Goal: Task Accomplishment & Management: Use online tool/utility

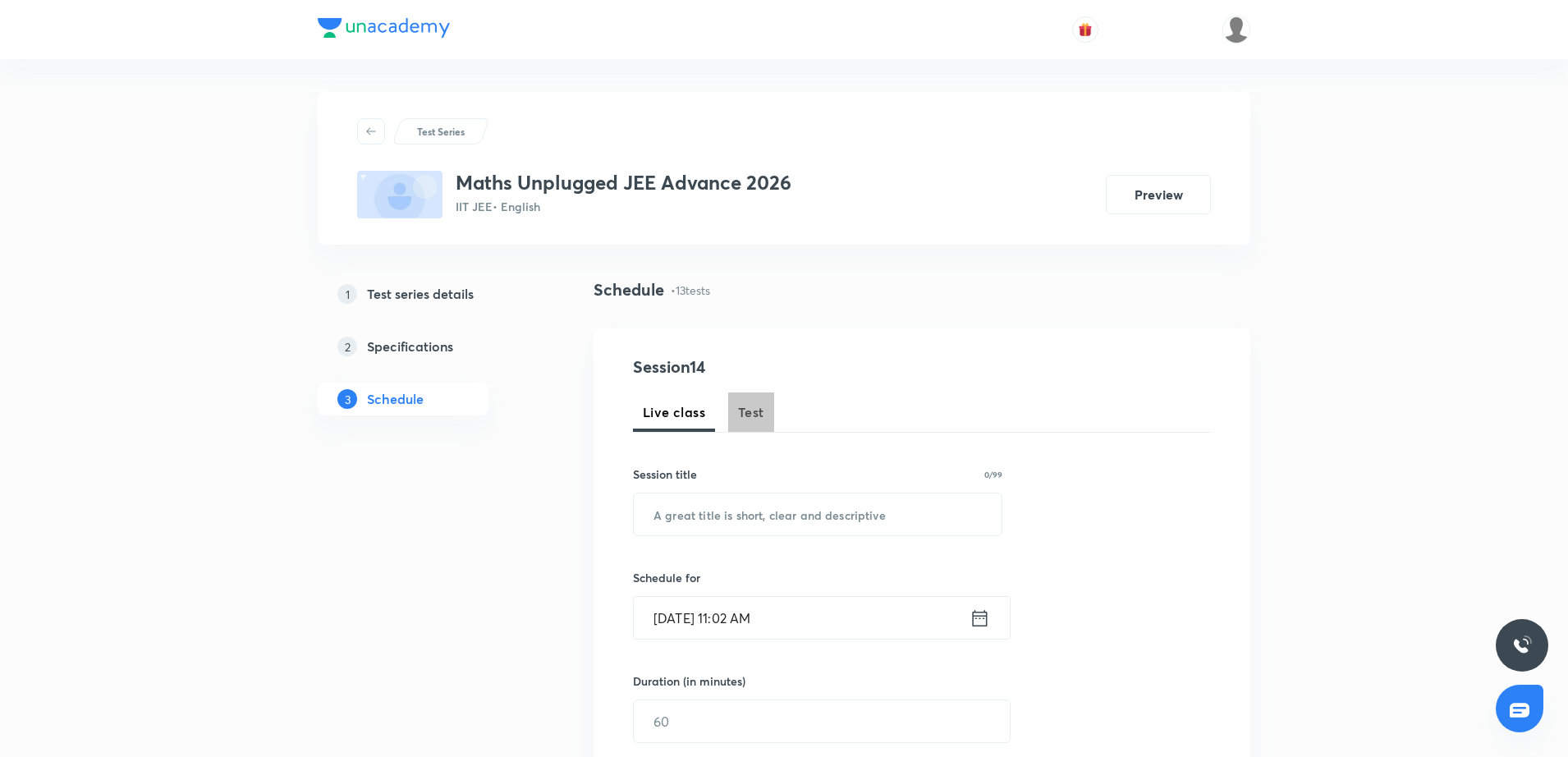
click at [742, 424] on button "Test" at bounding box center [751, 413] width 46 height 40
click at [686, 518] on input "text" at bounding box center [818, 514] width 368 height 42
type input "Major Test"
click at [975, 623] on icon at bounding box center [980, 619] width 20 height 23
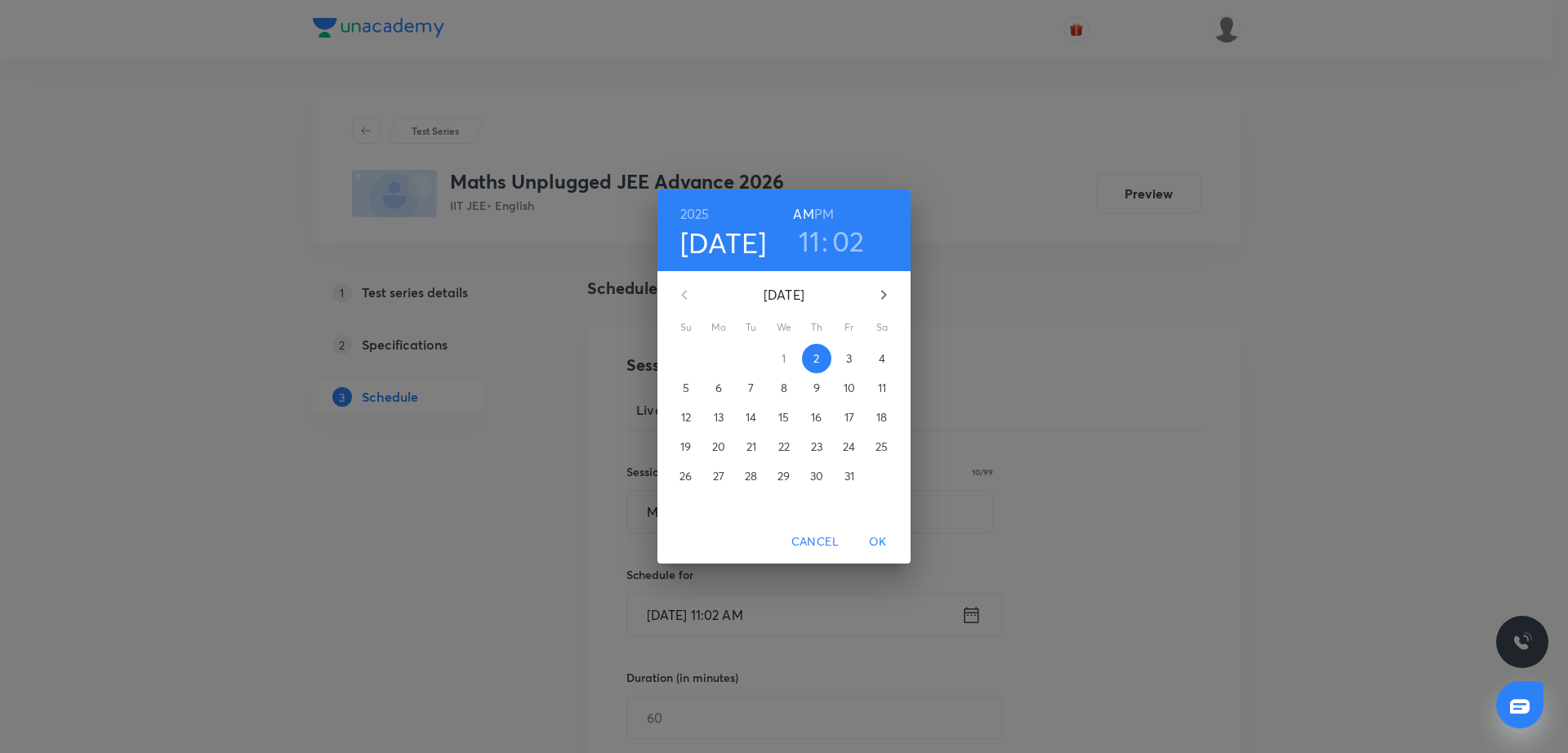
click at [685, 377] on button "5" at bounding box center [686, 388] width 29 height 29
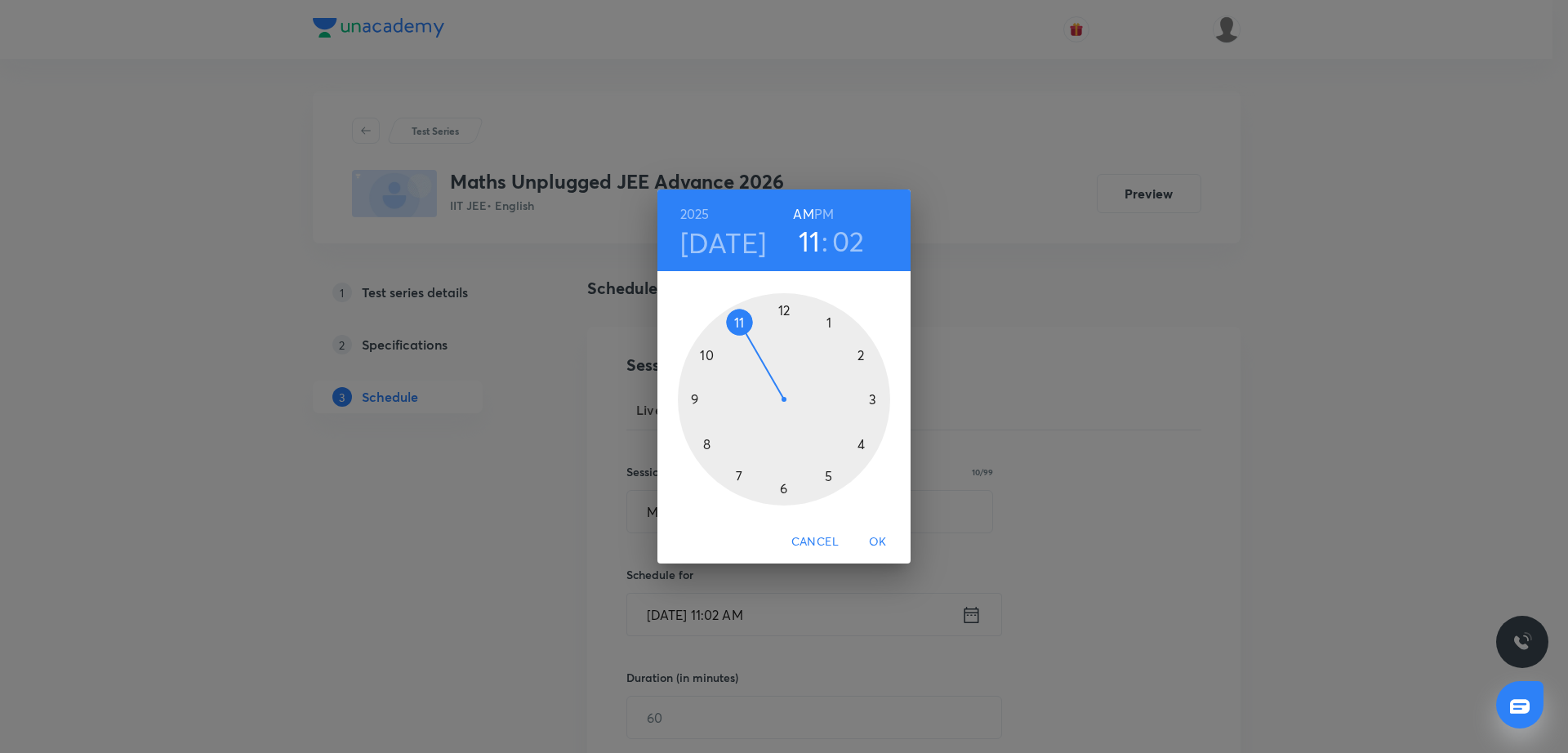
click at [690, 402] on div at bounding box center [784, 399] width 212 height 212
click at [885, 550] on span "OK" at bounding box center [878, 542] width 40 height 20
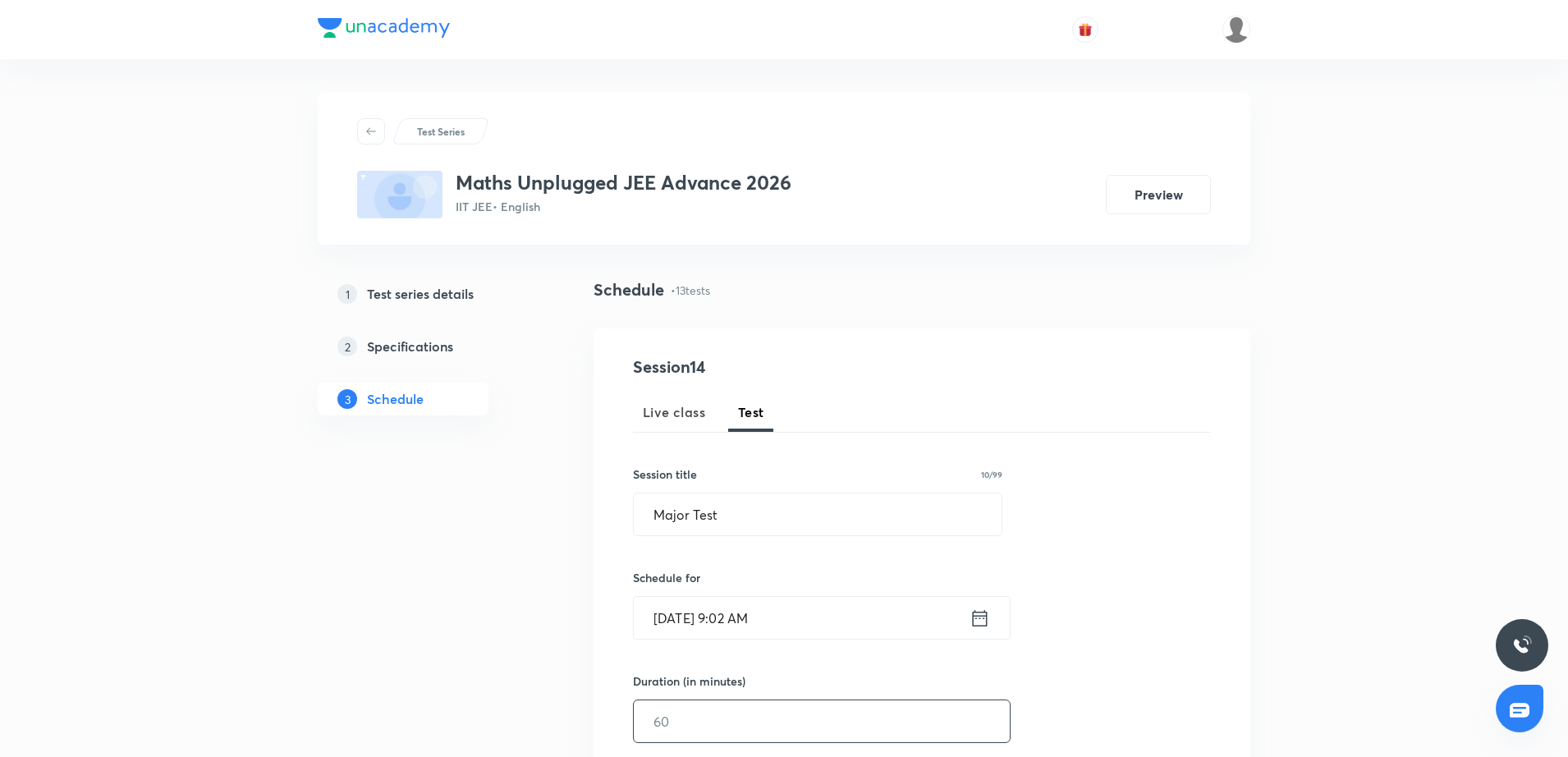
click at [776, 727] on input "text" at bounding box center [821, 721] width 376 height 42
type input "60"
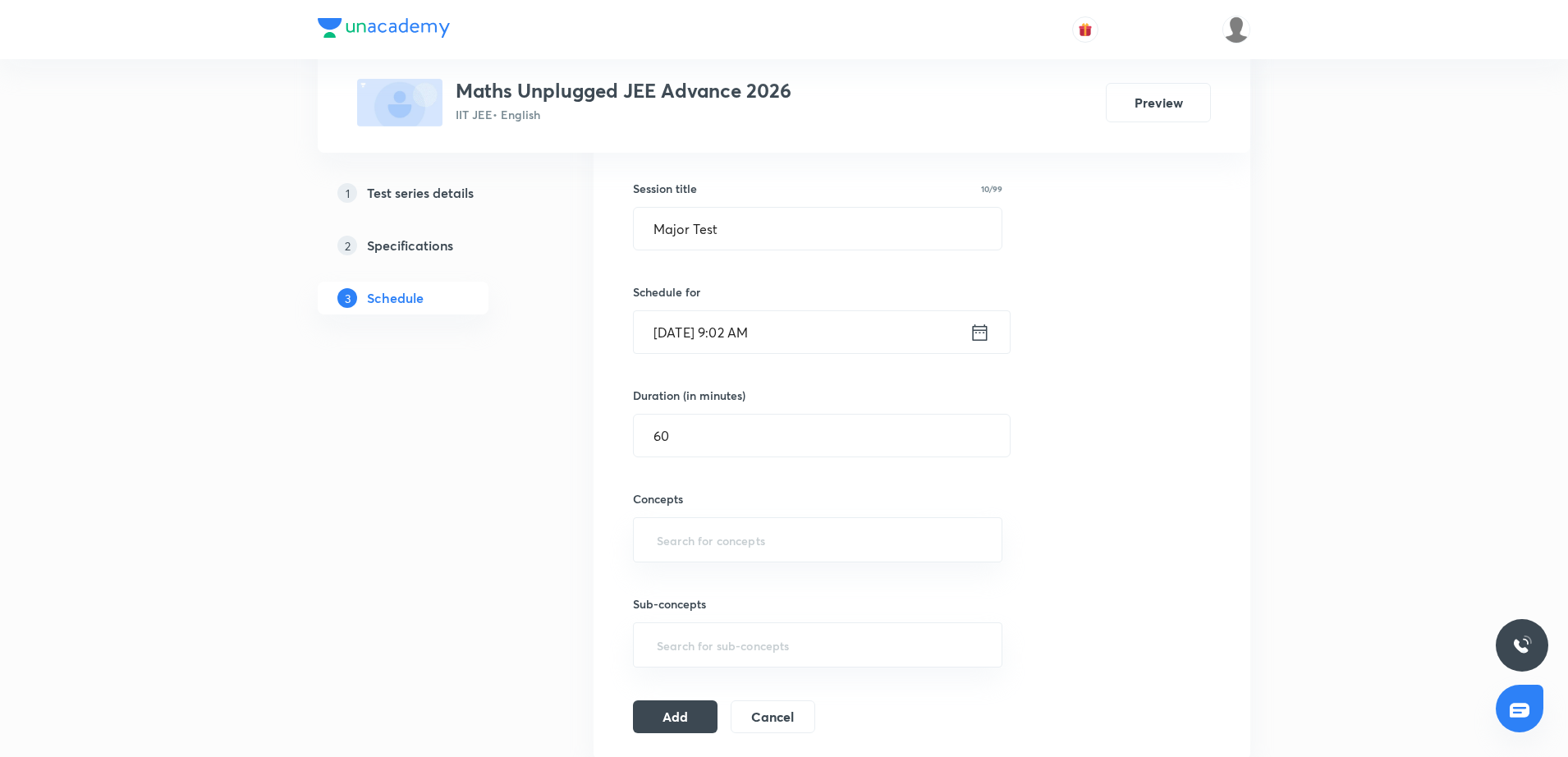
scroll to position [452, 0]
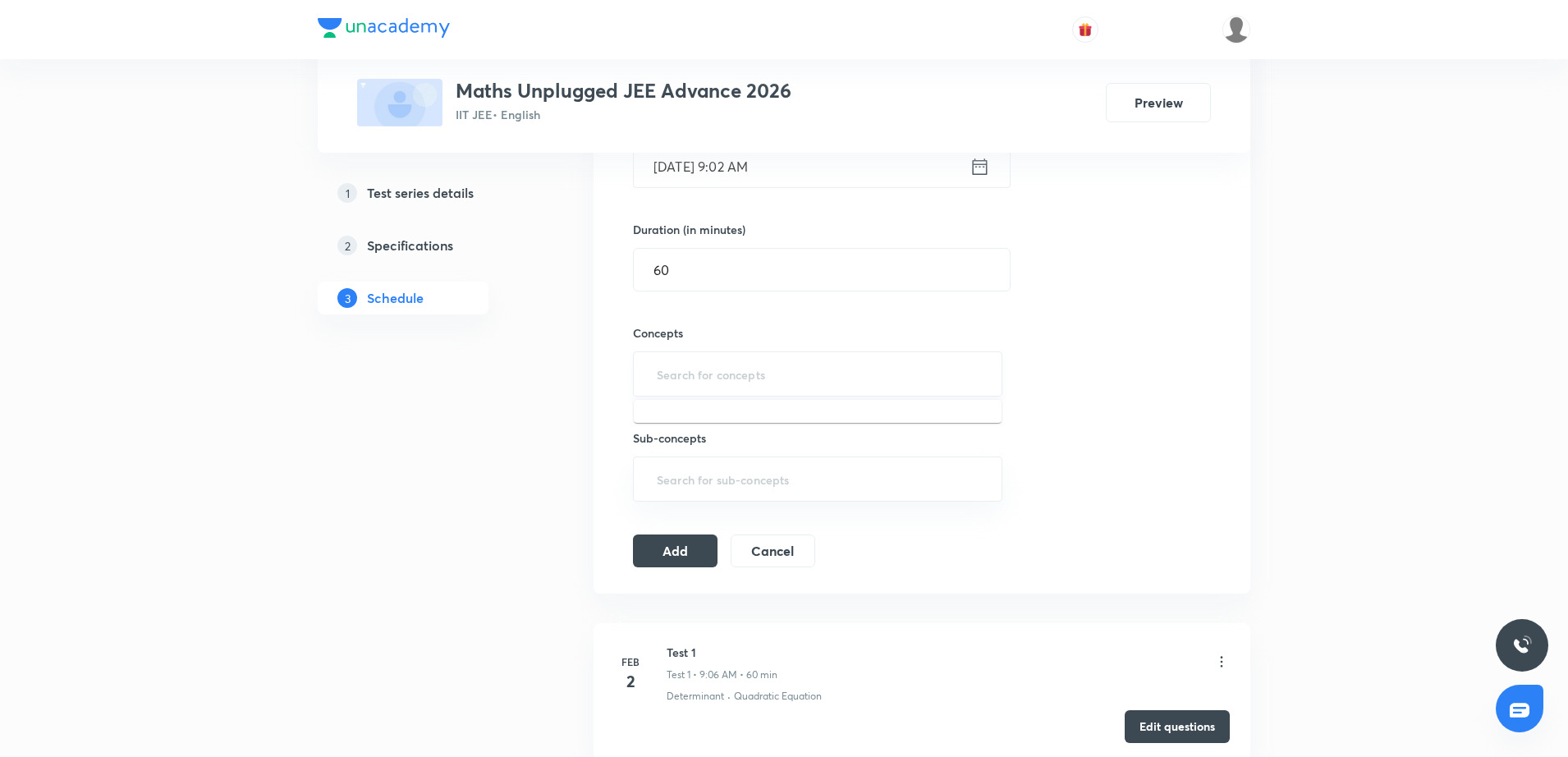
click at [727, 384] on input "text" at bounding box center [818, 374] width 328 height 30
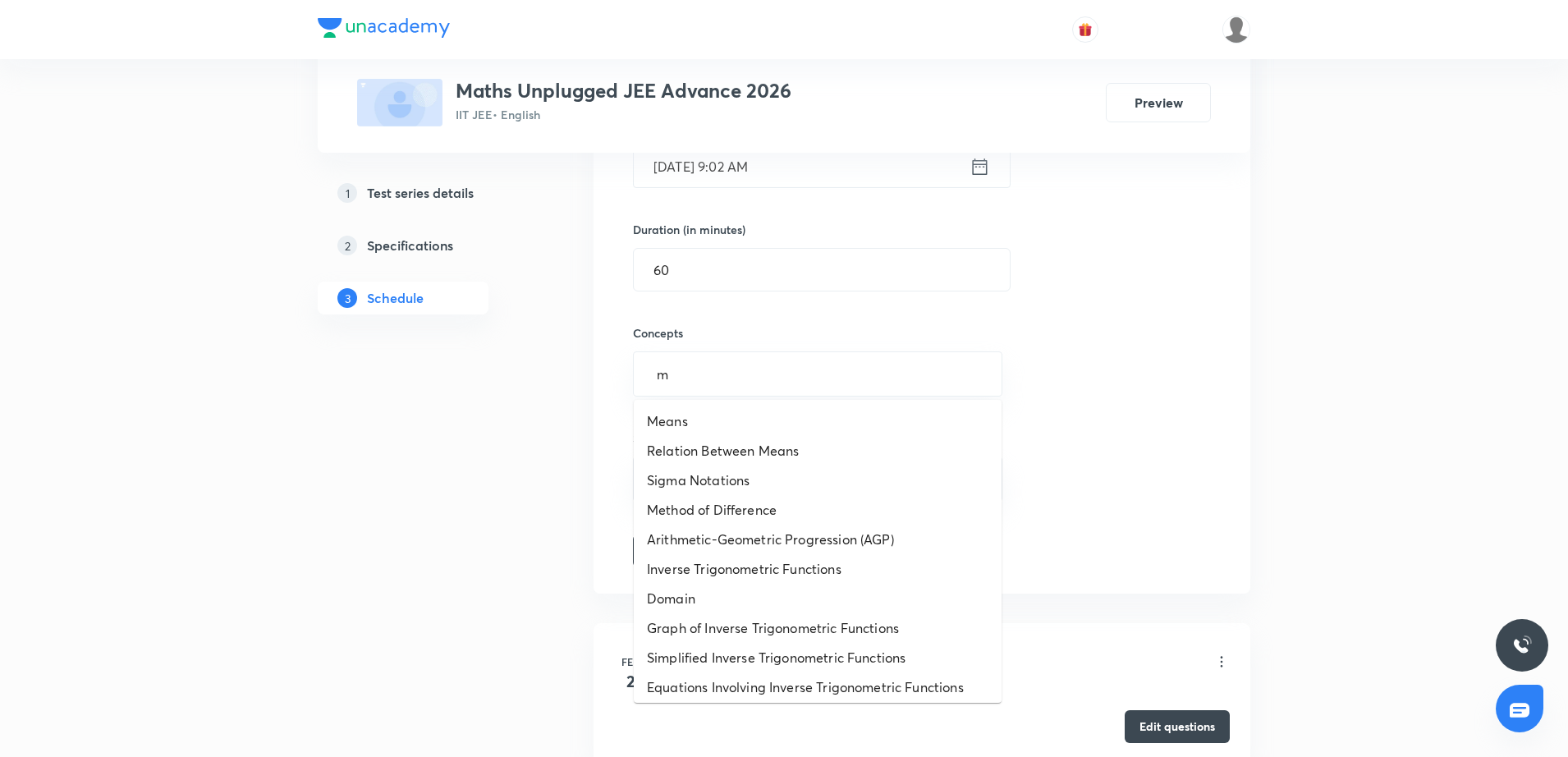
type input "m"
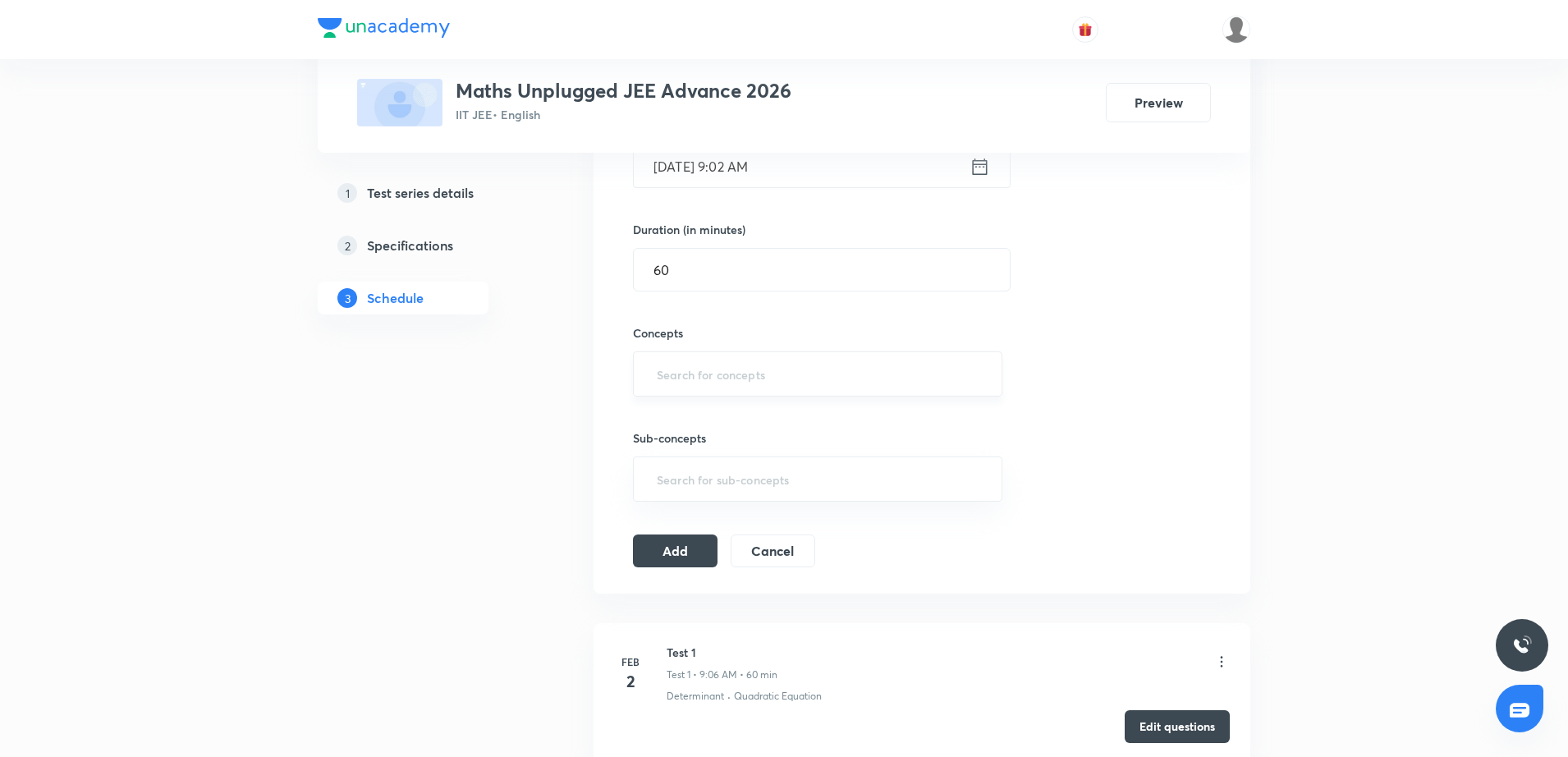
click at [665, 373] on input "text" at bounding box center [818, 374] width 328 height 30
type input "b"
type input "binomail"
click at [420, 240] on h5 "Specifications" at bounding box center [410, 245] width 86 height 19
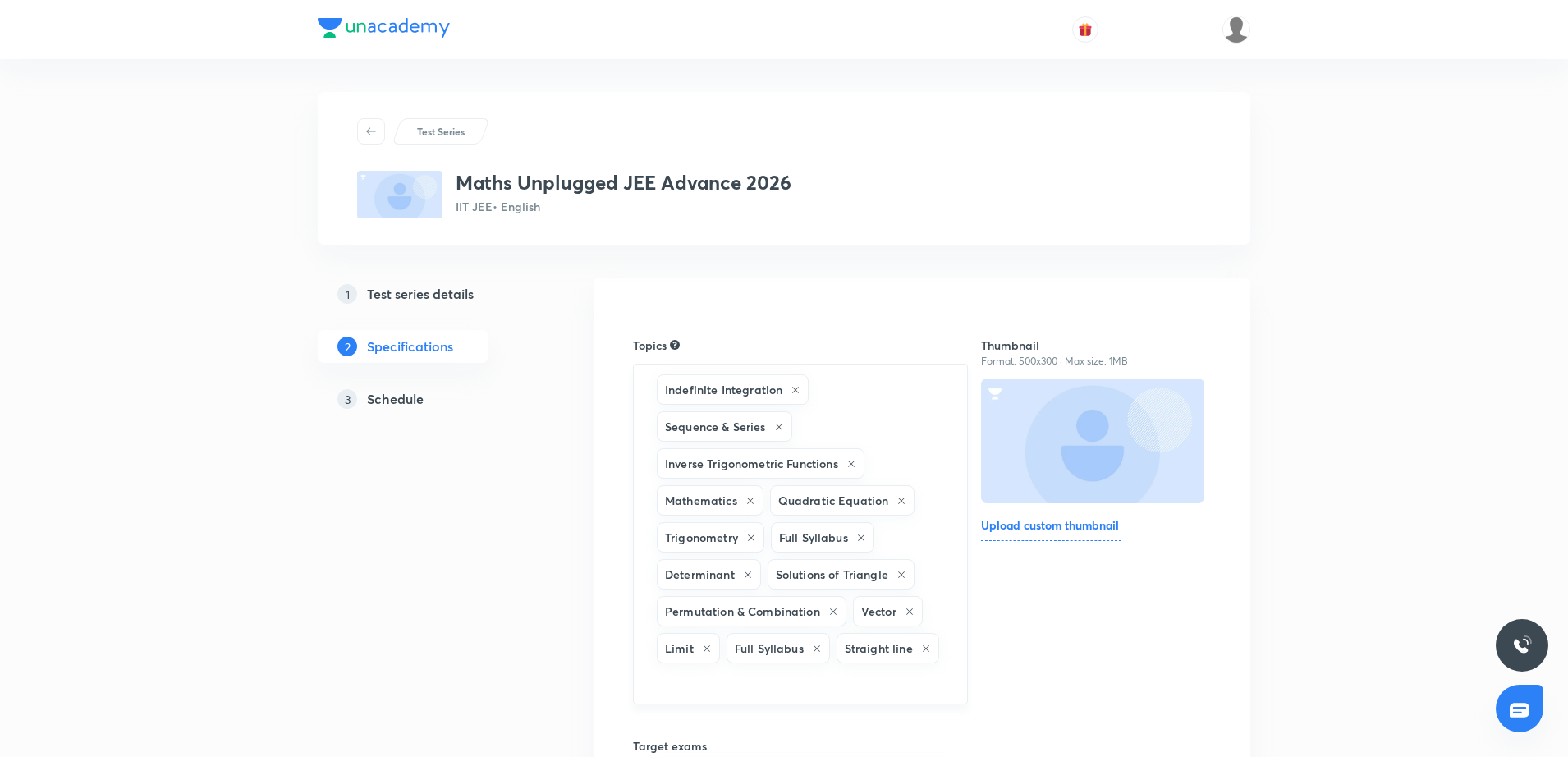
click at [868, 440] on div "Indefinite Integration Sequence & Series Inverse Trigonometric Functions Mathem…" at bounding box center [800, 534] width 335 height 341
type input "binomial"
click at [768, 337] on li "Mathematics -> Binomial Theorem" at bounding box center [800, 338] width 334 height 29
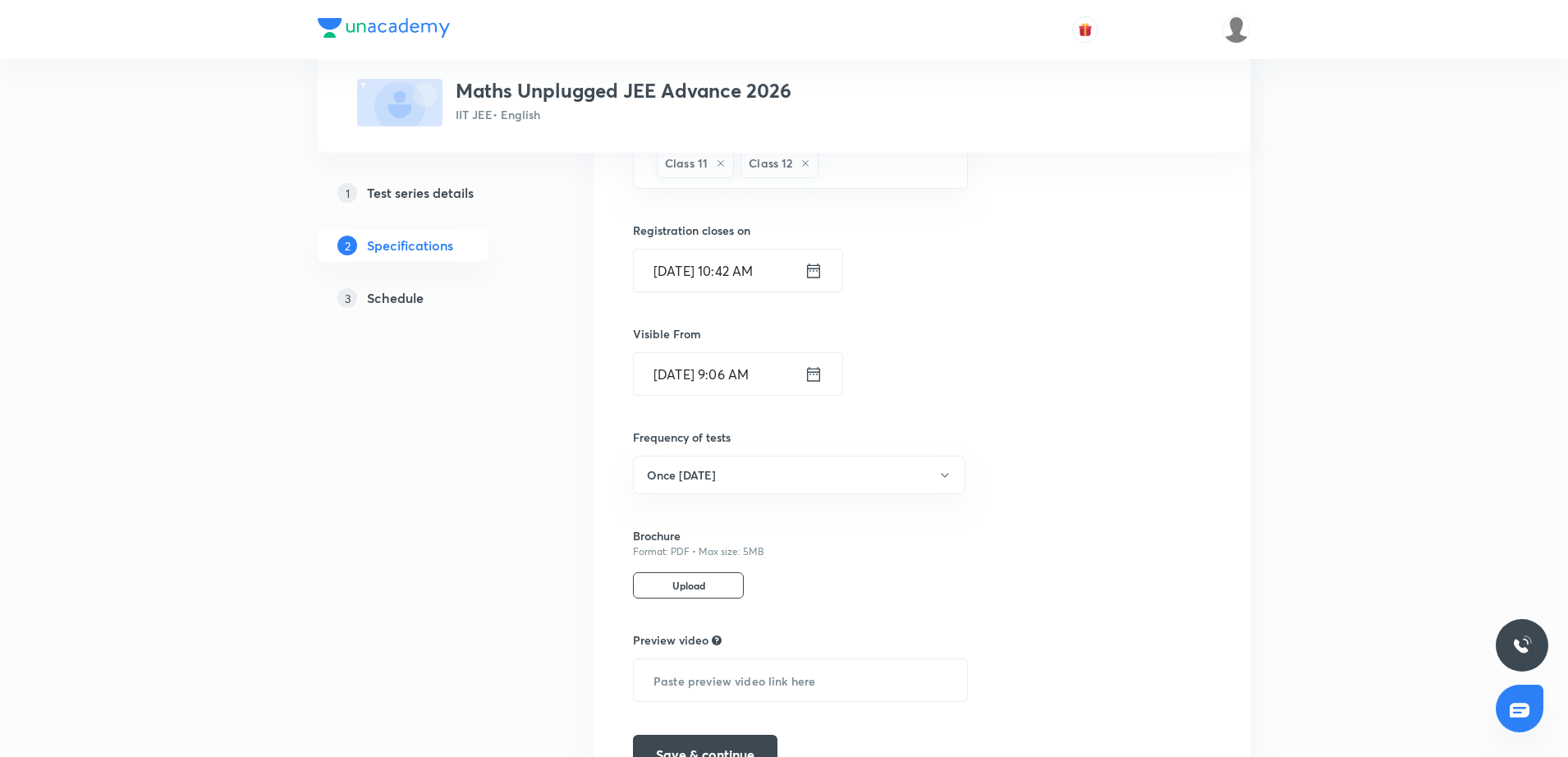
scroll to position [872, 0]
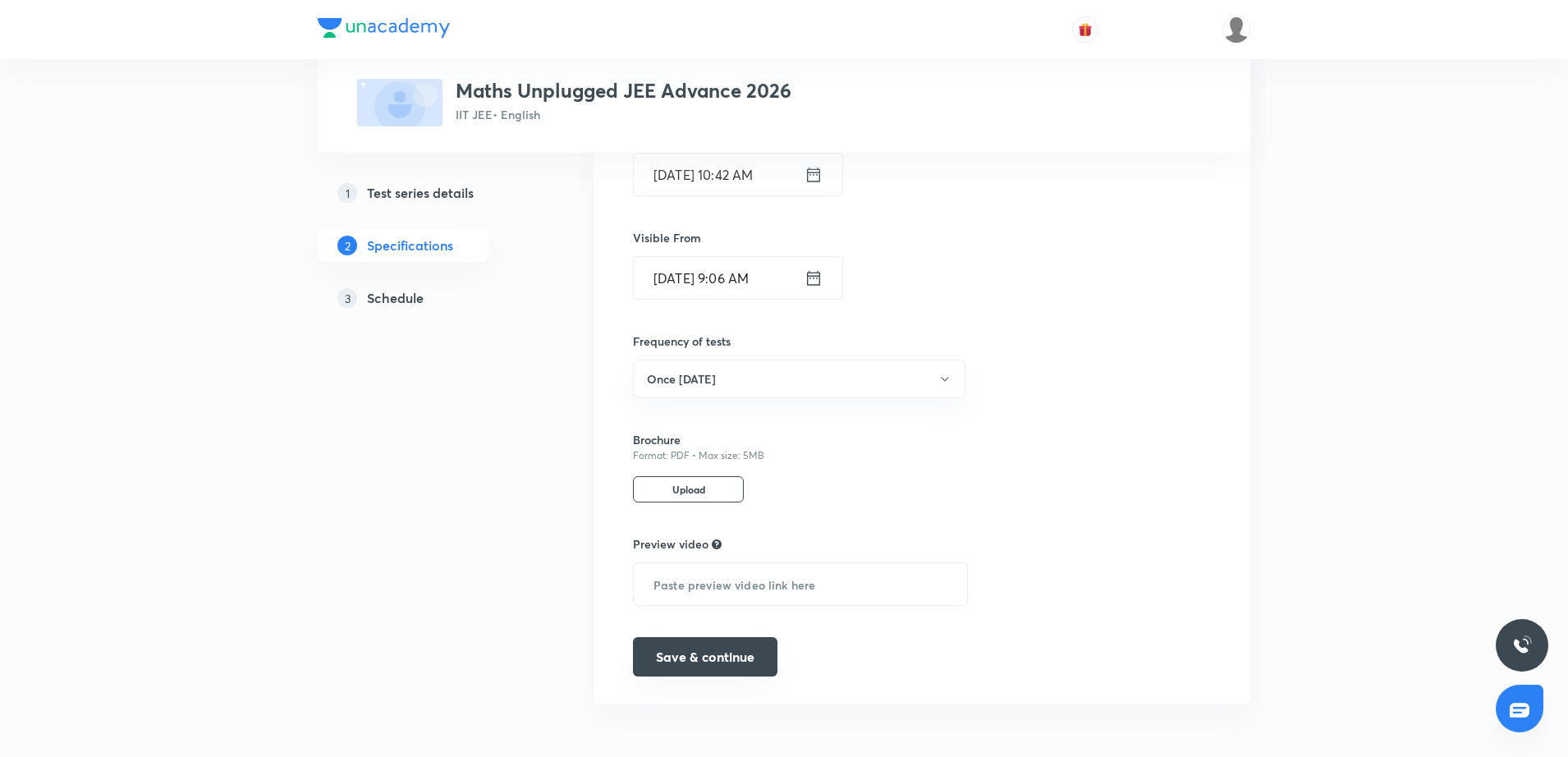
click at [677, 656] on button "Save & continue" at bounding box center [704, 657] width 144 height 40
click at [1072, 440] on div "Thumbnail Format: 500x300 · Max size: 1MB Upload custom thumbnail" at bounding box center [1096, 70] width 230 height 1278
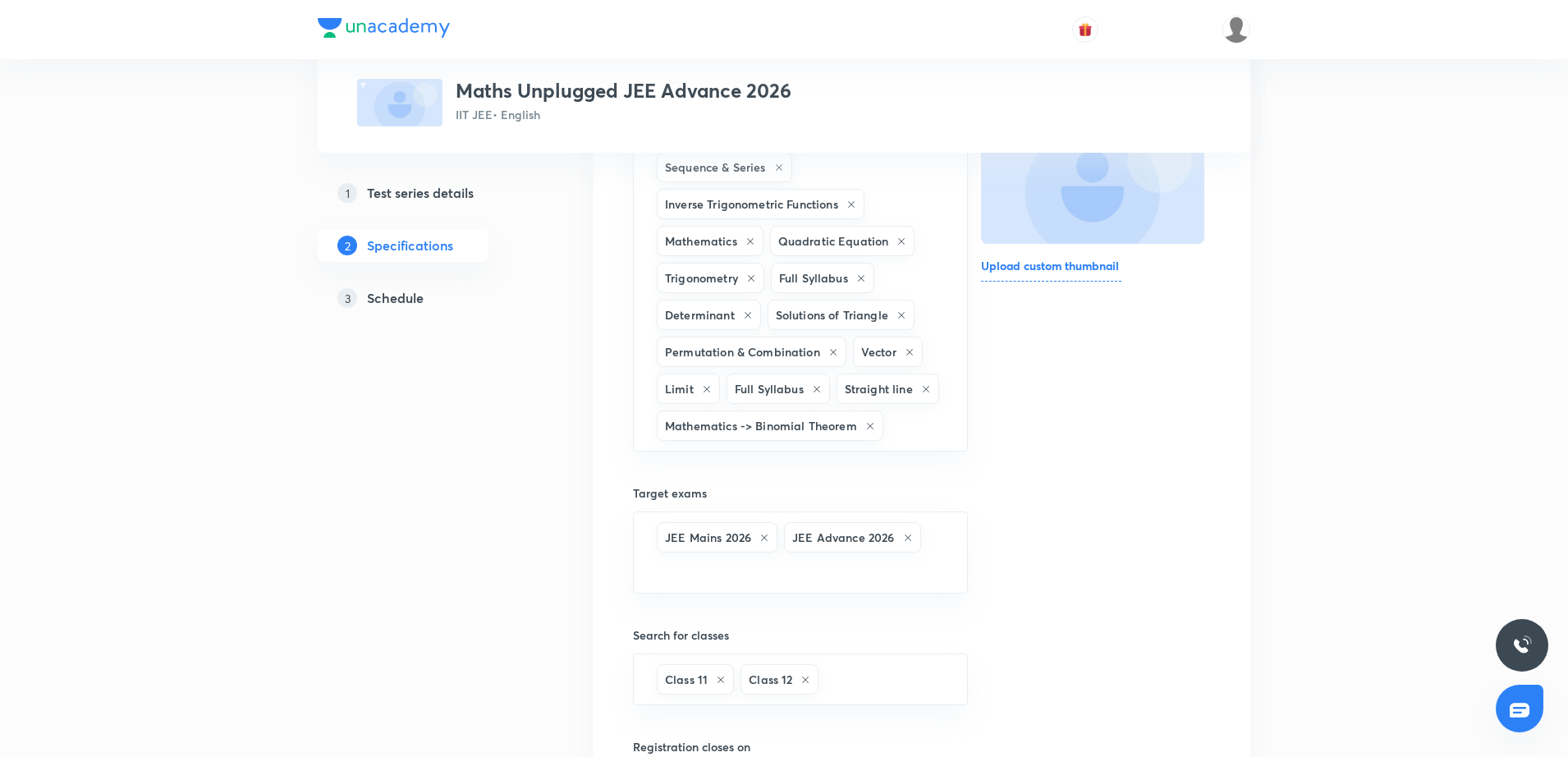
scroll to position [256, 0]
click at [922, 443] on input "text" at bounding box center [917, 429] width 61 height 30
type input "b"
click at [1047, 462] on div "Thumbnail Format: 500x300 · Max size: 1MB Upload custom thumbnail" at bounding box center [1096, 686] width 230 height 1278
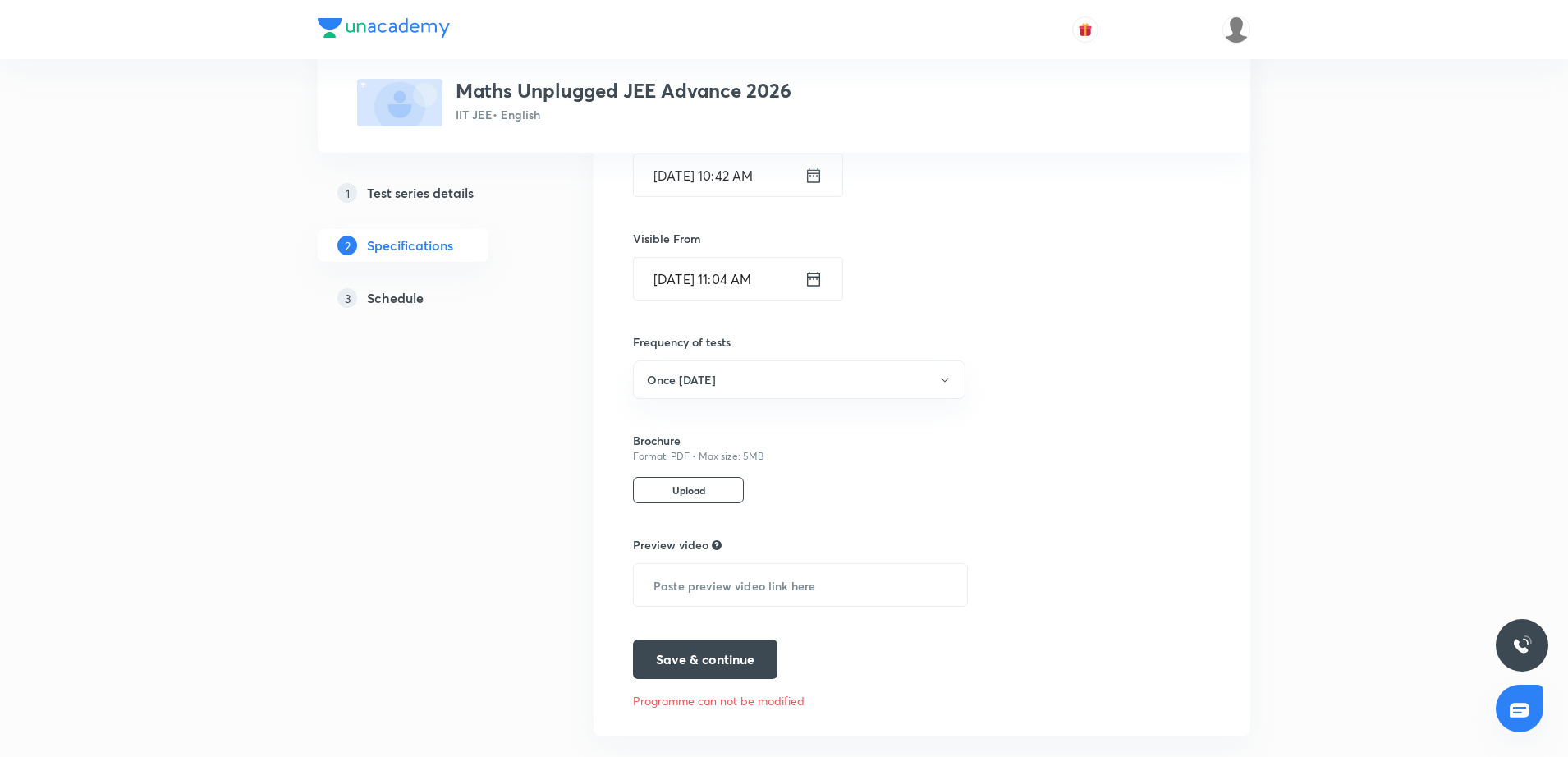
scroll to position [903, 0]
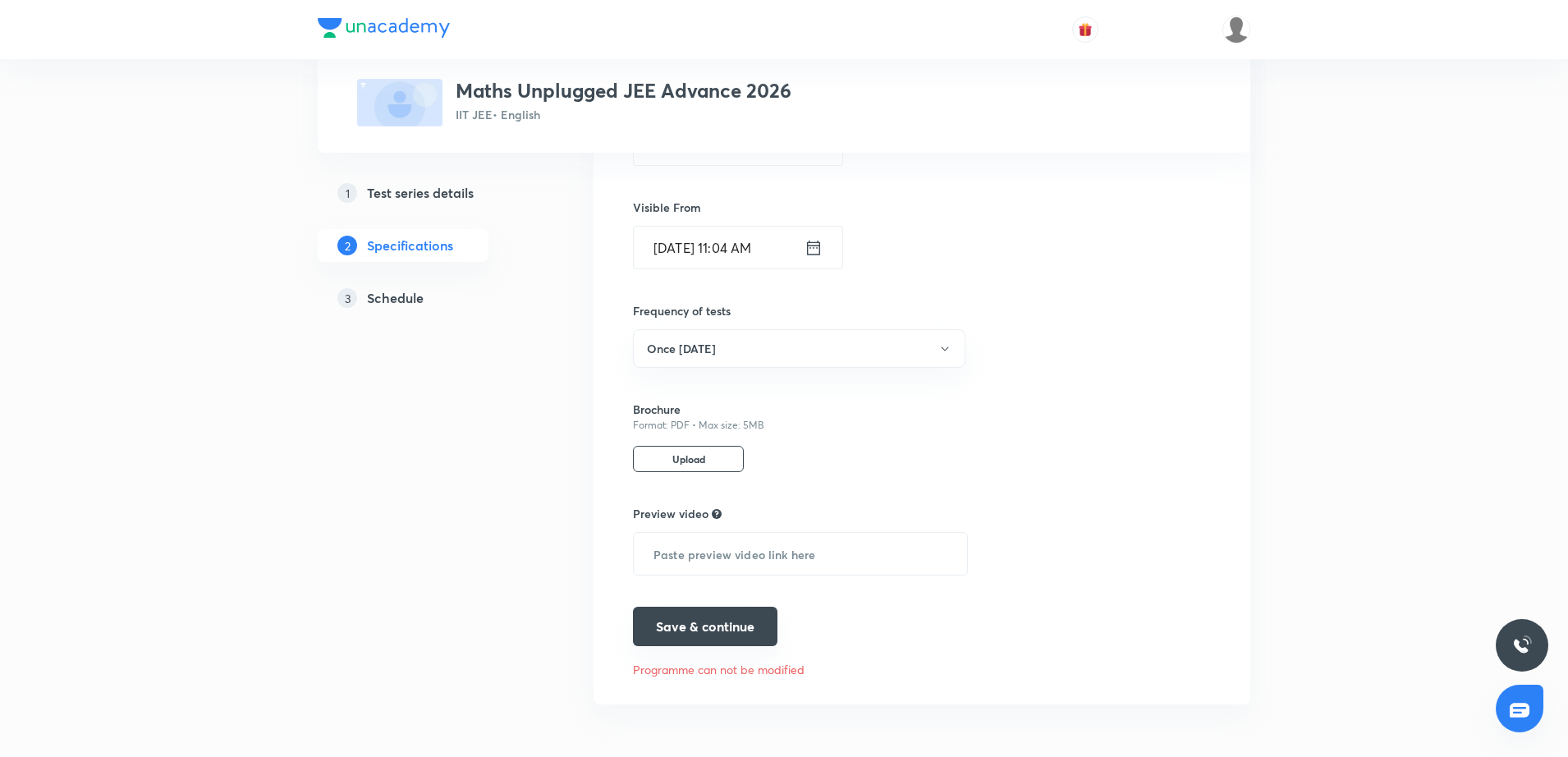
click at [690, 628] on button "Save & continue" at bounding box center [704, 627] width 144 height 40
click at [405, 291] on h5 "Schedule" at bounding box center [396, 298] width 57 height 19
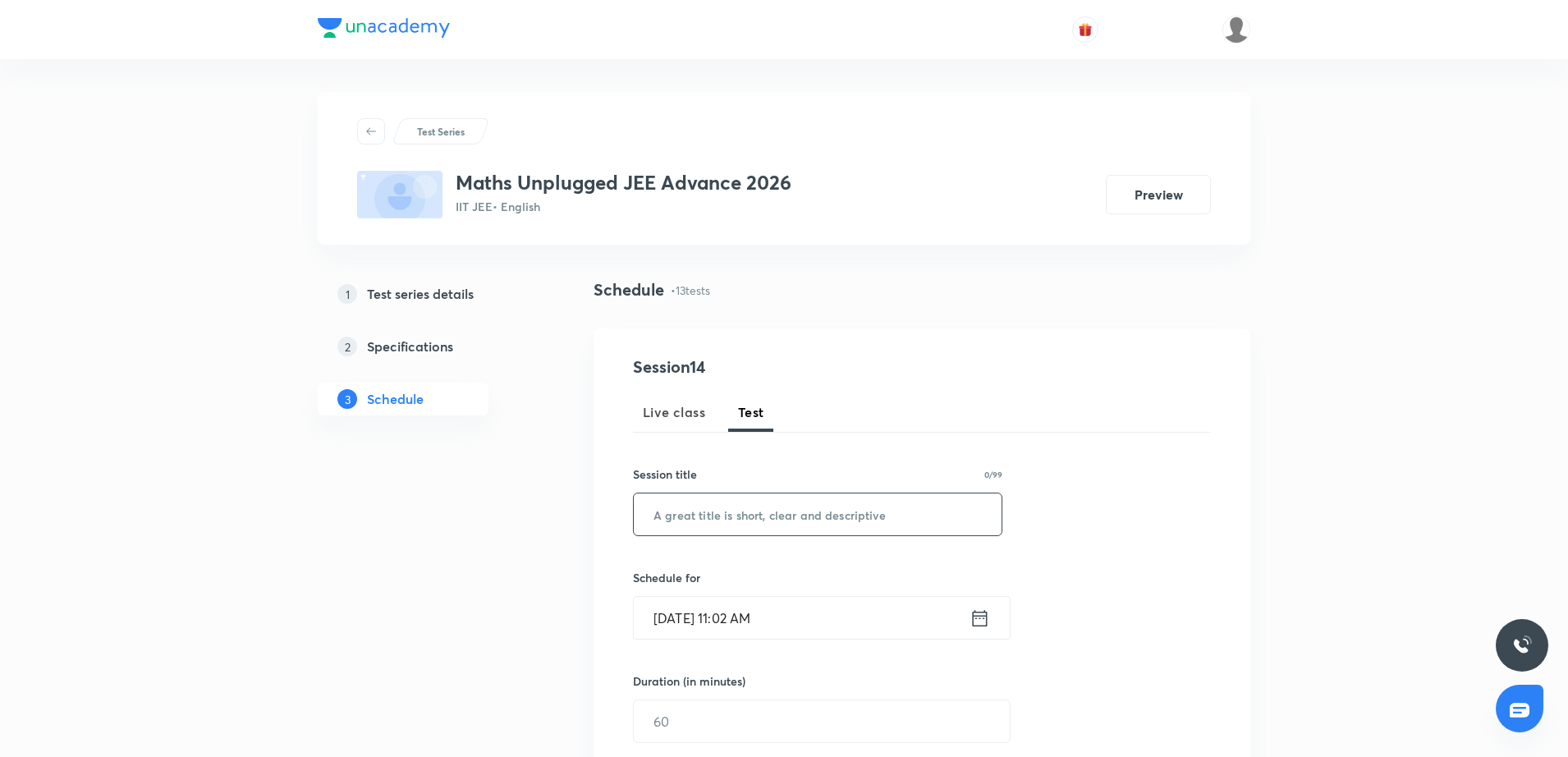
click at [688, 530] on input "text" at bounding box center [818, 514] width 368 height 42
type input "Major test"
click at [813, 626] on input "Oct 2, 2025, 11:02 AM" at bounding box center [801, 618] width 335 height 42
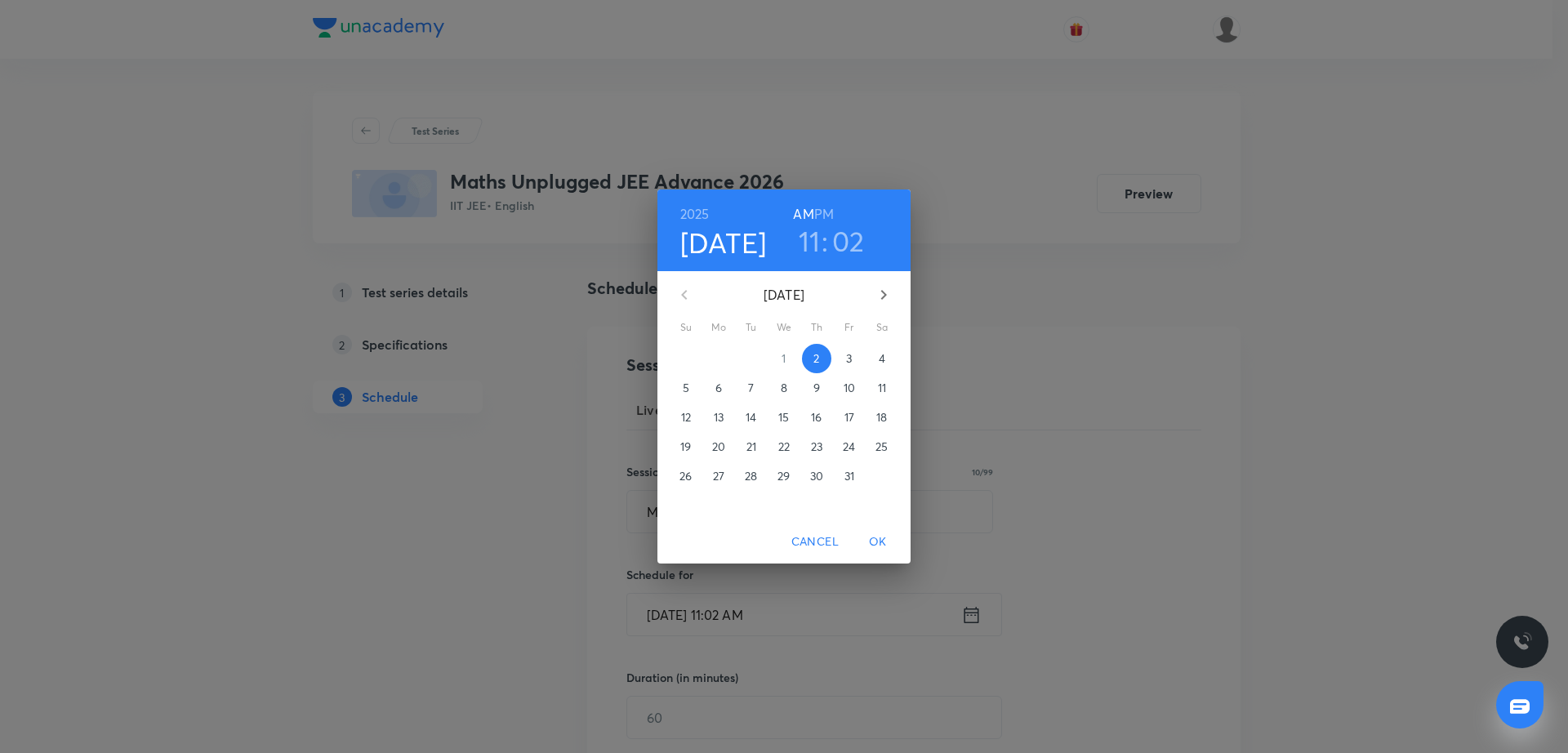
click at [687, 396] on button "5" at bounding box center [686, 388] width 29 height 29
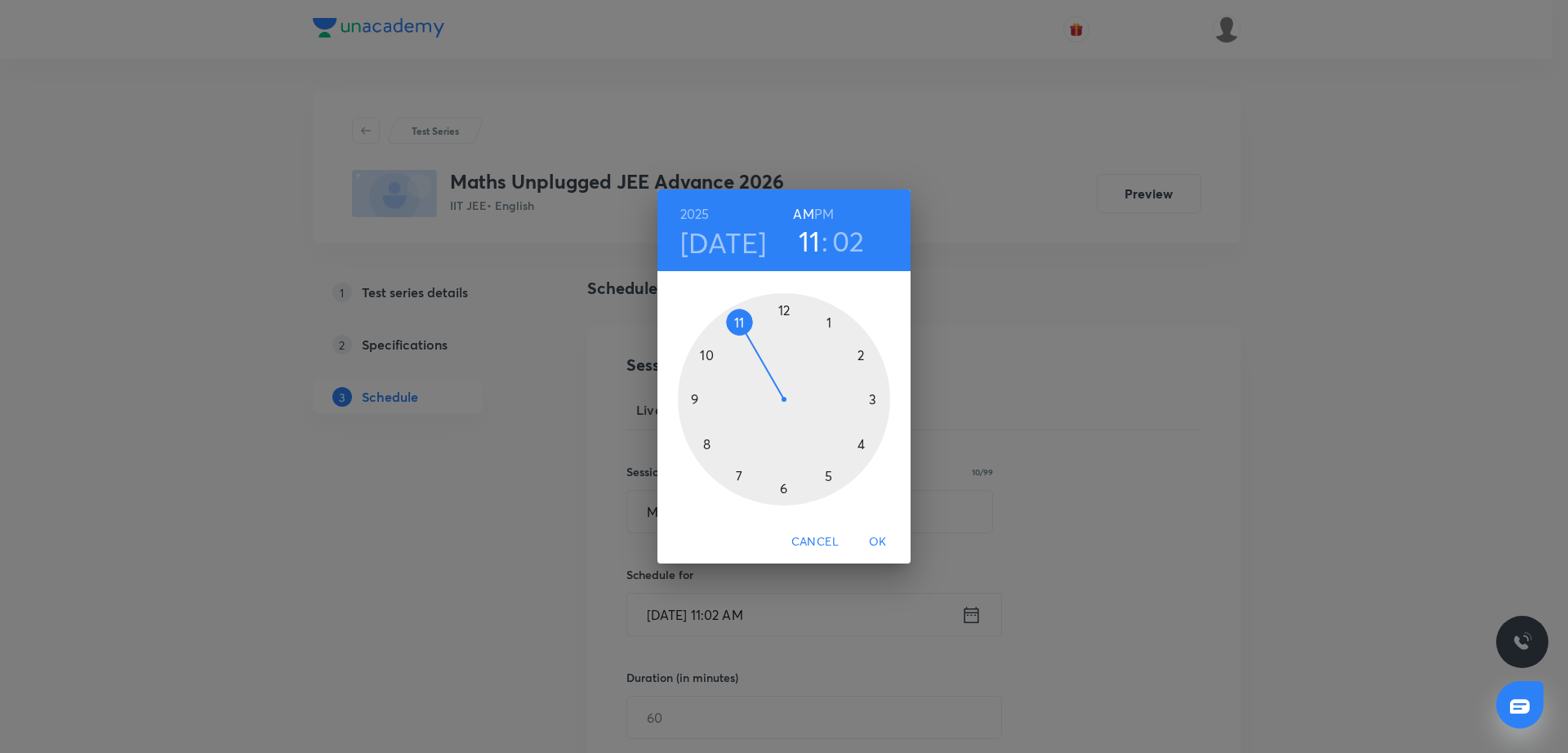
click at [696, 397] on div at bounding box center [784, 399] width 212 height 212
click at [884, 540] on span "OK" at bounding box center [878, 542] width 40 height 20
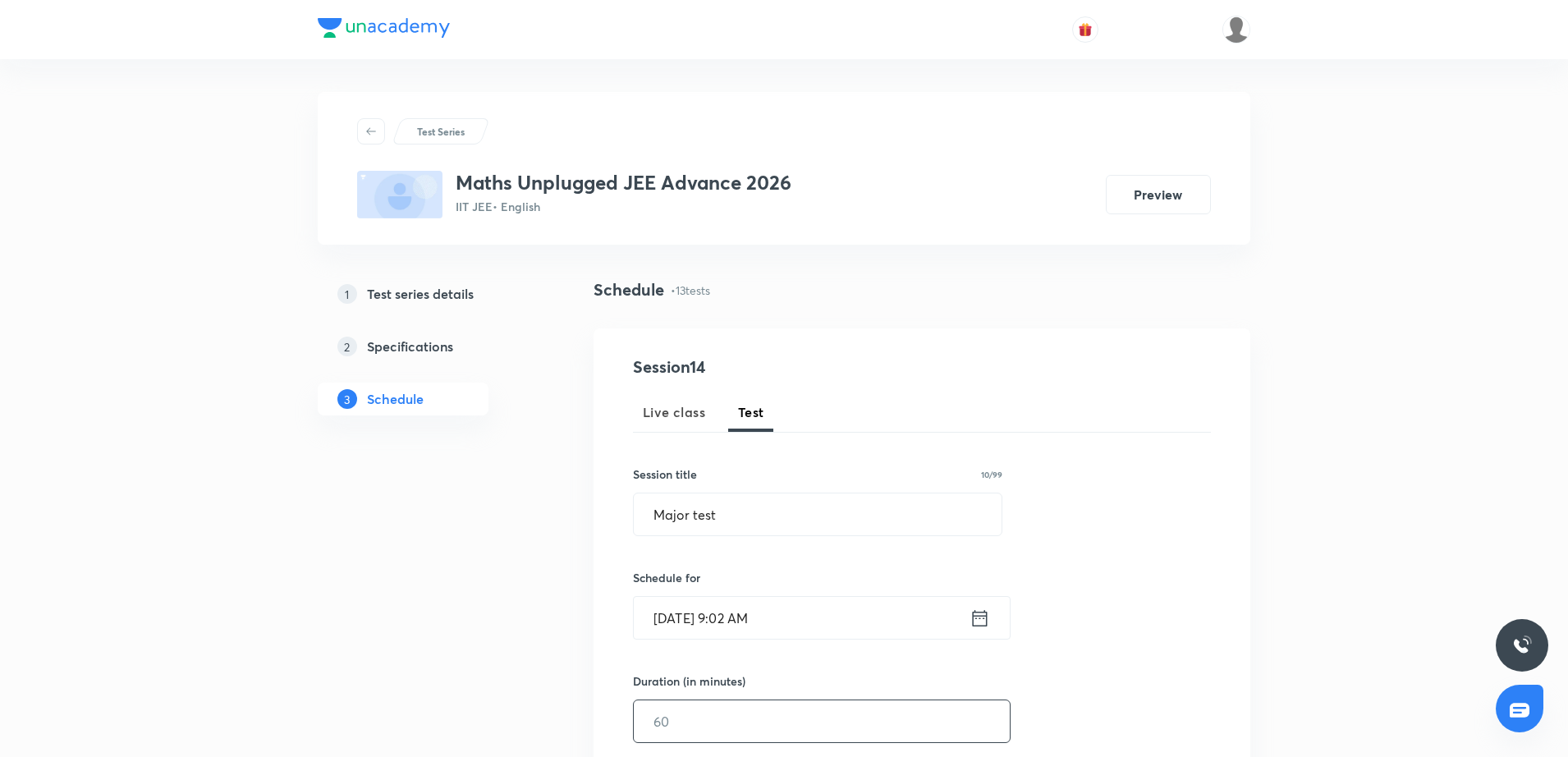
click at [728, 708] on input "text" at bounding box center [821, 721] width 376 height 42
type input "60"
click at [1125, 698] on div "Session 14 Live class Test Session title 10/99 Major test ​ Schedule for Oct 5,…" at bounding box center [921, 687] width 578 height 665
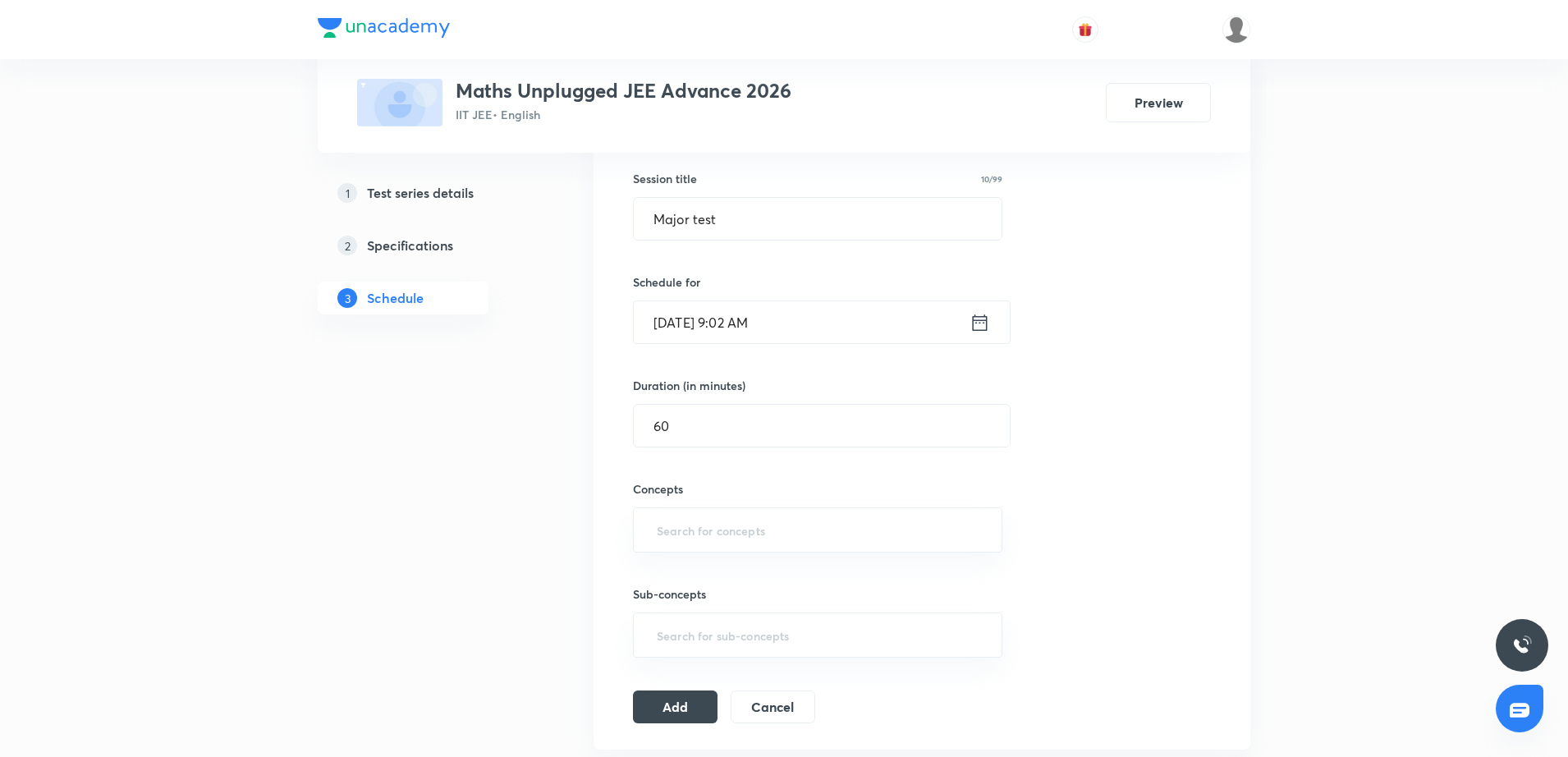
scroll to position [328, 0]
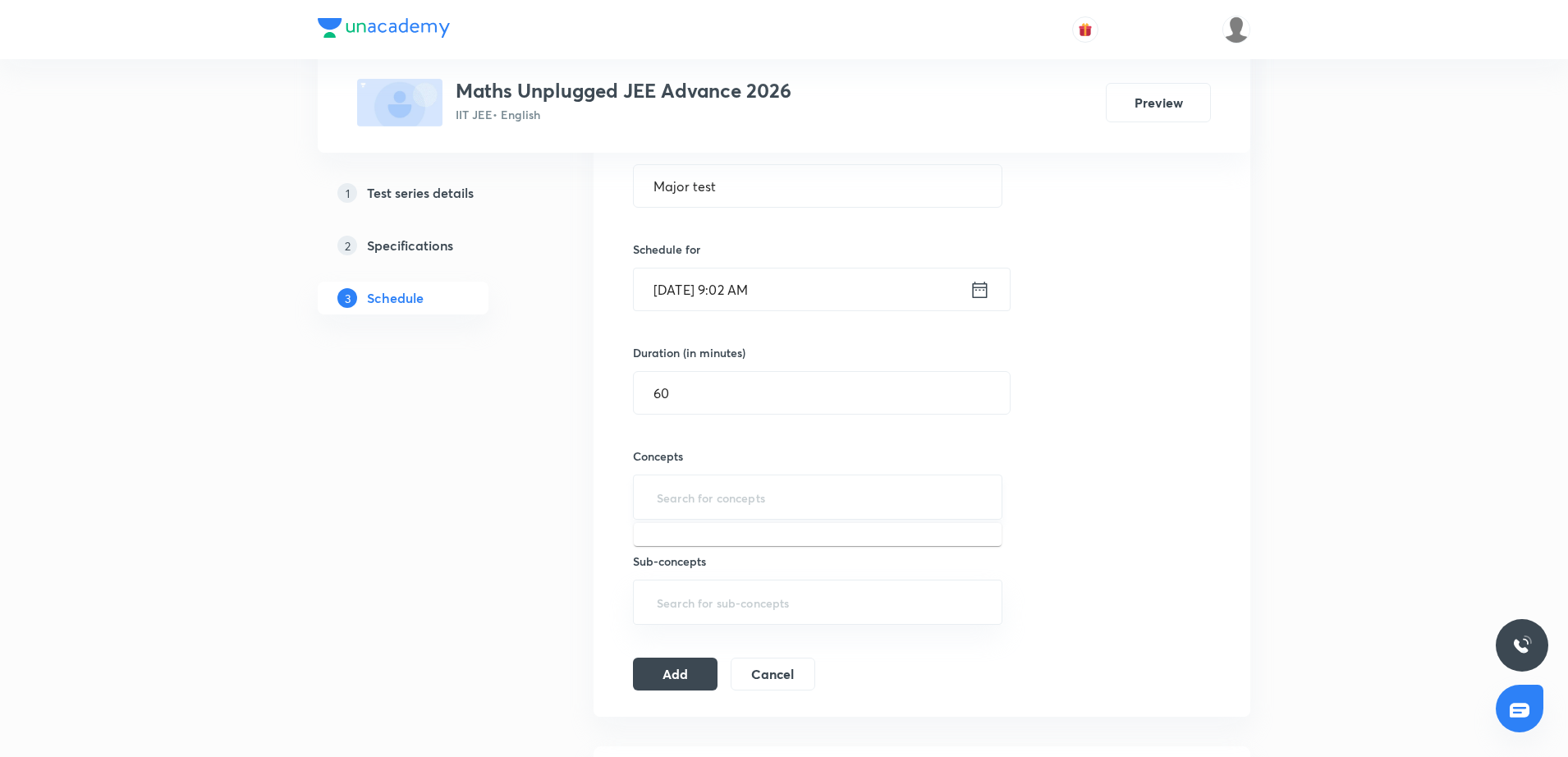
click at [680, 506] on input "text" at bounding box center [818, 498] width 328 height 30
type input "permutation"
click at [678, 558] on li "Permutation & Combination" at bounding box center [818, 544] width 368 height 29
click at [892, 495] on input "text" at bounding box center [915, 500] width 132 height 30
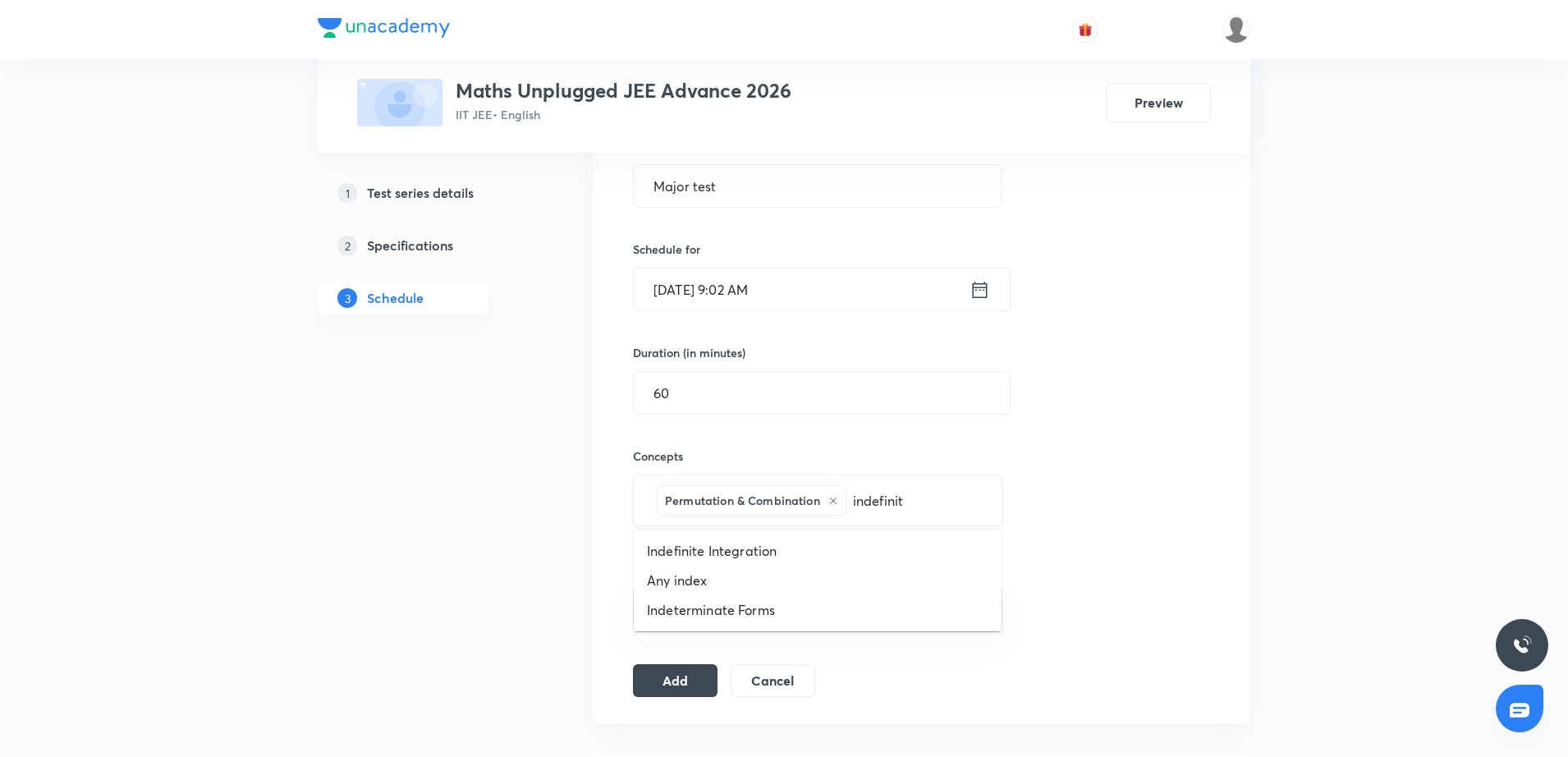
type input "indefinite"
click at [807, 550] on li "Indefinite Integration" at bounding box center [818, 551] width 368 height 29
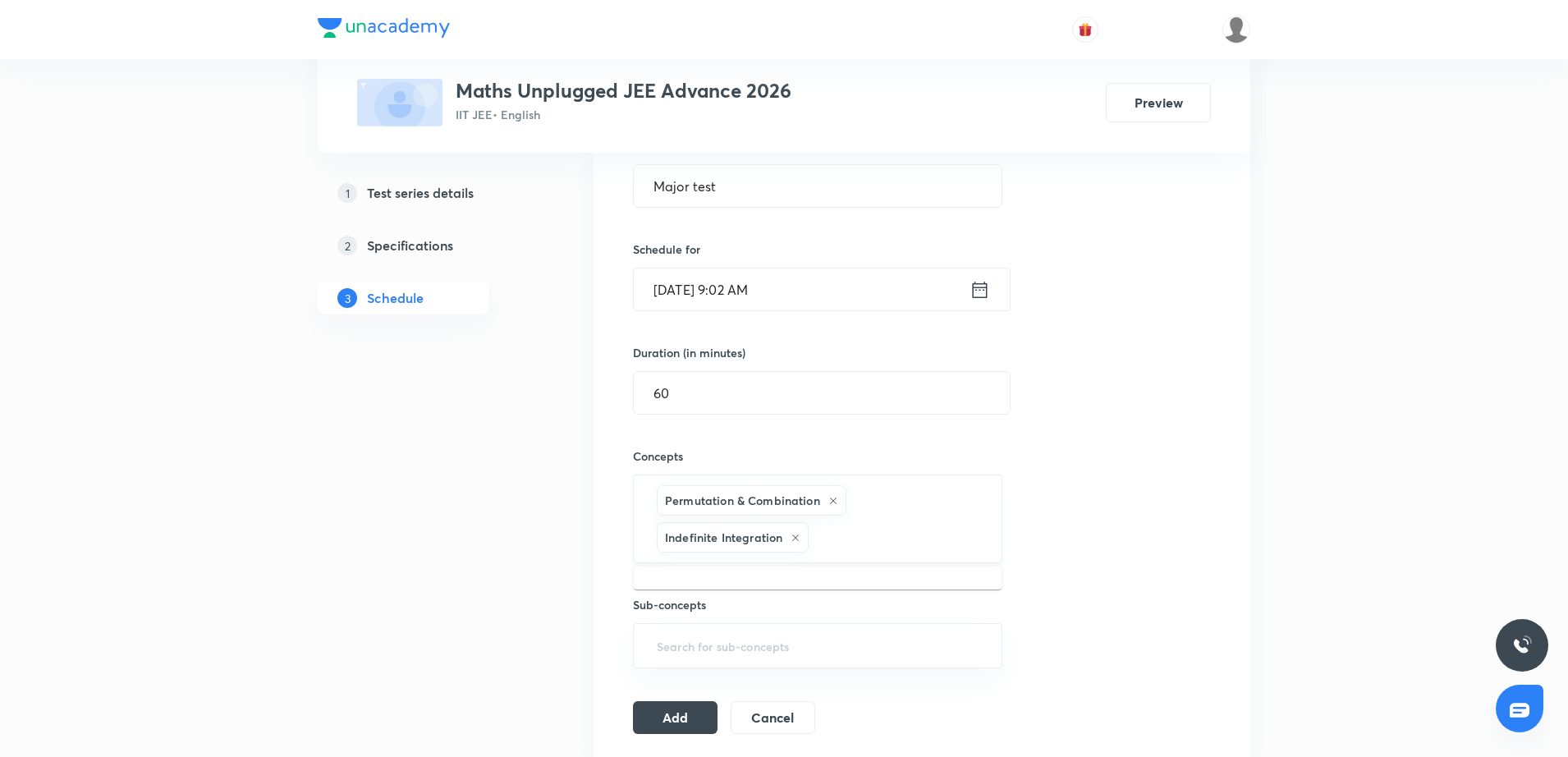
click at [882, 542] on input "text" at bounding box center [897, 537] width 170 height 30
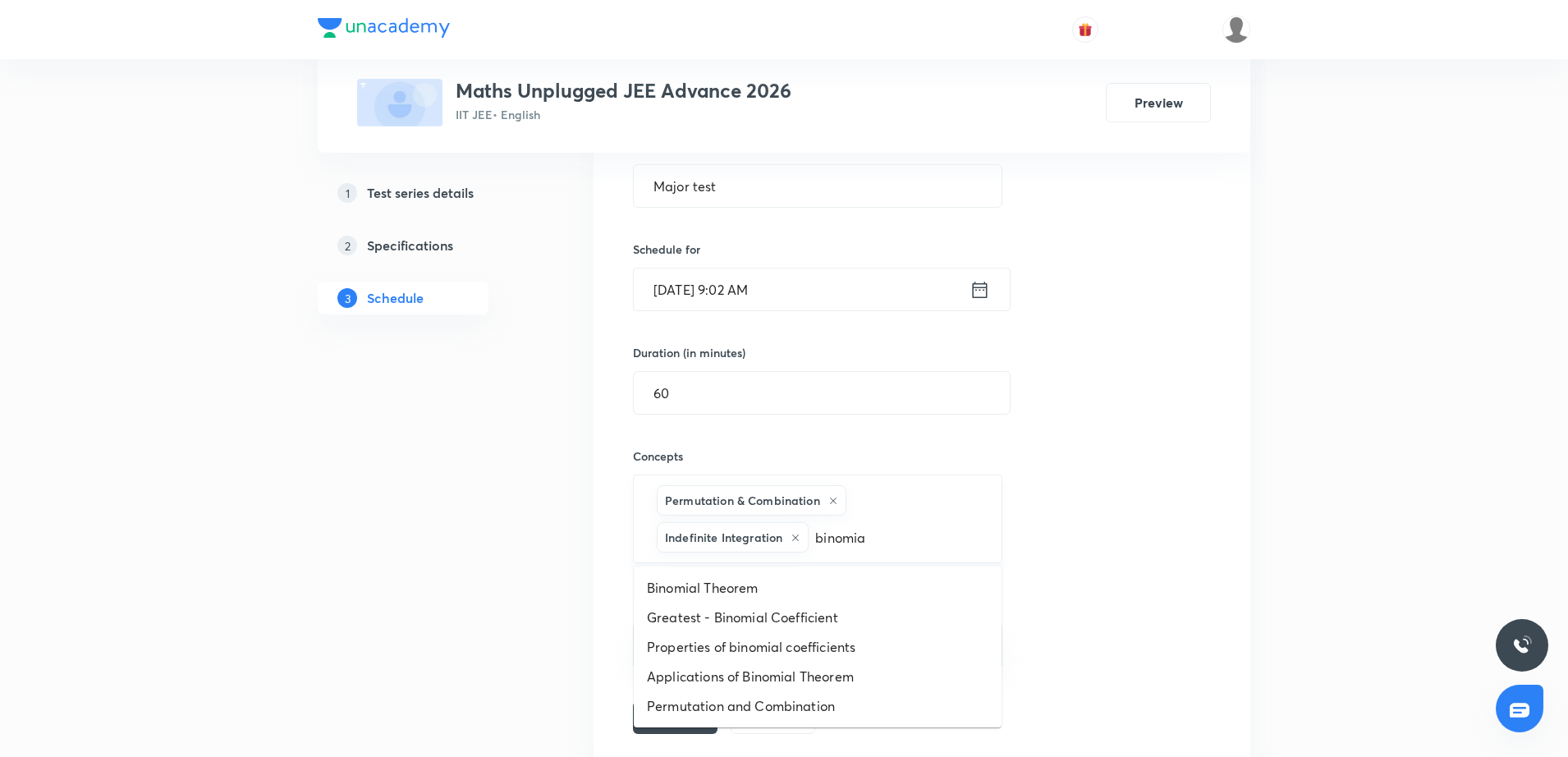
type input "binomial"
click at [790, 580] on li "Binomial Theorem" at bounding box center [818, 588] width 368 height 29
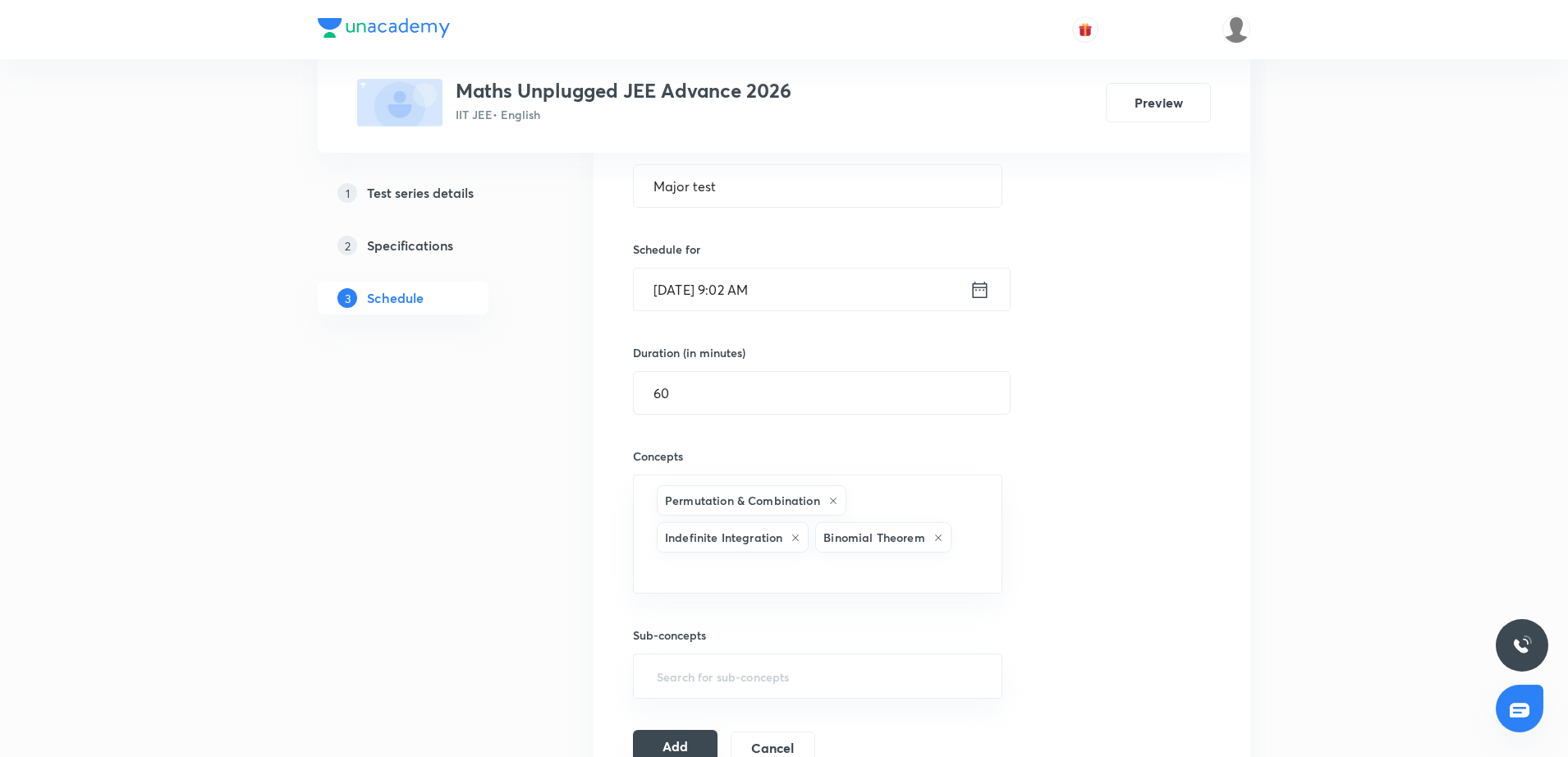
click at [680, 745] on button "Add" at bounding box center [675, 746] width 85 height 33
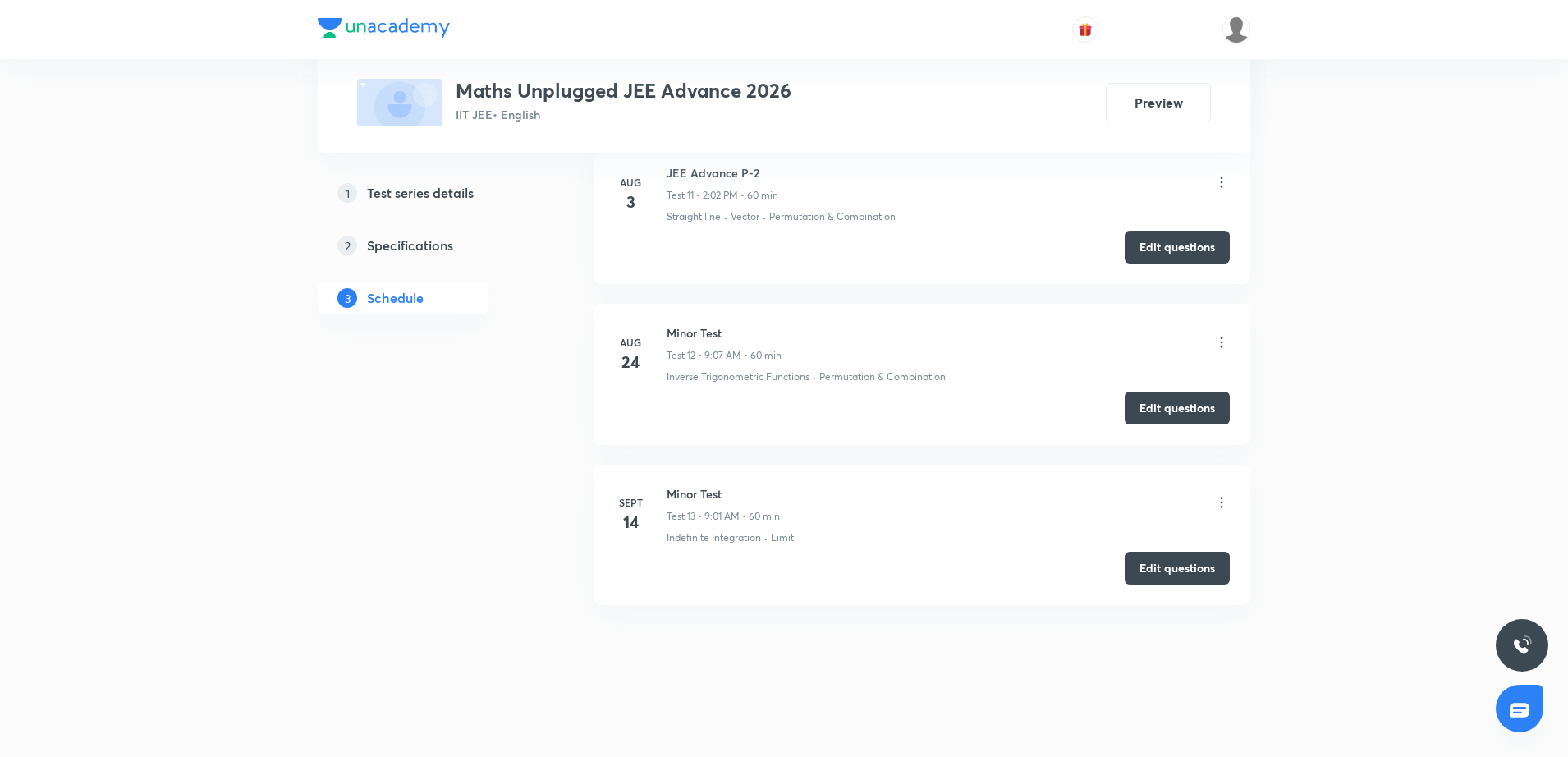
scroll to position [2613, 0]
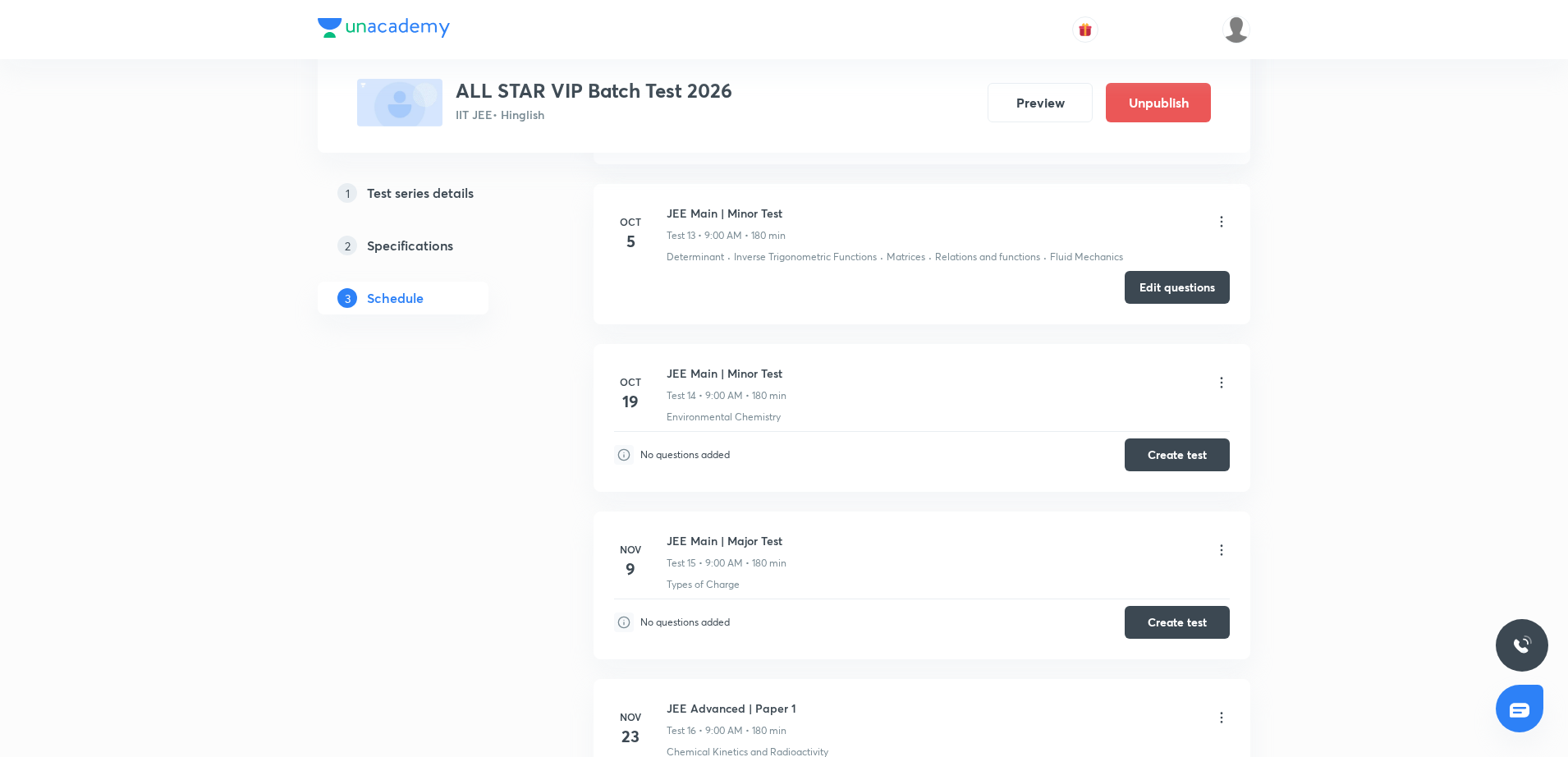
scroll to position [2989, 0]
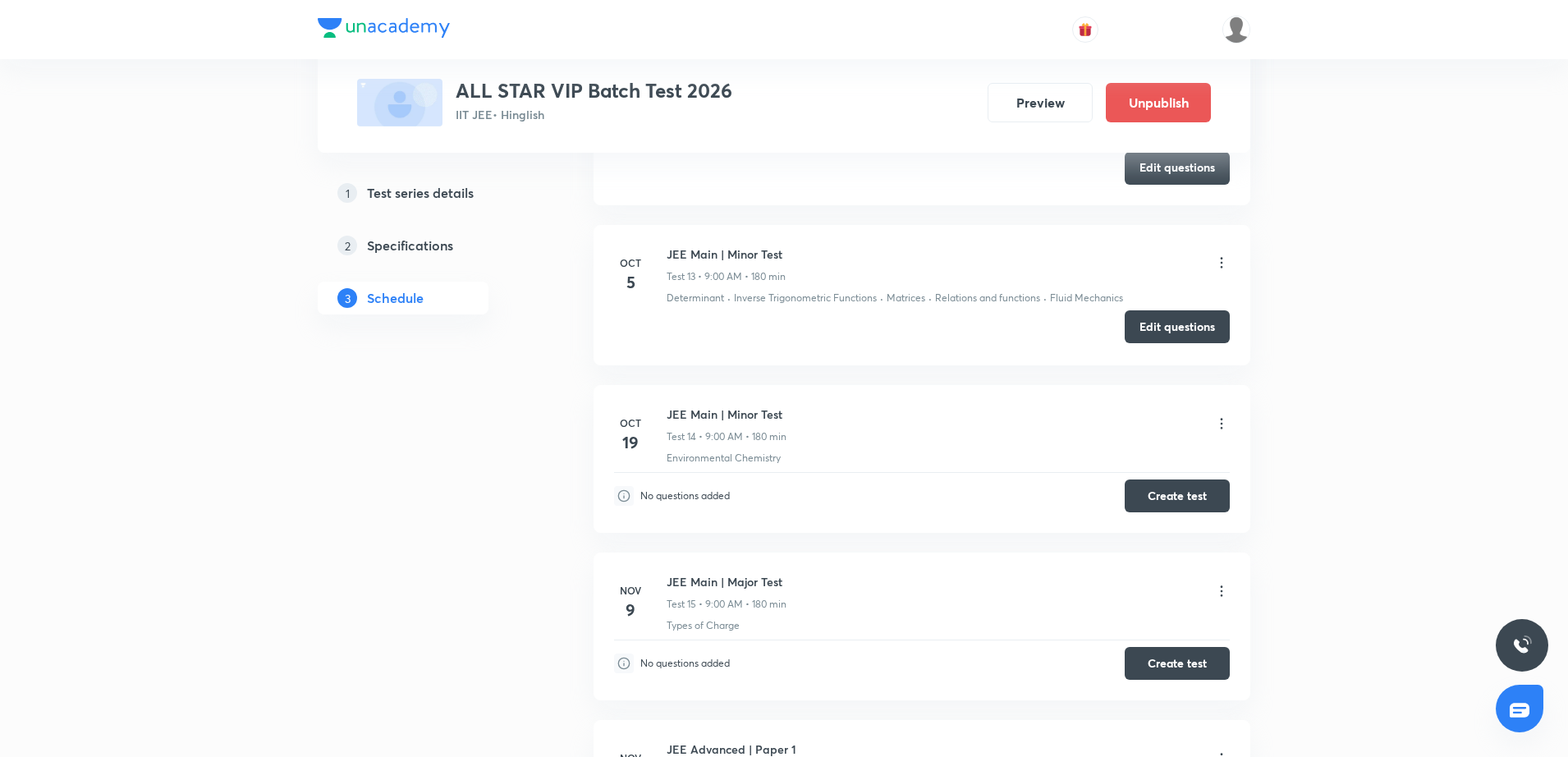
click at [1155, 335] on button "Edit questions" at bounding box center [1177, 327] width 105 height 33
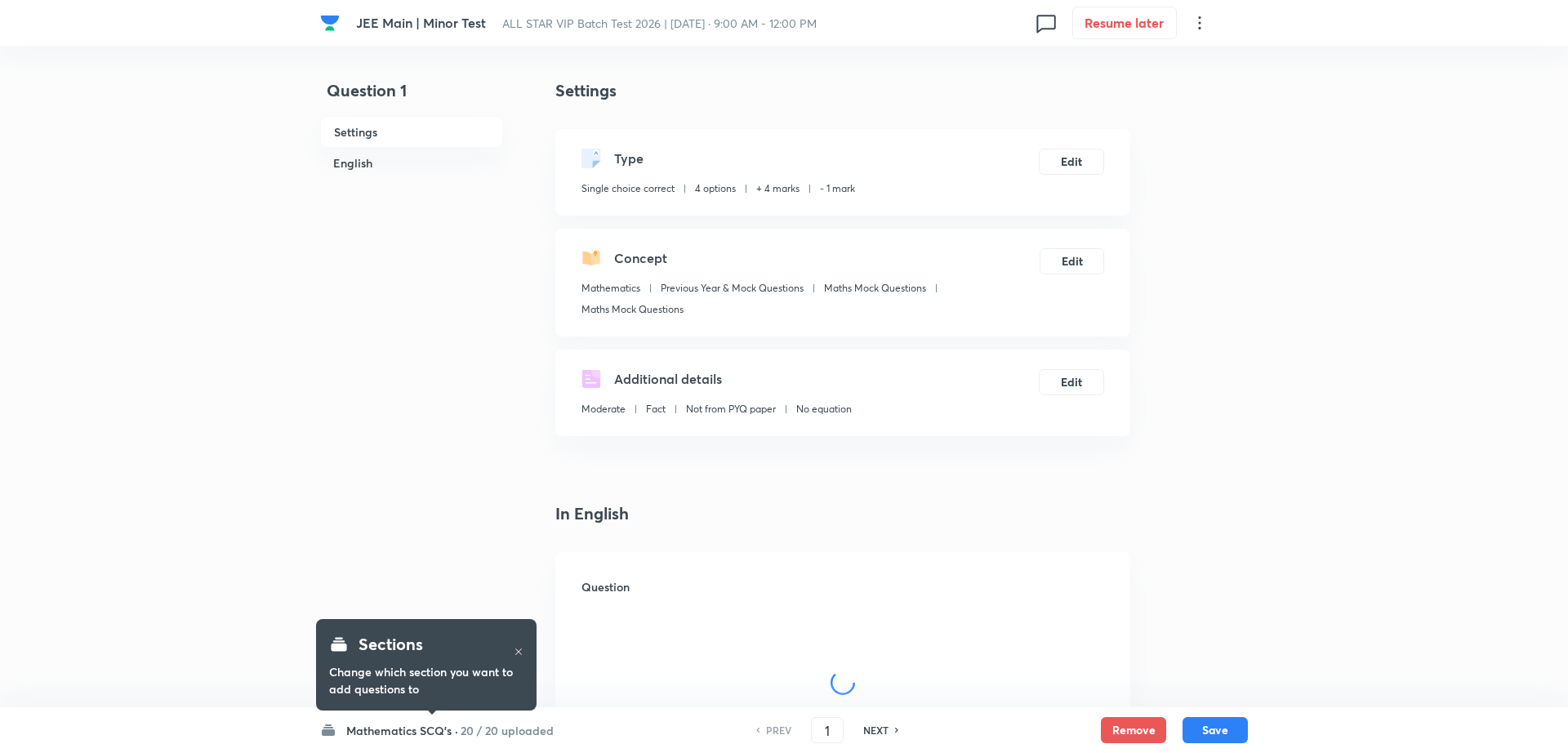
checkbox input "true"
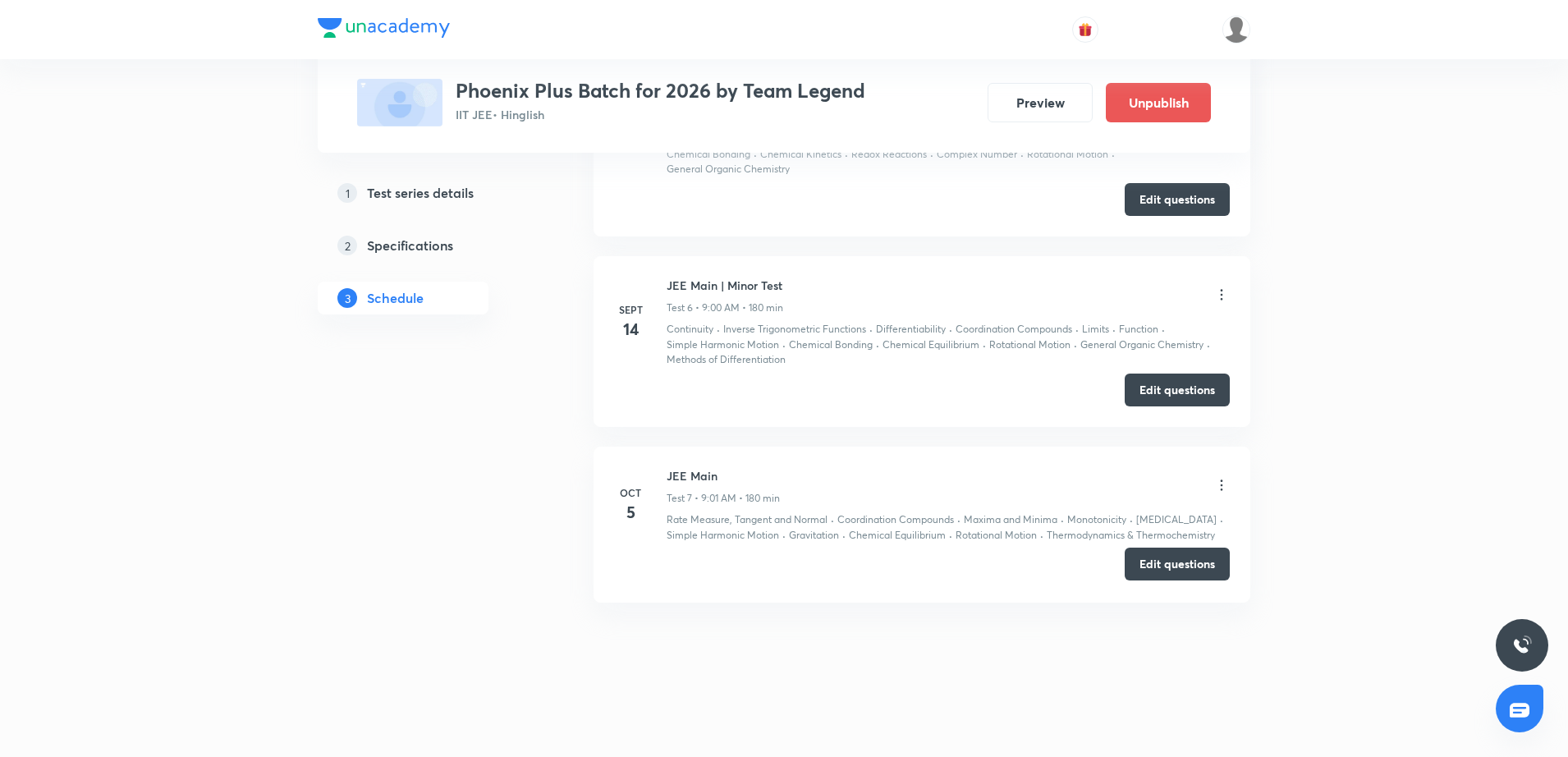
click at [1170, 568] on button "Edit questions" at bounding box center [1177, 564] width 105 height 33
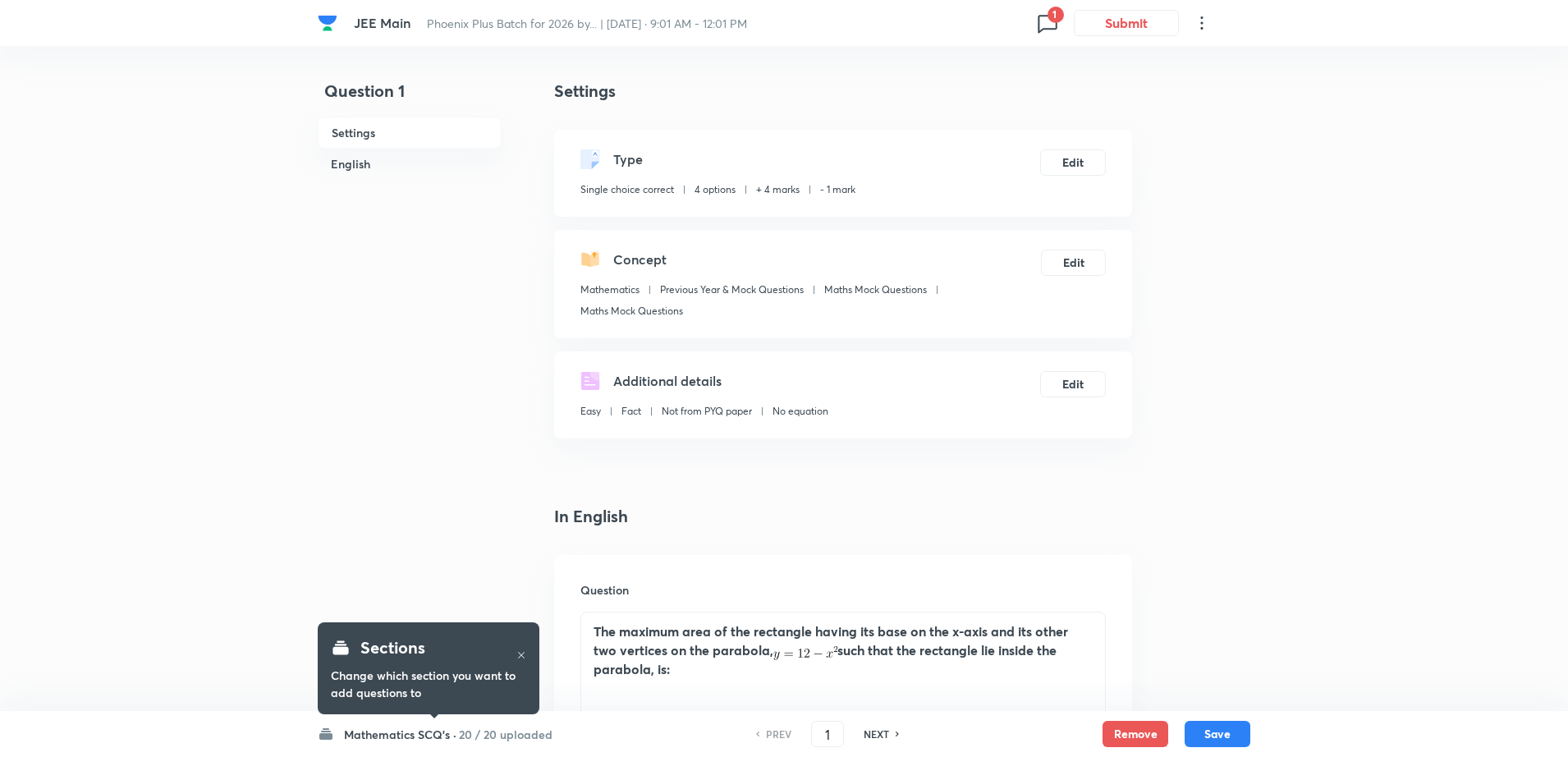
click at [1041, 29] on icon at bounding box center [1048, 23] width 27 height 27
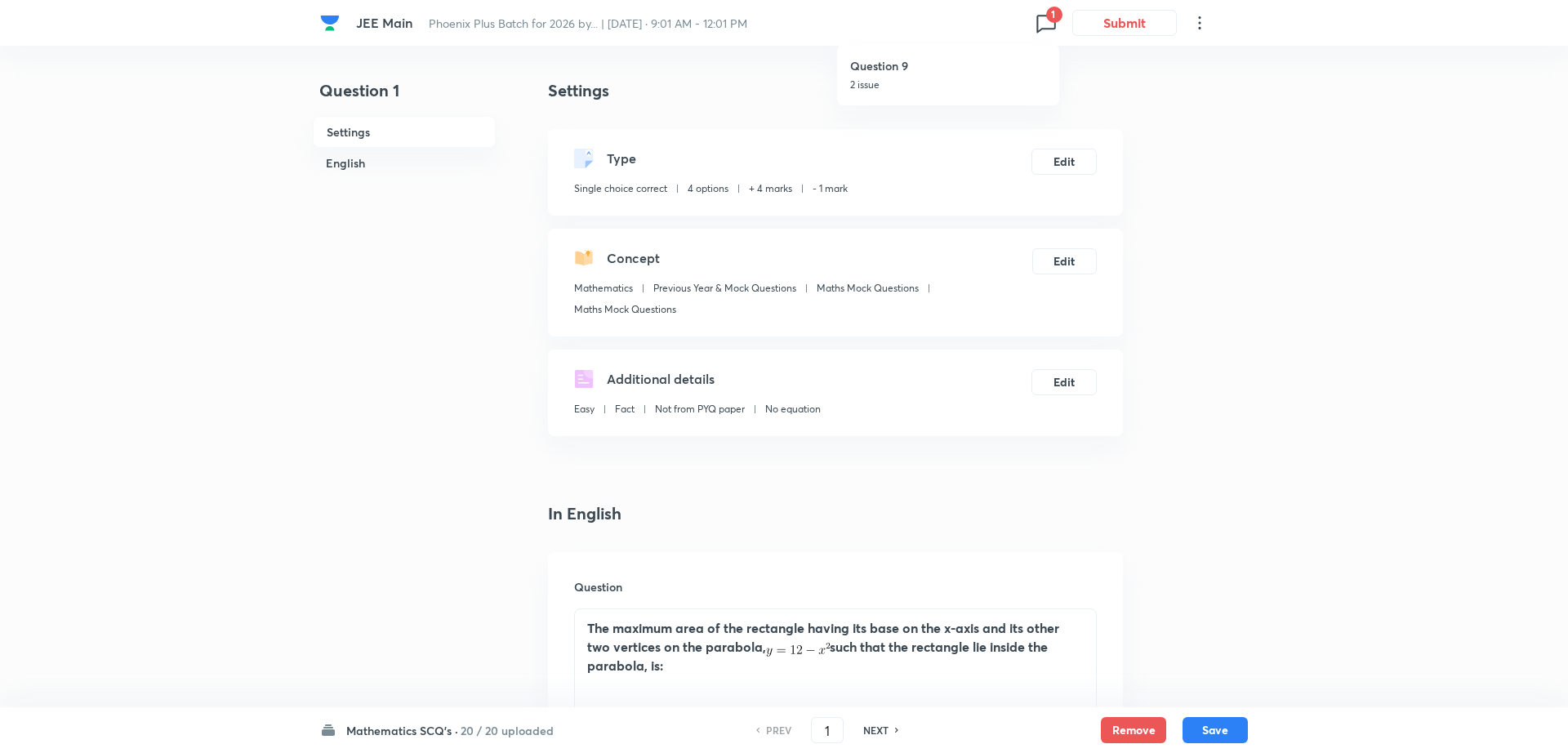
click at [934, 64] on h6 "Question 9" at bounding box center [948, 65] width 196 height 17
type input "9"
checkbox input "false"
checkbox input "true"
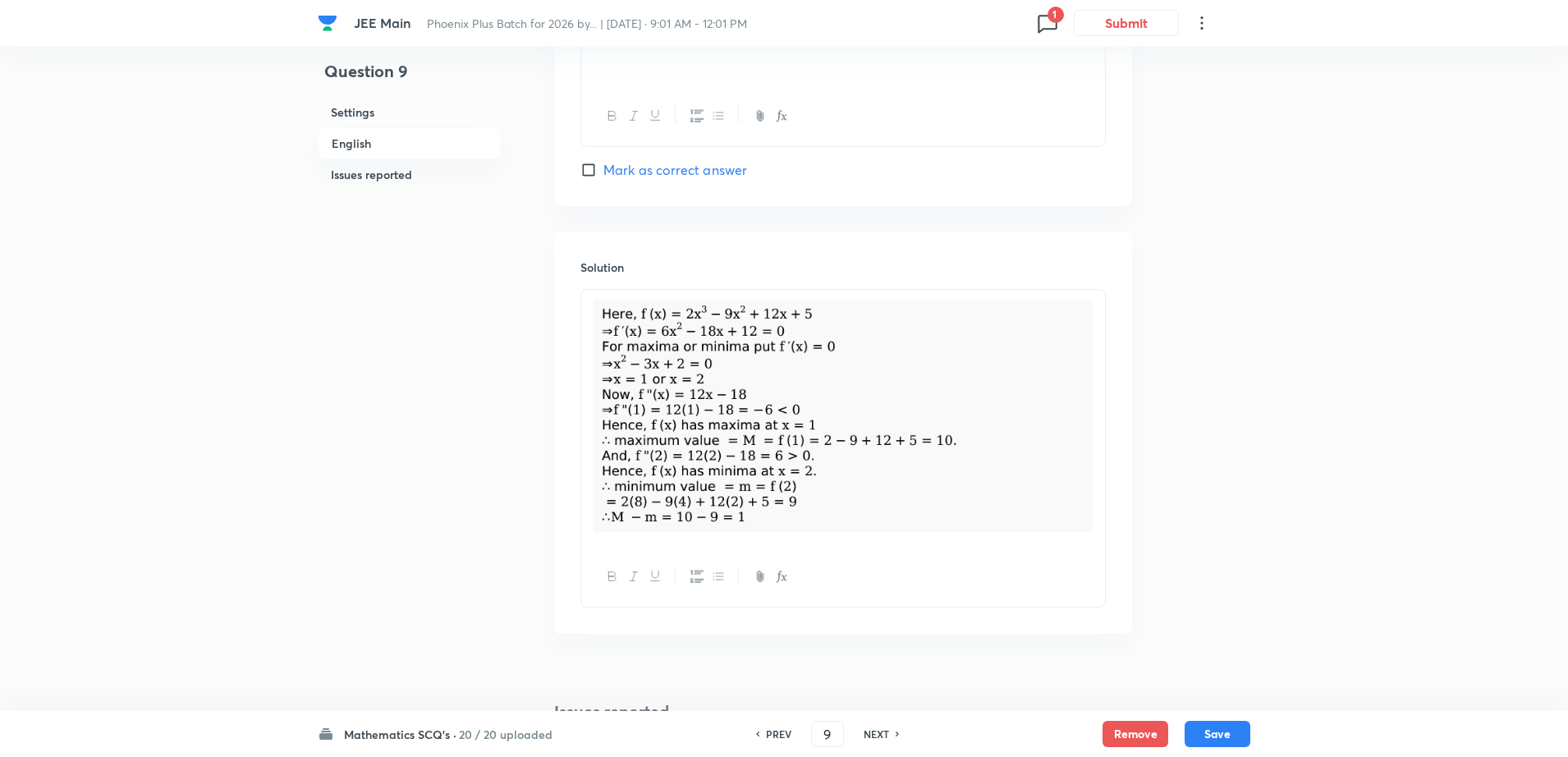
scroll to position [1574, 0]
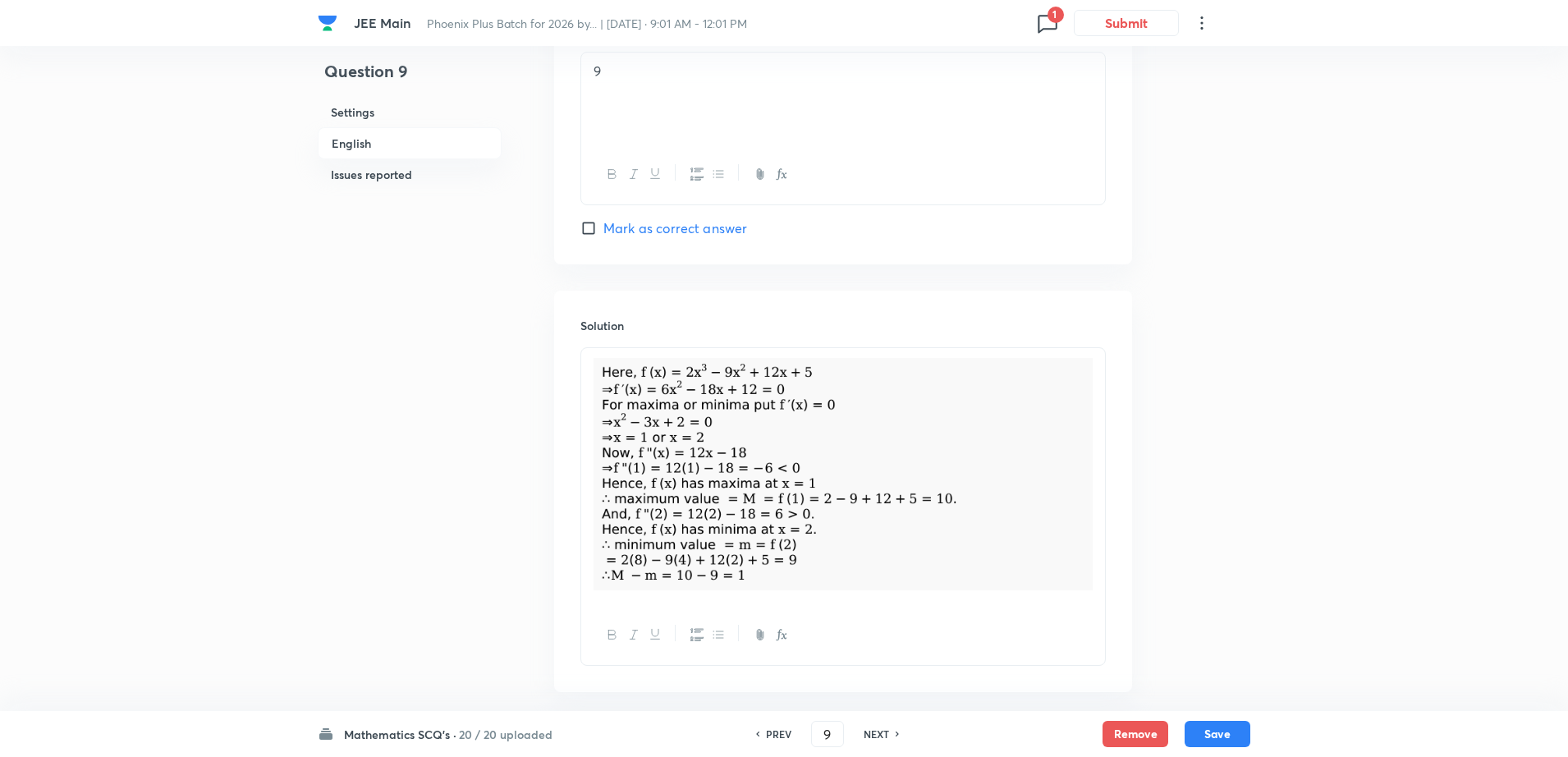
click at [1103, 499] on div at bounding box center [843, 476] width 524 height 257
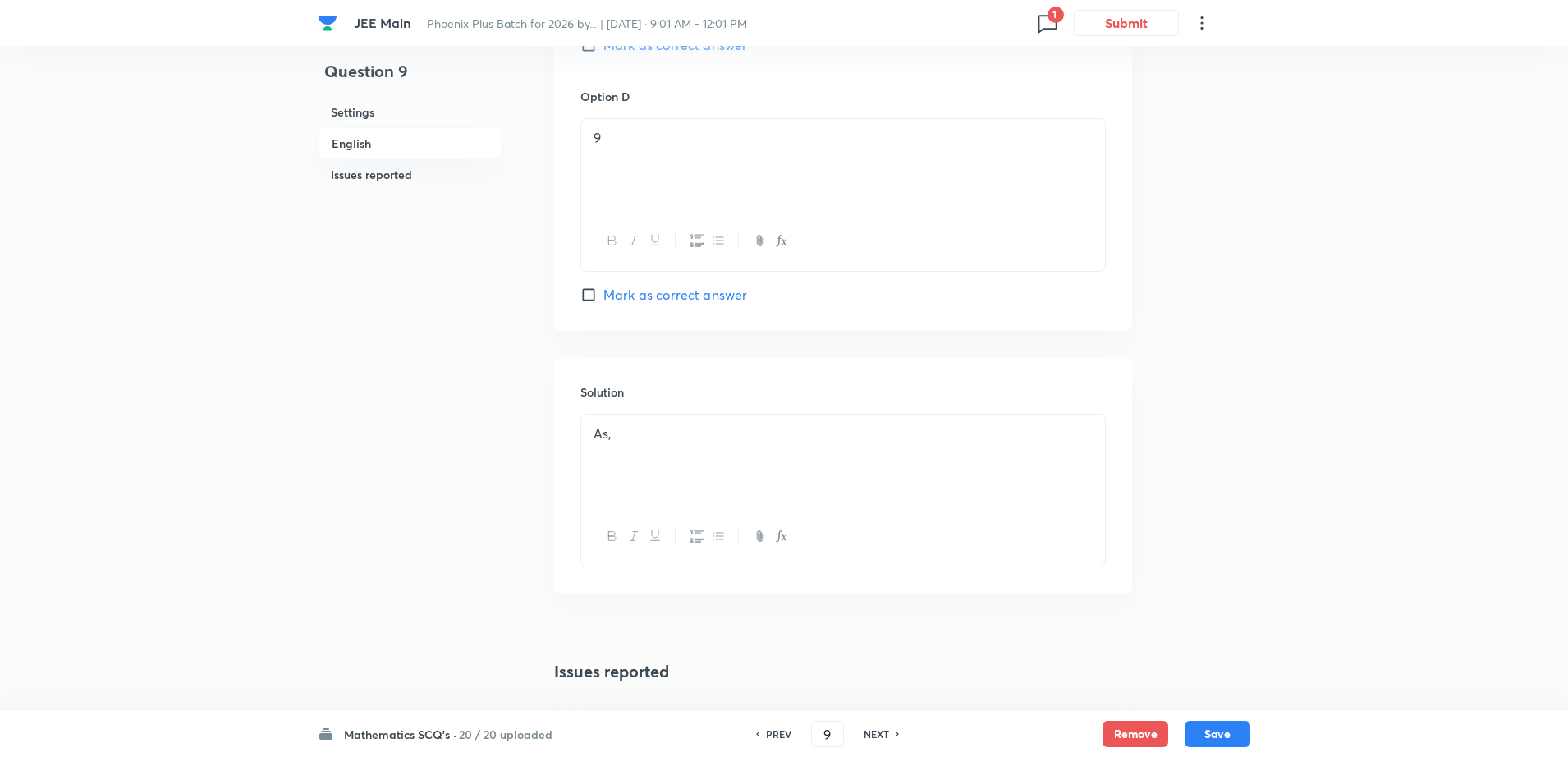
scroll to position [1410, 0]
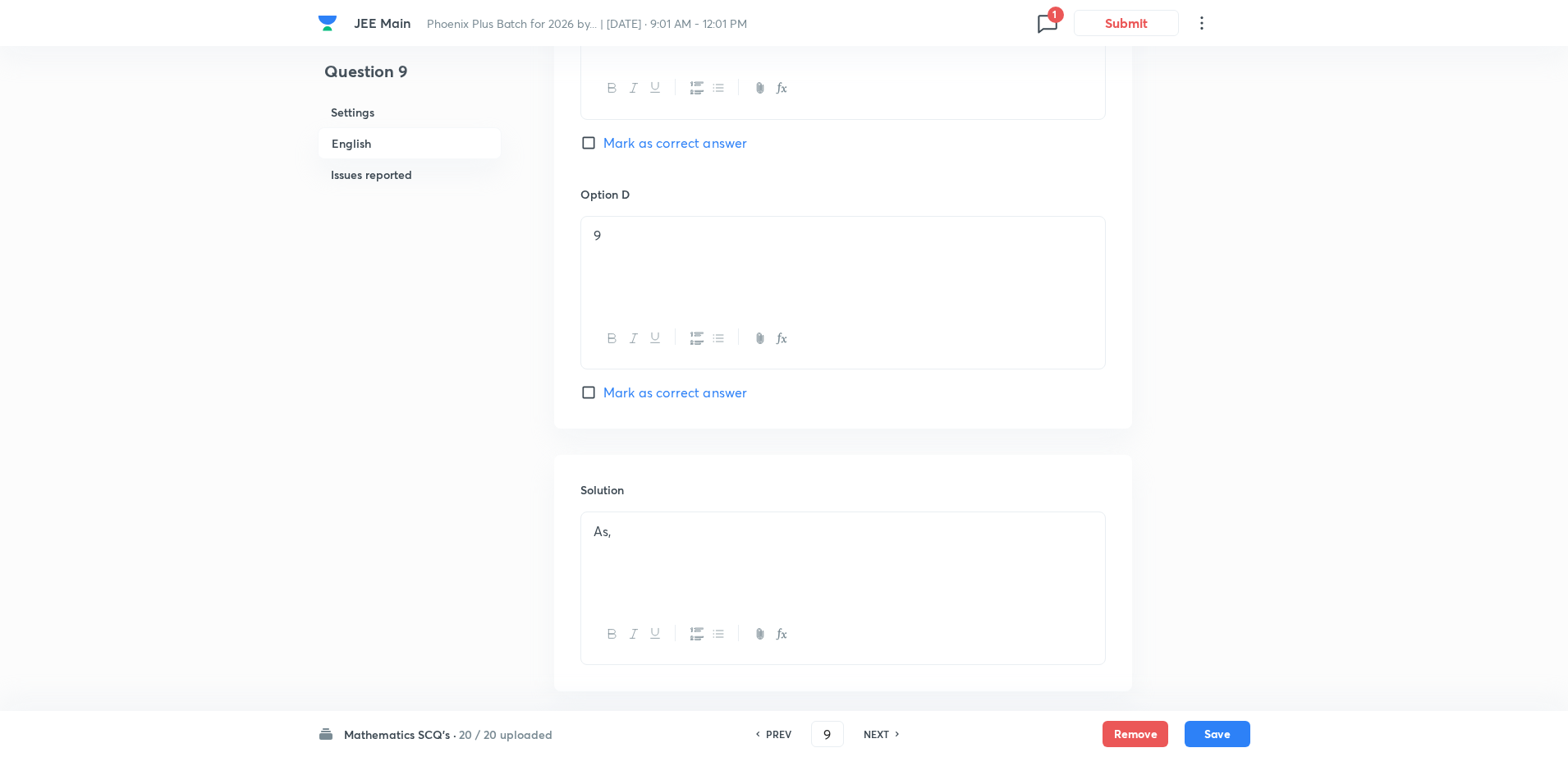
click at [638, 529] on p "As," at bounding box center [843, 531] width 499 height 19
click at [782, 634] on icon "button" at bounding box center [781, 634] width 13 height 13
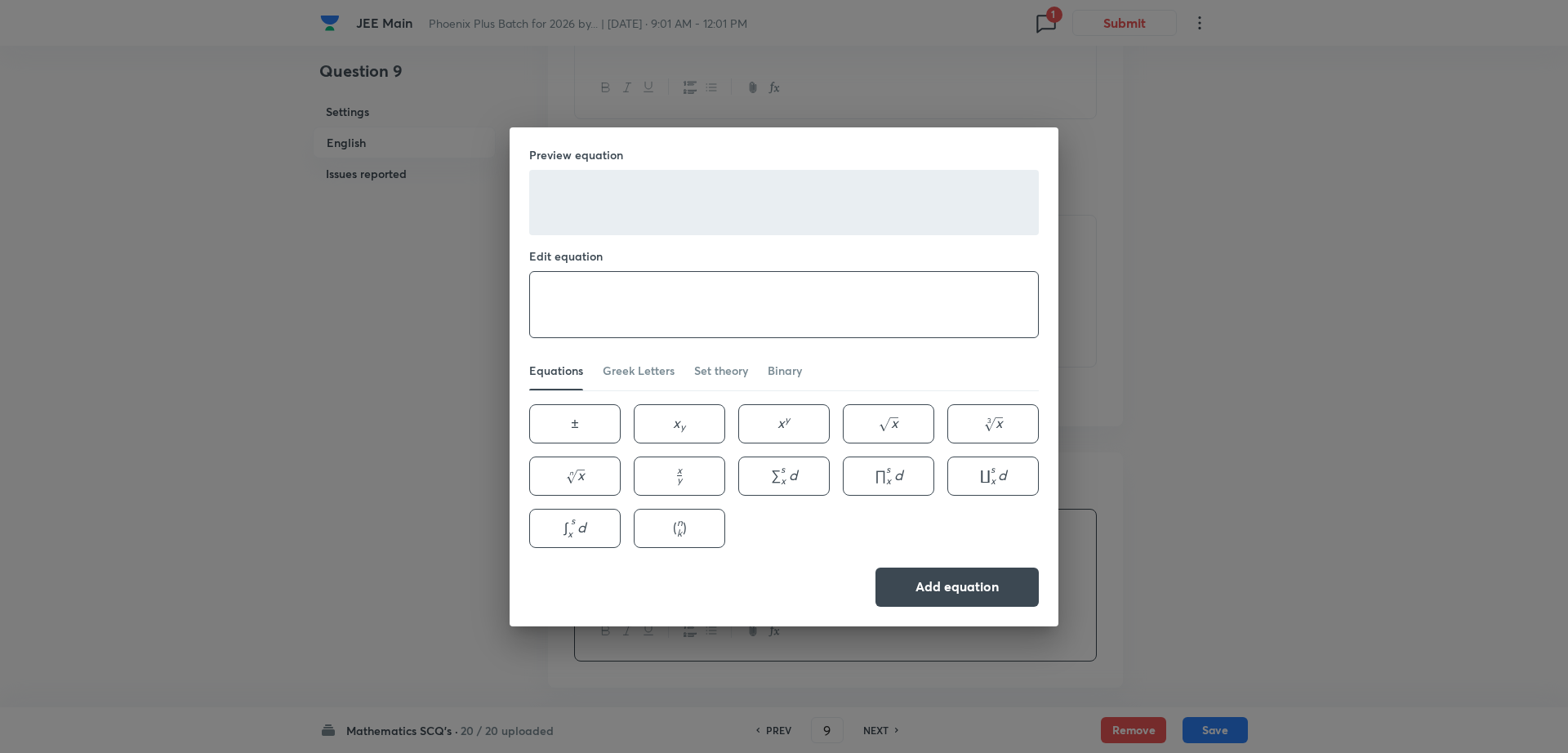
click at [597, 302] on textarea at bounding box center [784, 305] width 508 height 65
type textarea "f'(x)=6x^2-18x+12"
click at [961, 592] on button "Add equation" at bounding box center [958, 586] width 164 height 40
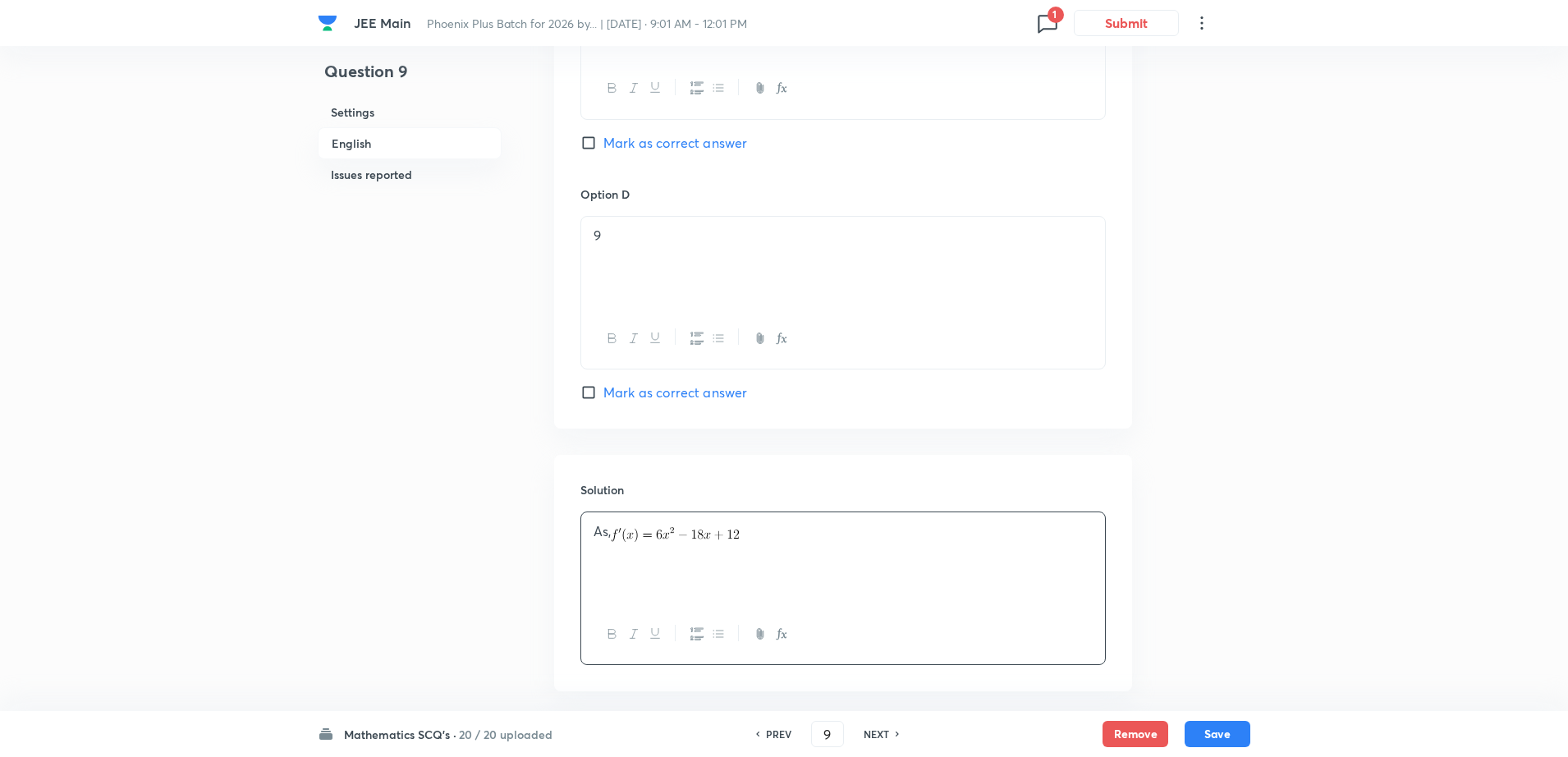
click at [1234, 560] on div "Question 9 Settings English Issues reported Settings Type Single choice correct…" at bounding box center [784, 84] width 933 height 2831
click at [817, 547] on div "As," at bounding box center [843, 559] width 524 height 92
click at [858, 540] on p "As," at bounding box center [843, 532] width 499 height 19
click at [603, 579] on div "As, Therefore, Critical point is x=2 and x=1 Nw , f(0)=" at bounding box center [843, 559] width 524 height 92
click at [1223, 418] on div "Question 9 Settings English Issues reported Settings Type Single choice correct…" at bounding box center [784, 84] width 933 height 2831
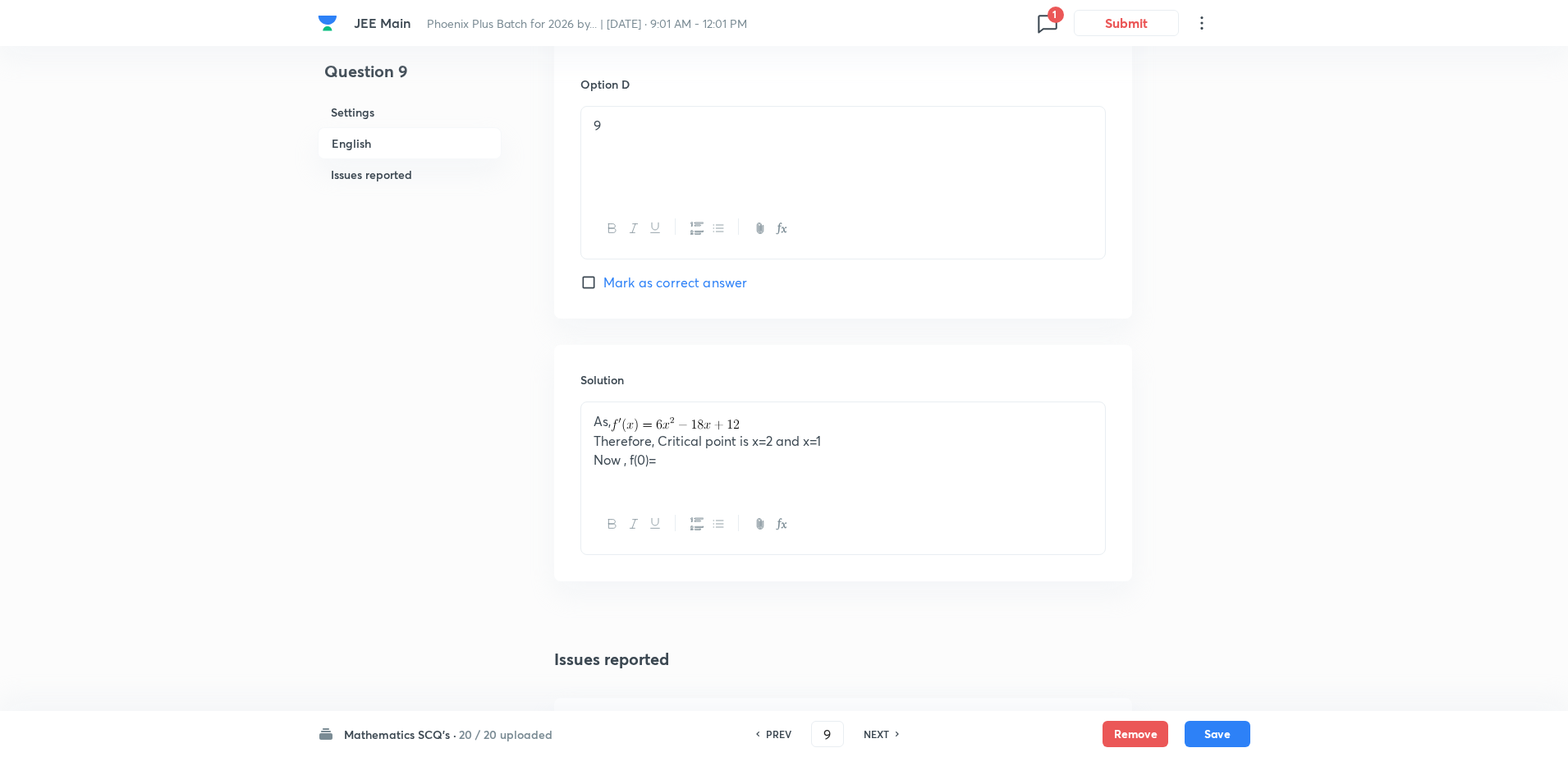
scroll to position [1533, 0]
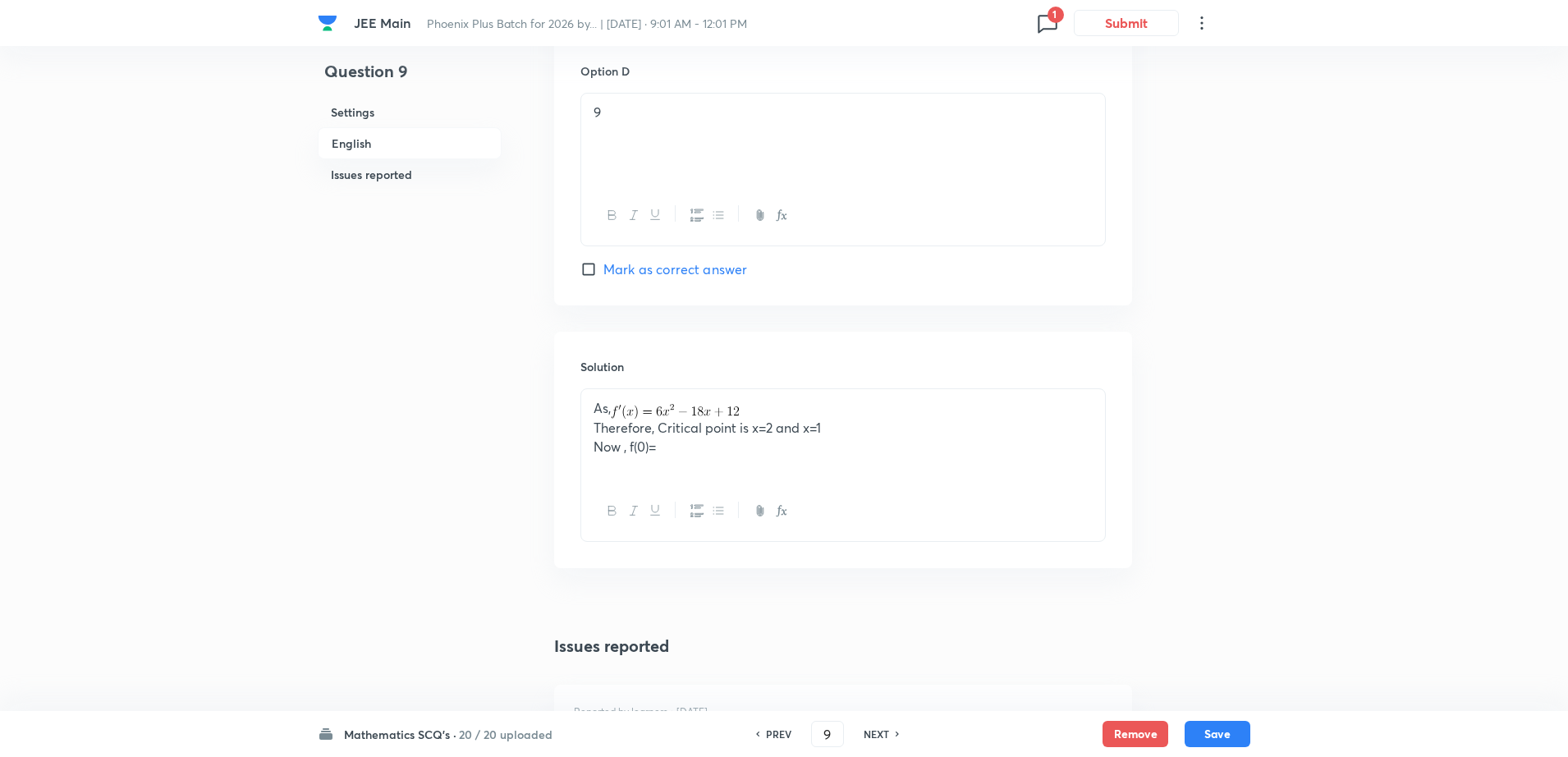
click at [676, 453] on p "Now , f(0)=" at bounding box center [843, 447] width 499 height 19
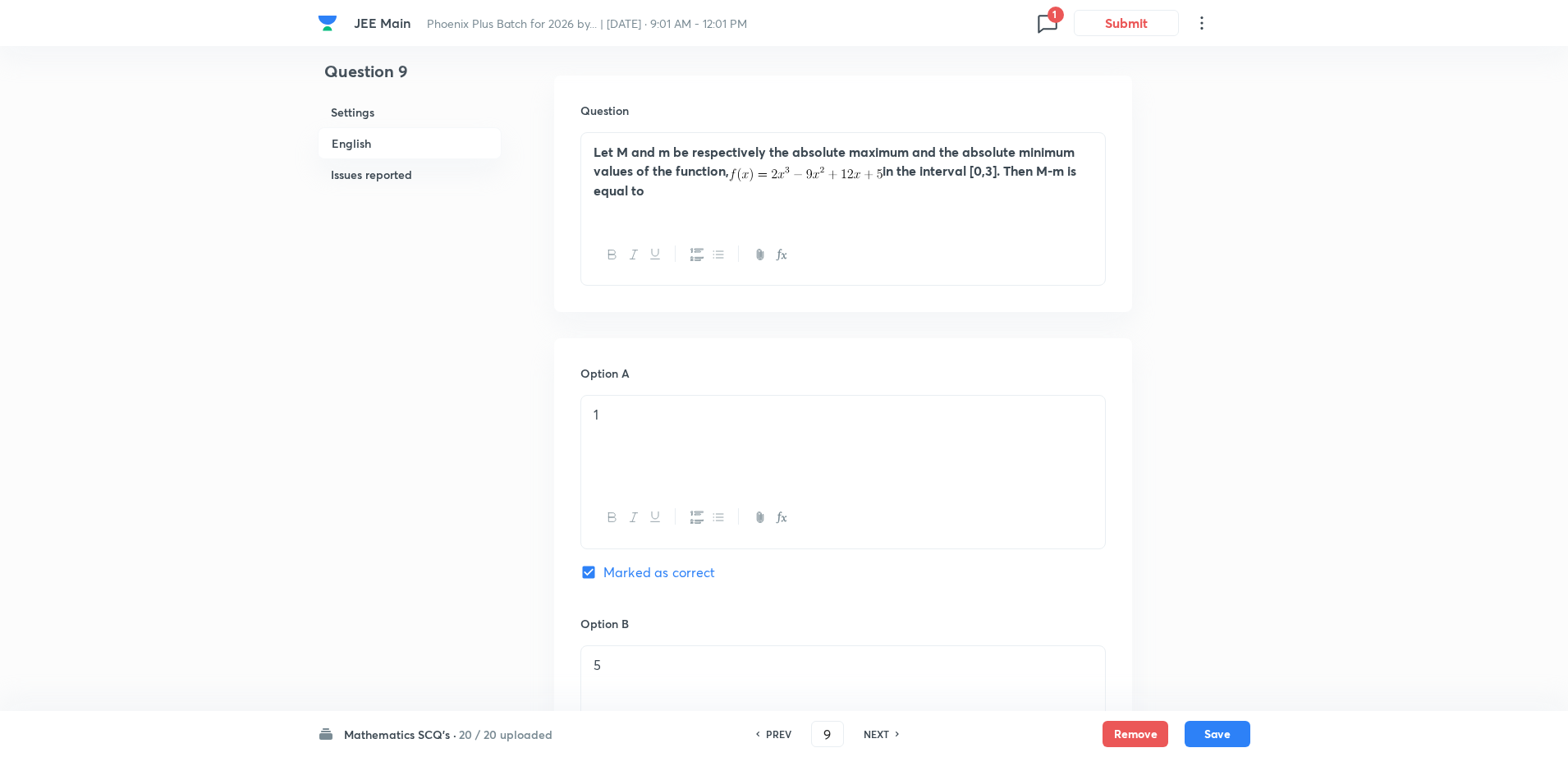
scroll to position [452, 0]
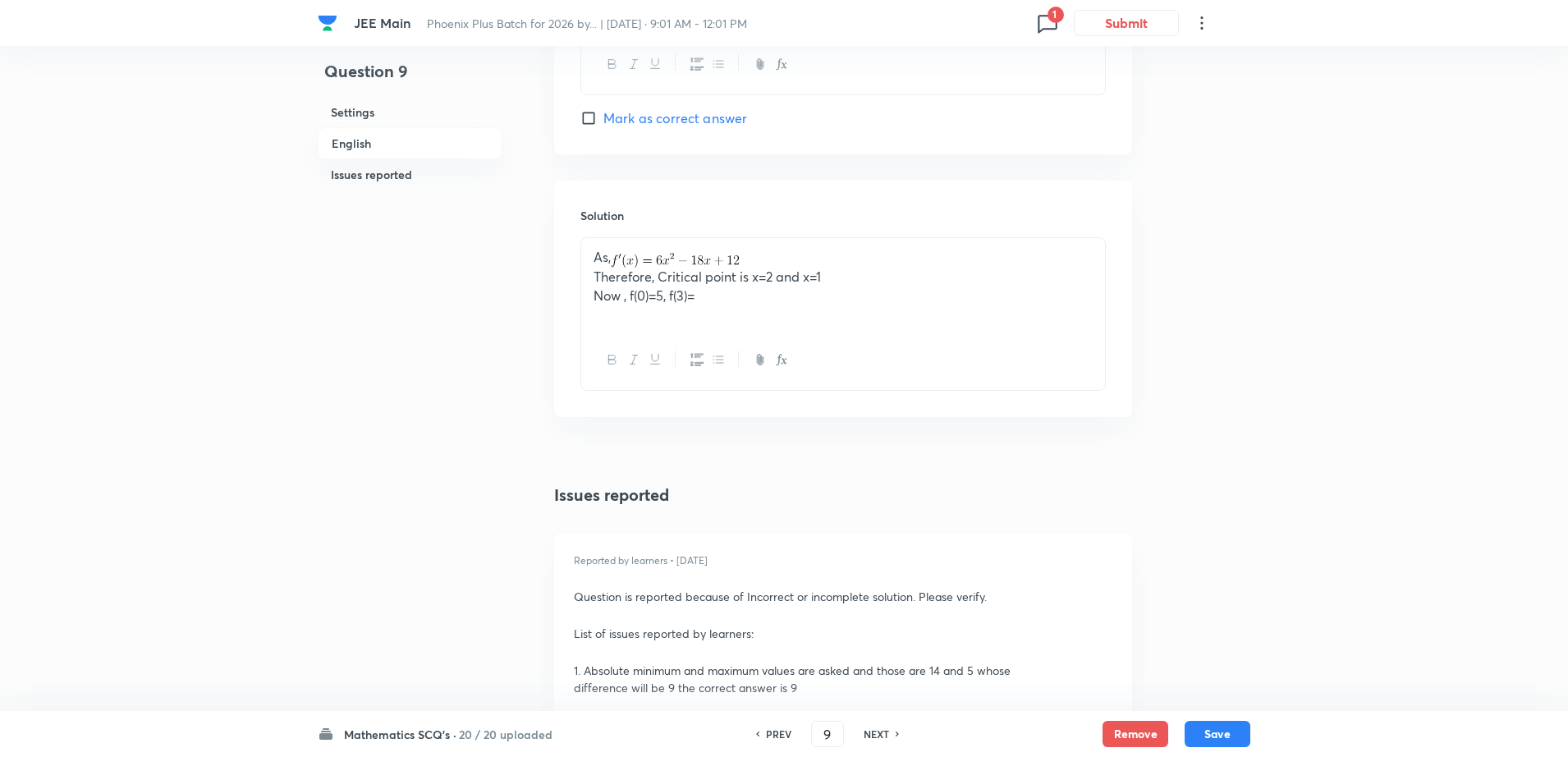
scroll to position [1643, 0]
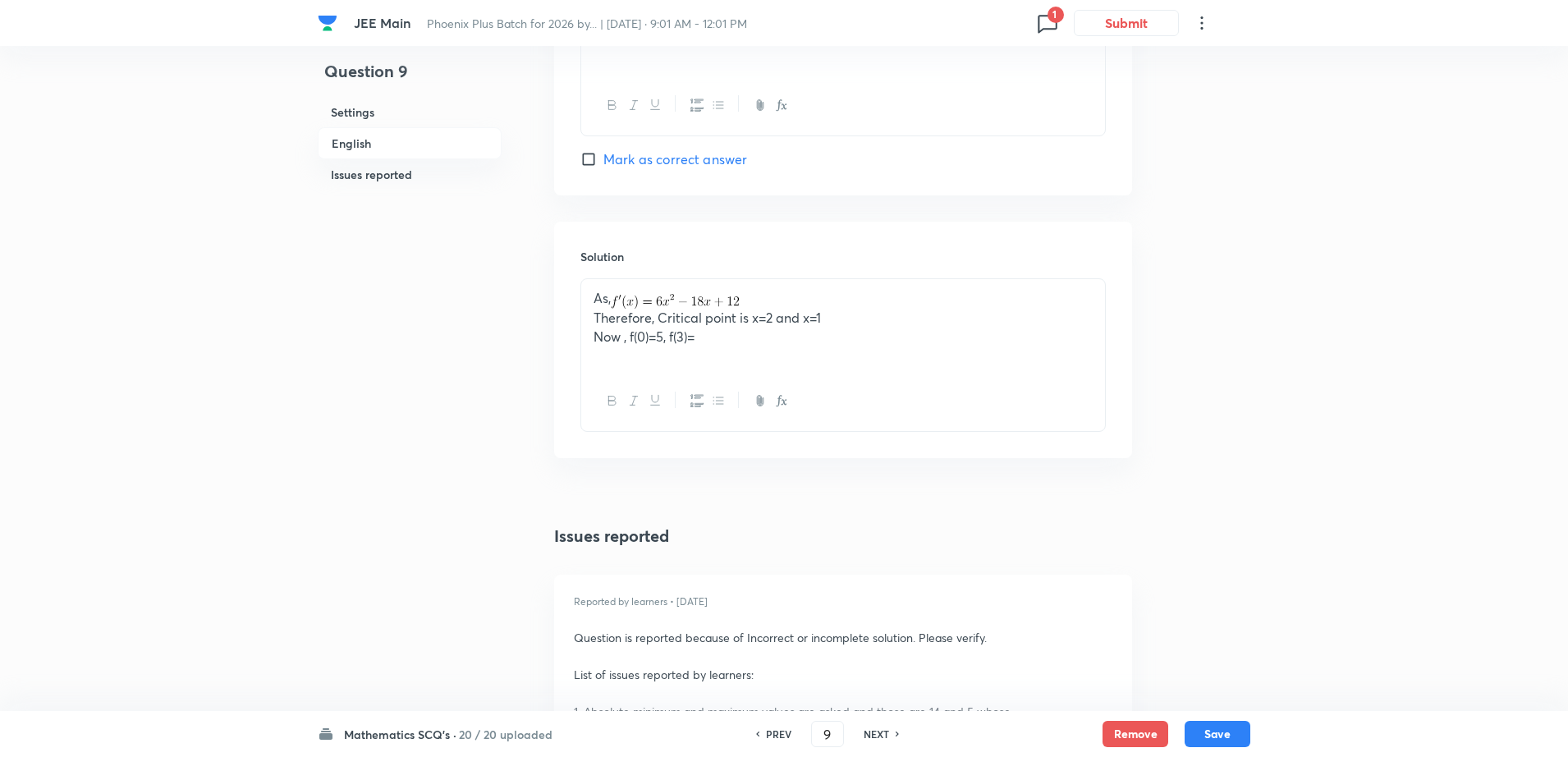
click at [728, 335] on p "Now , f(0)=5, f(3)=" at bounding box center [843, 336] width 499 height 19
drag, startPoint x: 1286, startPoint y: 468, endPoint x: 1257, endPoint y: 469, distance: 29.0
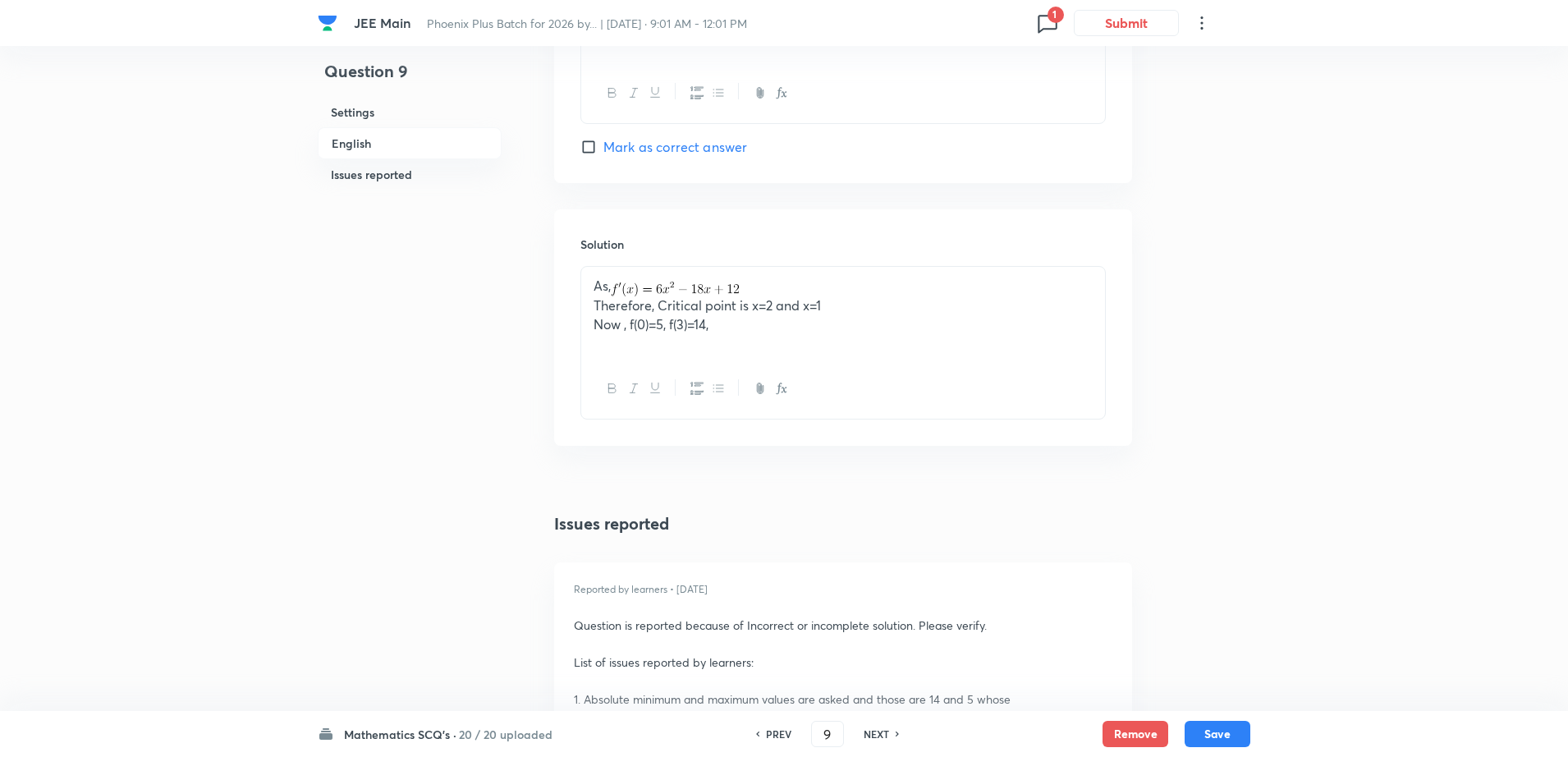
scroll to position [1684, 0]
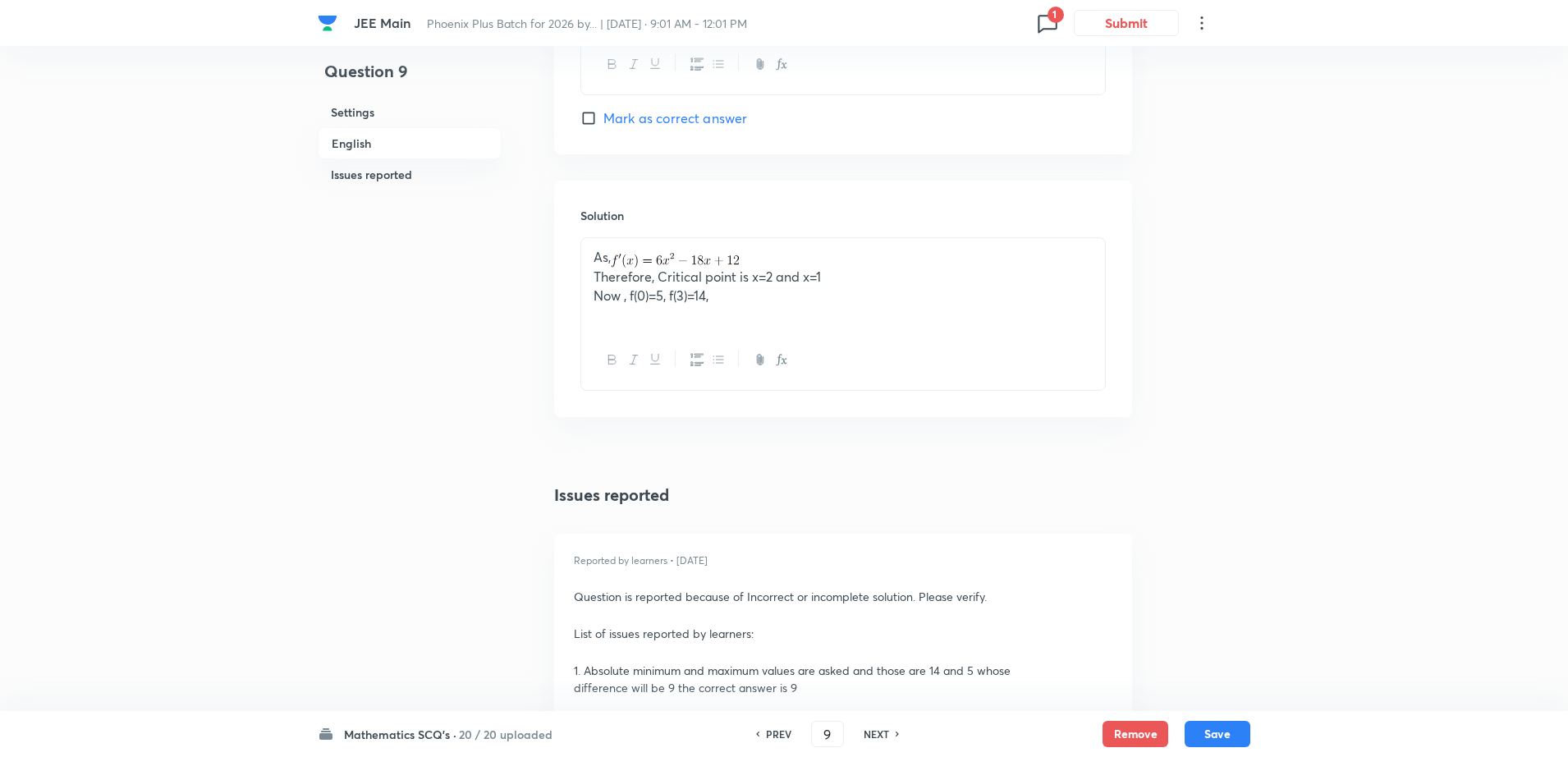
click at [803, 305] on div "As, Therefore, Critical point is x=2 and x=1 Now , f(0)=5, f(3)=14," at bounding box center [843, 284] width 524 height 92
click at [794, 300] on p "Now , f(0)=5, f(3)=14, f(1)=" at bounding box center [843, 296] width 499 height 19
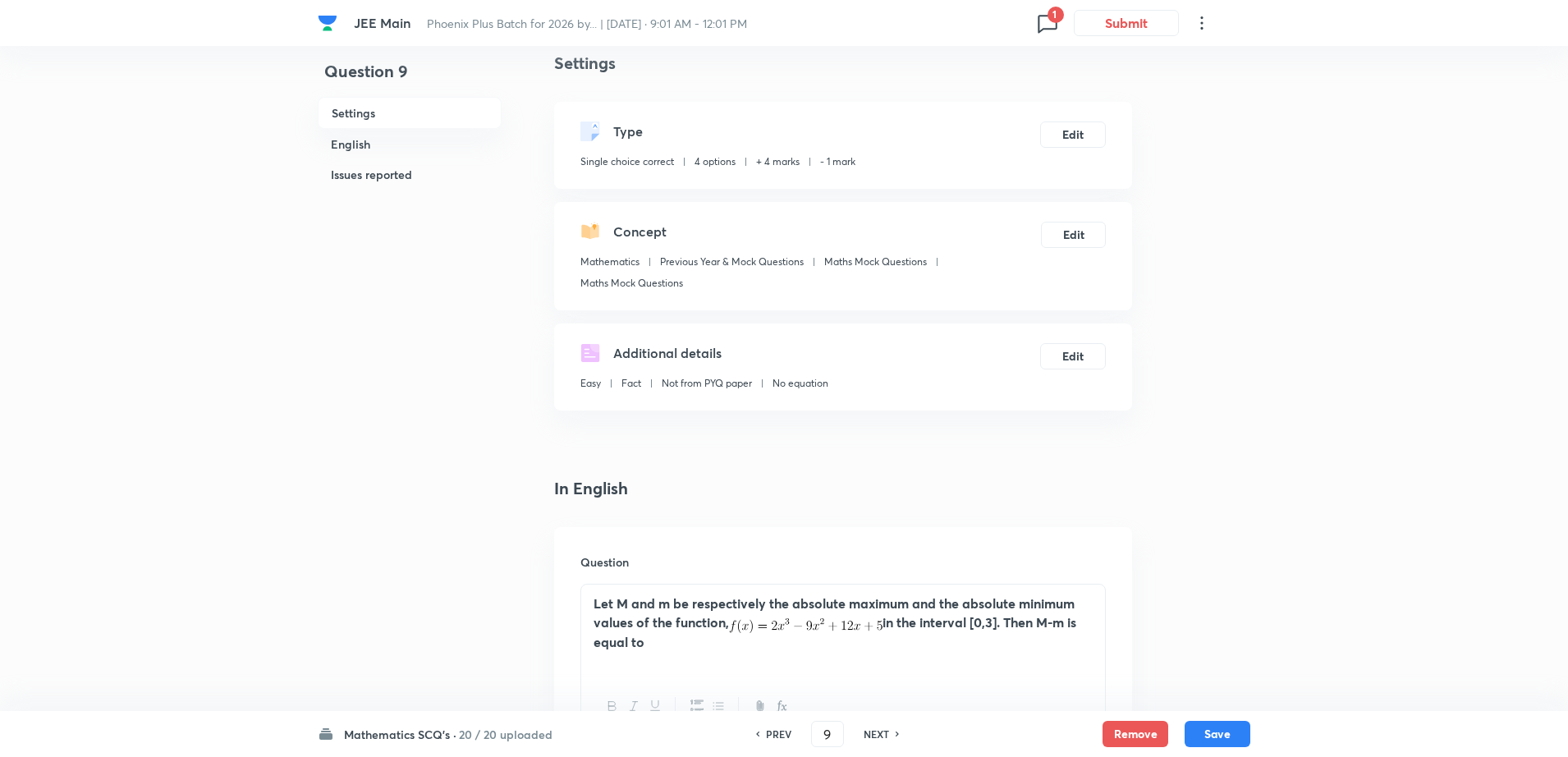
scroll to position [0, 0]
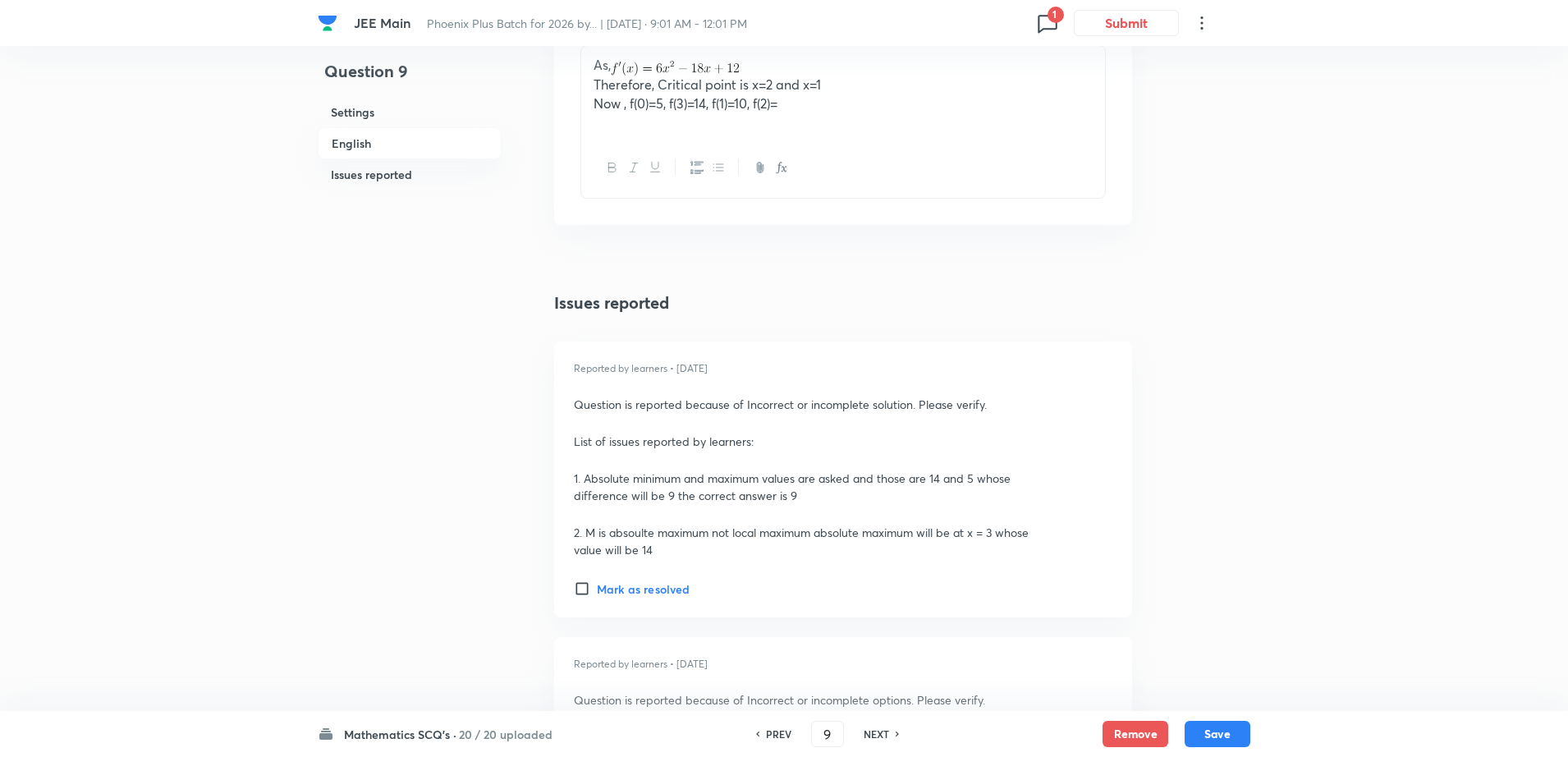
scroll to position [1889, 0]
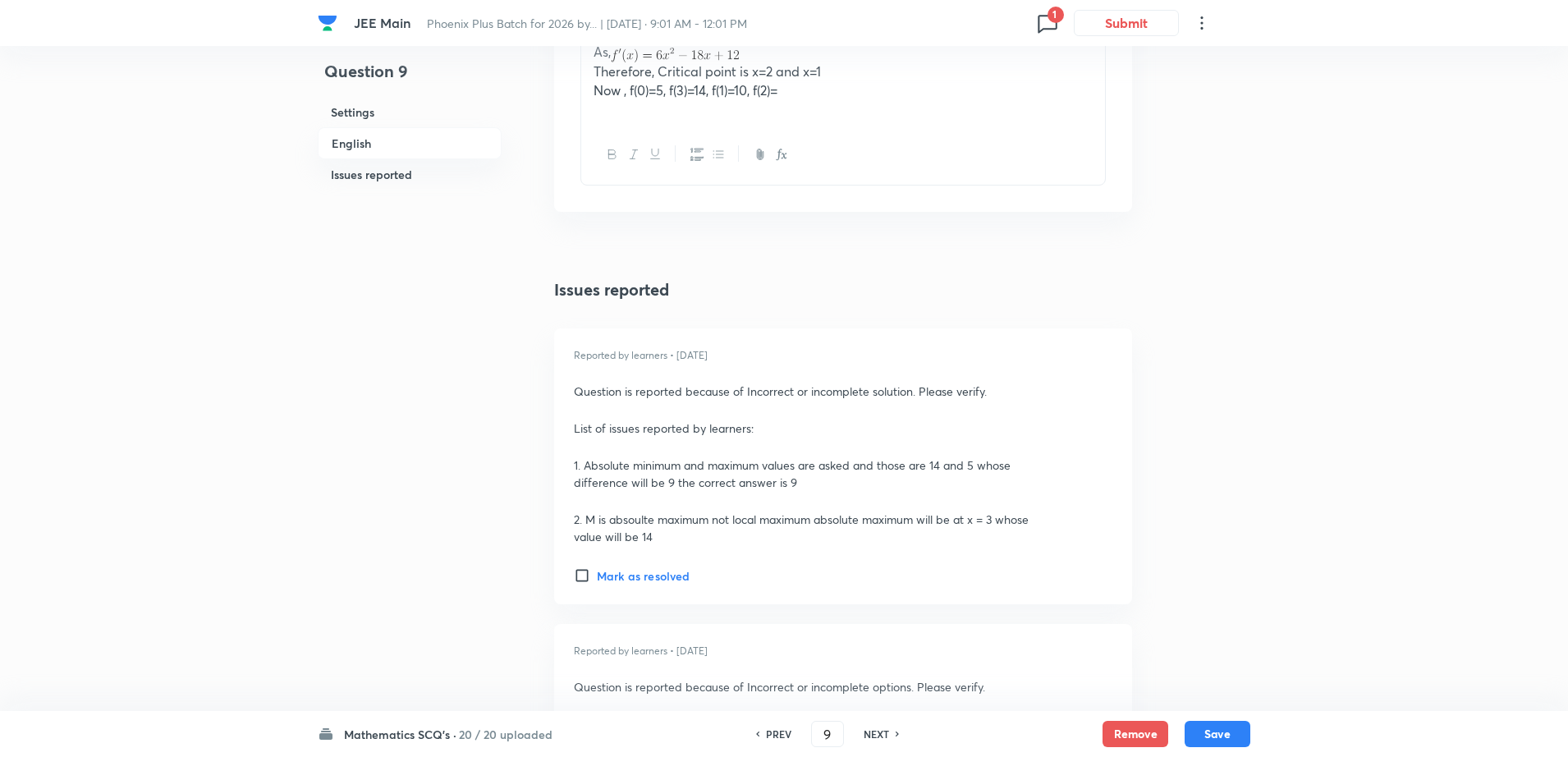
click at [840, 85] on p "Now , f(0)=5, f(3)=14, f(1)=10, f(2)=" at bounding box center [843, 90] width 499 height 19
click at [815, 110] on p "Hence, Absolute maximum is 14 and Absolute Minimum is" at bounding box center [843, 108] width 499 height 19
click at [996, 97] on p "Now , f(0)=5, f(3)=14, f(1)=10, f(2)=9" at bounding box center [843, 90] width 499 height 19
click at [965, 115] on p "Hence, Absolute maximum is 14 and the Absolute Minimum is" at bounding box center [843, 108] width 499 height 19
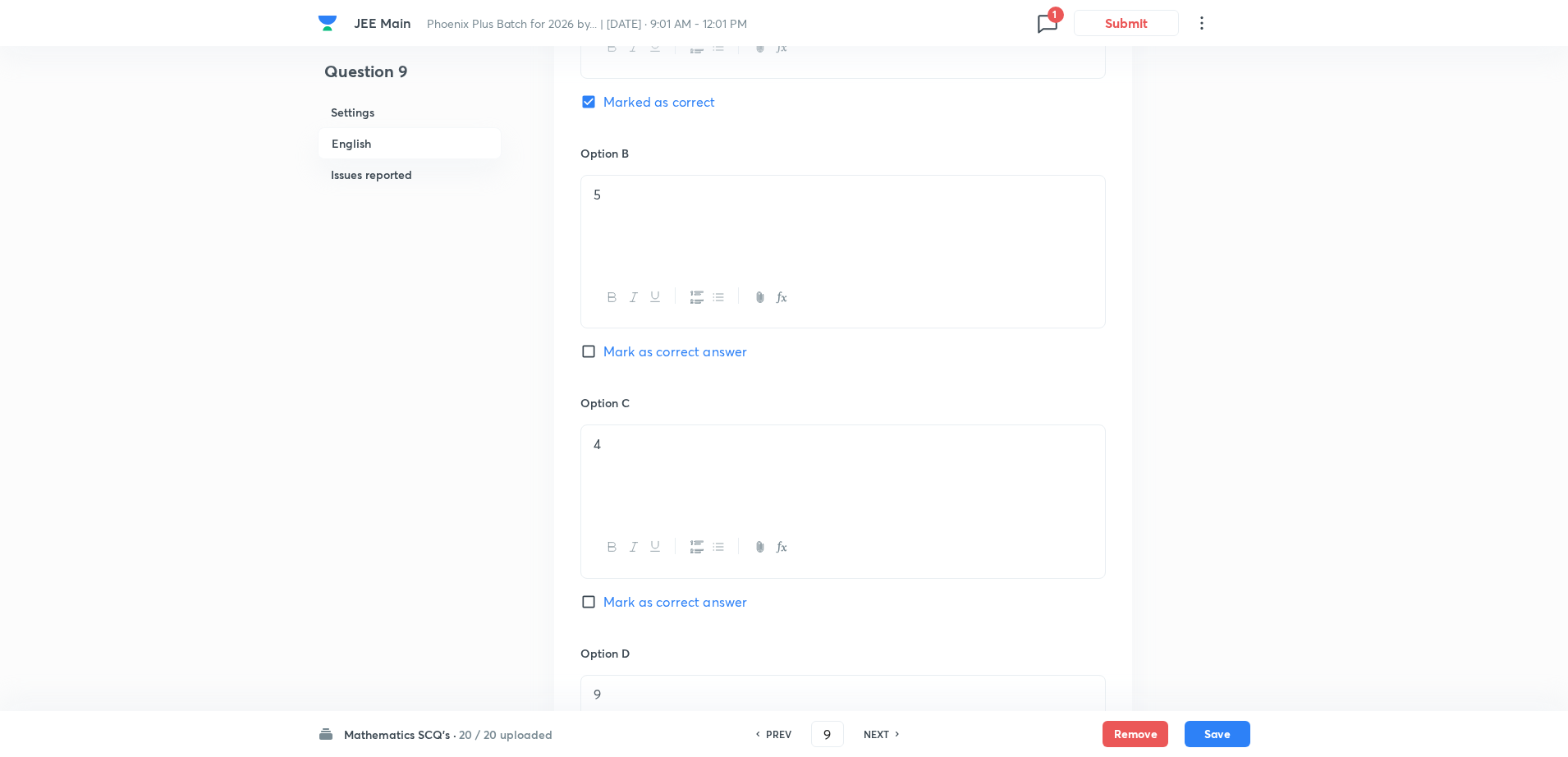
scroll to position [985, 0]
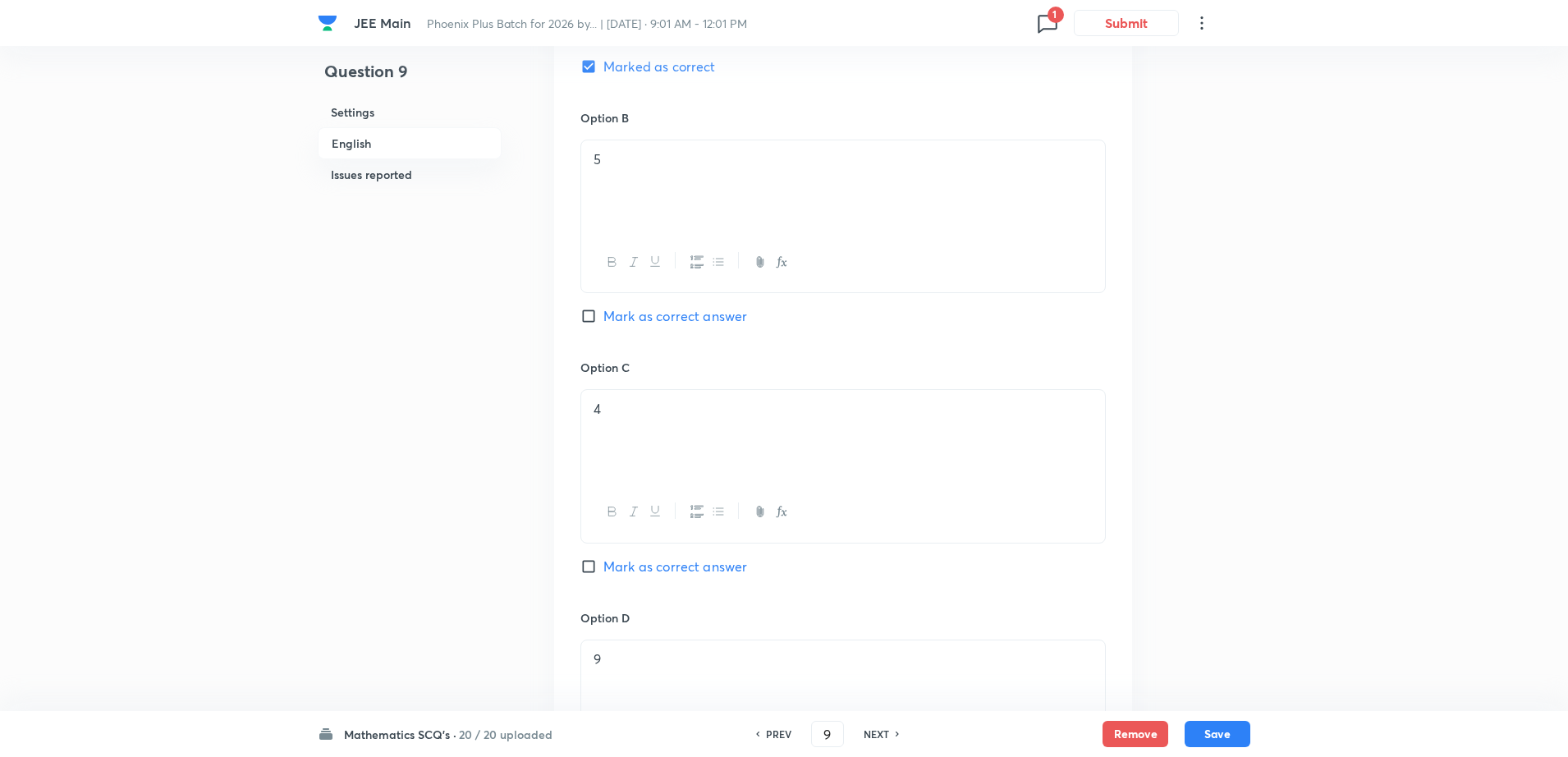
click at [516, 547] on div "Question 9 Settings English Issues reported Settings Type Single choice correct…" at bounding box center [784, 519] width 933 height 2852
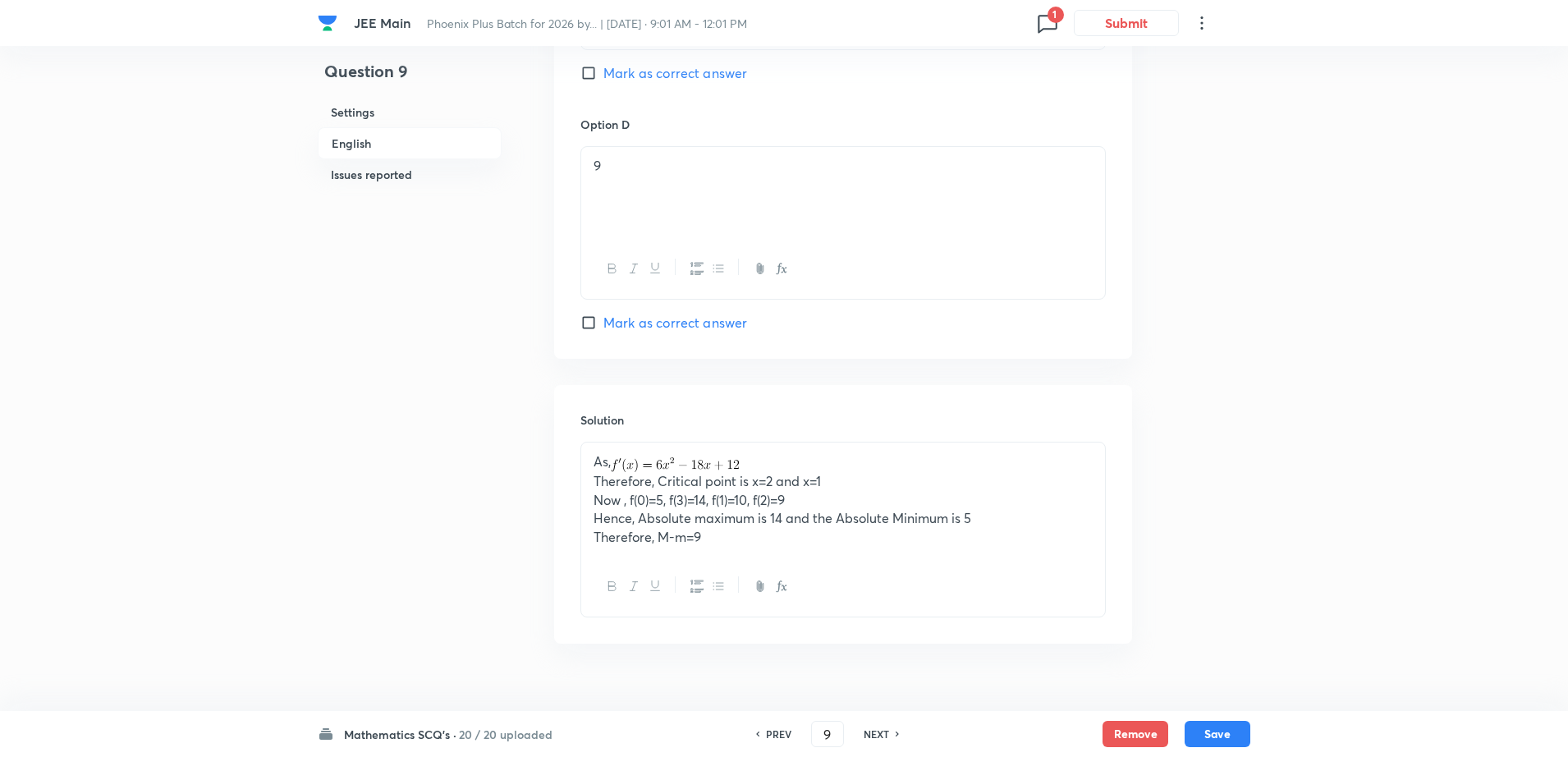
scroll to position [1273, 0]
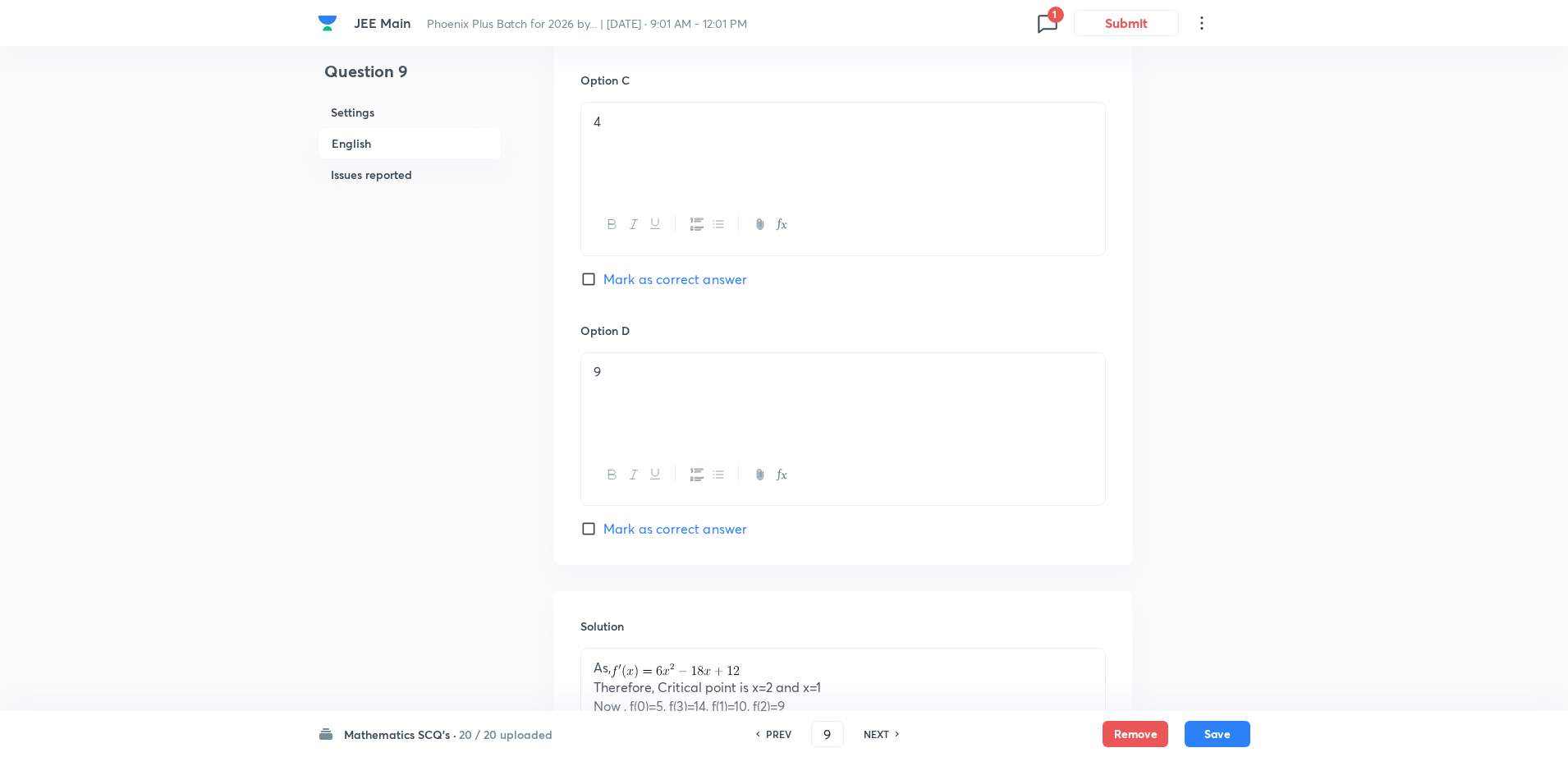
click at [649, 531] on span "Mark as correct answer" at bounding box center [675, 529] width 143 height 19
click at [603, 531] on input "Mark as correct answer" at bounding box center [592, 529] width 23 height 17
checkbox input "true"
checkbox input "false"
click at [333, 554] on div "Question 9 Settings English Issues reported" at bounding box center [410, 231] width 184 height 2852
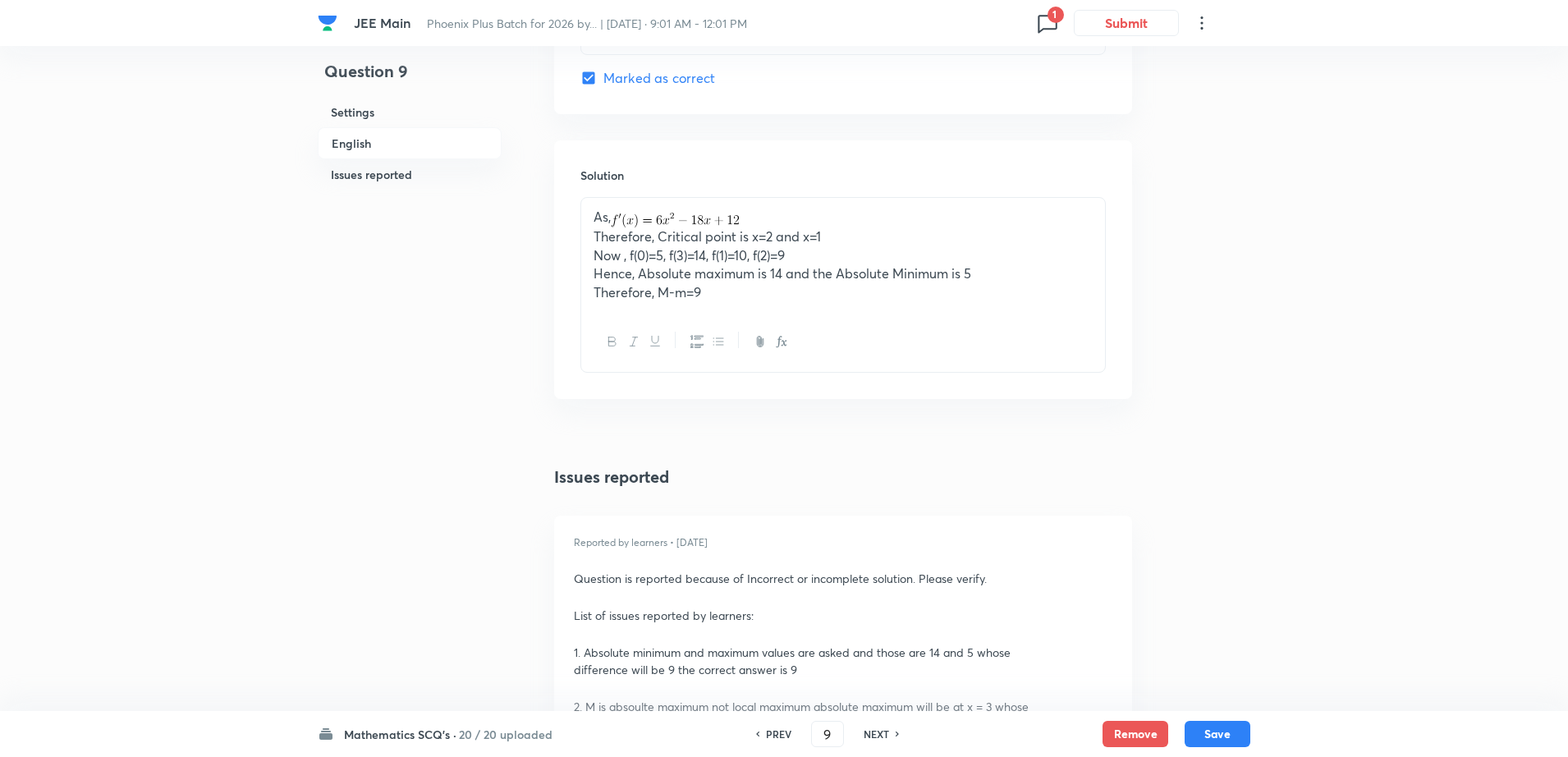
scroll to position [1643, 0]
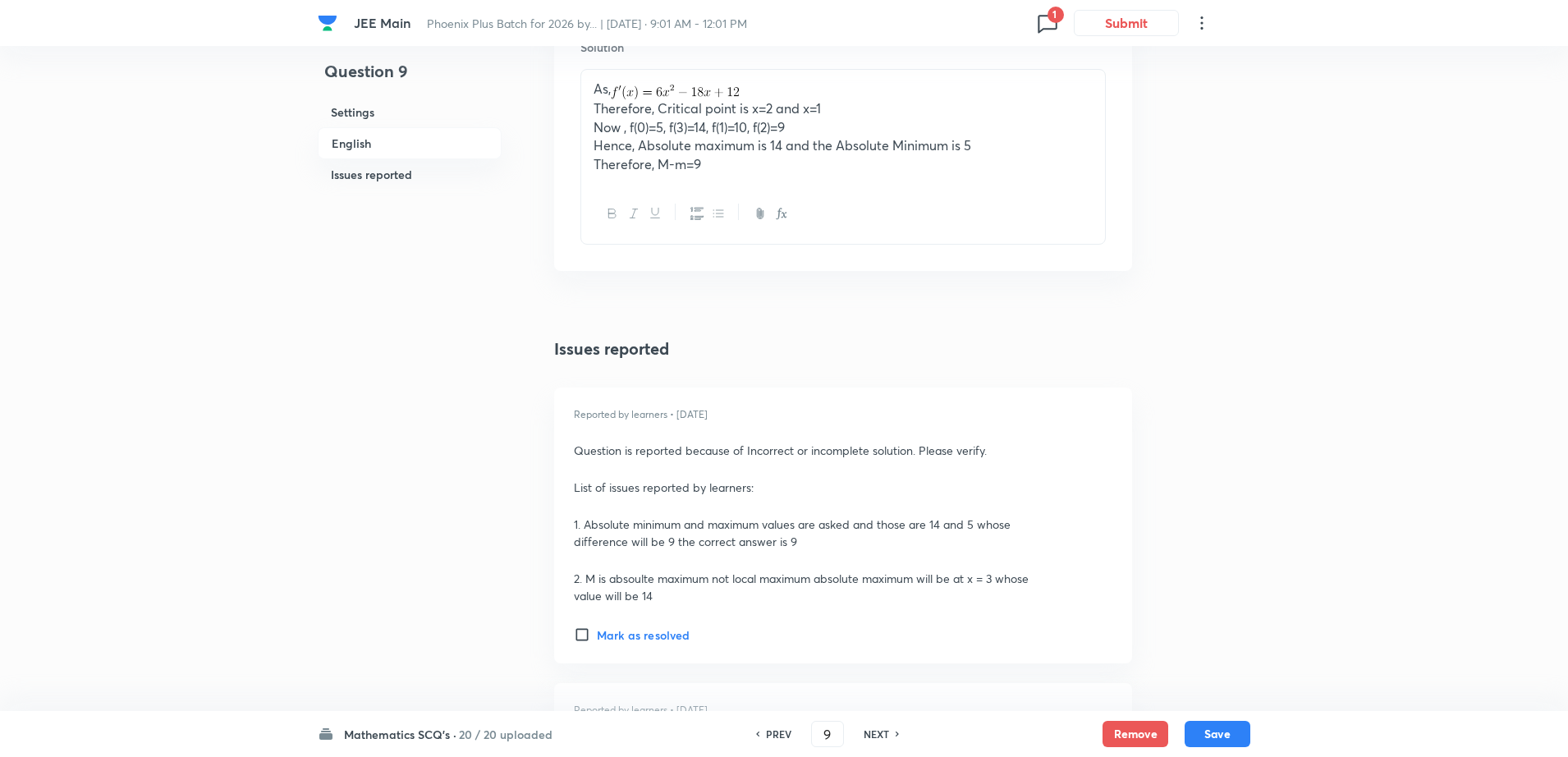
scroll to position [1849, 0]
click at [1208, 739] on button "Save" at bounding box center [1218, 733] width 65 height 27
type input "10"
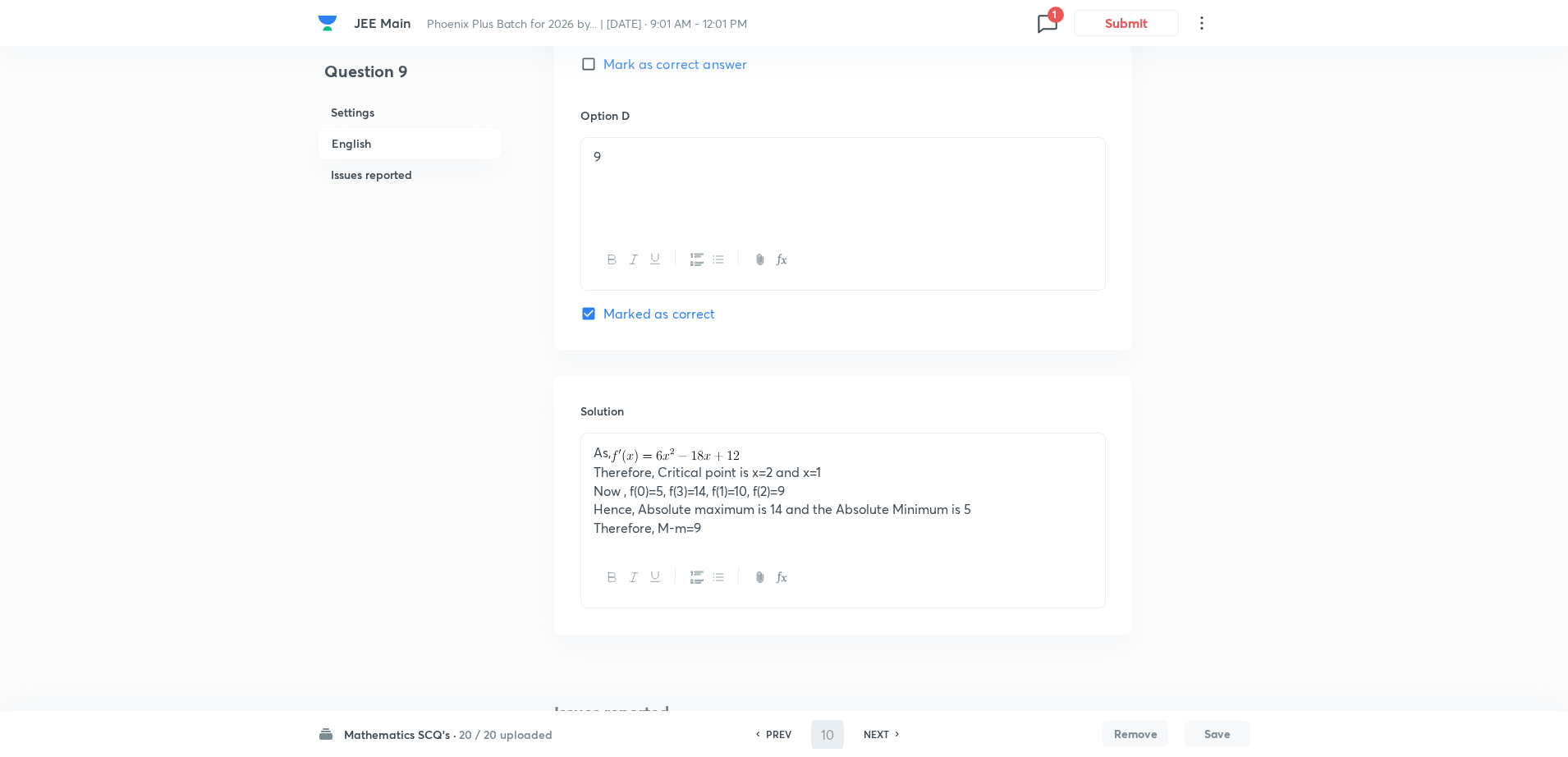
checkbox input "false"
checkbox input "true"
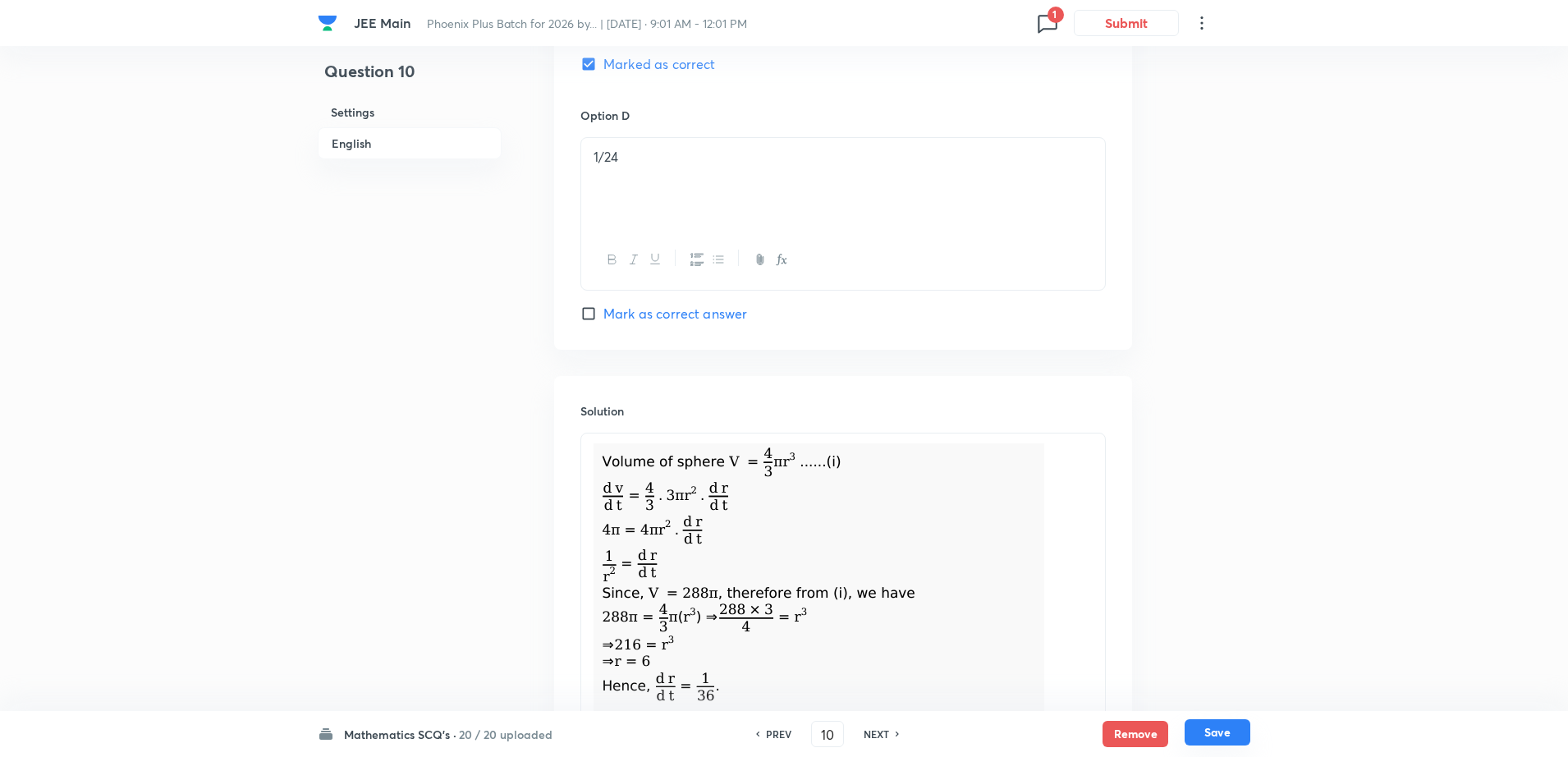
scroll to position [1702, 0]
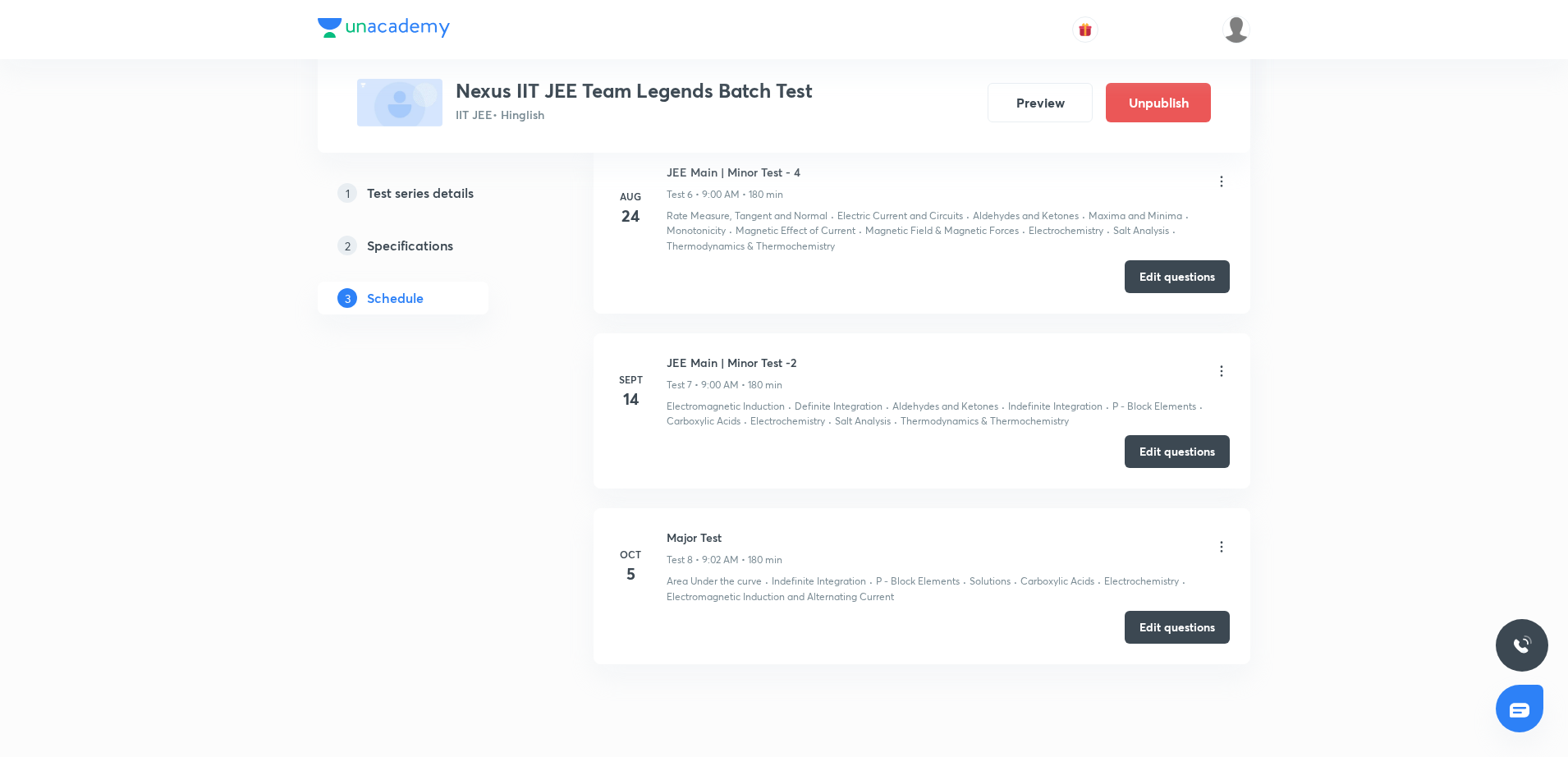
scroll to position [1781, 0]
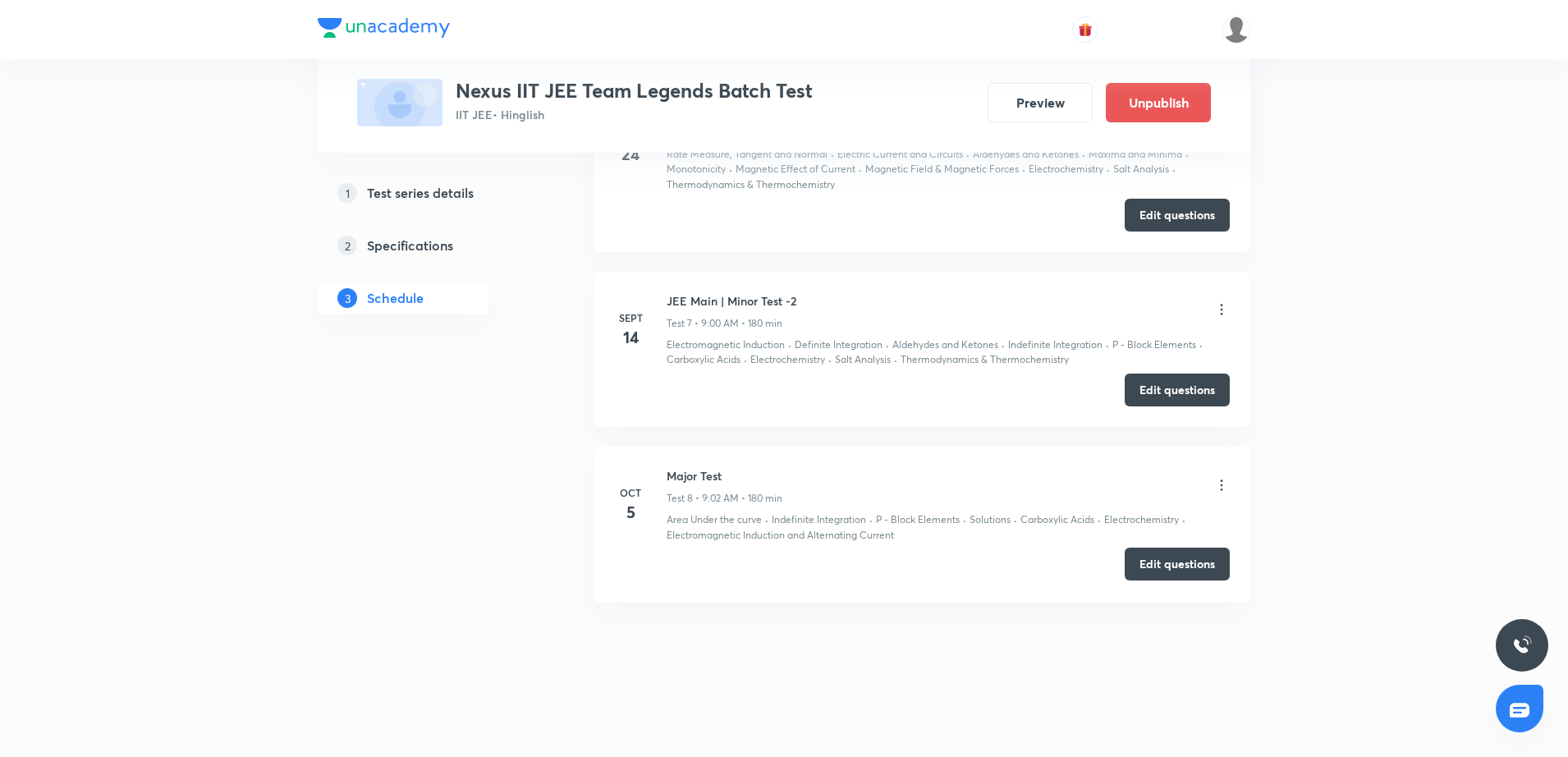
click at [1181, 572] on button "Edit questions" at bounding box center [1177, 564] width 105 height 33
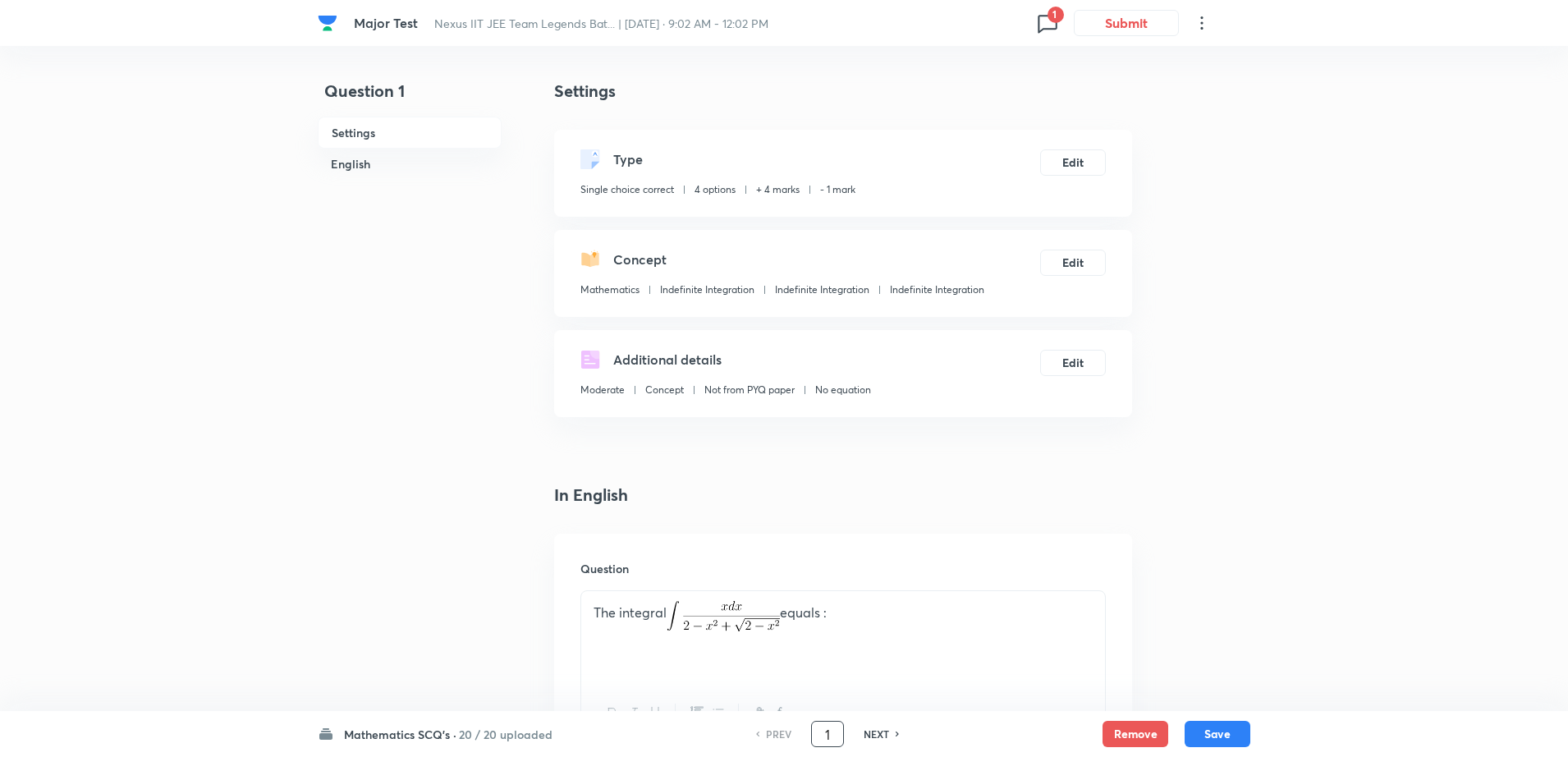
click at [833, 739] on input "1" at bounding box center [827, 735] width 31 height 28
type input "20"
checkbox input "false"
checkbox input "true"
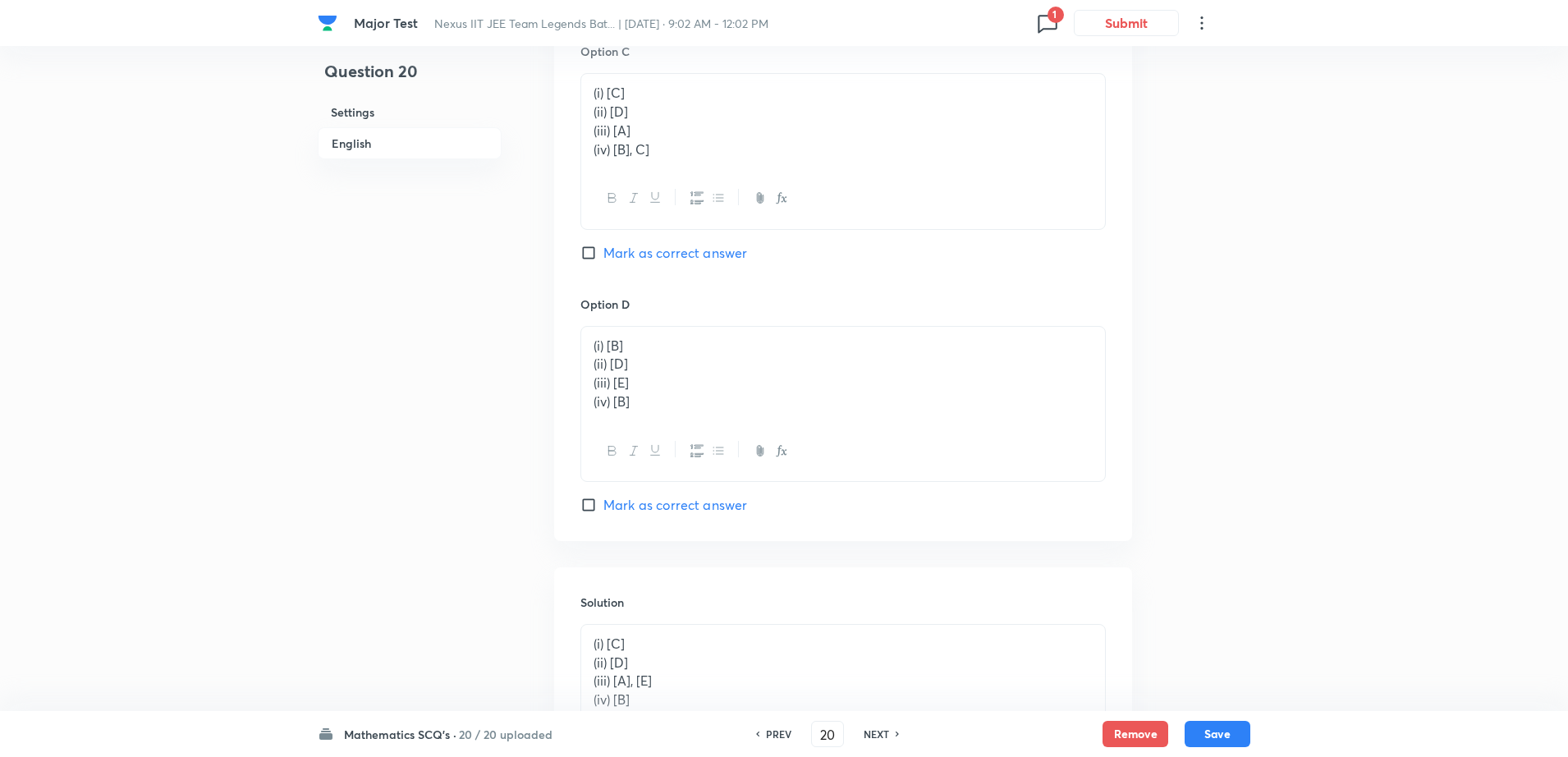
scroll to position [1751, 0]
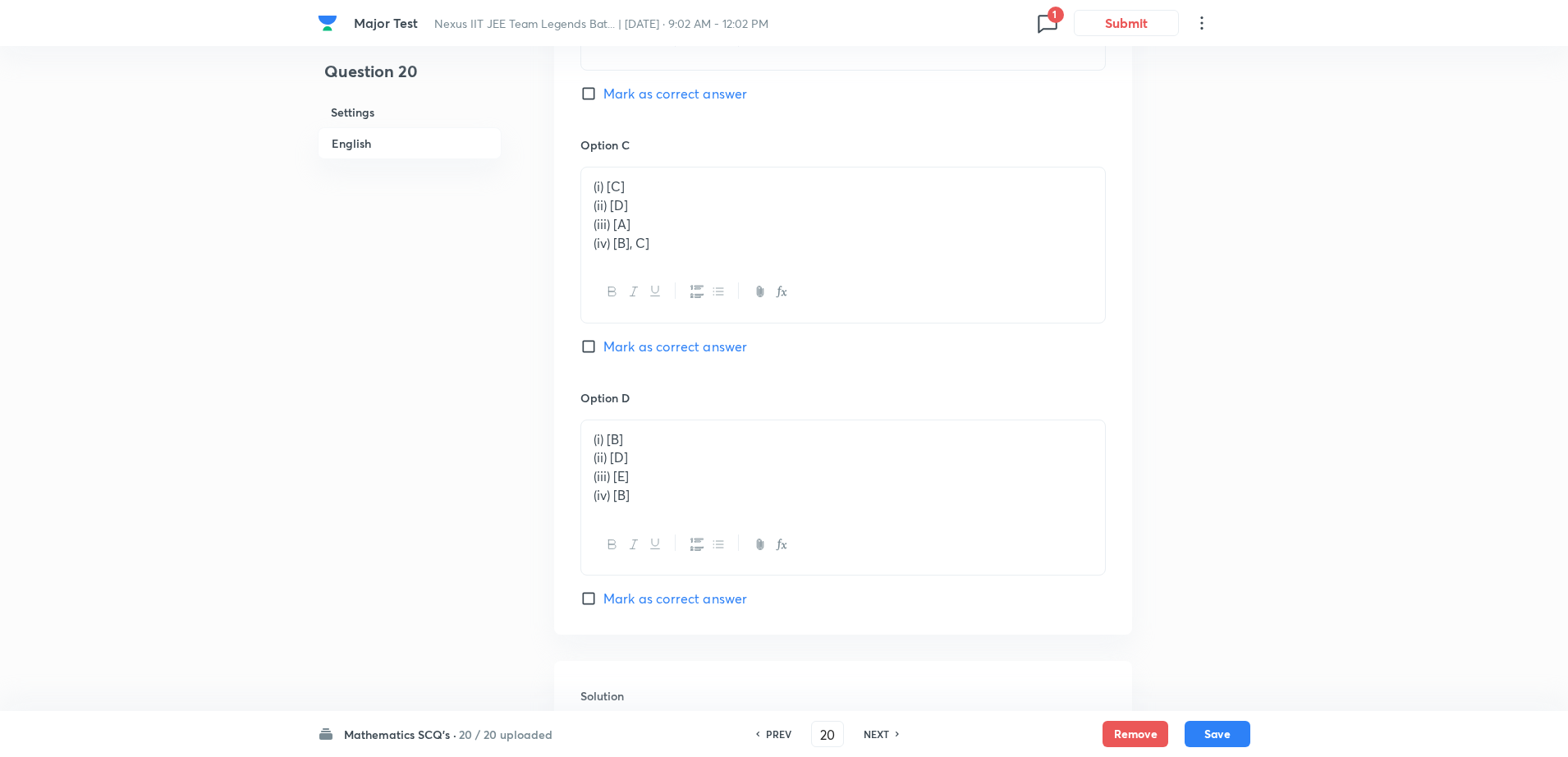
click at [882, 736] on h6 "NEXT" at bounding box center [876, 734] width 26 height 15
type input "21"
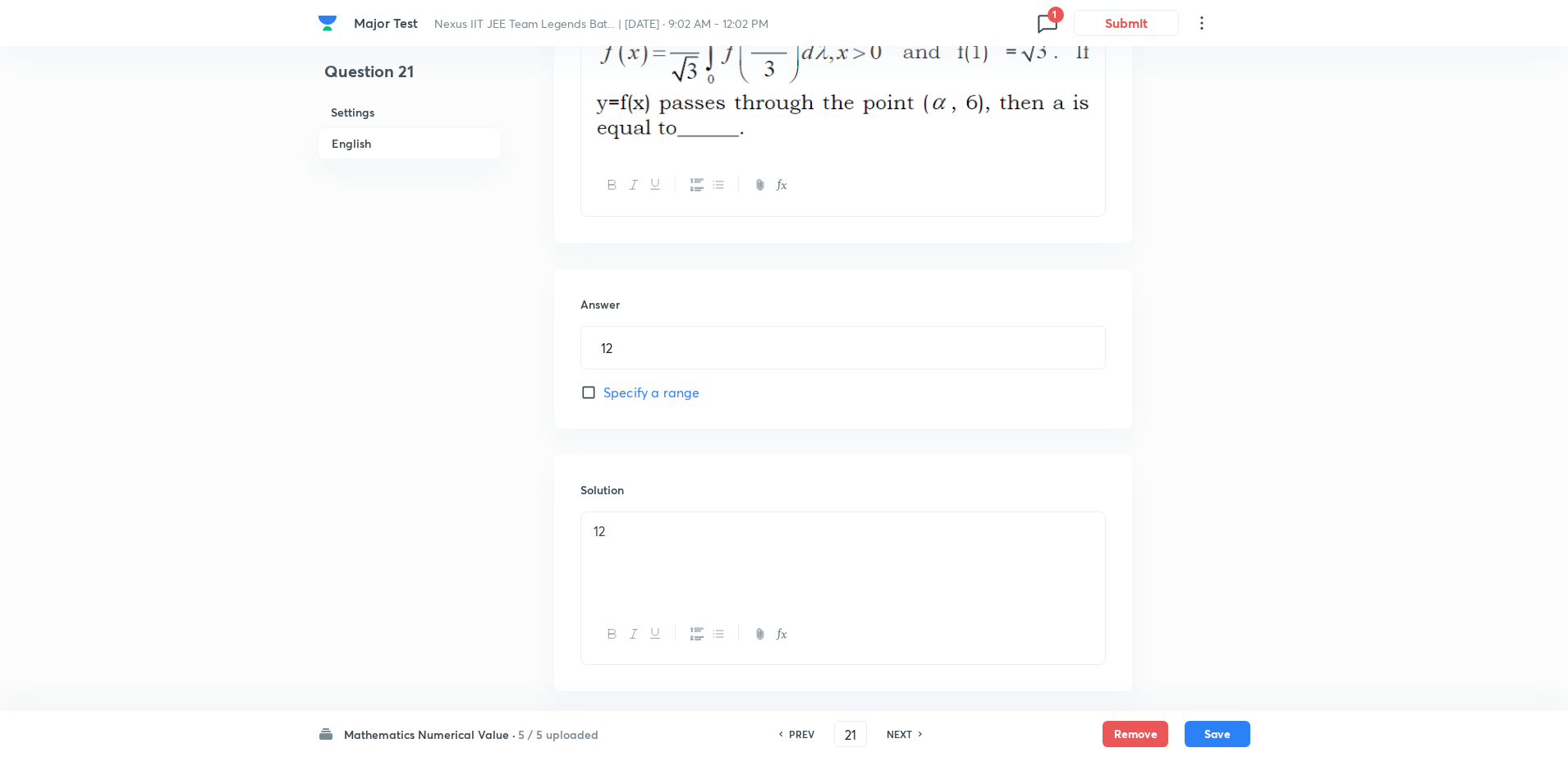
scroll to position [686, 0]
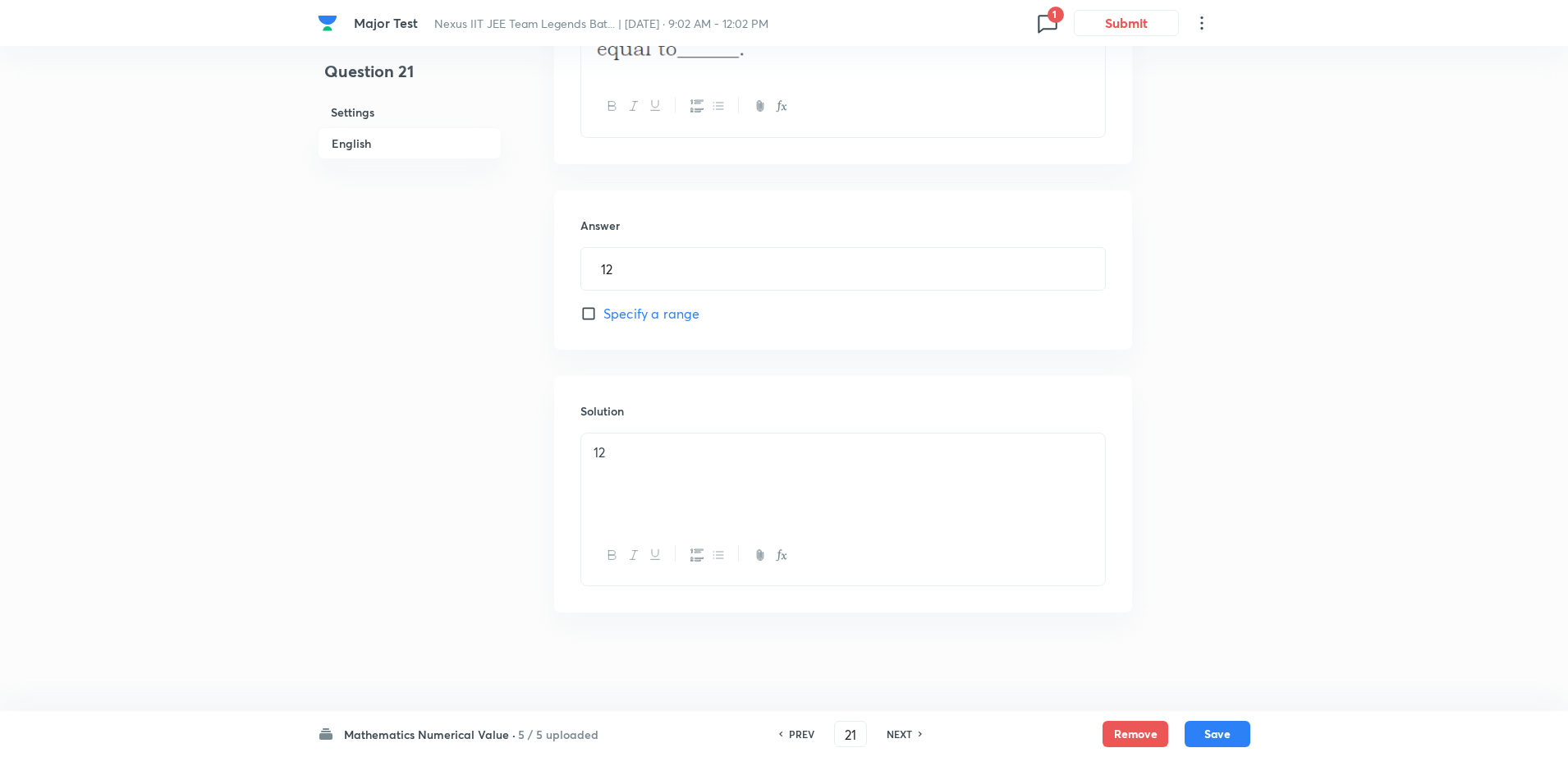
click at [1369, 526] on div "Major Test Nexus IIT JEE Team Legends Bat... | Oct 5, 2025 · 9:02 AM - 12:02 PM…" at bounding box center [784, 35] width 1568 height 1286
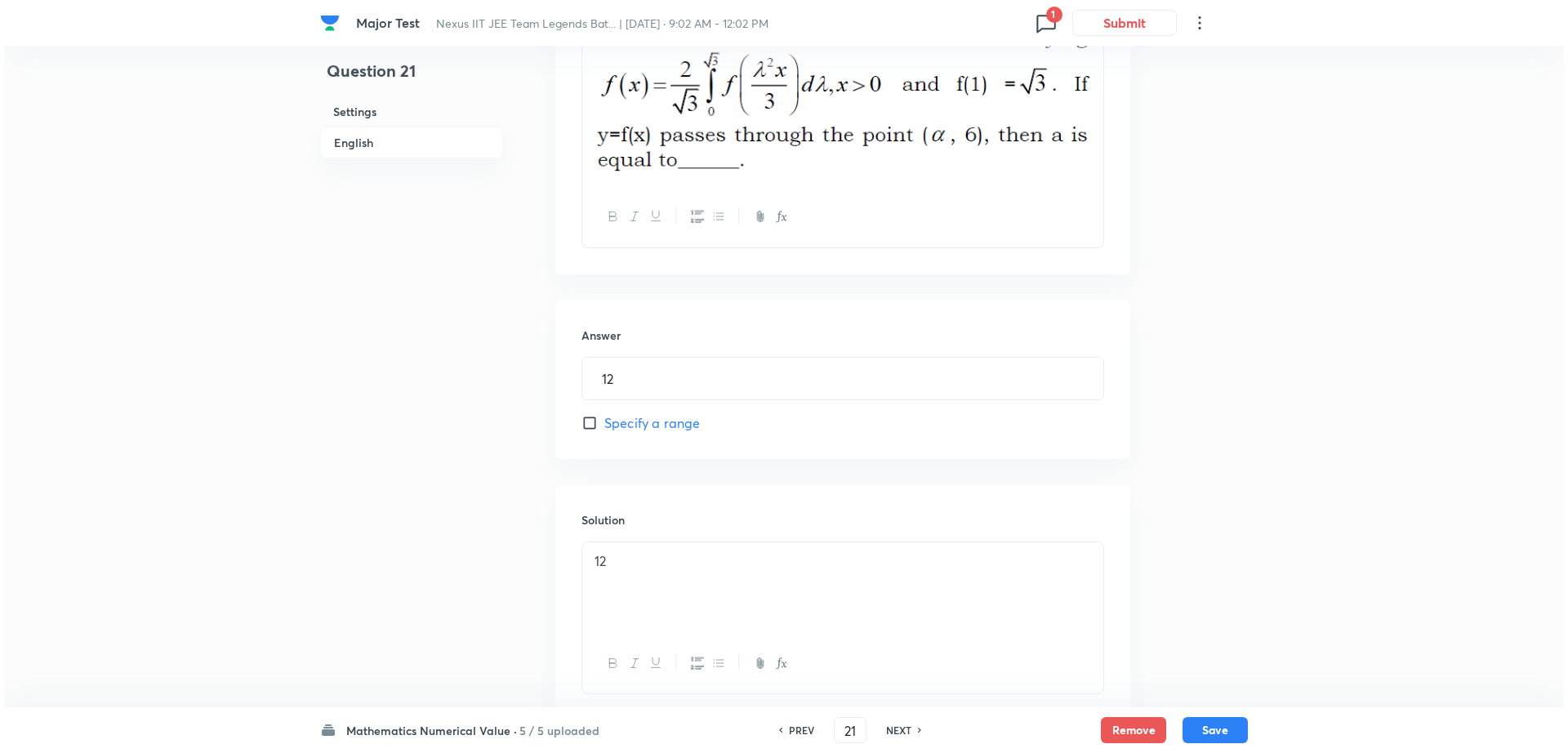
scroll to position [478, 0]
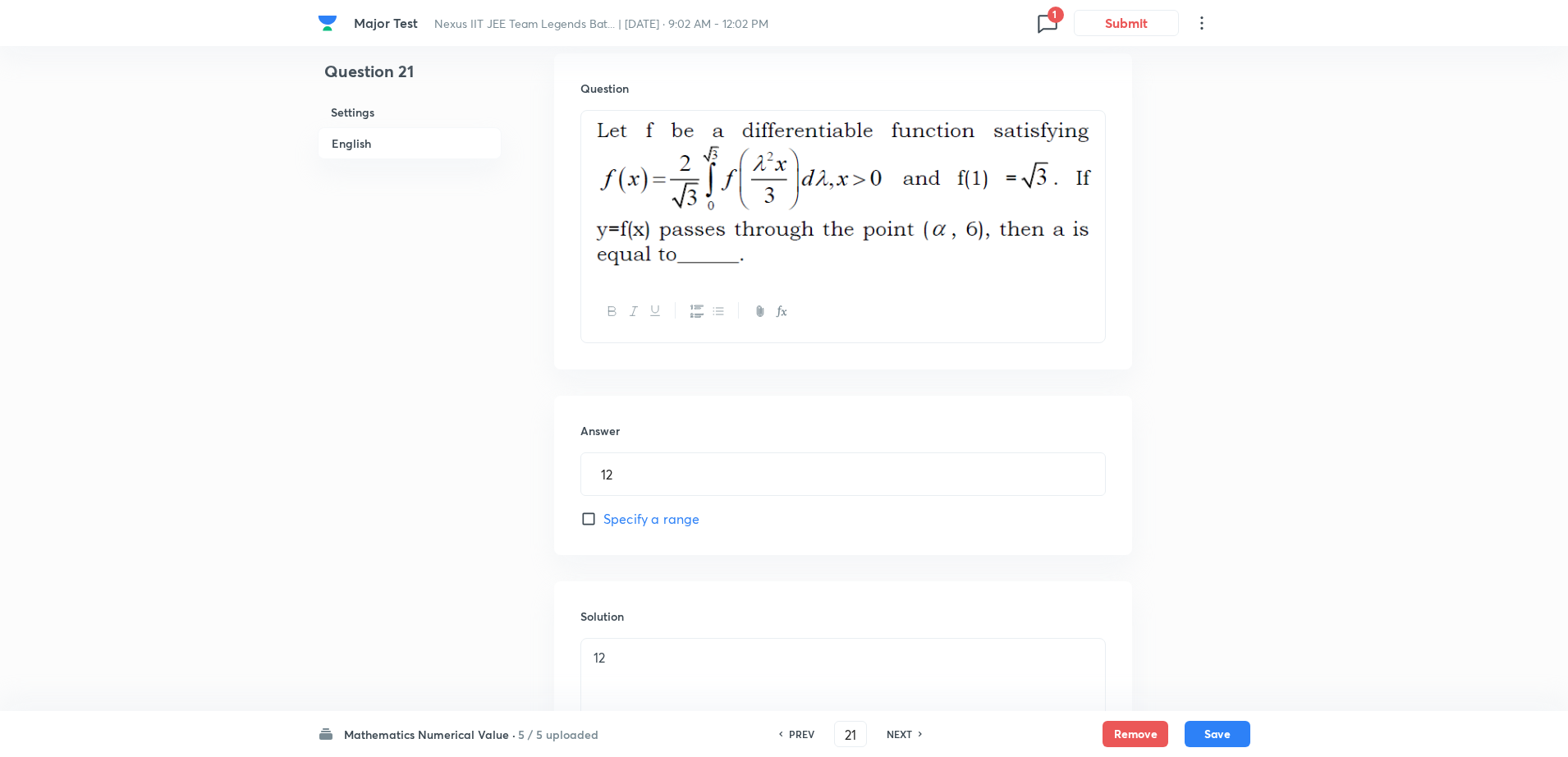
drag, startPoint x: 802, startPoint y: 256, endPoint x: 540, endPoint y: 54, distance: 330.8
click at [540, 54] on div "Question 21 Settings English Settings Type Integer + 4 marks - 1 mark Edit Conc…" at bounding box center [784, 241] width 933 height 1286
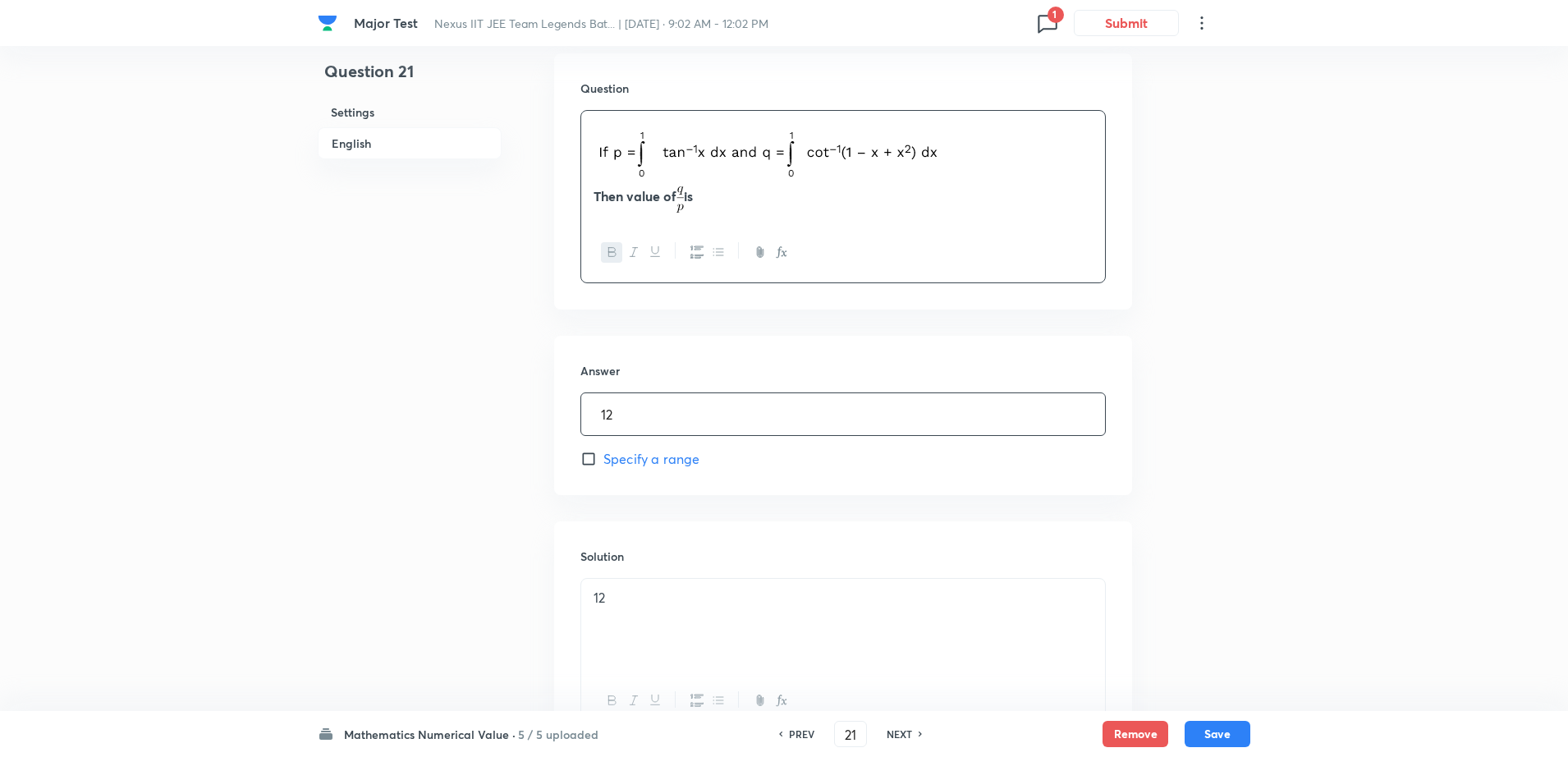
click at [604, 423] on input "12" at bounding box center [843, 413] width 524 height 42
type input "2"
click at [620, 618] on div "12" at bounding box center [843, 625] width 524 height 92
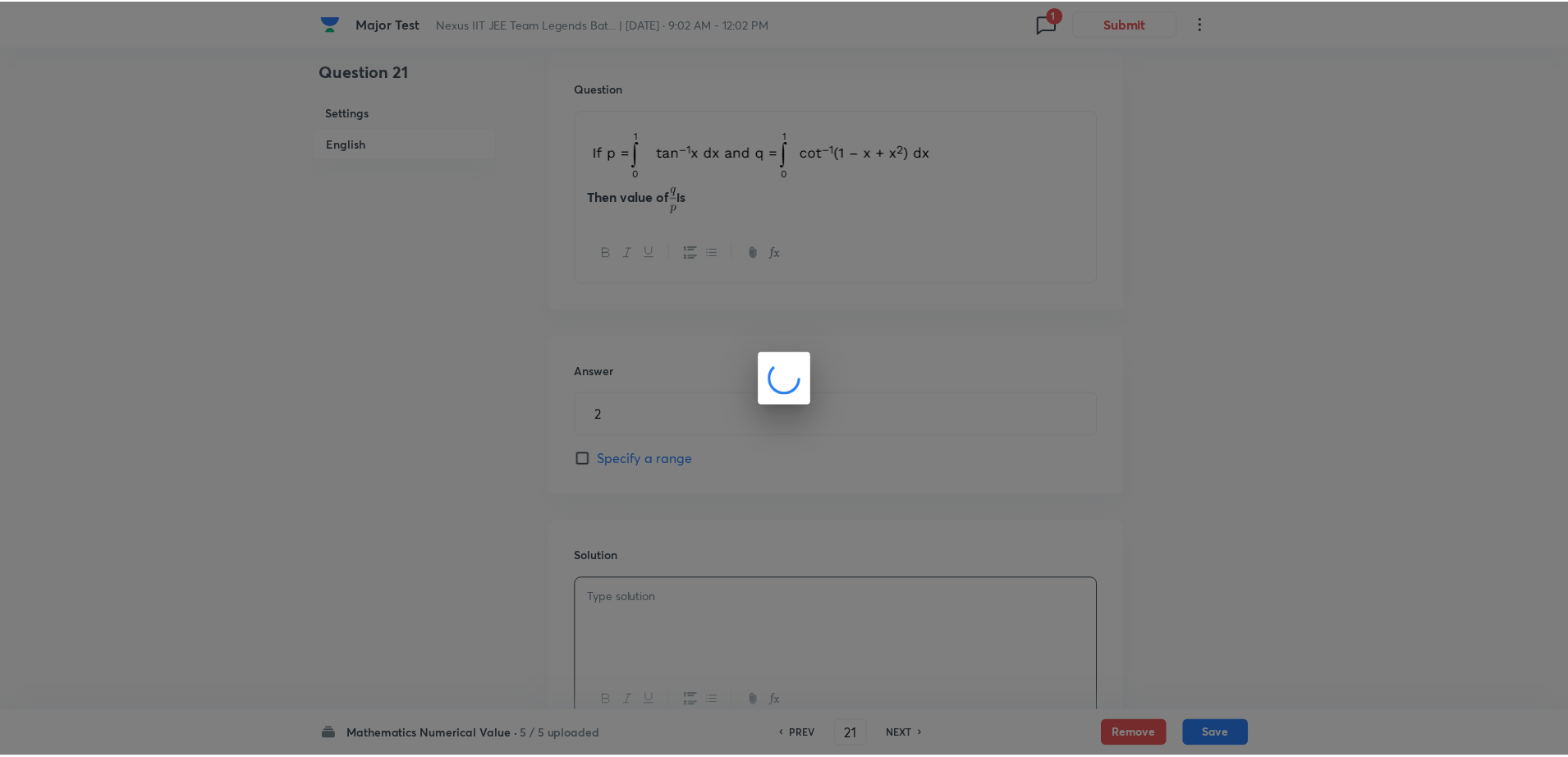
scroll to position [568, 0]
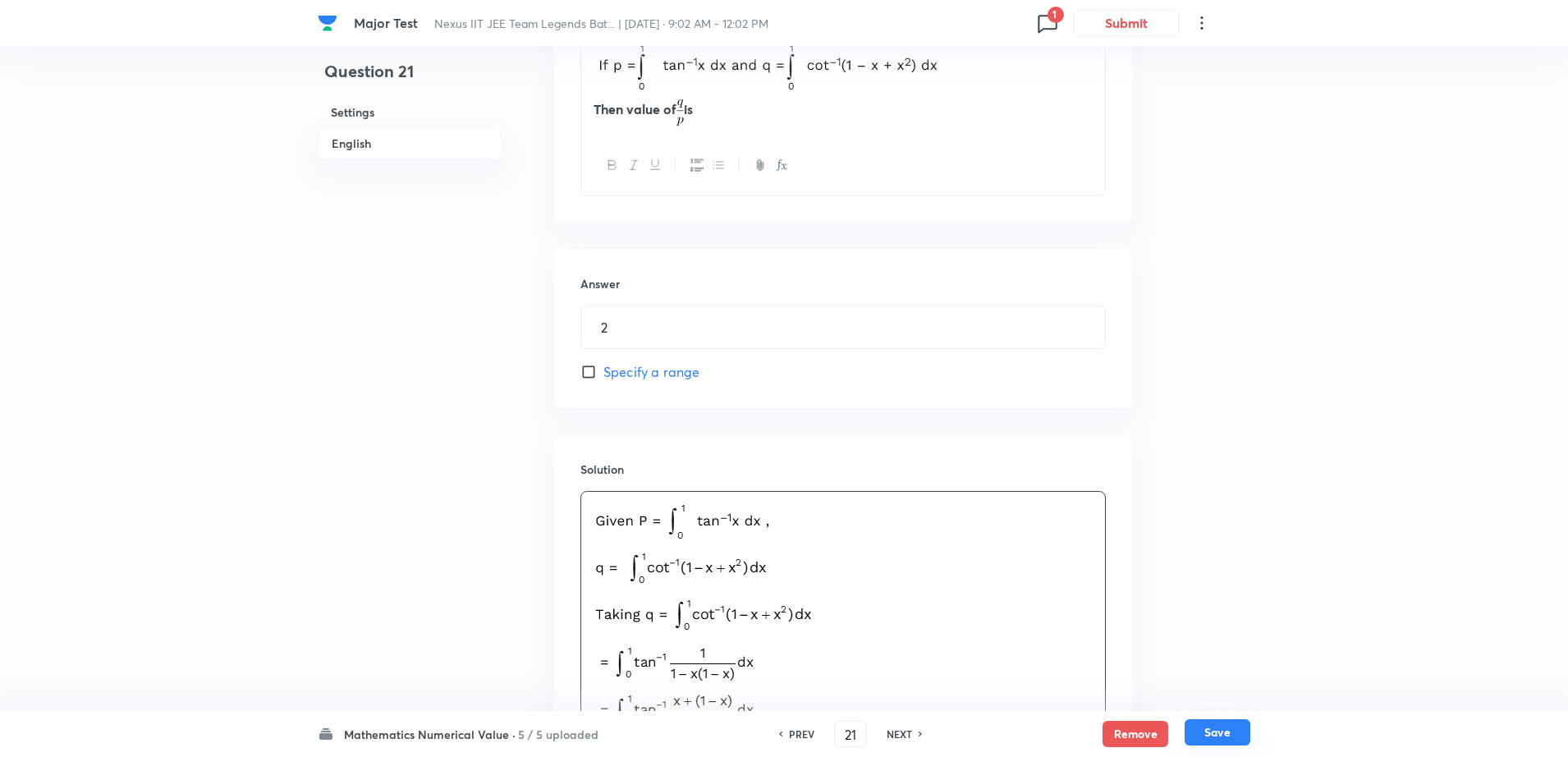
click at [1219, 737] on button "Save" at bounding box center [1218, 733] width 65 height 27
type input "22"
type input "6"
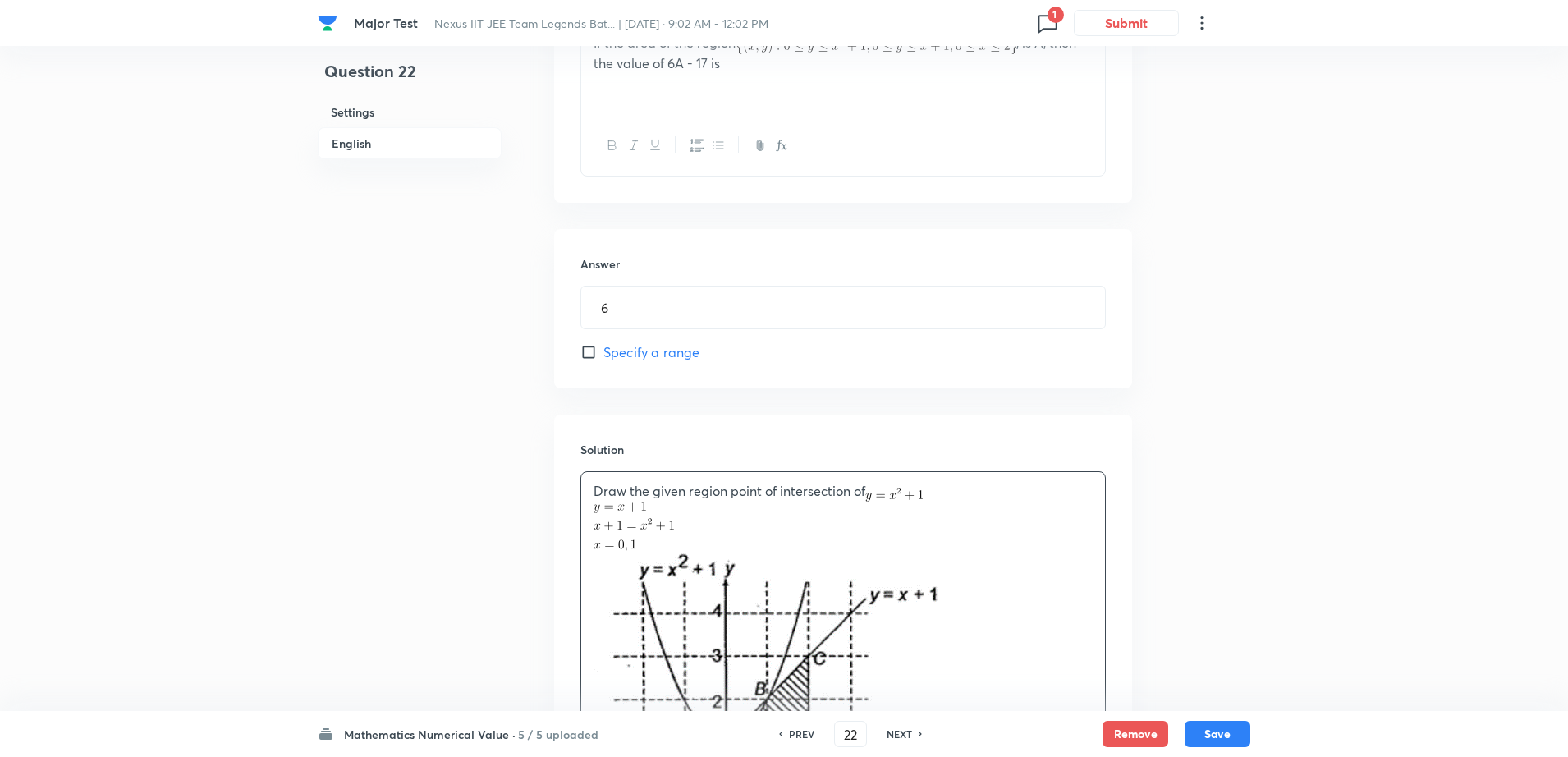
click at [1226, 483] on div "Question 22 Settings English Settings Type Integer + 4 marks - 1 mark Edit Conc…" at bounding box center [784, 313] width 933 height 1603
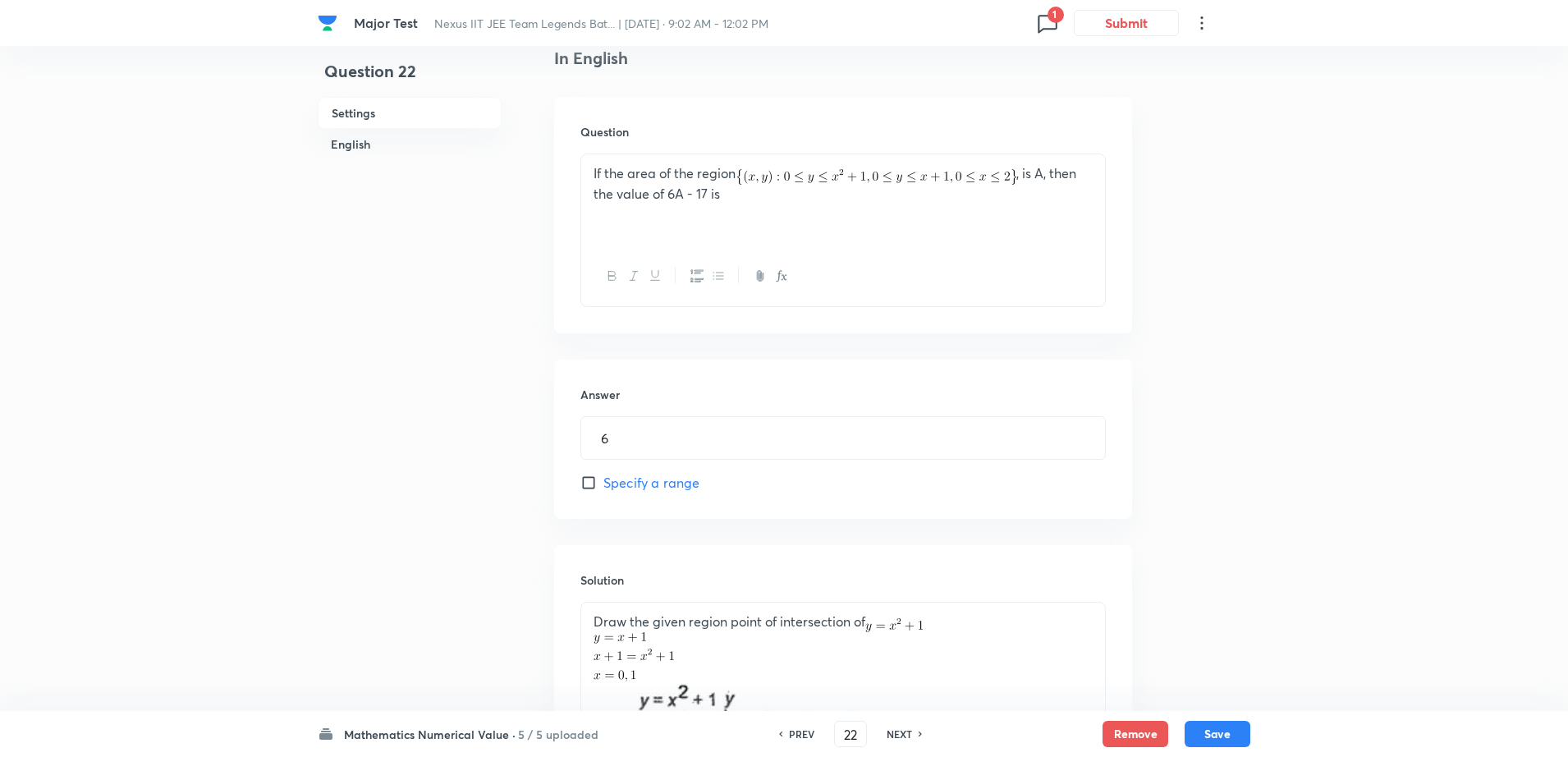
scroll to position [198, 0]
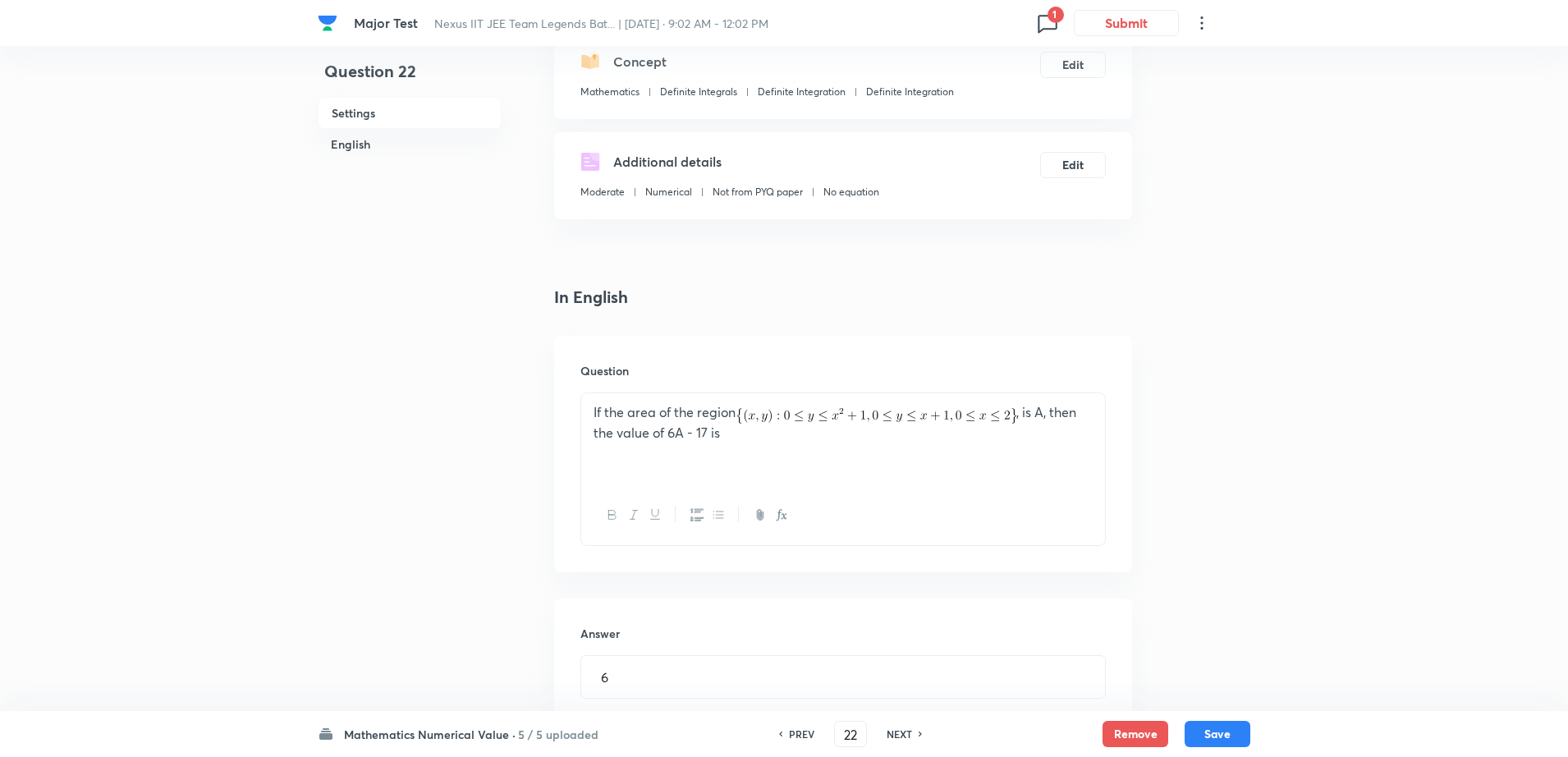
click at [887, 736] on h6 "NEXT" at bounding box center [899, 734] width 26 height 15
type input "23"
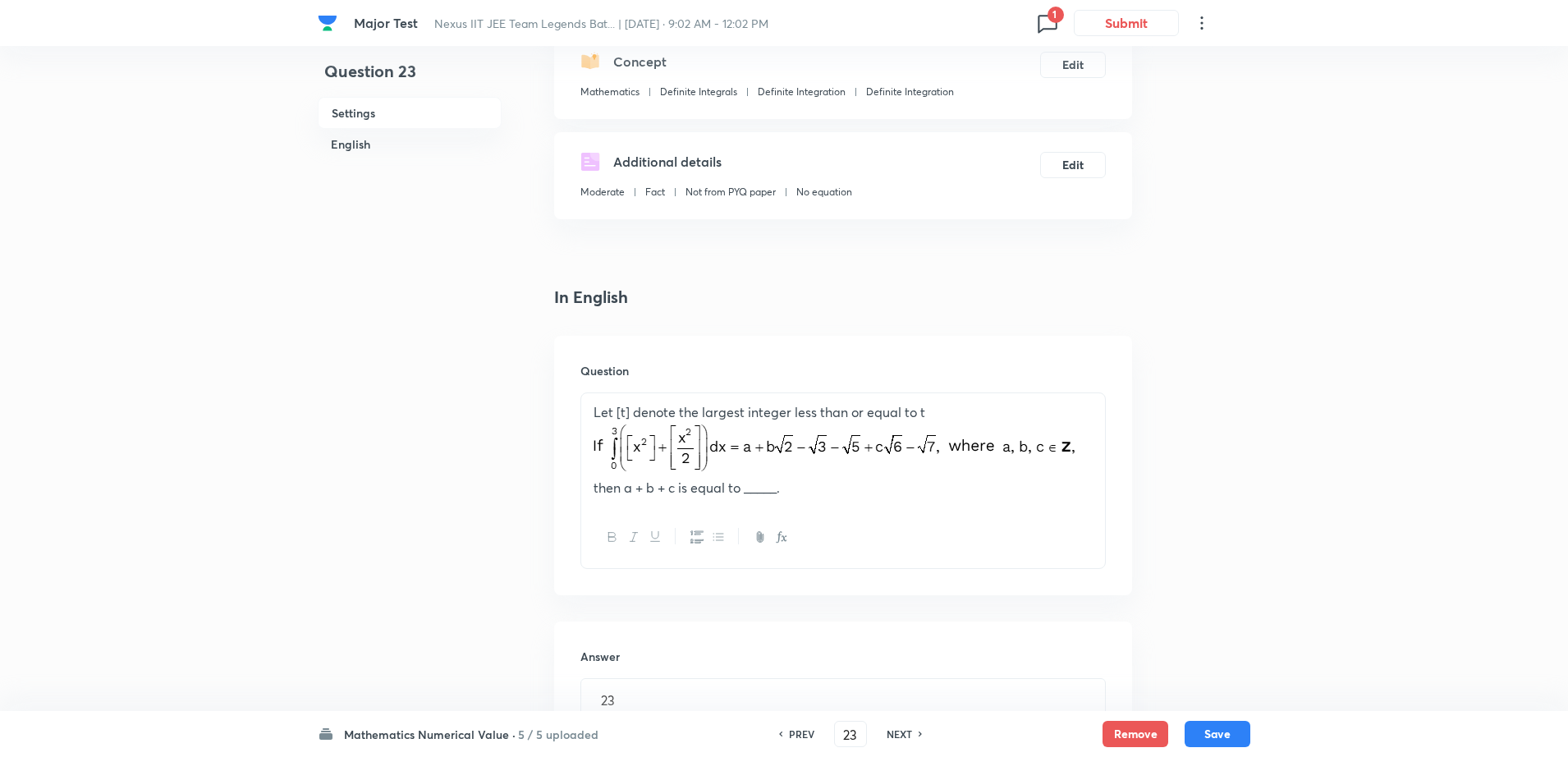
click at [887, 736] on h6 "NEXT" at bounding box center [899, 734] width 26 height 15
type input "24"
type input "8"
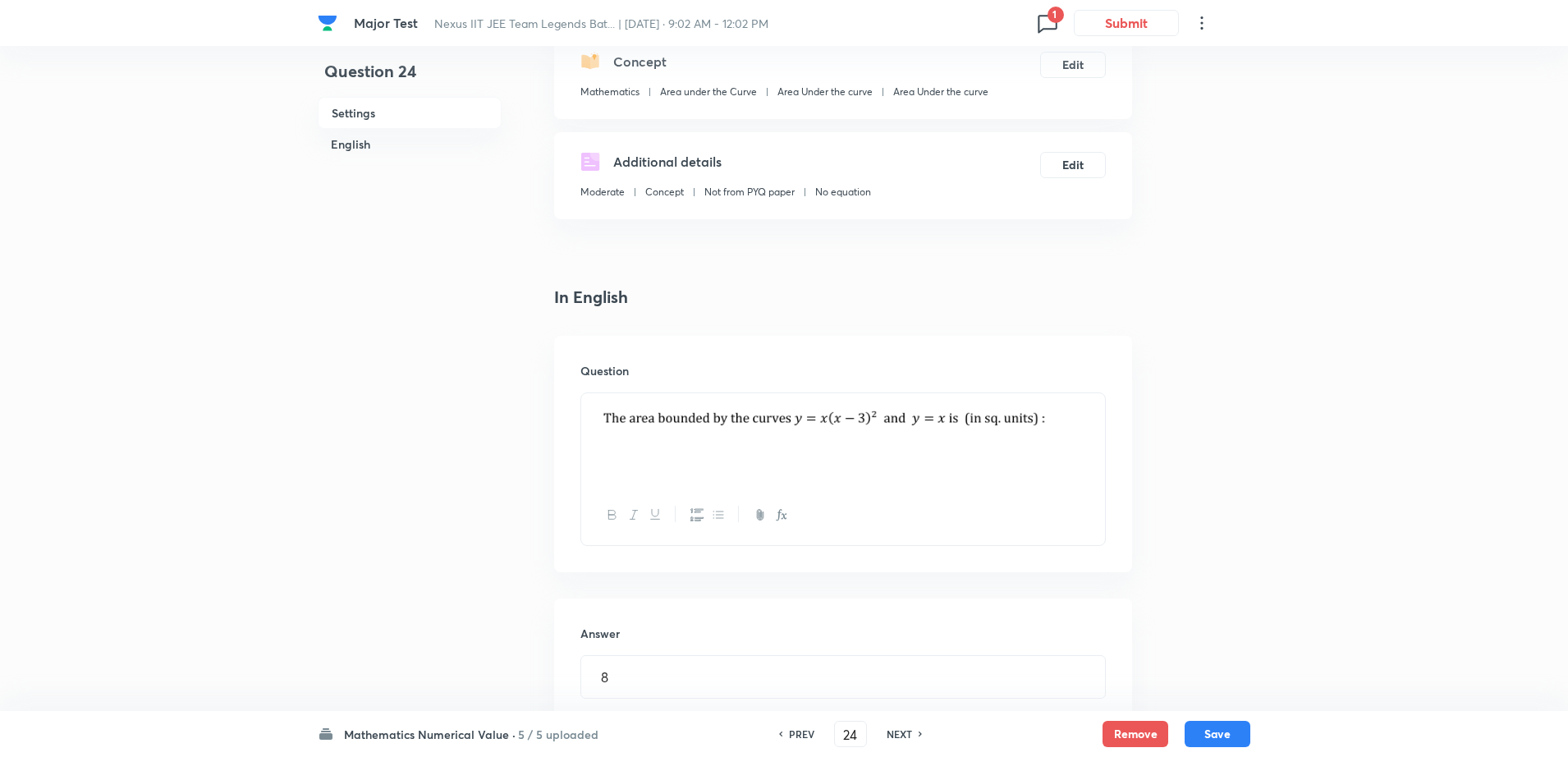
click at [887, 736] on h6 "NEXT" at bounding box center [899, 734] width 26 height 15
type input "25"
type input "9"
click at [887, 736] on h6 "NEXT" at bounding box center [899, 734] width 26 height 15
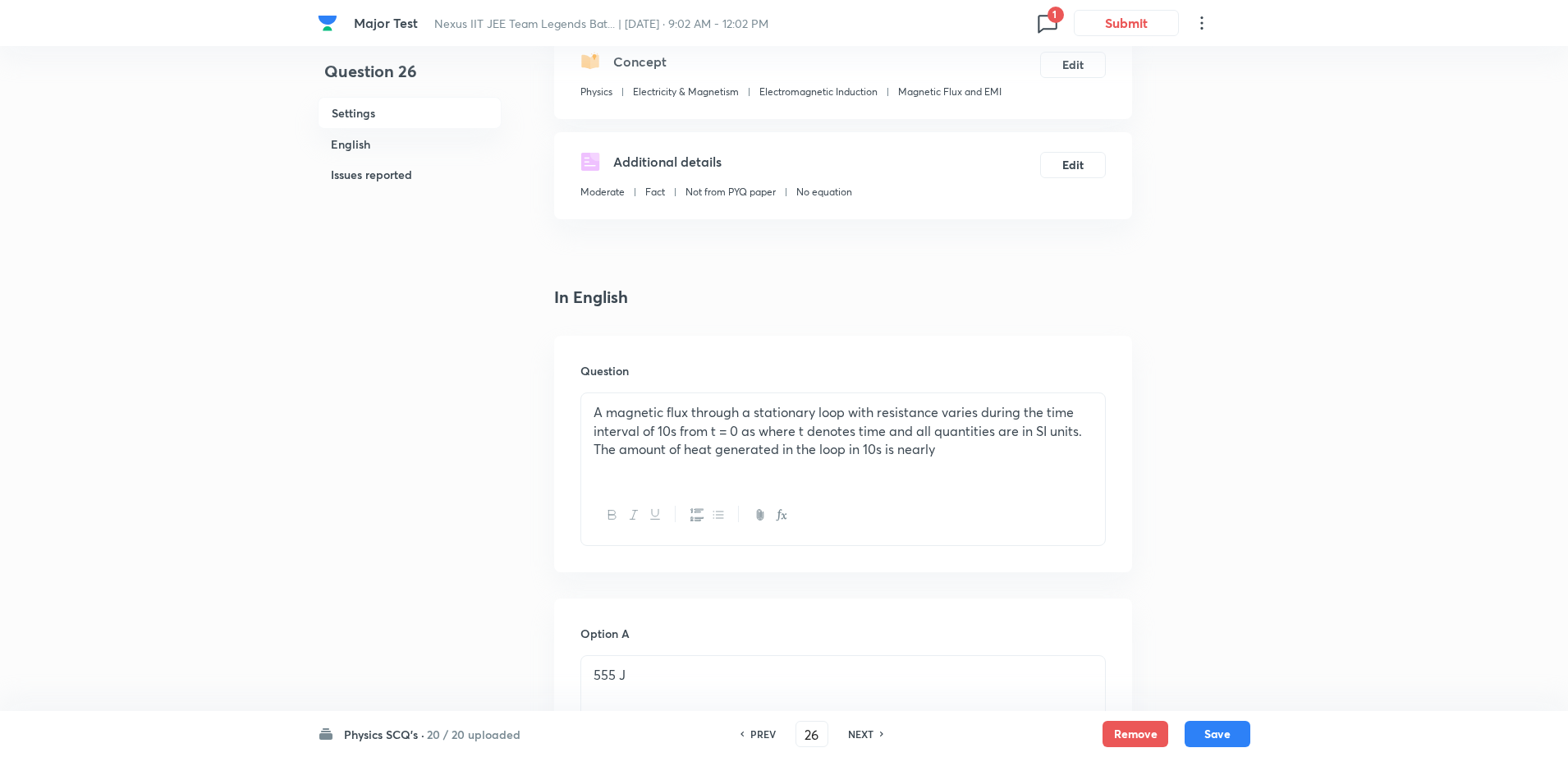
click at [765, 741] on h6 "PREV" at bounding box center [763, 734] width 26 height 15
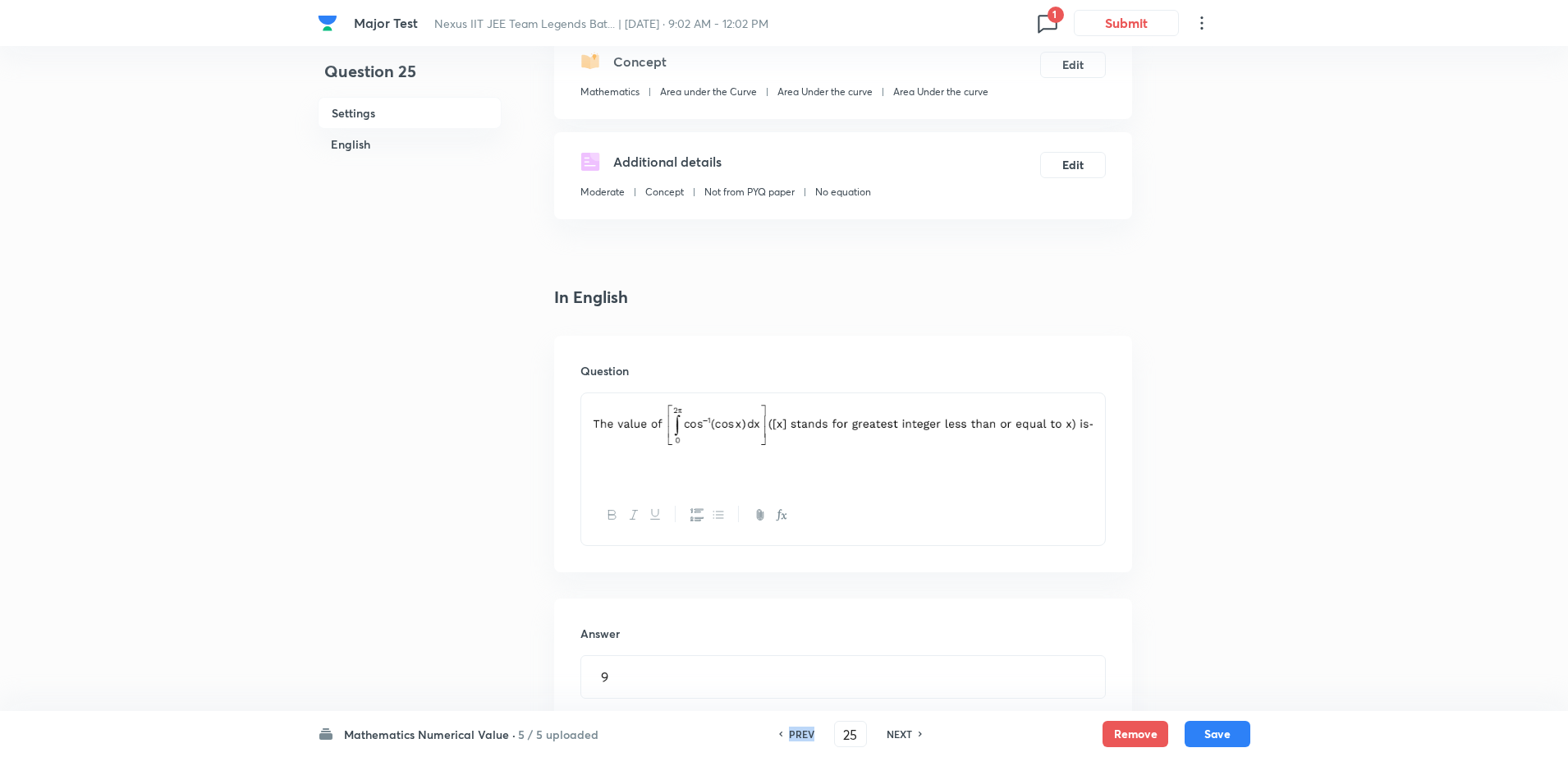
click at [765, 741] on div "PREV 25 ​ NEXT" at bounding box center [850, 735] width 211 height 27
click at [800, 730] on h6 "PREV" at bounding box center [802, 734] width 26 height 15
type input "24"
type input "8"
click at [852, 734] on input "24" at bounding box center [850, 735] width 31 height 28
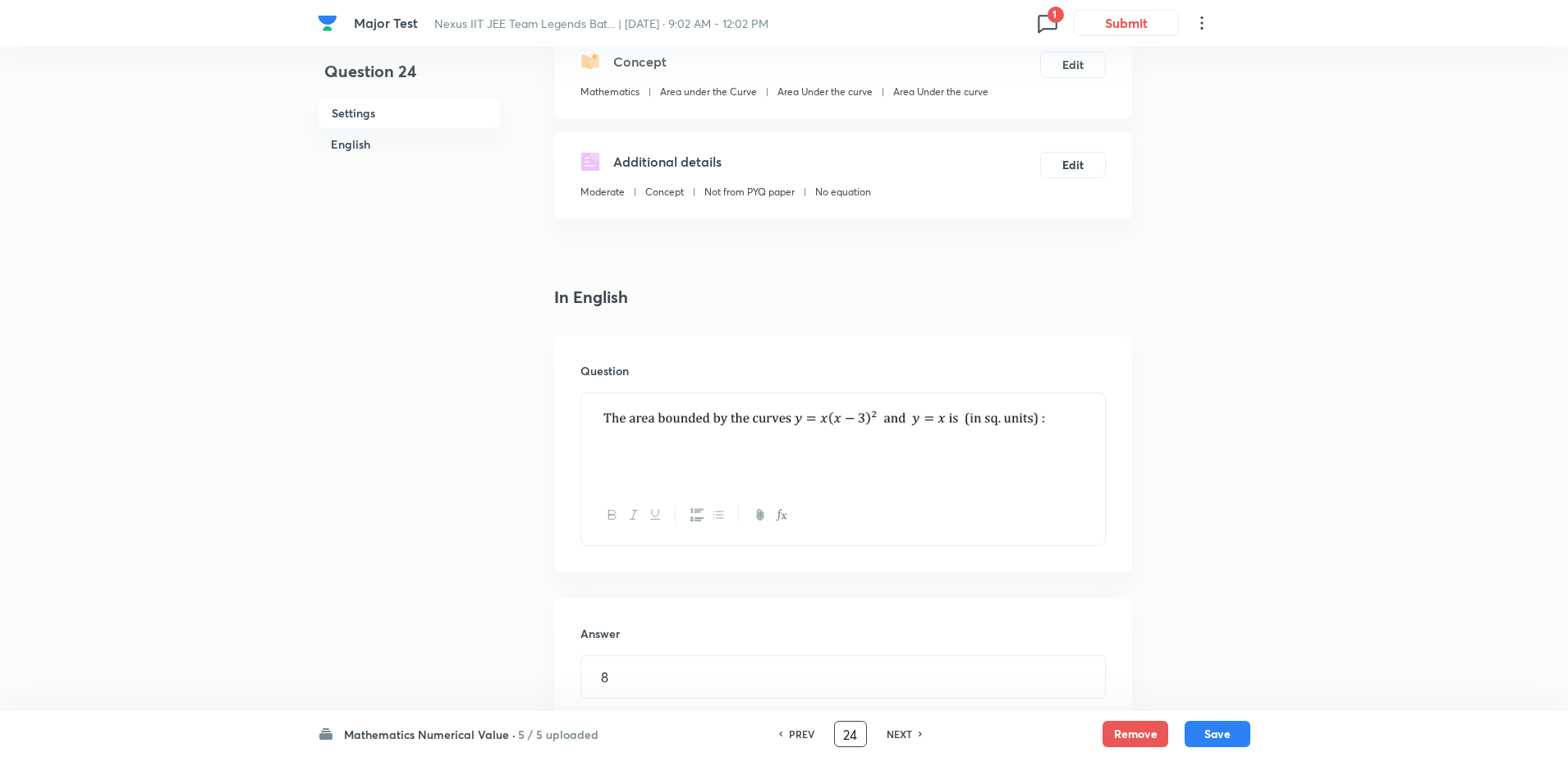
type input "2"
type input "1"
checkbox input "true"
click at [884, 739] on h6 "NEXT" at bounding box center [876, 734] width 26 height 15
type input "2"
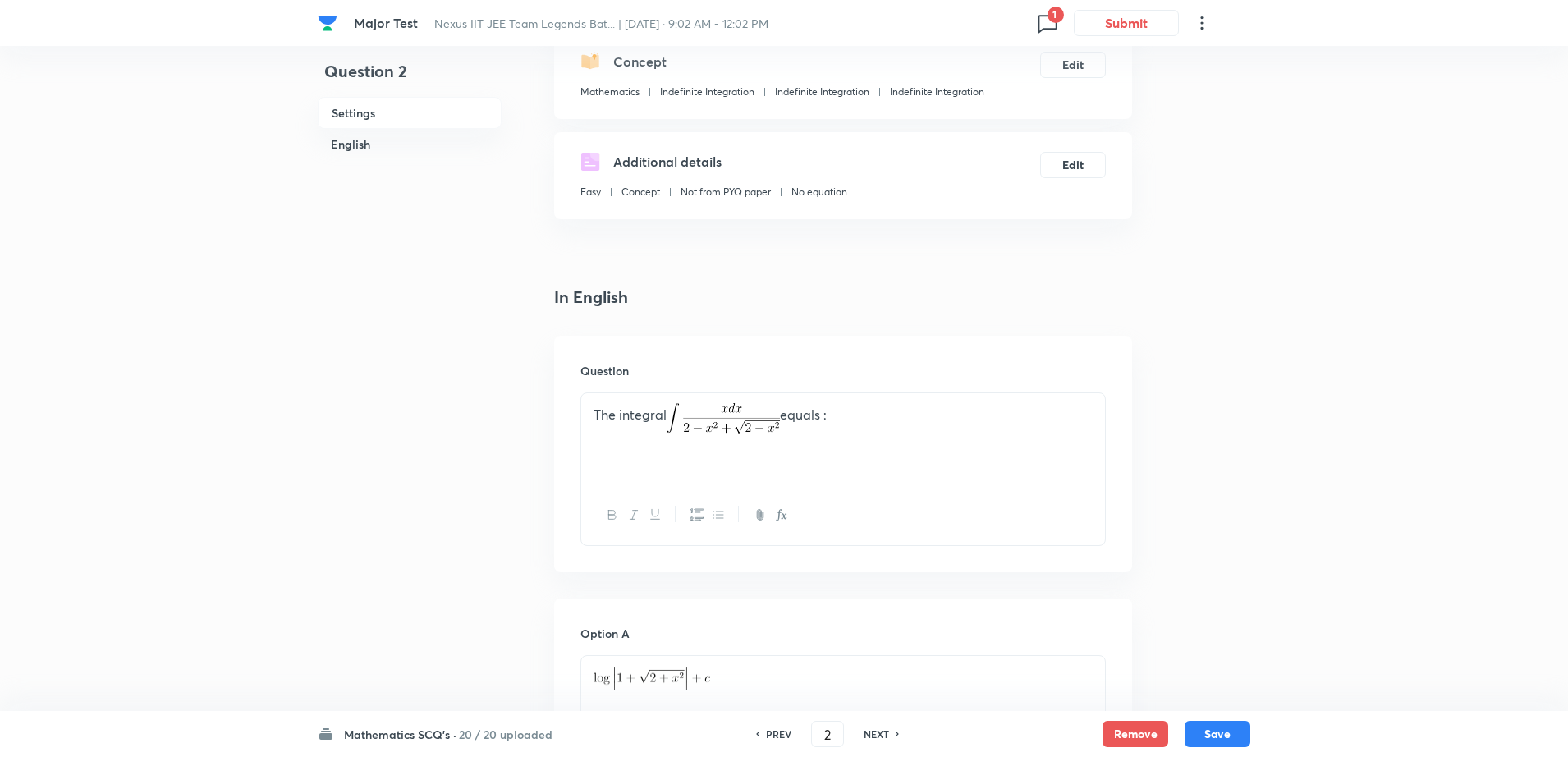
checkbox input "false"
checkbox input "true"
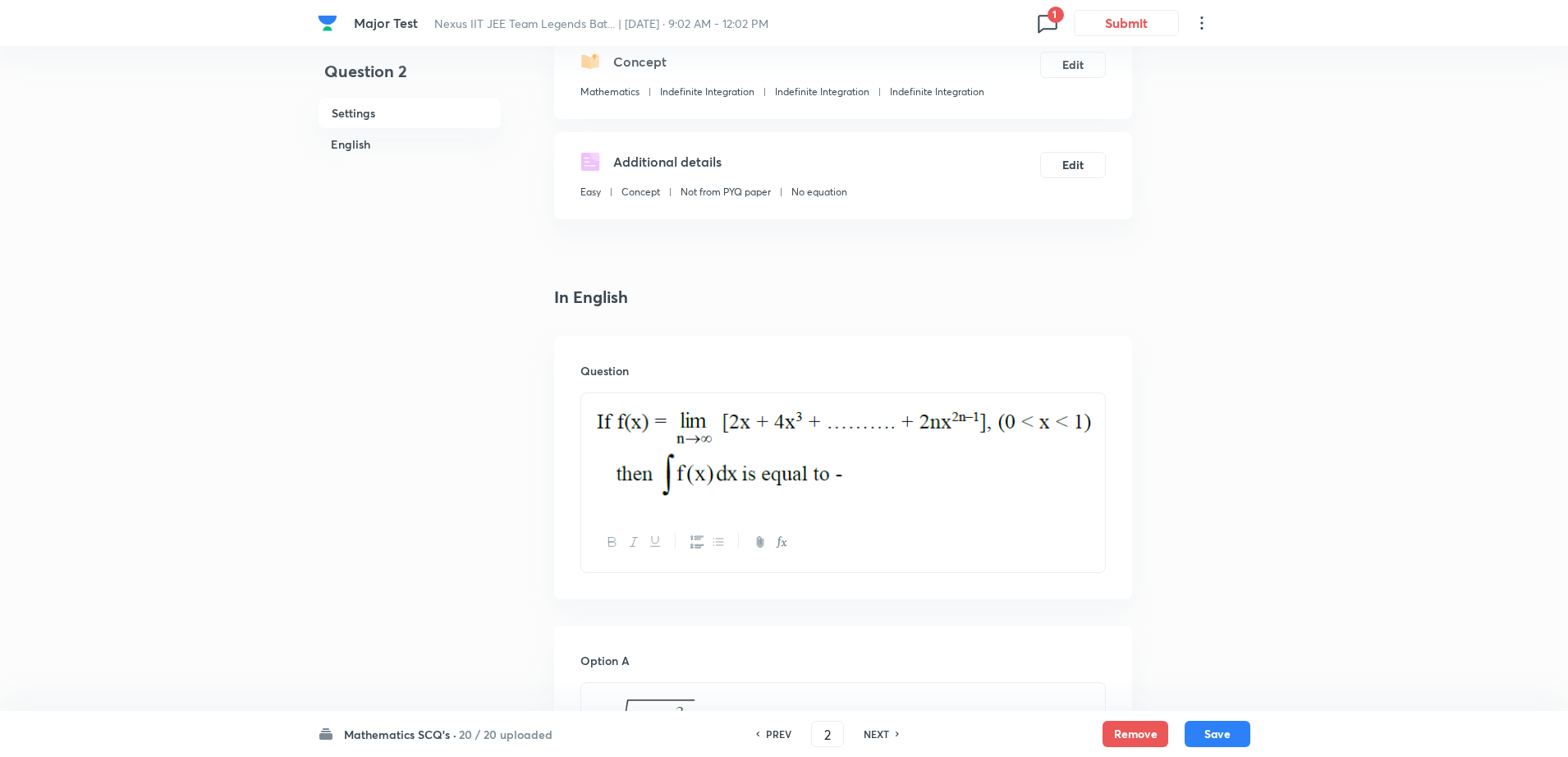
click at [884, 739] on h6 "NEXT" at bounding box center [876, 734] width 26 height 15
type input "3"
checkbox input "false"
checkbox input "true"
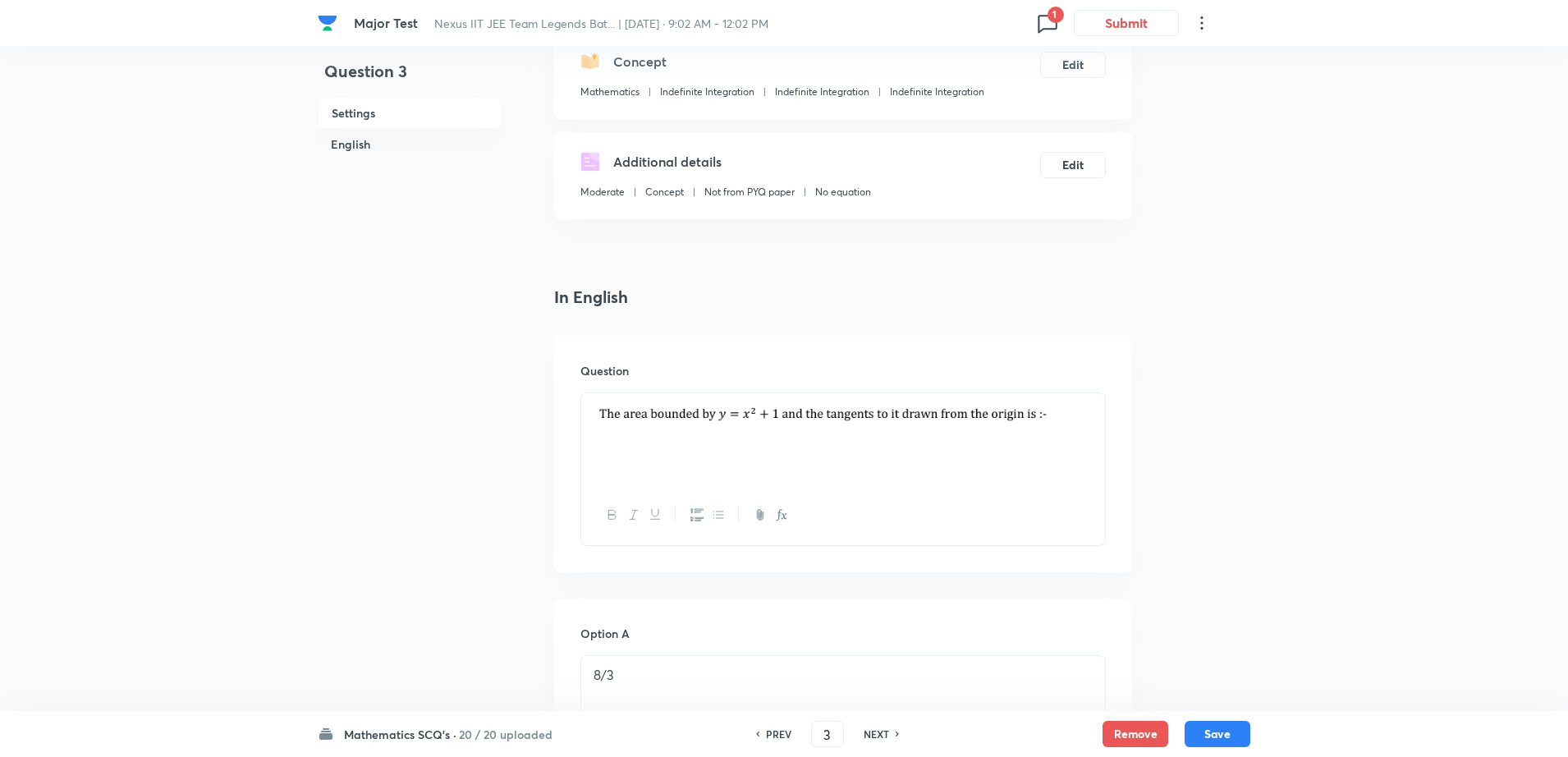
click at [884, 739] on h6 "NEXT" at bounding box center [876, 734] width 26 height 15
type input "4"
checkbox input "false"
checkbox input "true"
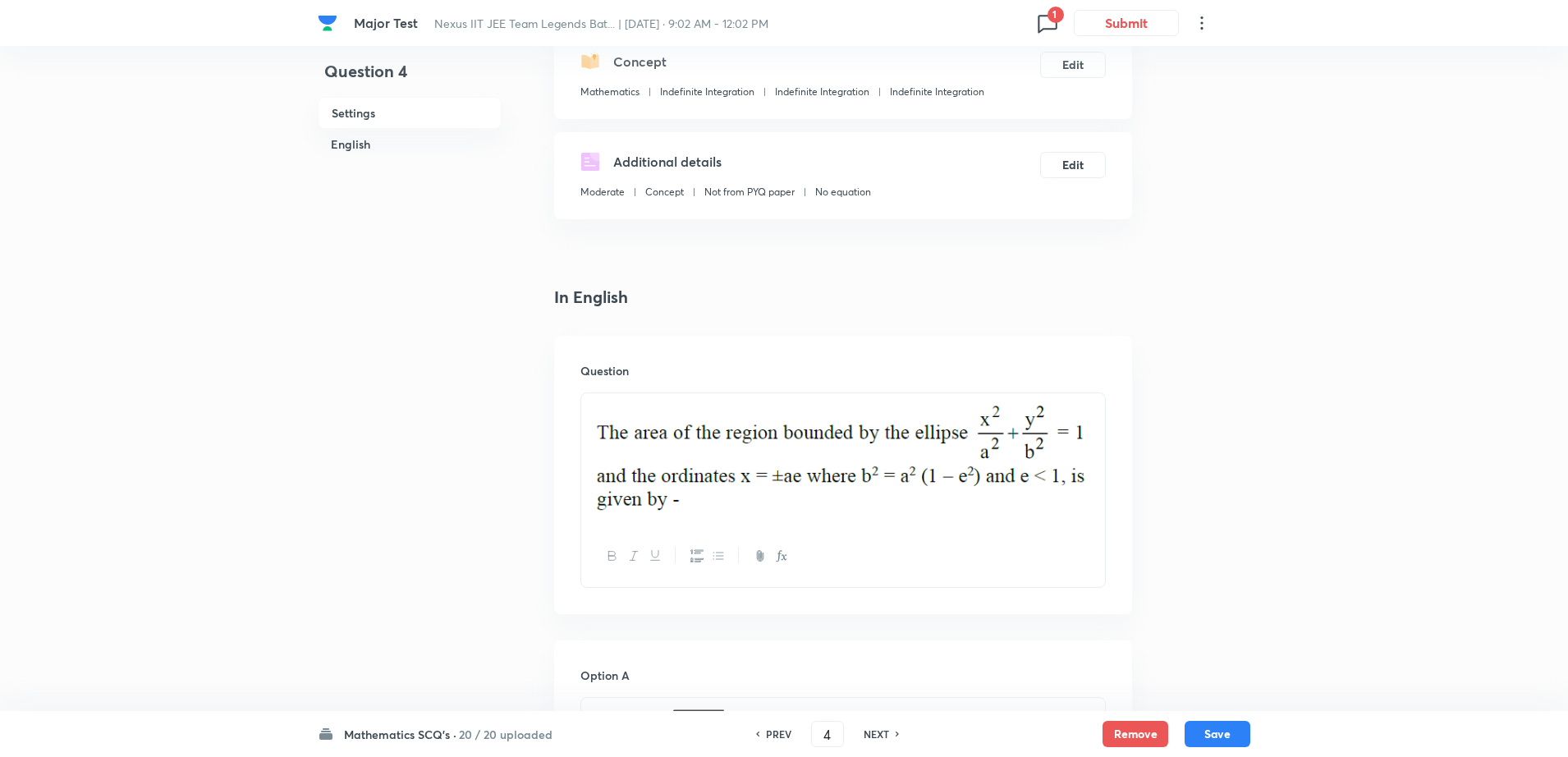
click at [884, 739] on h6 "NEXT" at bounding box center [876, 734] width 26 height 15
type input "5"
checkbox input "false"
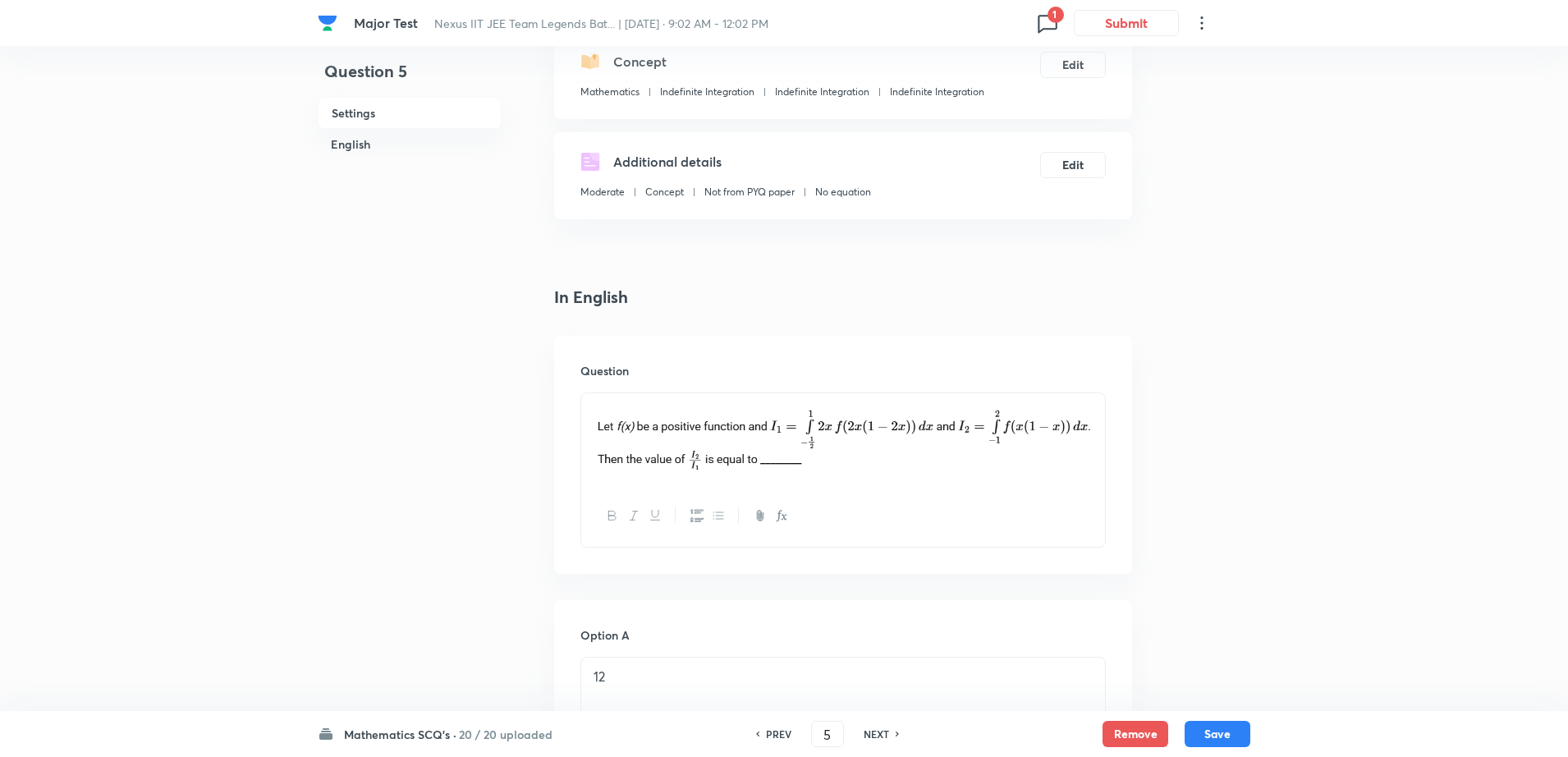
checkbox input "true"
click at [884, 739] on h6 "NEXT" at bounding box center [876, 734] width 26 height 15
type input "6"
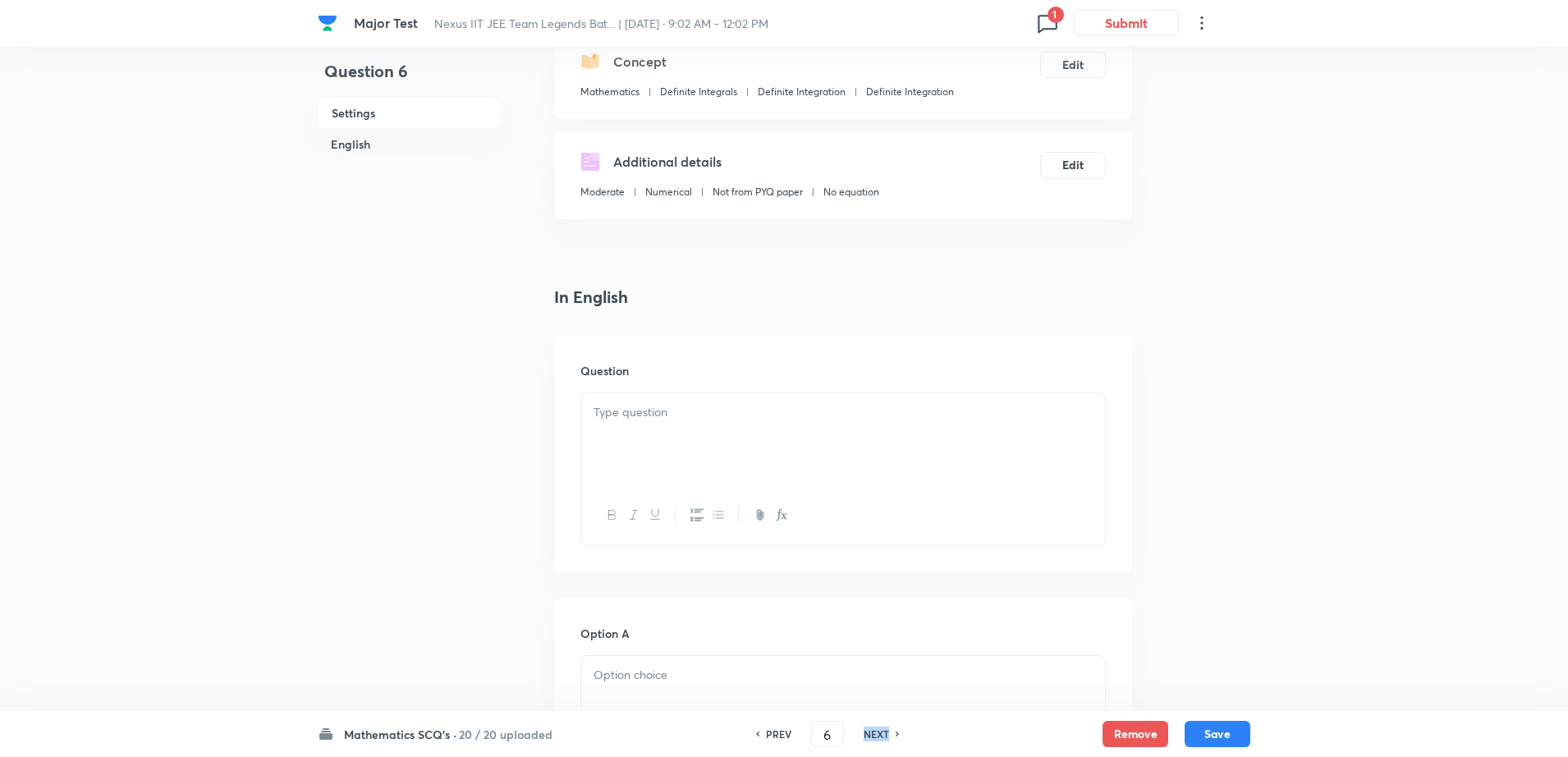
checkbox input "false"
checkbox input "true"
click at [884, 739] on h6 "NEXT" at bounding box center [876, 734] width 26 height 15
type input "7"
checkbox input "false"
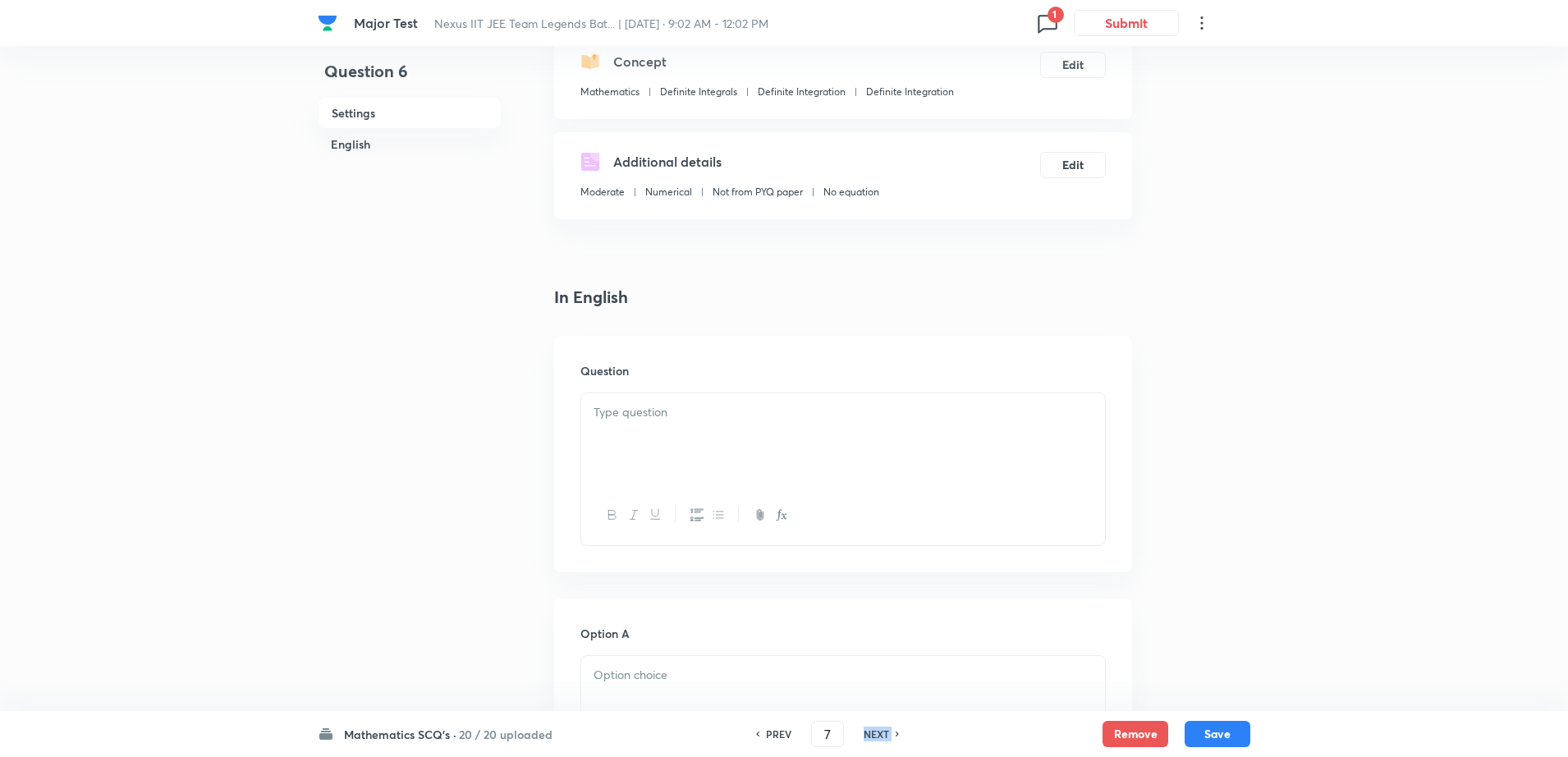
checkbox input "true"
click at [835, 733] on input "7" at bounding box center [827, 735] width 31 height 28
type input "20"
checkbox input "false"
checkbox input "true"
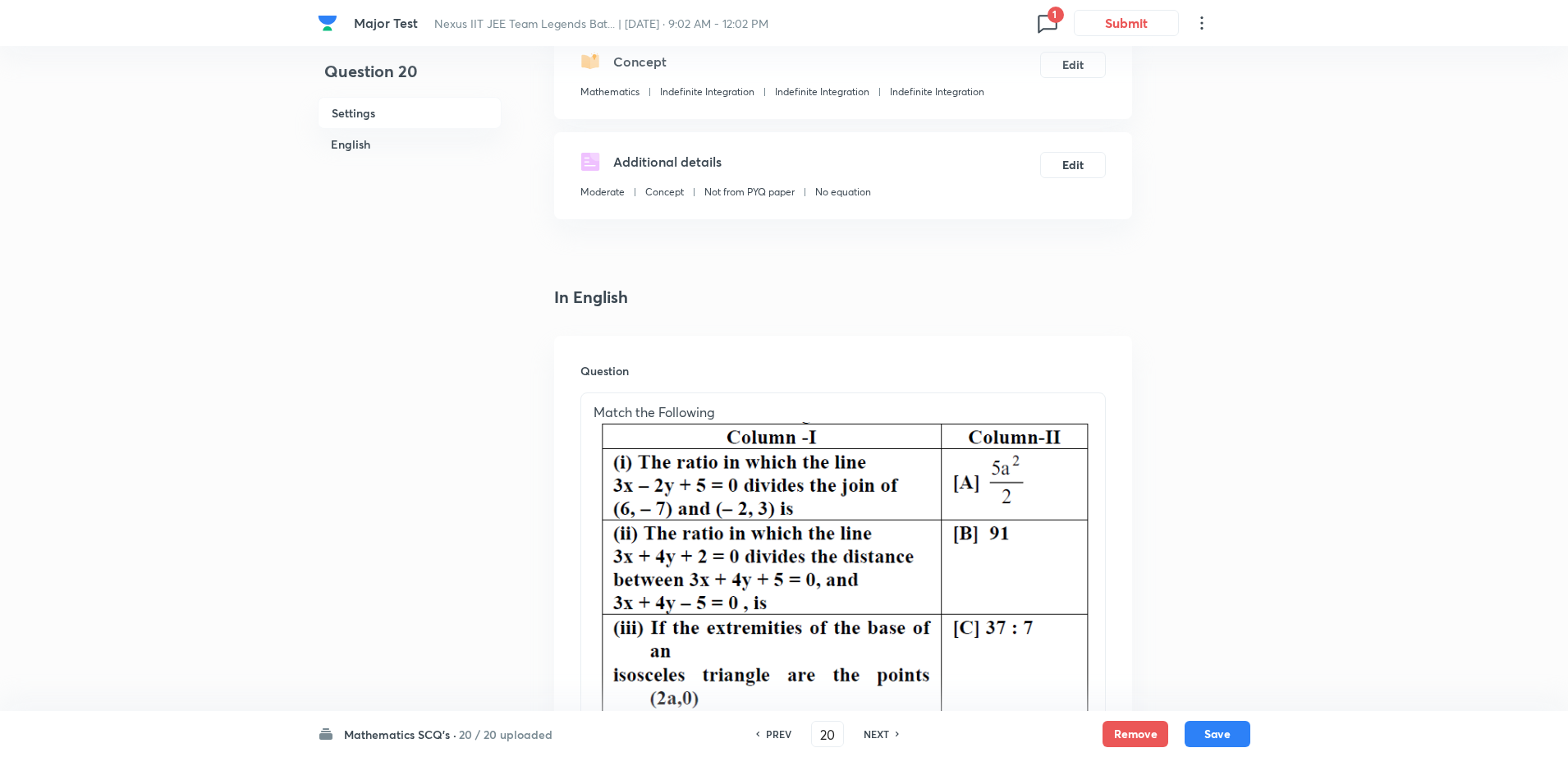
click at [1098, 534] on div "Match the Following" at bounding box center [843, 719] width 524 height 652
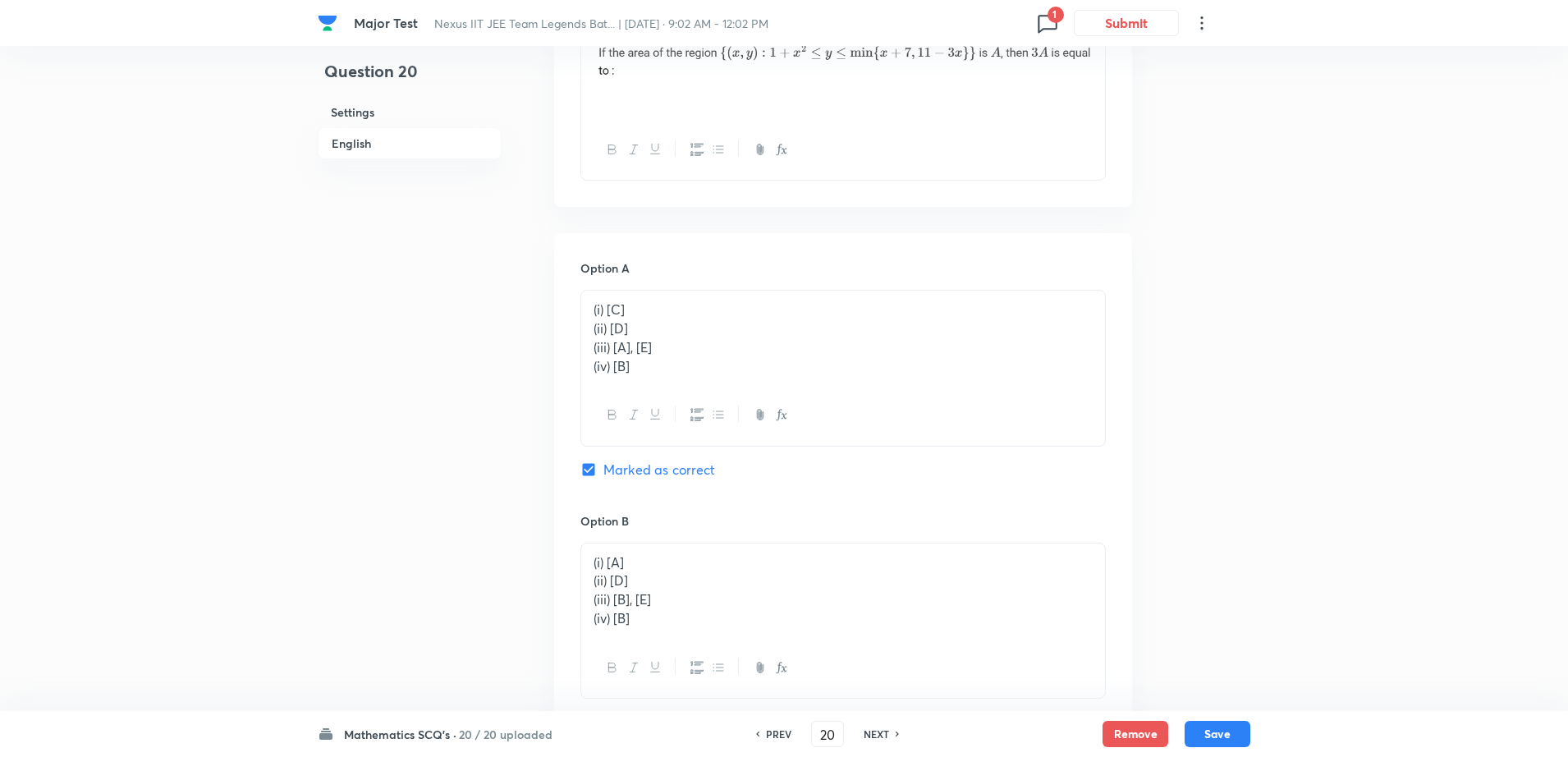
scroll to position [568, 0]
click at [995, 274] on div "Option A (i) [C] (ii) [D] (iii) [A], [E] (iv) [B] Marked as correct" at bounding box center [843, 382] width 526 height 252
click at [972, 316] on p "(ii) [D]" at bounding box center [843, 324] width 499 height 19
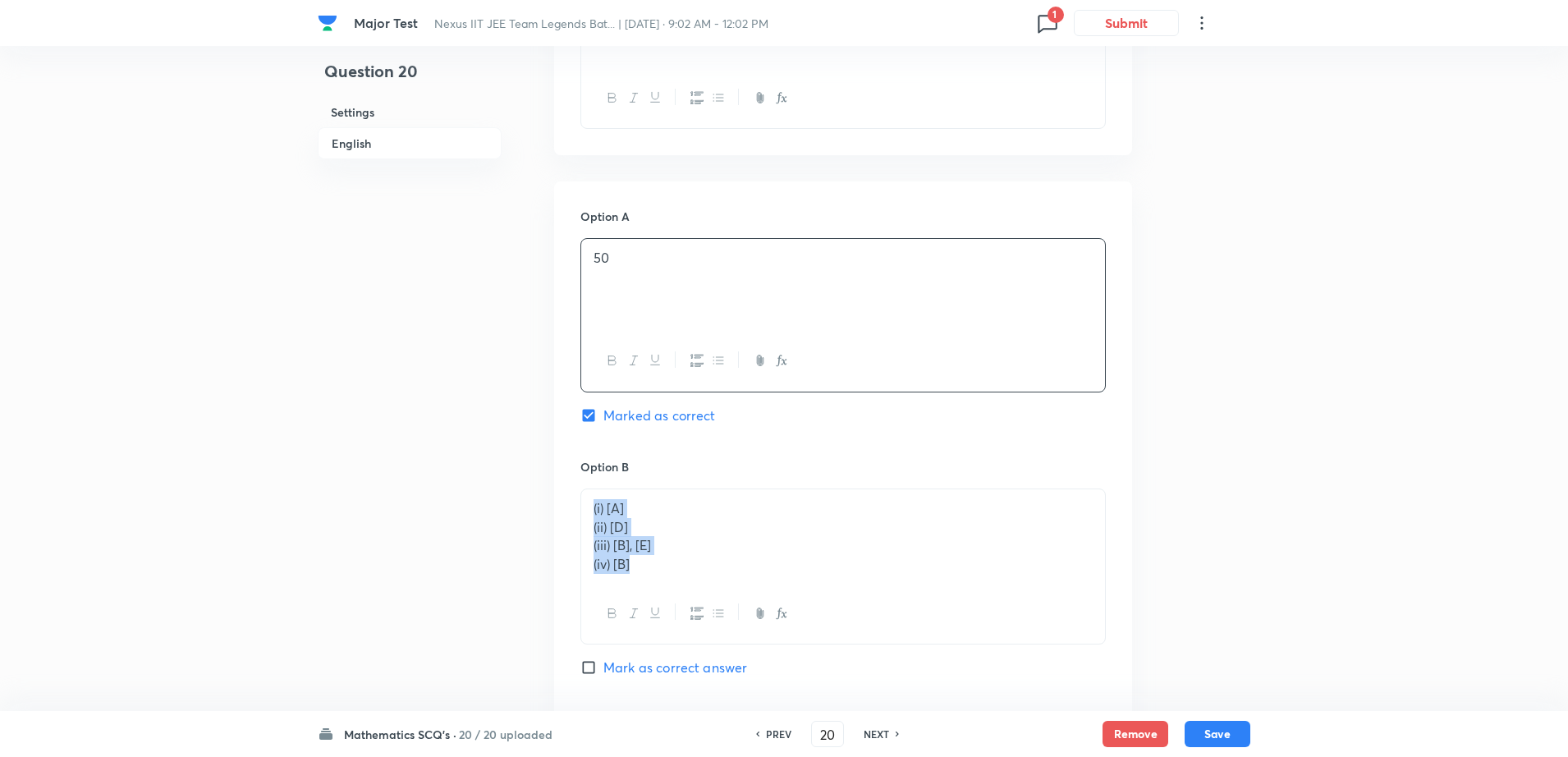
drag, startPoint x: 589, startPoint y: 553, endPoint x: 813, endPoint y: 749, distance: 297.6
click at [813, 749] on div "Major Test Nexus IIT JEE Team Legends Bat... | Oct 5, 2025 · 9:02 AM - 12:02 PM…" at bounding box center [784, 502] width 1568 height 2077
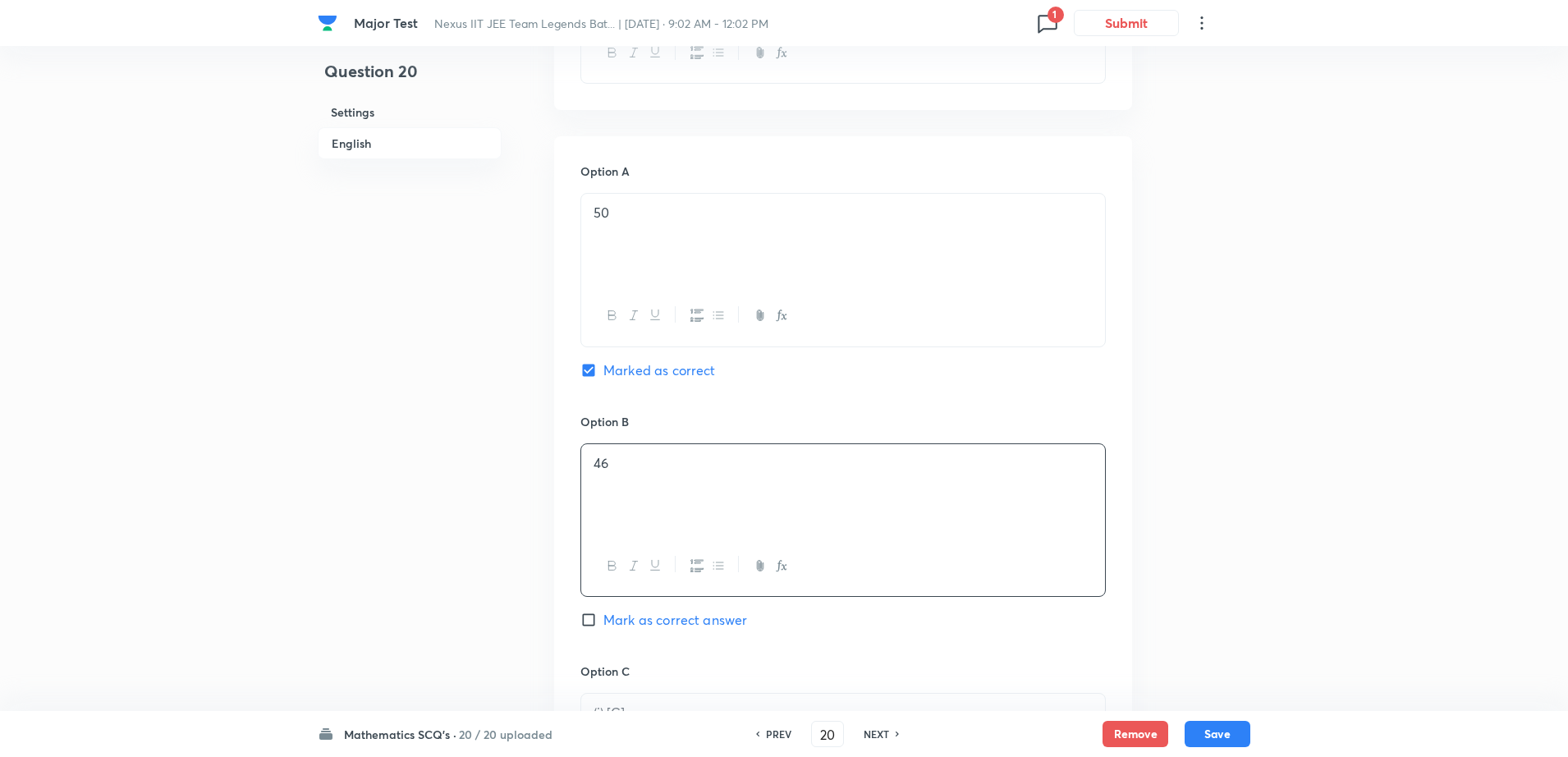
click at [306, 620] on div "Major Test Nexus IIT JEE Team Legends Bat... | Oct 5, 2025 · 9:02 AM - 12:02 PM…" at bounding box center [784, 455] width 1568 height 2074
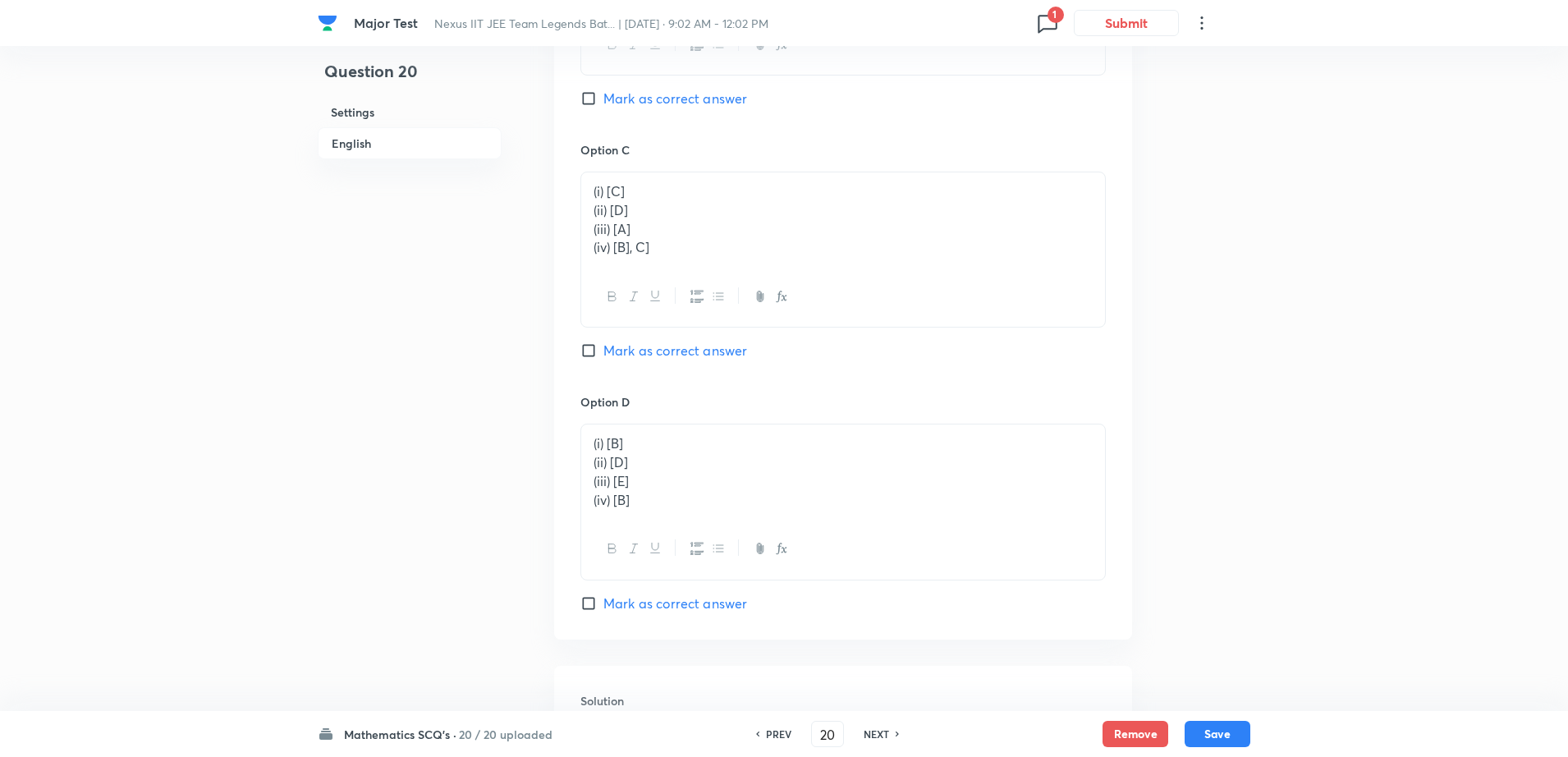
scroll to position [1194, 0]
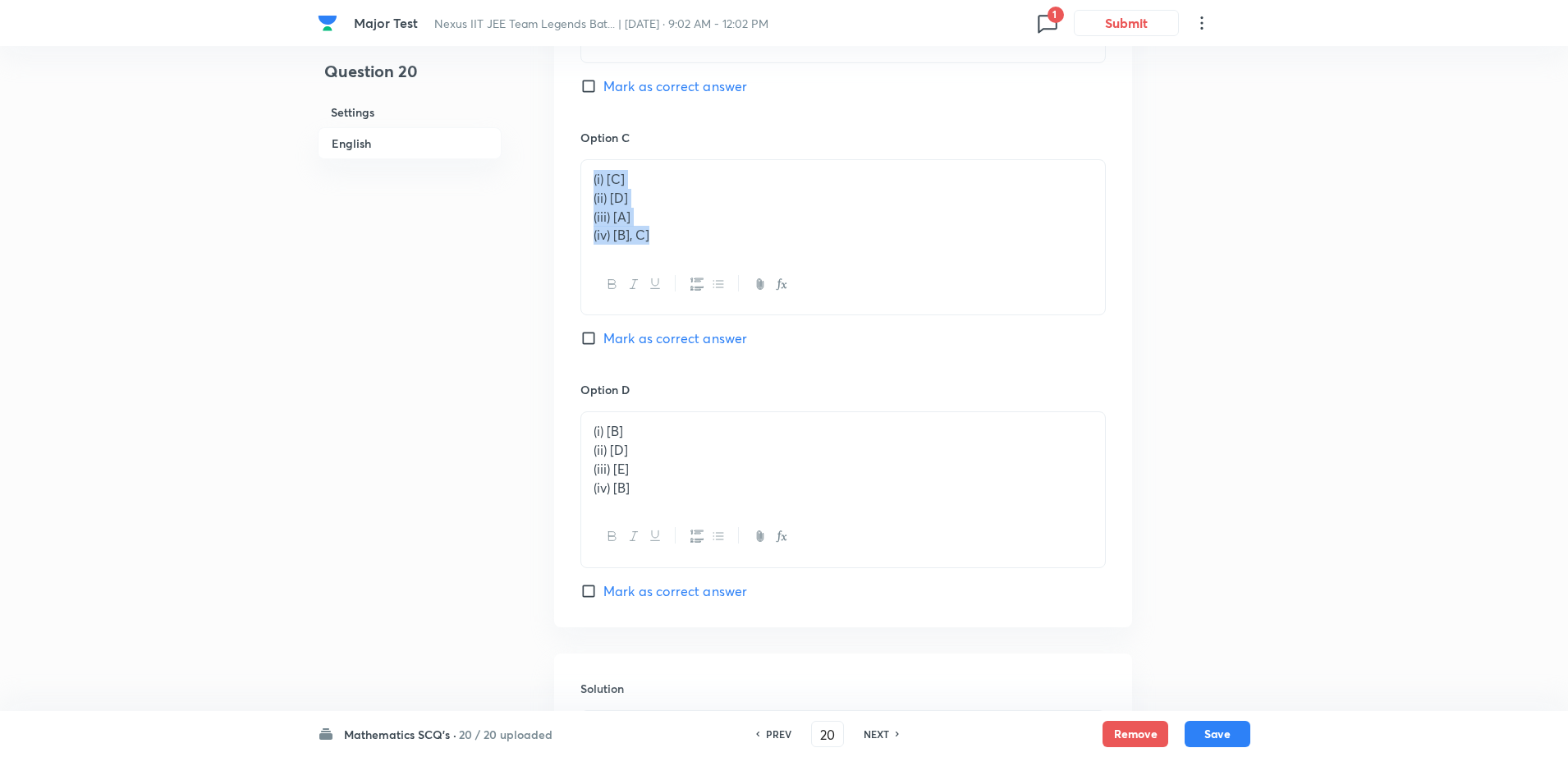
drag, startPoint x: 590, startPoint y: 174, endPoint x: 762, endPoint y: 279, distance: 201.5
click at [762, 279] on div "(i) [C] (ii) [D] (iii) [A] (iv) [B], C]" at bounding box center [843, 237] width 526 height 156
drag, startPoint x: 588, startPoint y: 421, endPoint x: 740, endPoint y: 543, distance: 194.9
click at [740, 543] on div "(i) [B] (ii) [D] (iii) [E] (iv) [B]" at bounding box center [843, 488] width 526 height 156
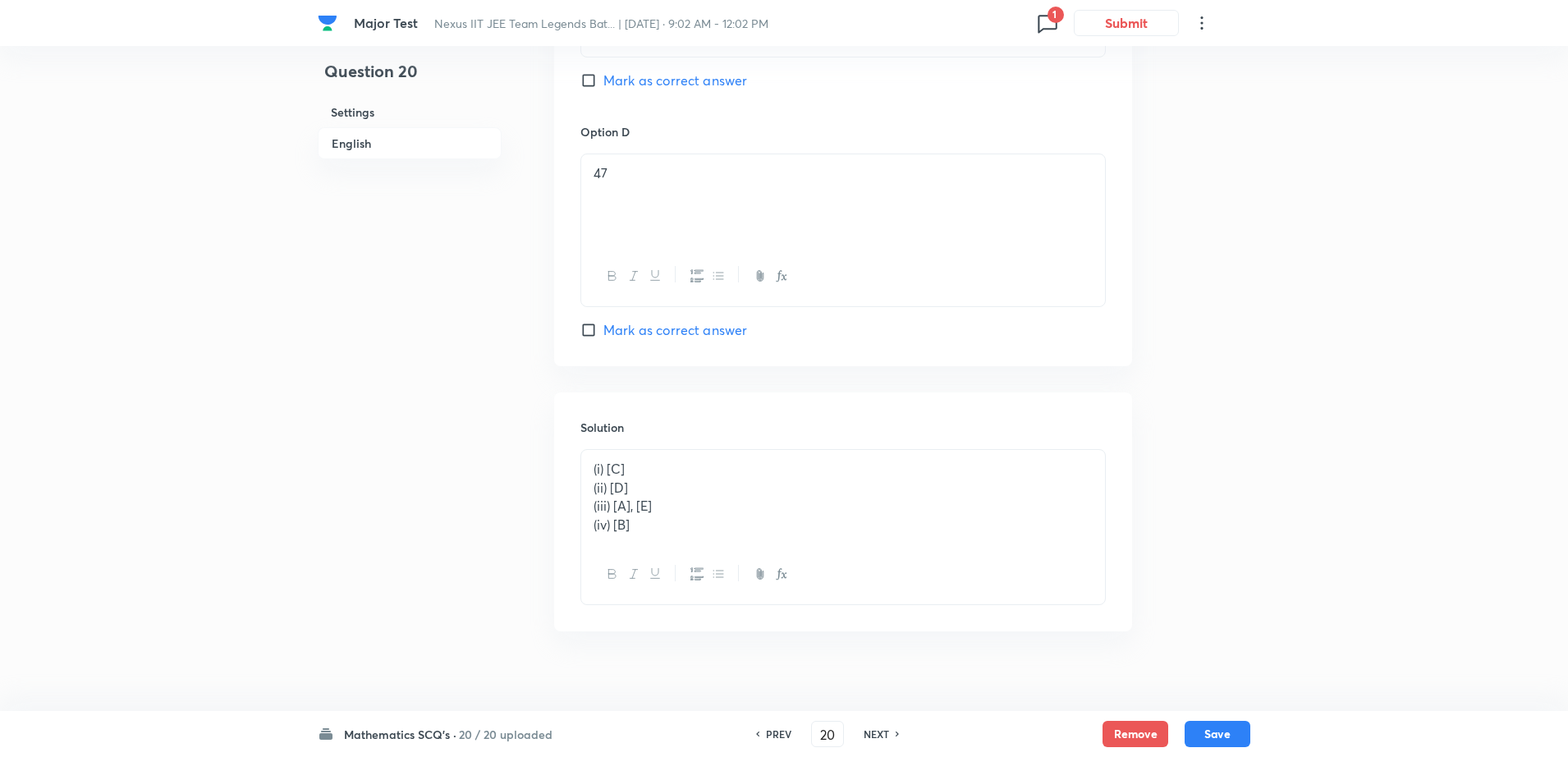
scroll to position [1470, 0]
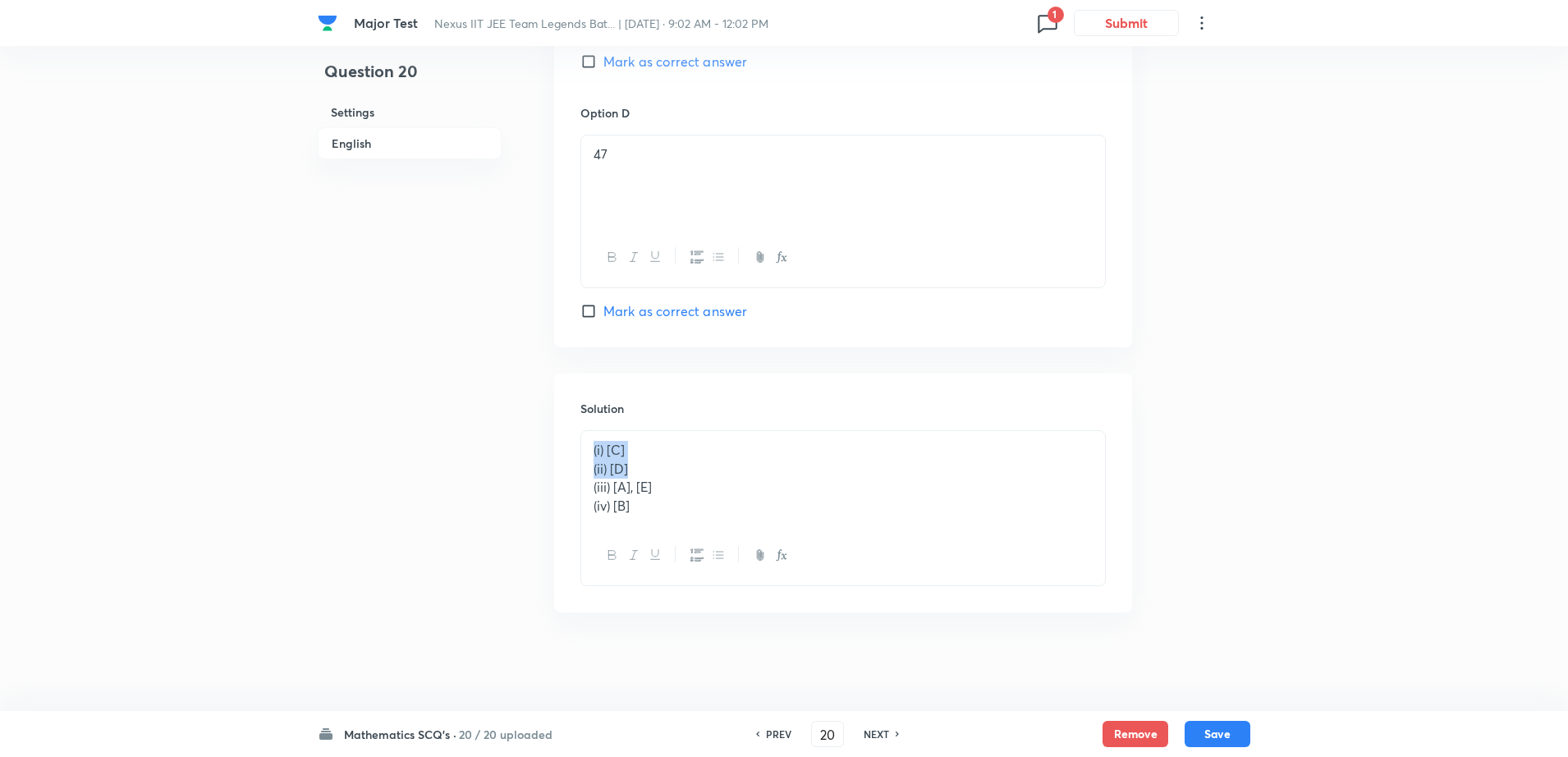
drag, startPoint x: 730, startPoint y: 475, endPoint x: 541, endPoint y: 433, distance: 193.6
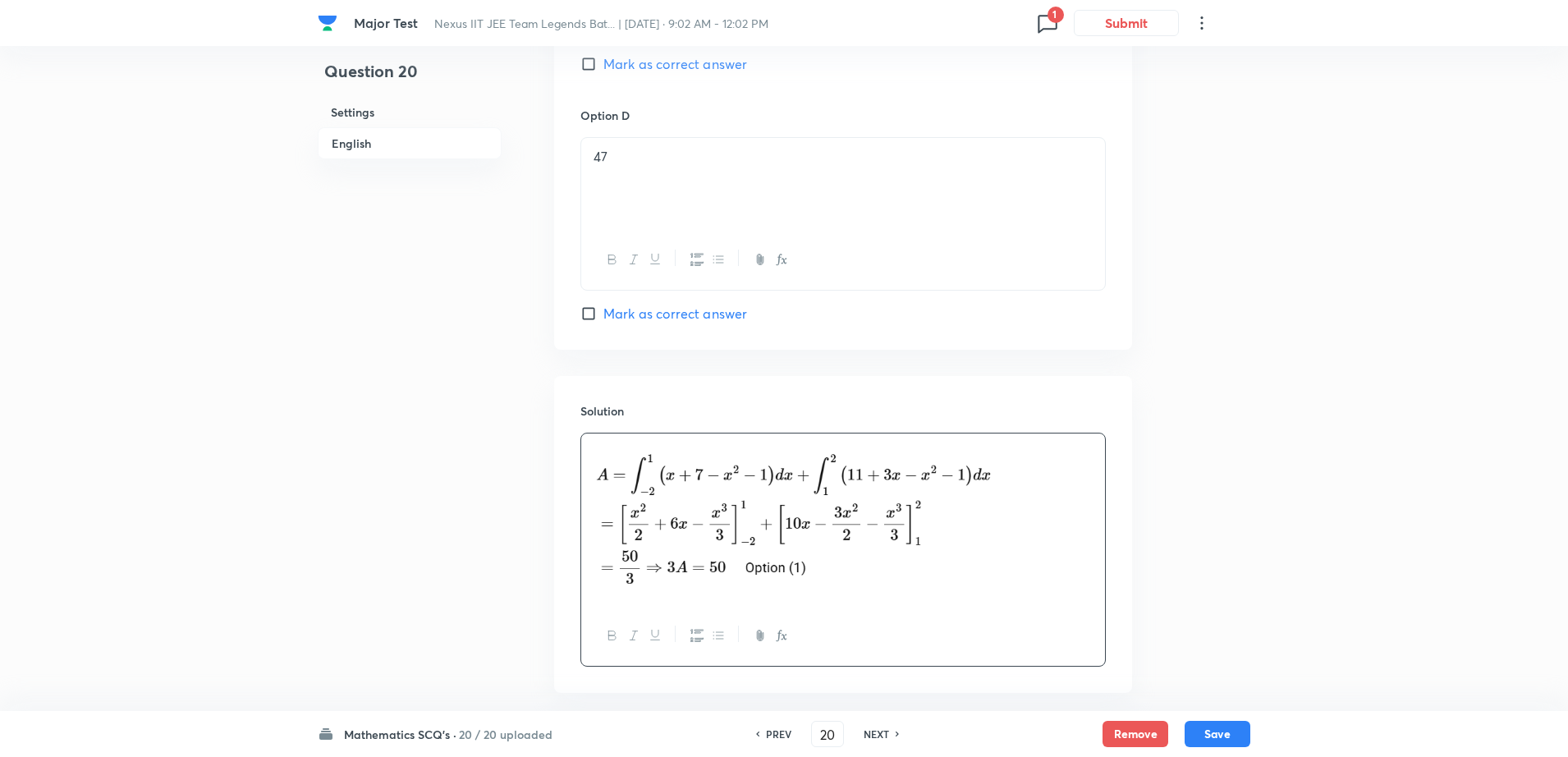
click at [1232, 729] on button "Save" at bounding box center [1218, 735] width 65 height 27
type input "21"
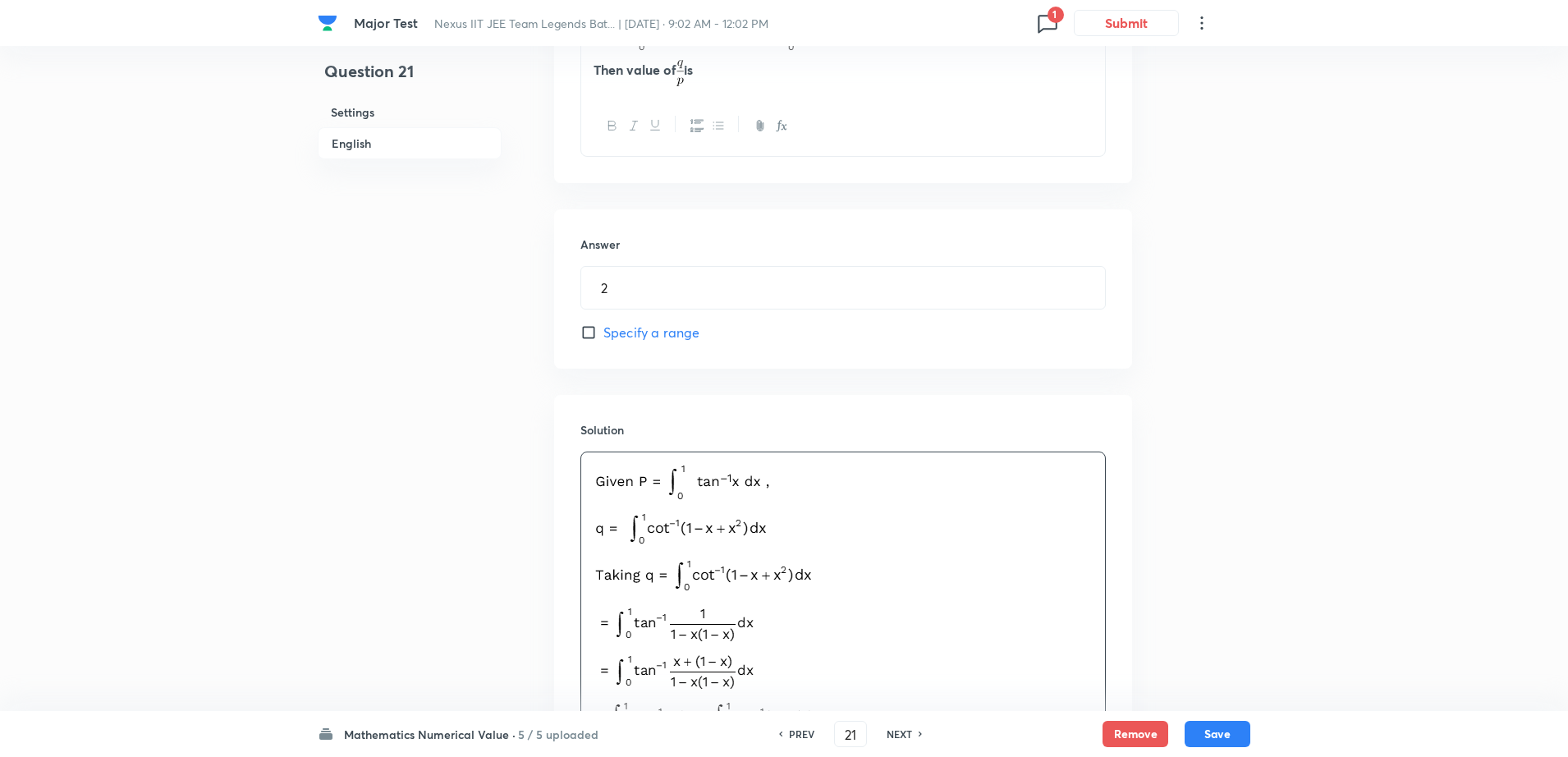
scroll to position [627, 0]
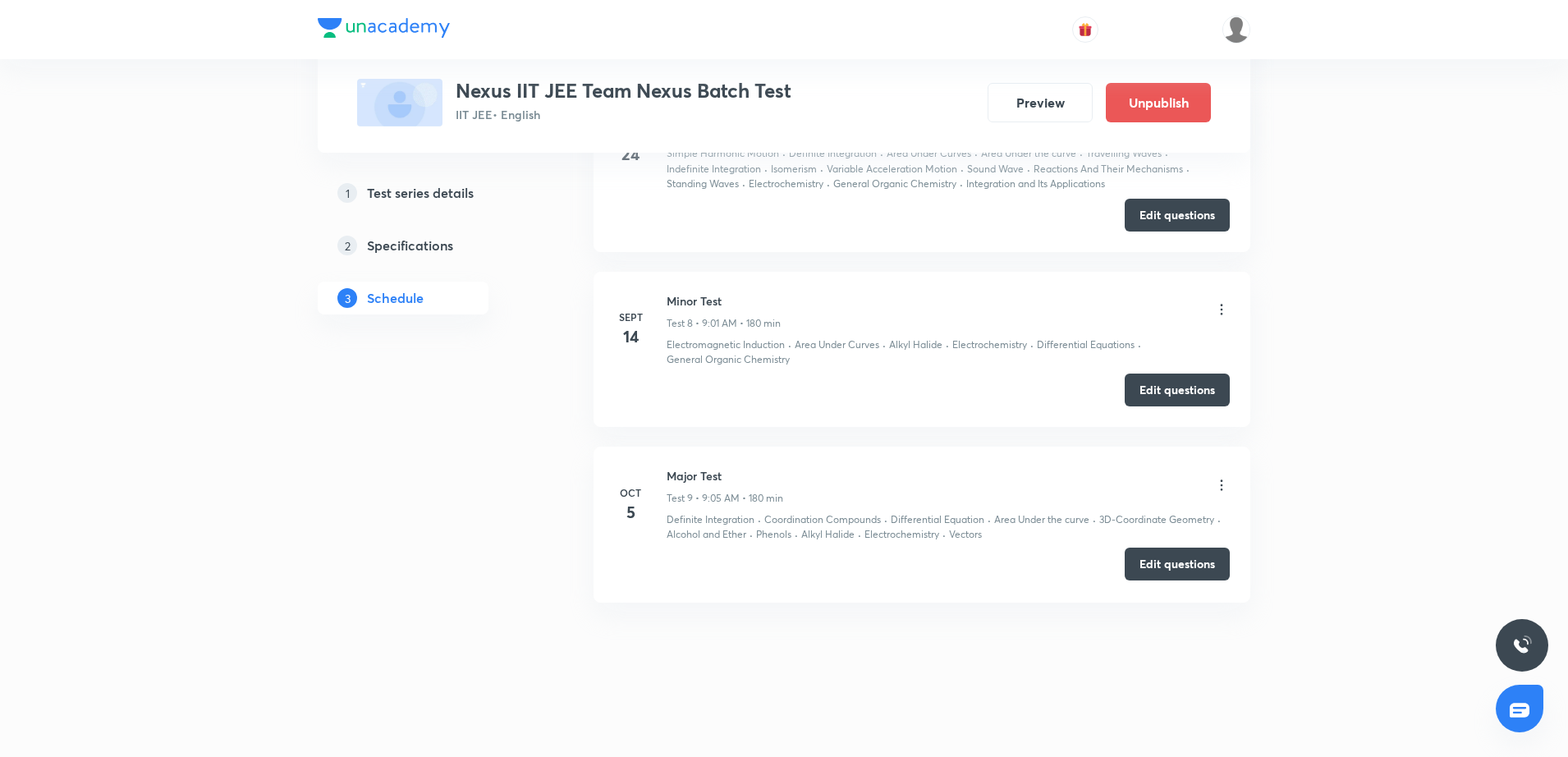
click at [1184, 561] on button "Edit questions" at bounding box center [1177, 564] width 105 height 33
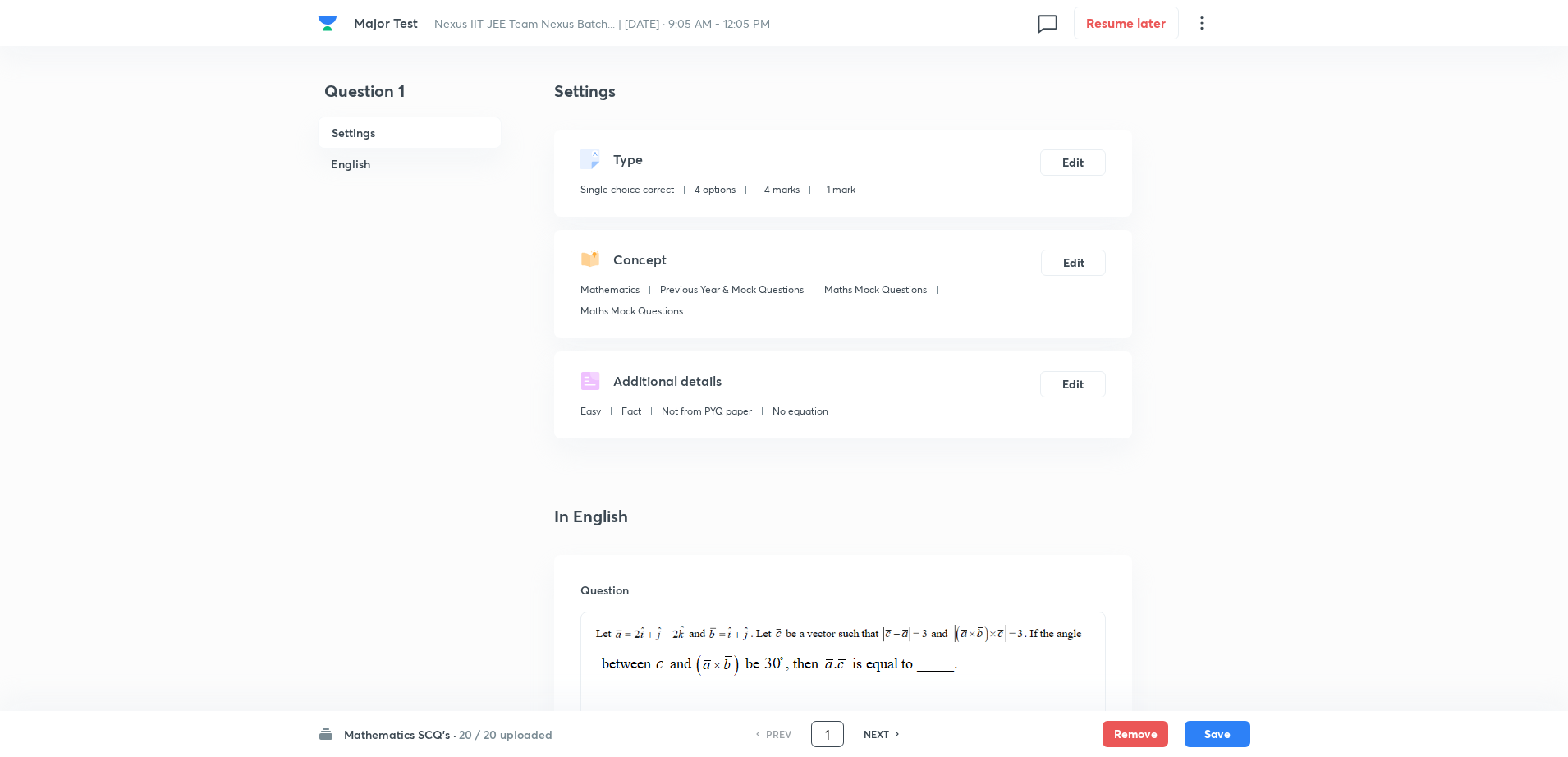
click at [837, 738] on input "1" at bounding box center [827, 735] width 31 height 28
type input "20"
checkbox input "false"
checkbox input "true"
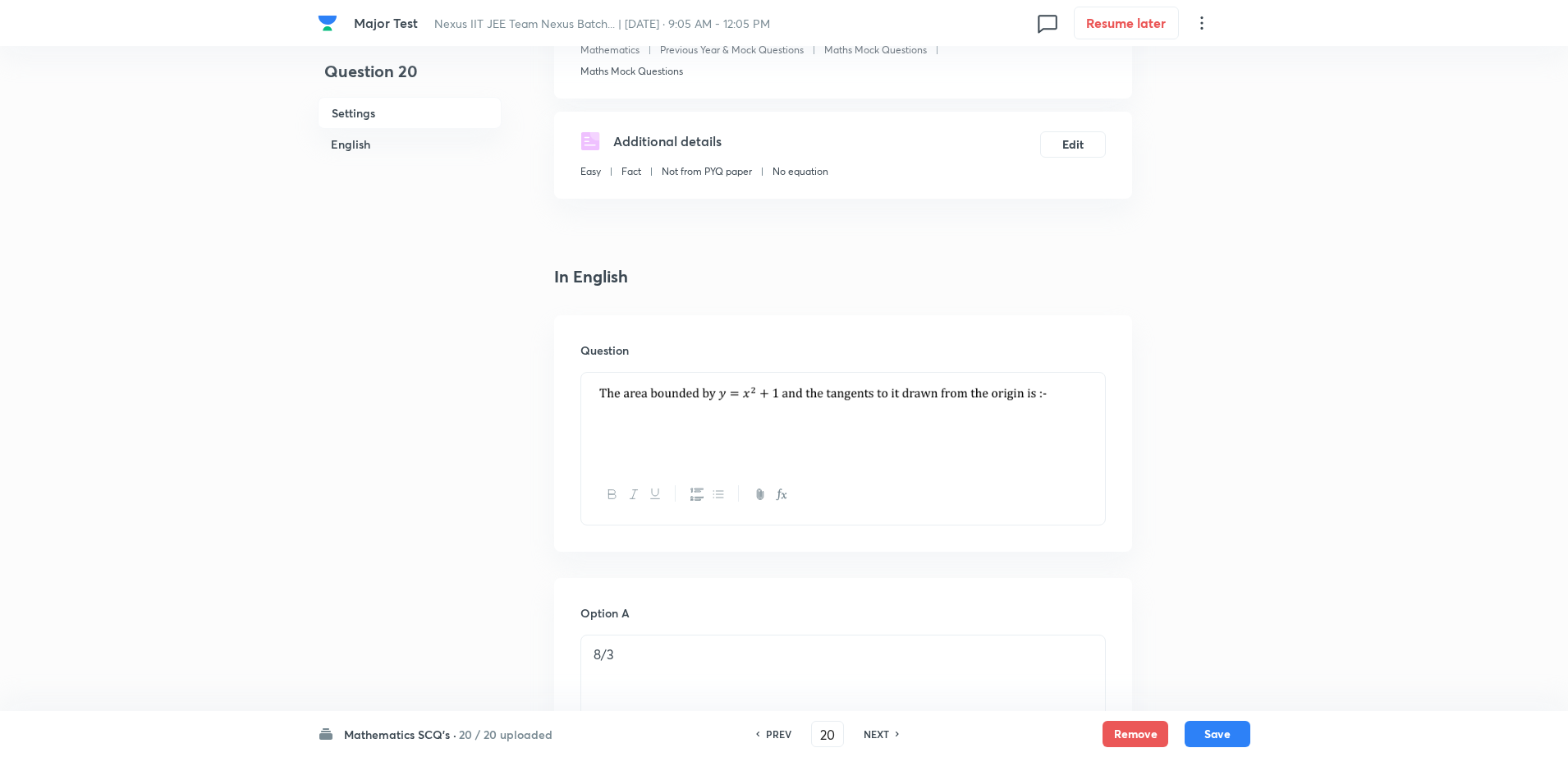
scroll to position [288, 0]
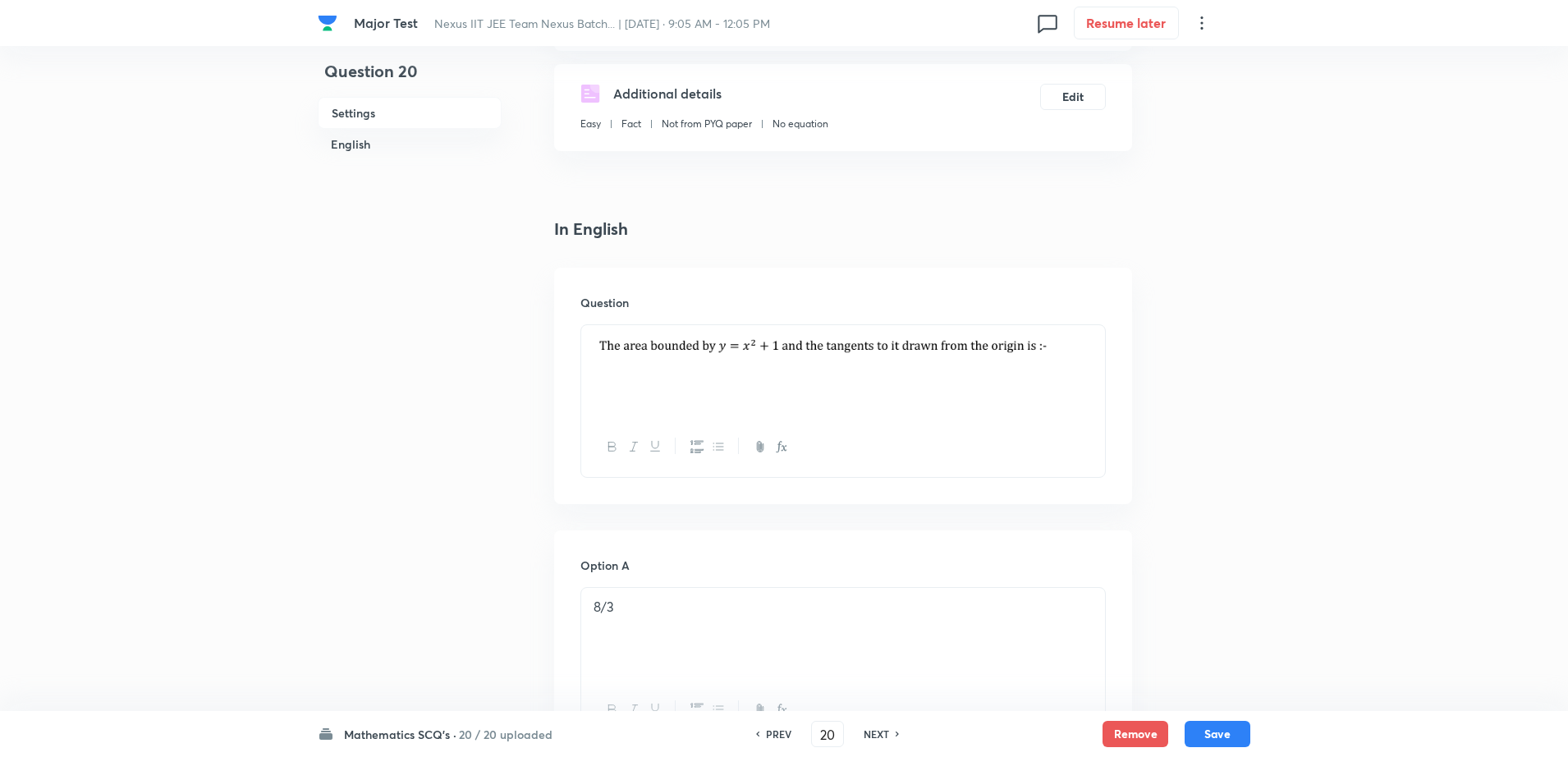
click at [764, 733] on div "PREV" at bounding box center [776, 734] width 43 height 15
type input "19"
checkbox input "false"
checkbox input "true"
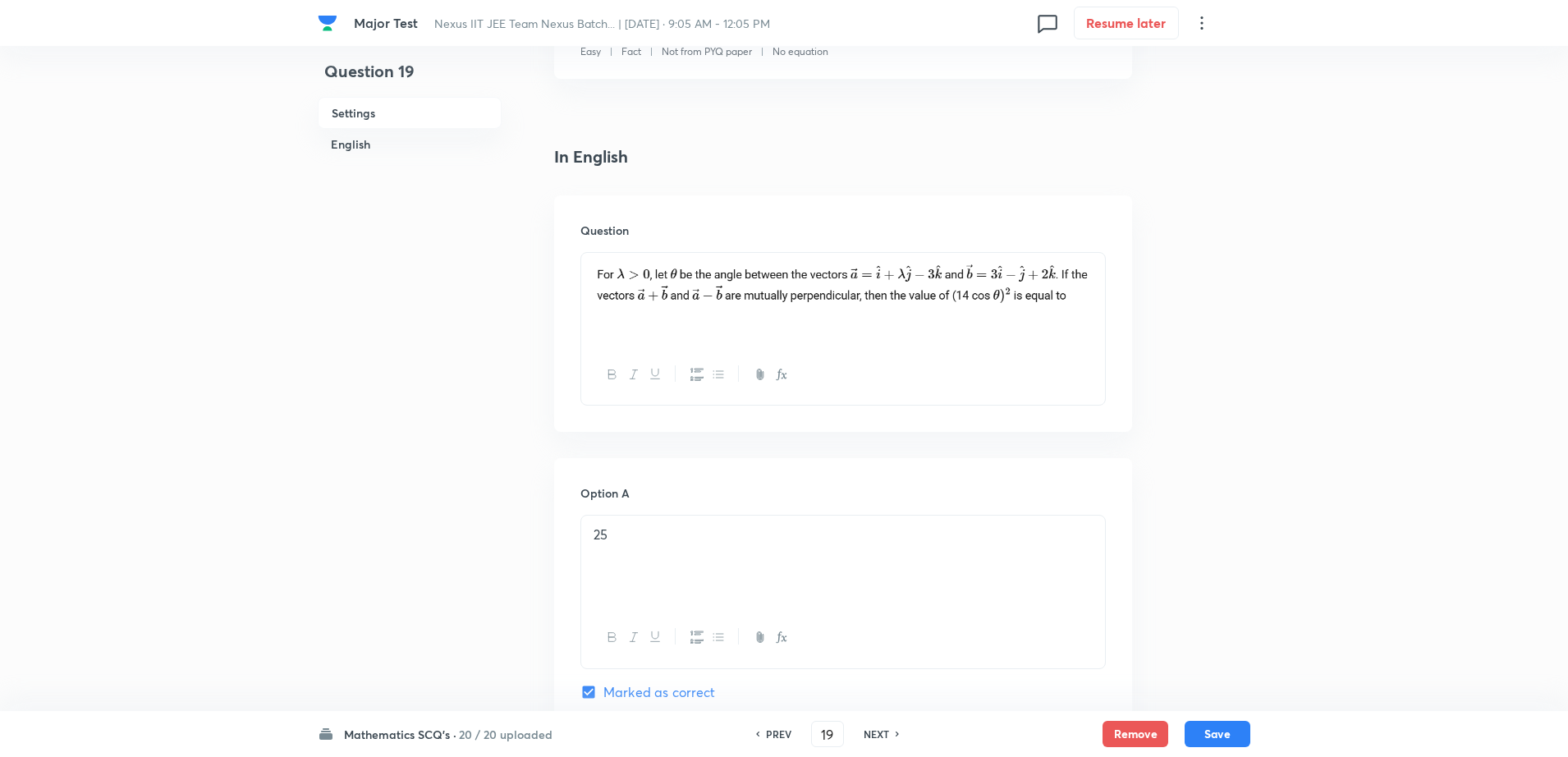
scroll to position [369, 0]
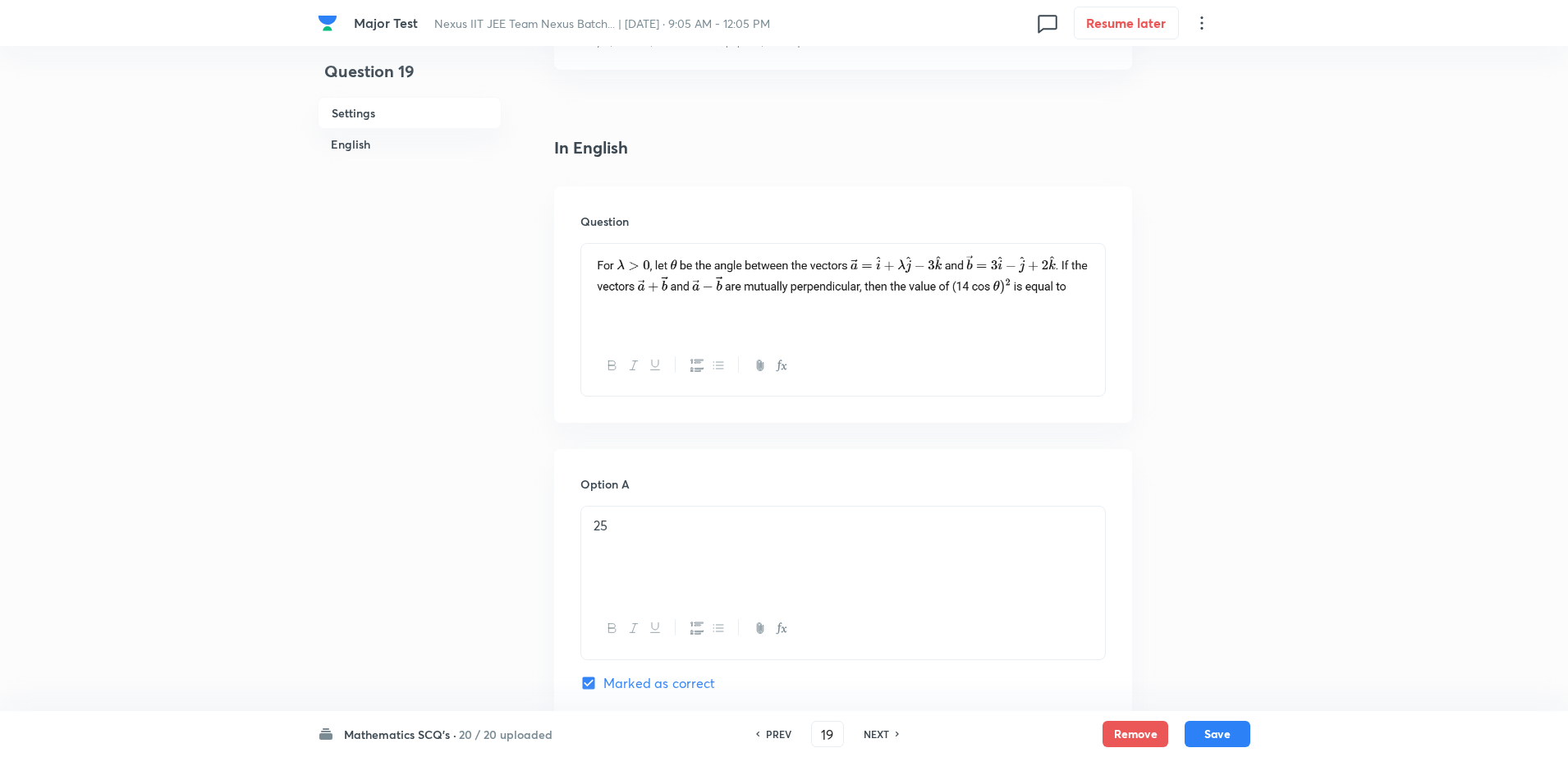
click at [874, 736] on h6 "NEXT" at bounding box center [876, 734] width 26 height 15
type input "20"
checkbox input "false"
checkbox input "true"
click at [874, 736] on h6 "NEXT" at bounding box center [876, 734] width 26 height 15
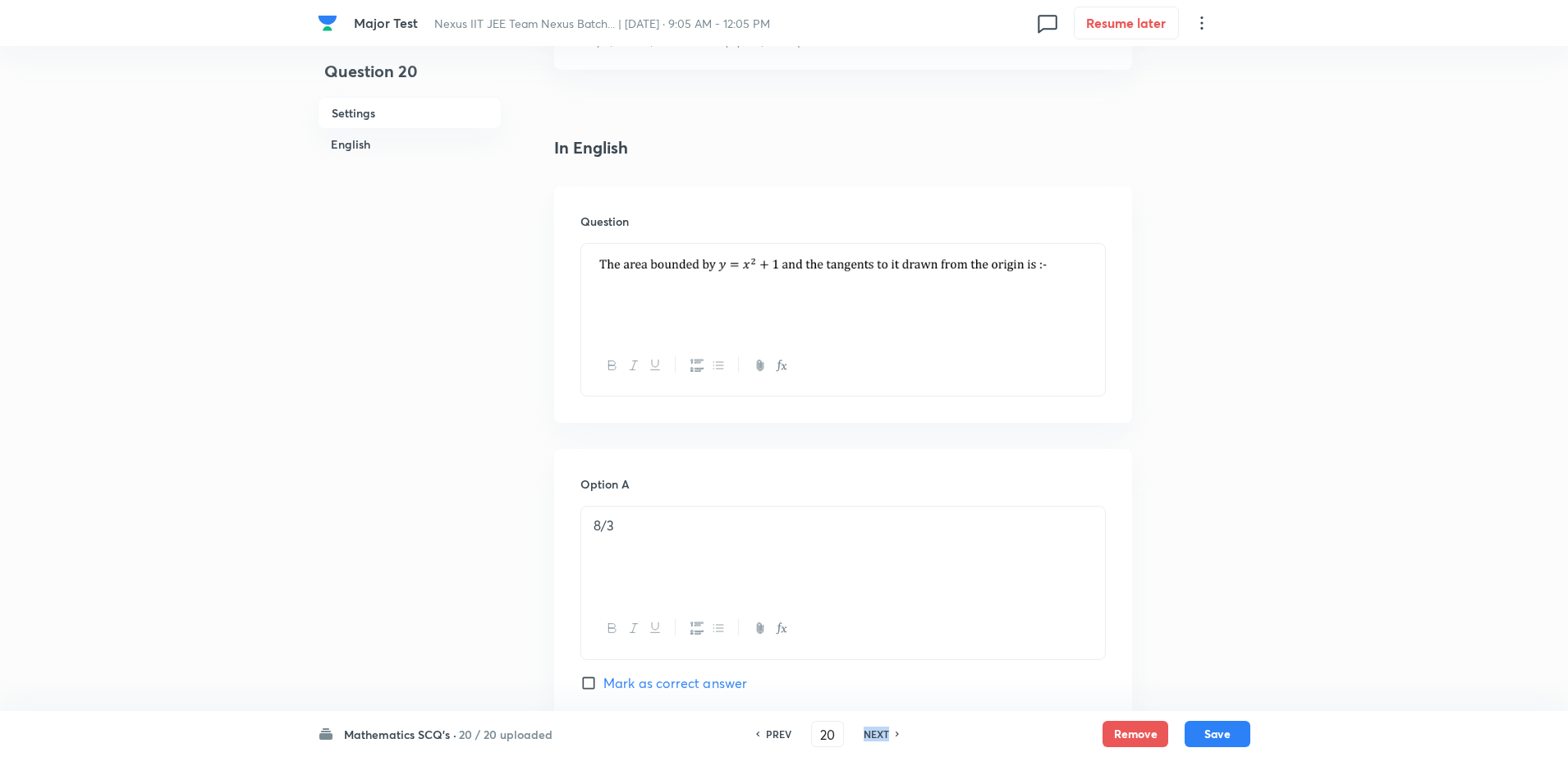
type input "21"
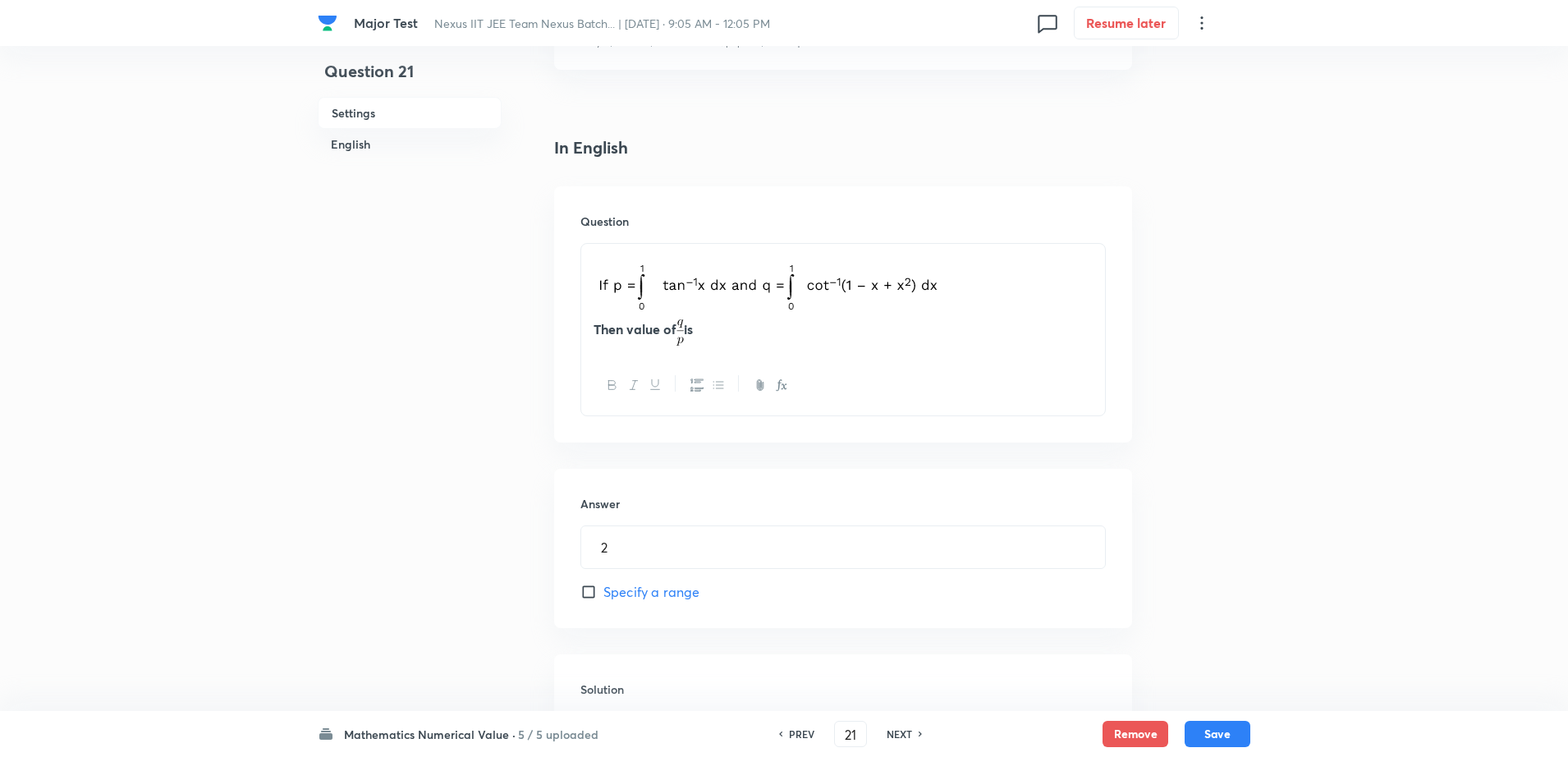
drag, startPoint x: 734, startPoint y: 326, endPoint x: 513, endPoint y: 254, distance: 232.4
click at [513, 254] on div "Question 21 Settings English Settings Type Integer + 4 marks - 1 mark Edit Conc…" at bounding box center [784, 484] width 933 height 1550
copy div "Then value of is"
click at [419, 433] on div "Question 21 Settings English" at bounding box center [410, 484] width 184 height 1550
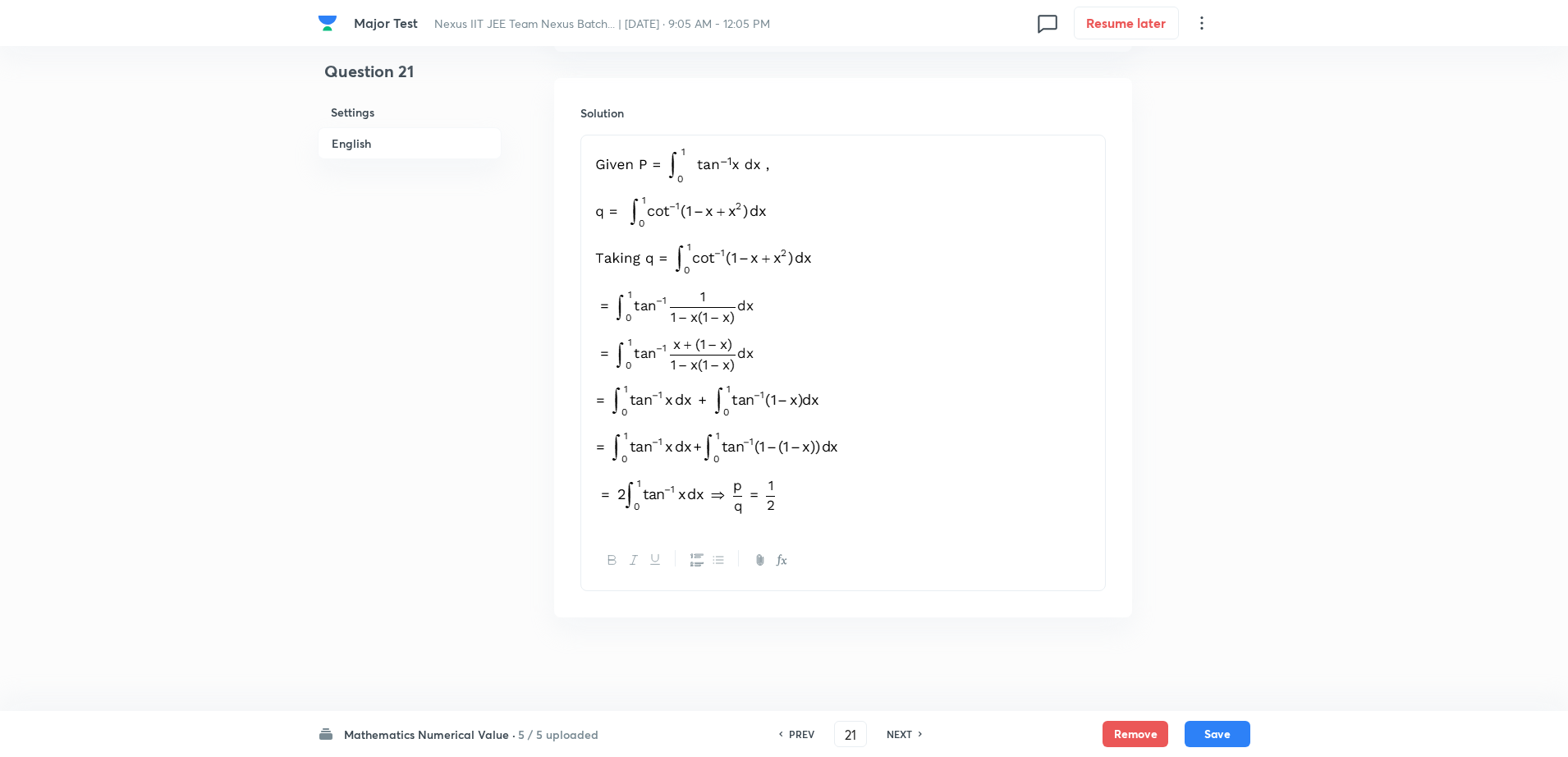
scroll to position [951, 0]
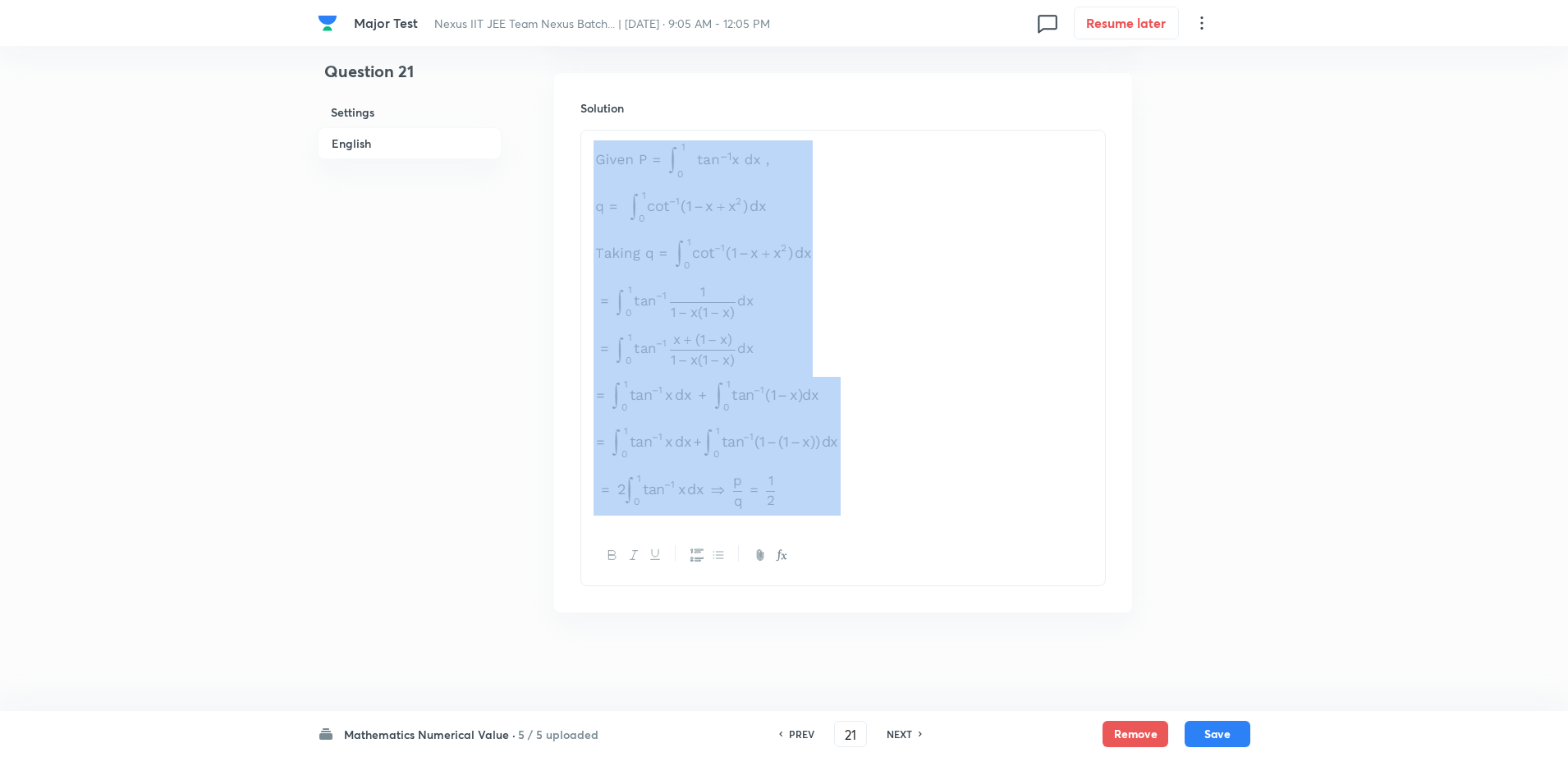
drag, startPoint x: 583, startPoint y: 158, endPoint x: 833, endPoint y: 474, distance: 402.9
click at [833, 474] on div at bounding box center [843, 328] width 524 height 394
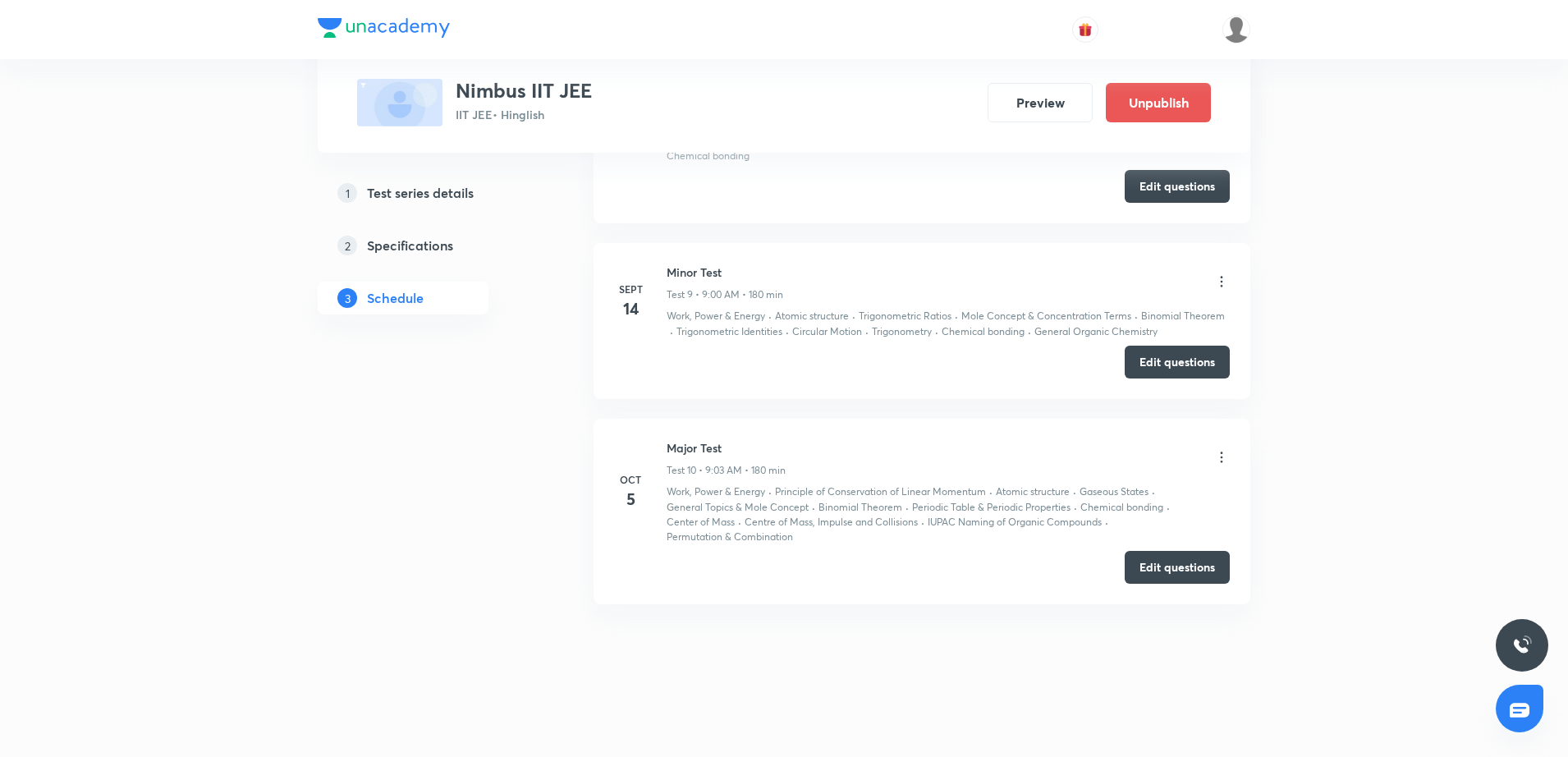
scroll to position [2118, 0]
click at [1171, 561] on button "Edit questions" at bounding box center [1177, 564] width 105 height 33
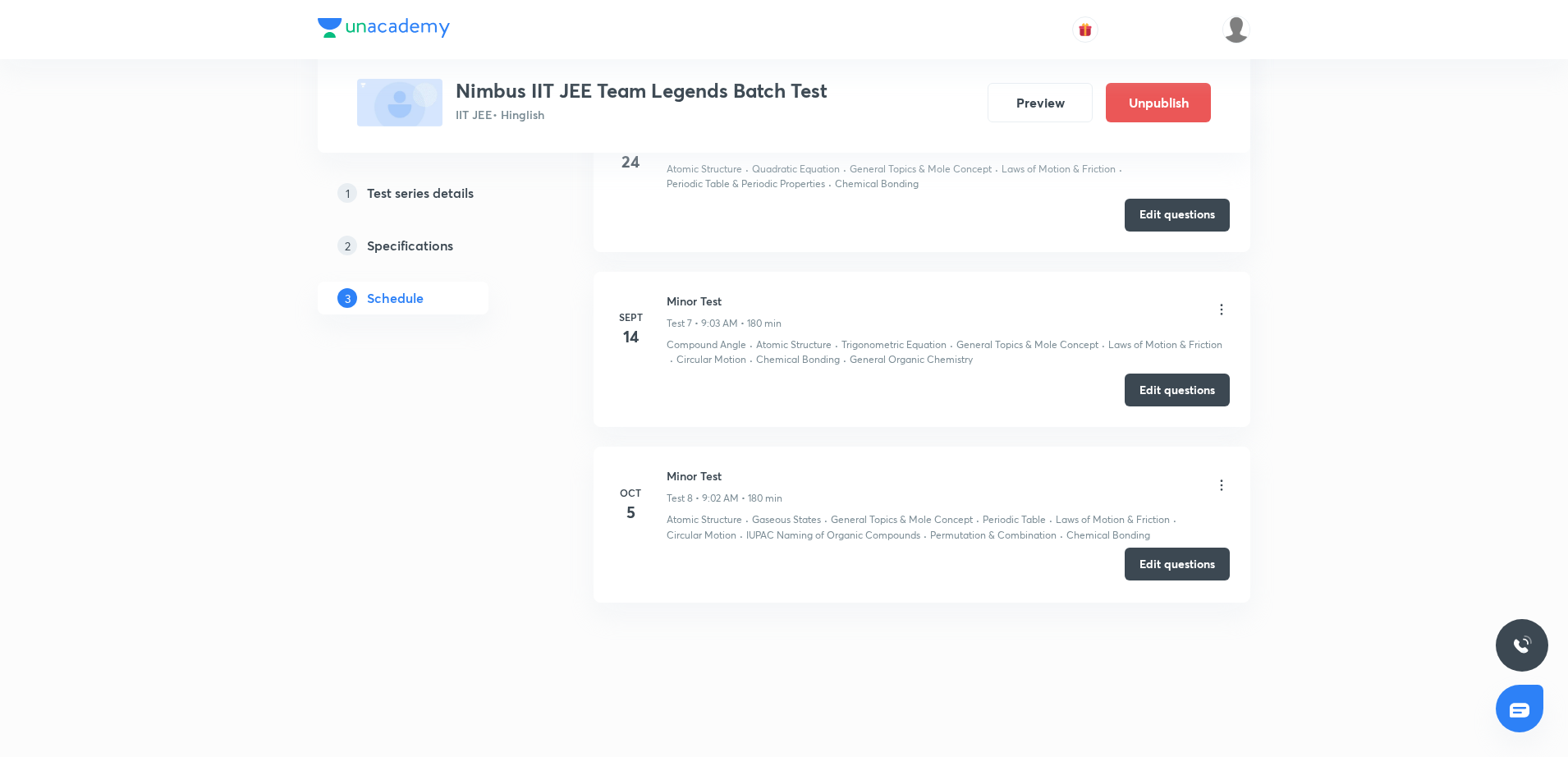
click at [1175, 565] on button "Edit questions" at bounding box center [1177, 564] width 105 height 33
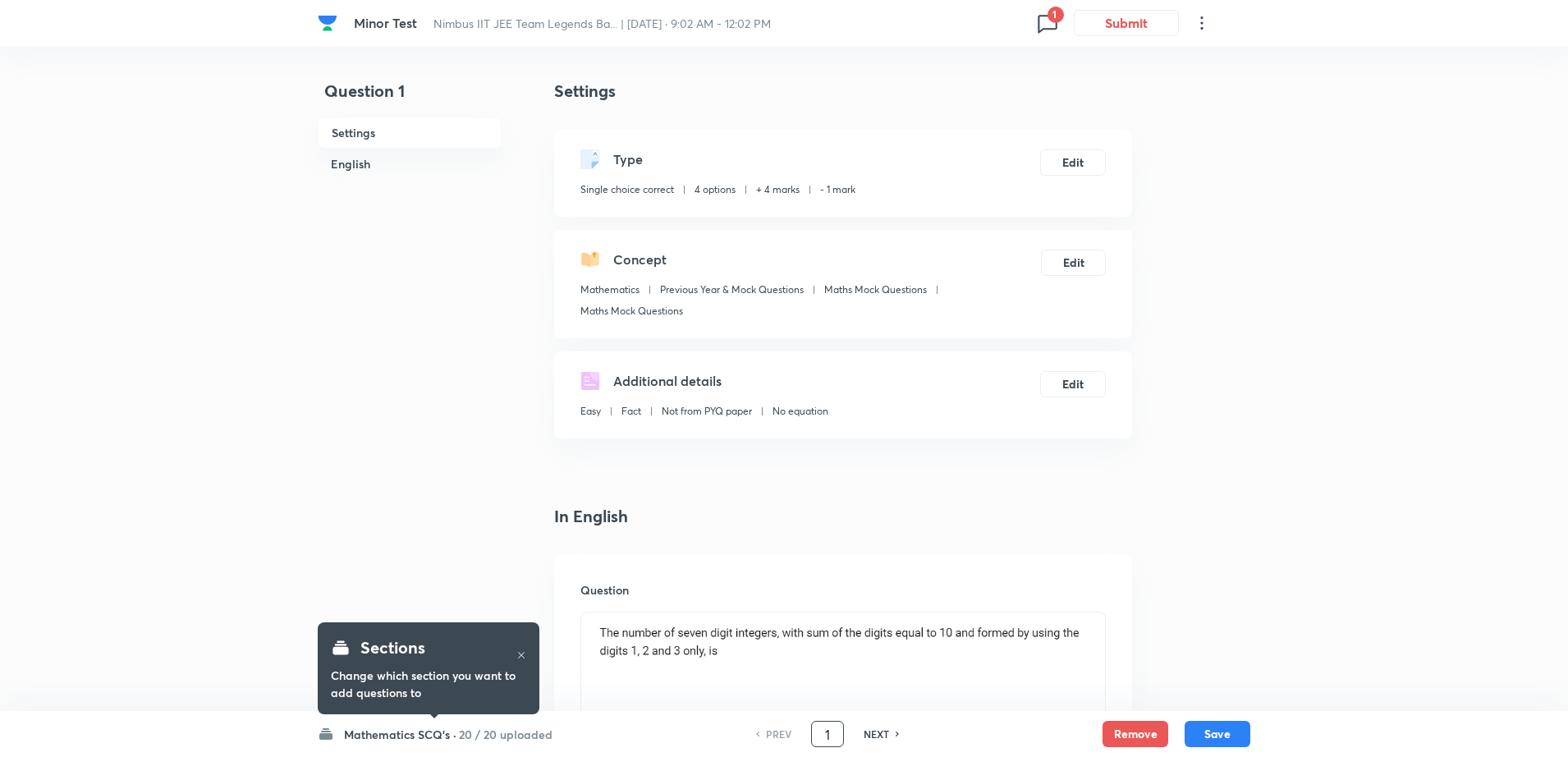
click at [833, 734] on input "1" at bounding box center [827, 735] width 31 height 28
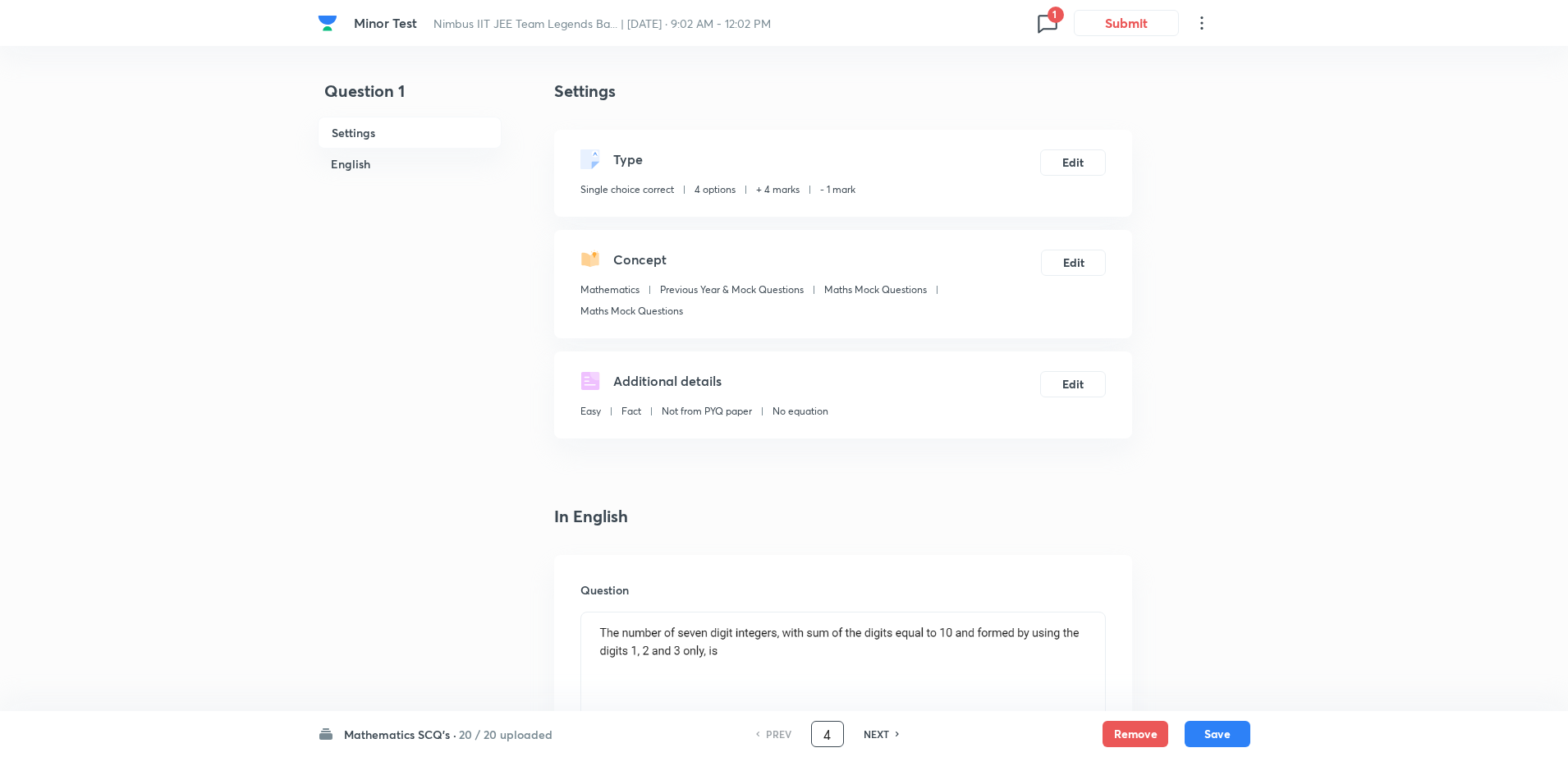
type input "4"
checkbox input "false"
checkbox input "true"
click at [871, 738] on h6 "NEXT" at bounding box center [876, 734] width 26 height 15
type input "5"
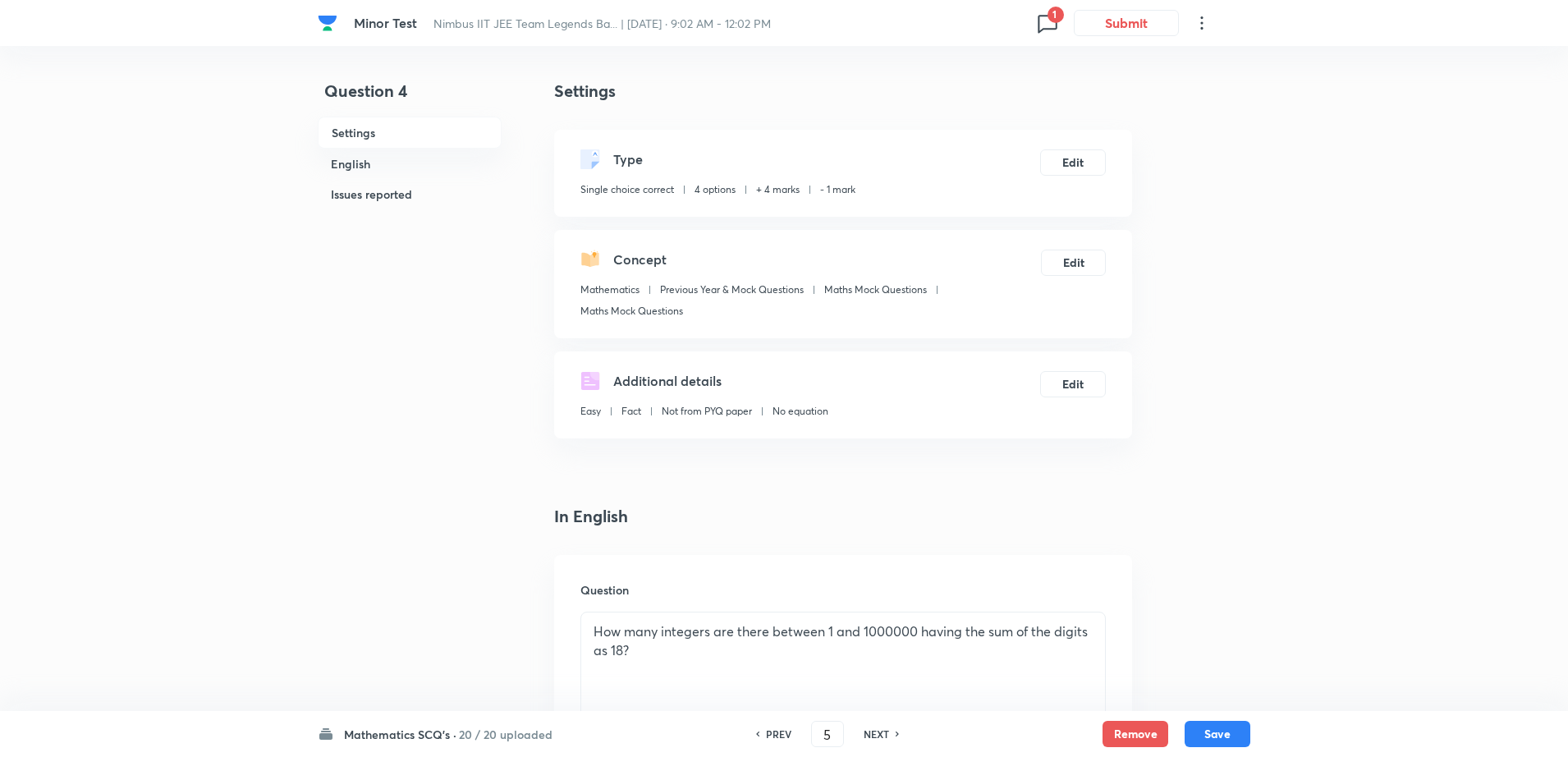
checkbox input "false"
checkbox input "true"
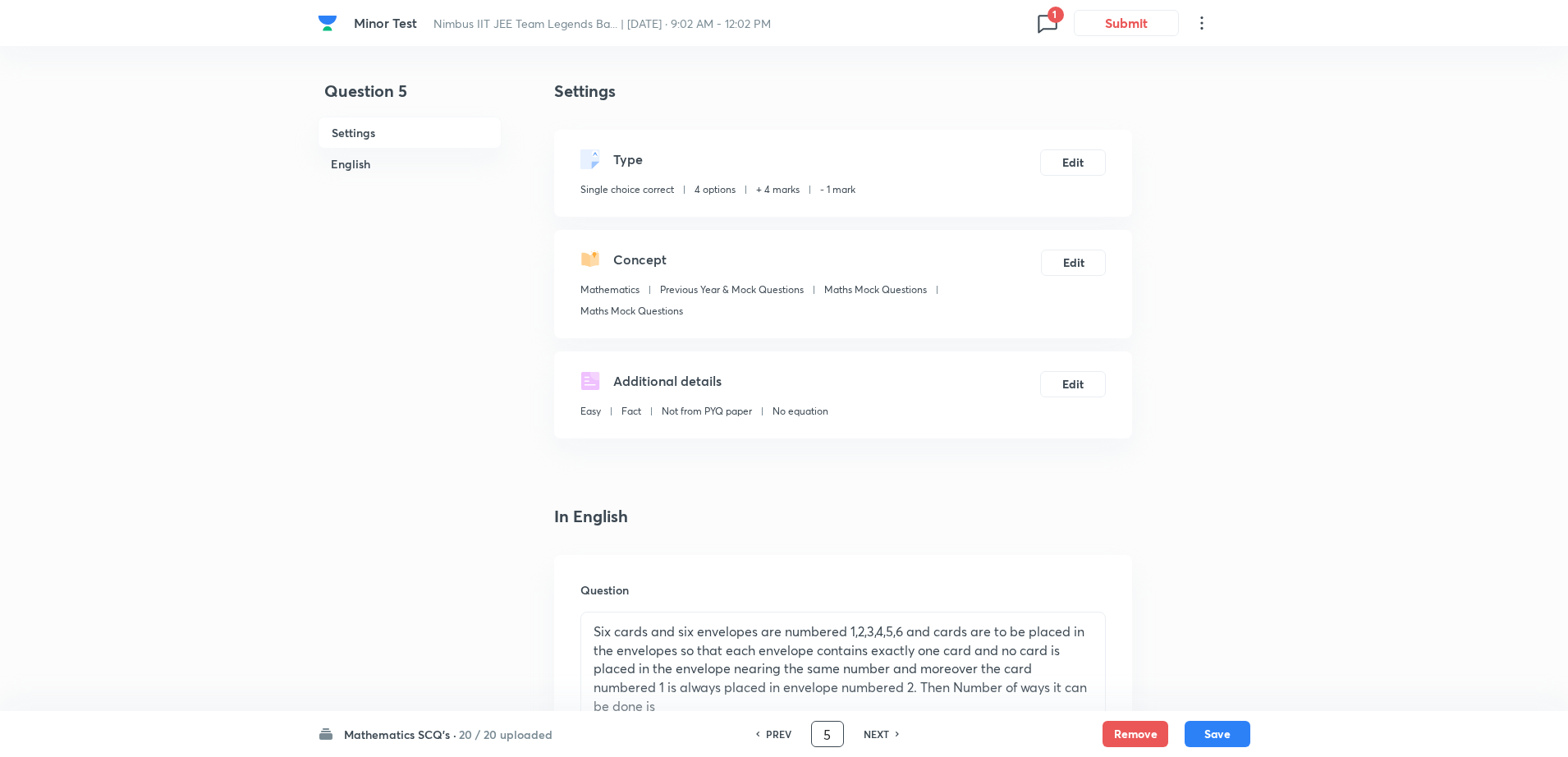
click at [837, 737] on input "5" at bounding box center [827, 735] width 31 height 28
type input "12"
checkbox input "false"
checkbox input "true"
click at [832, 736] on input "12" at bounding box center [827, 735] width 31 height 28
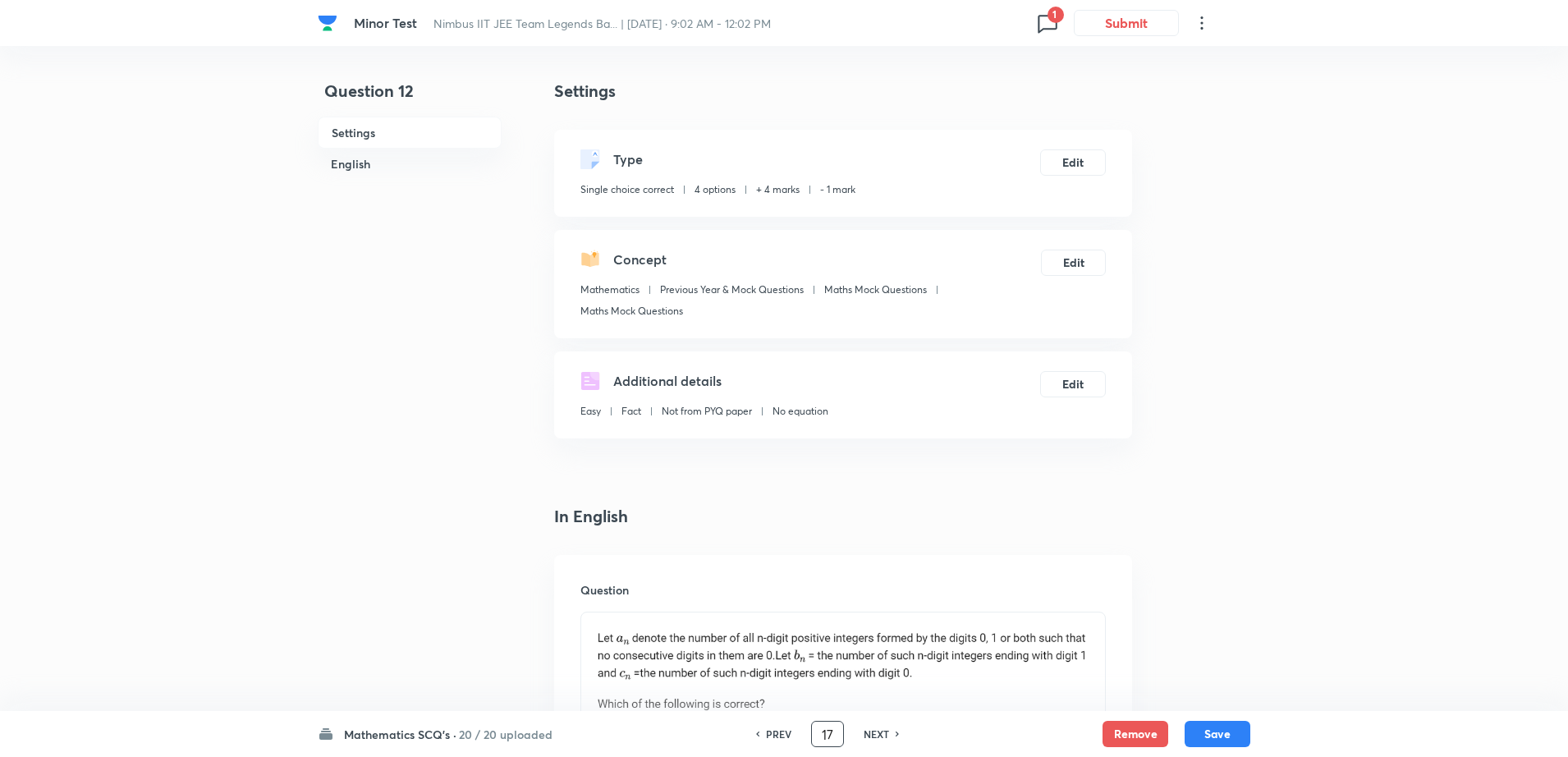
type input "17"
checkbox input "false"
checkbox input "true"
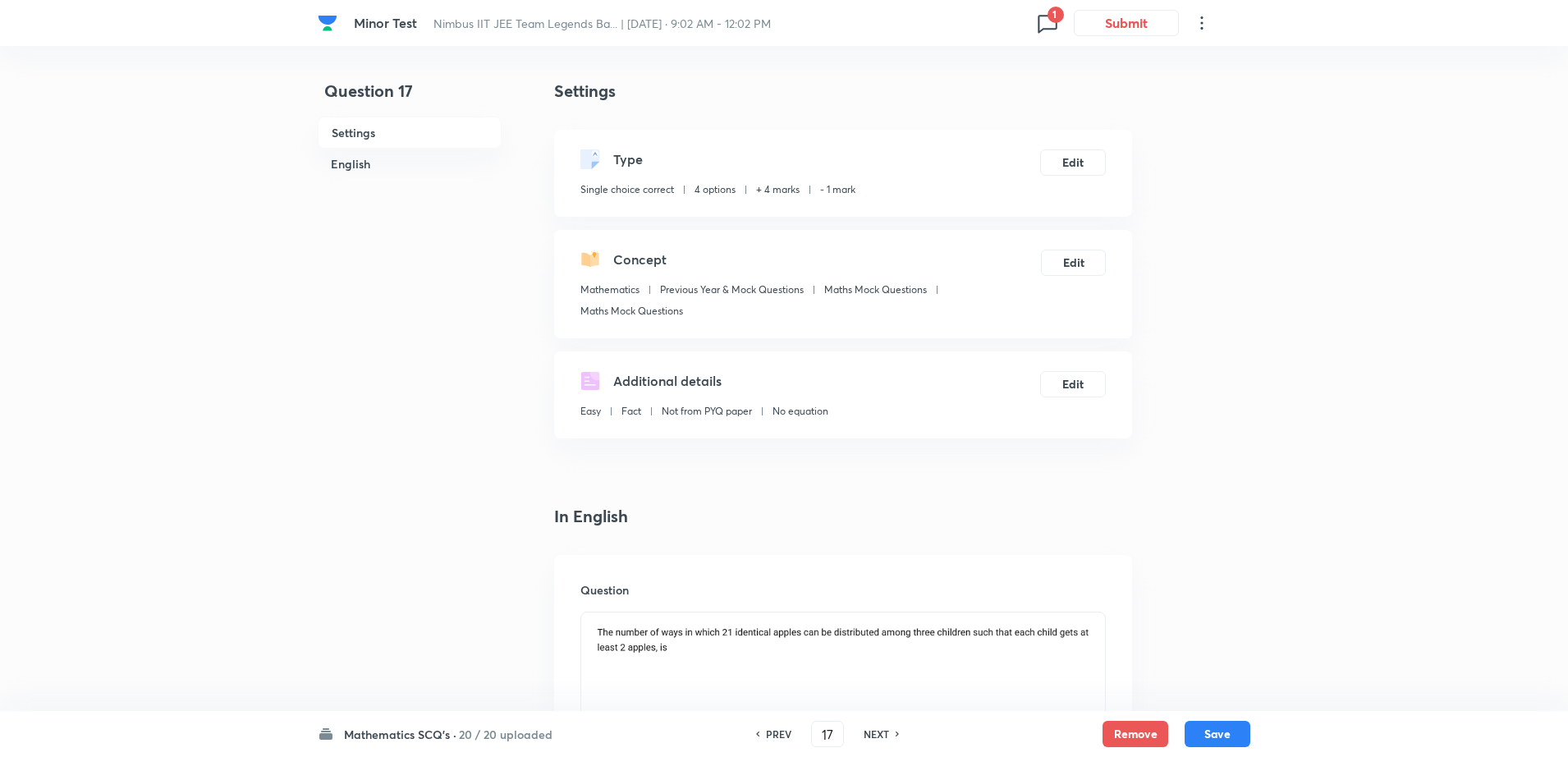
drag, startPoint x: 678, startPoint y: 644, endPoint x: 516, endPoint y: 559, distance: 182.9
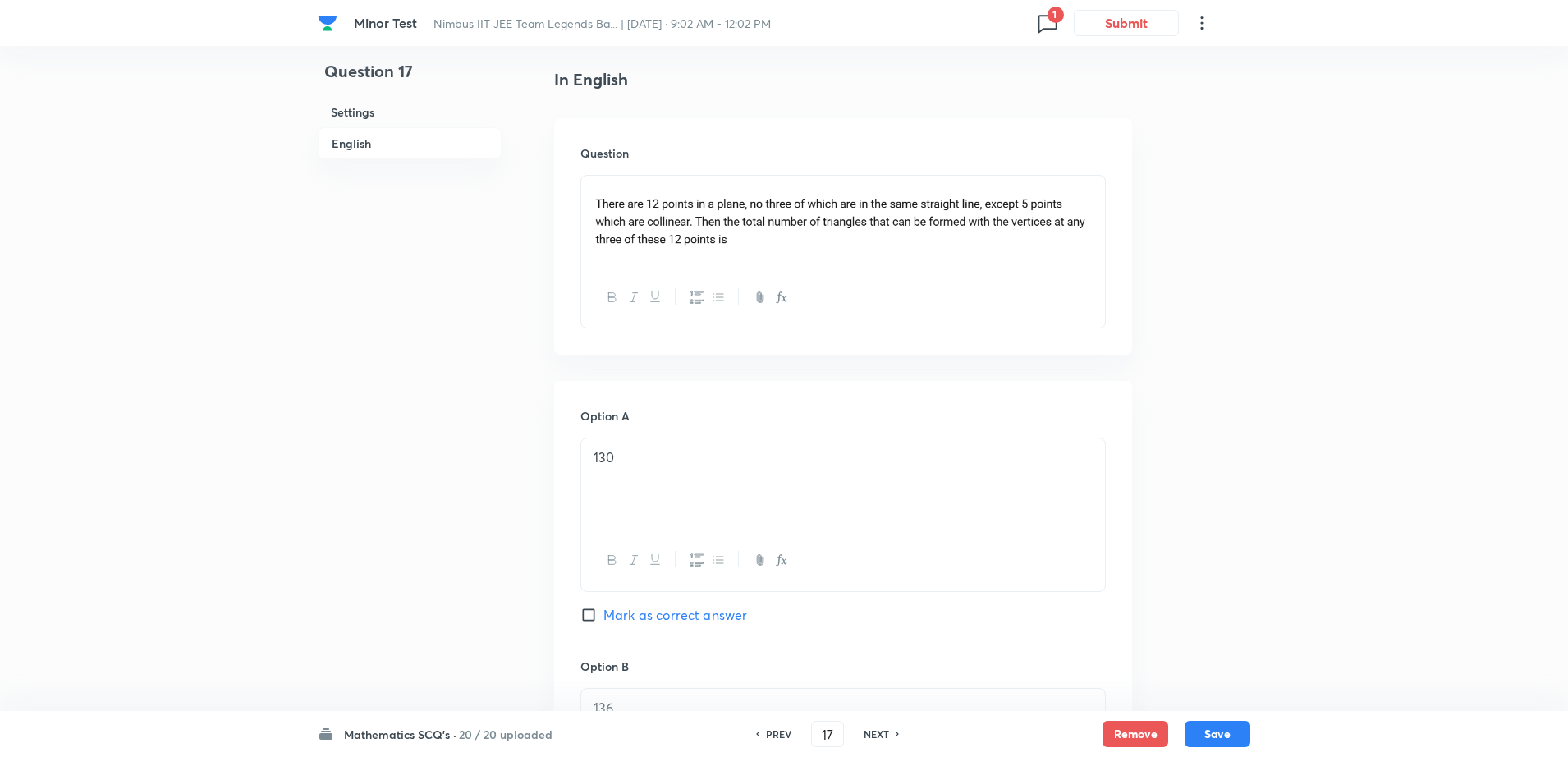
scroll to position [534, 0]
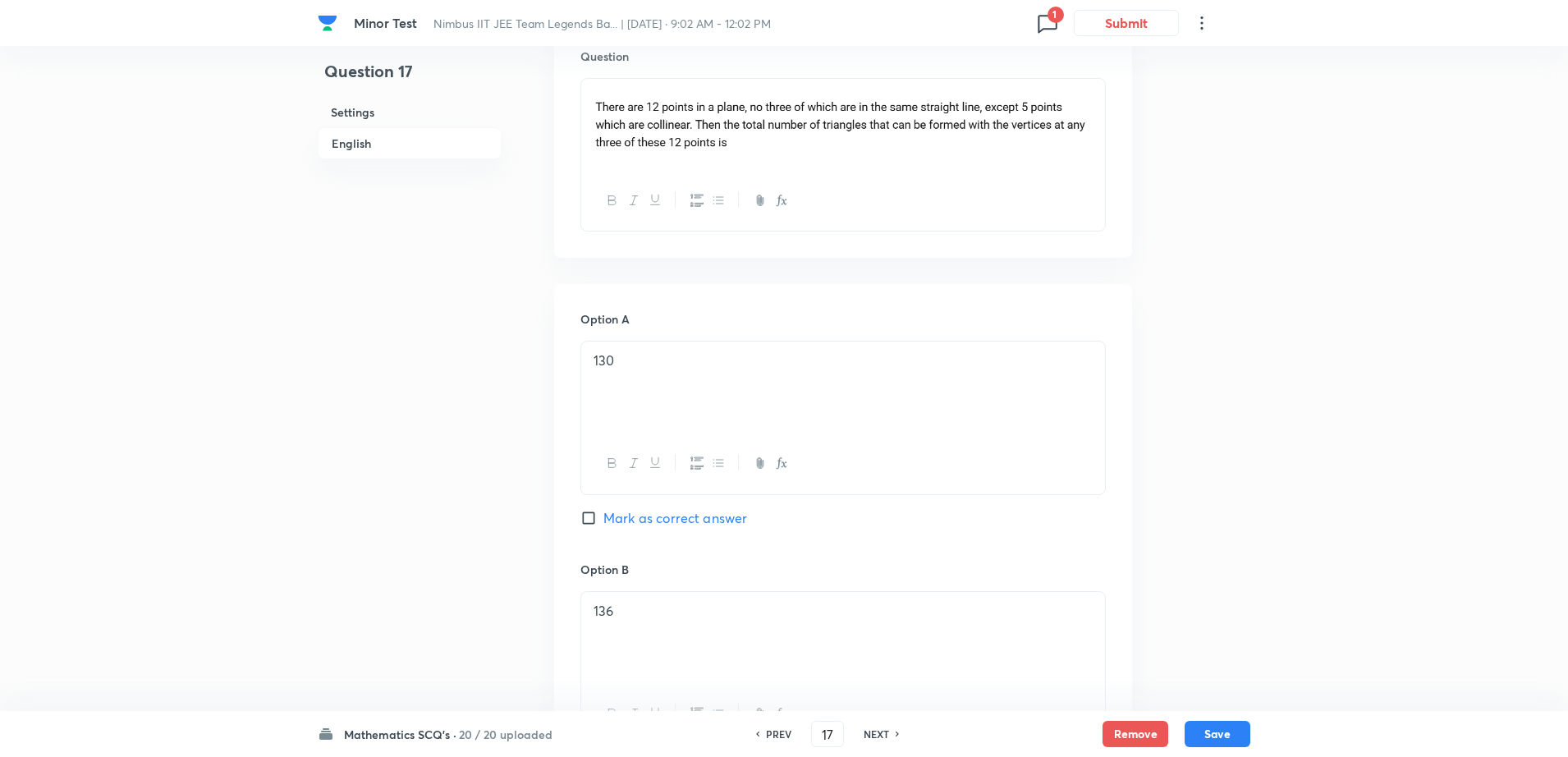
click at [690, 356] on p "130" at bounding box center [843, 360] width 499 height 19
click at [654, 652] on div "136" at bounding box center [843, 638] width 524 height 92
click at [419, 617] on div "Question 17 Settings English" at bounding box center [410, 690] width 184 height 2290
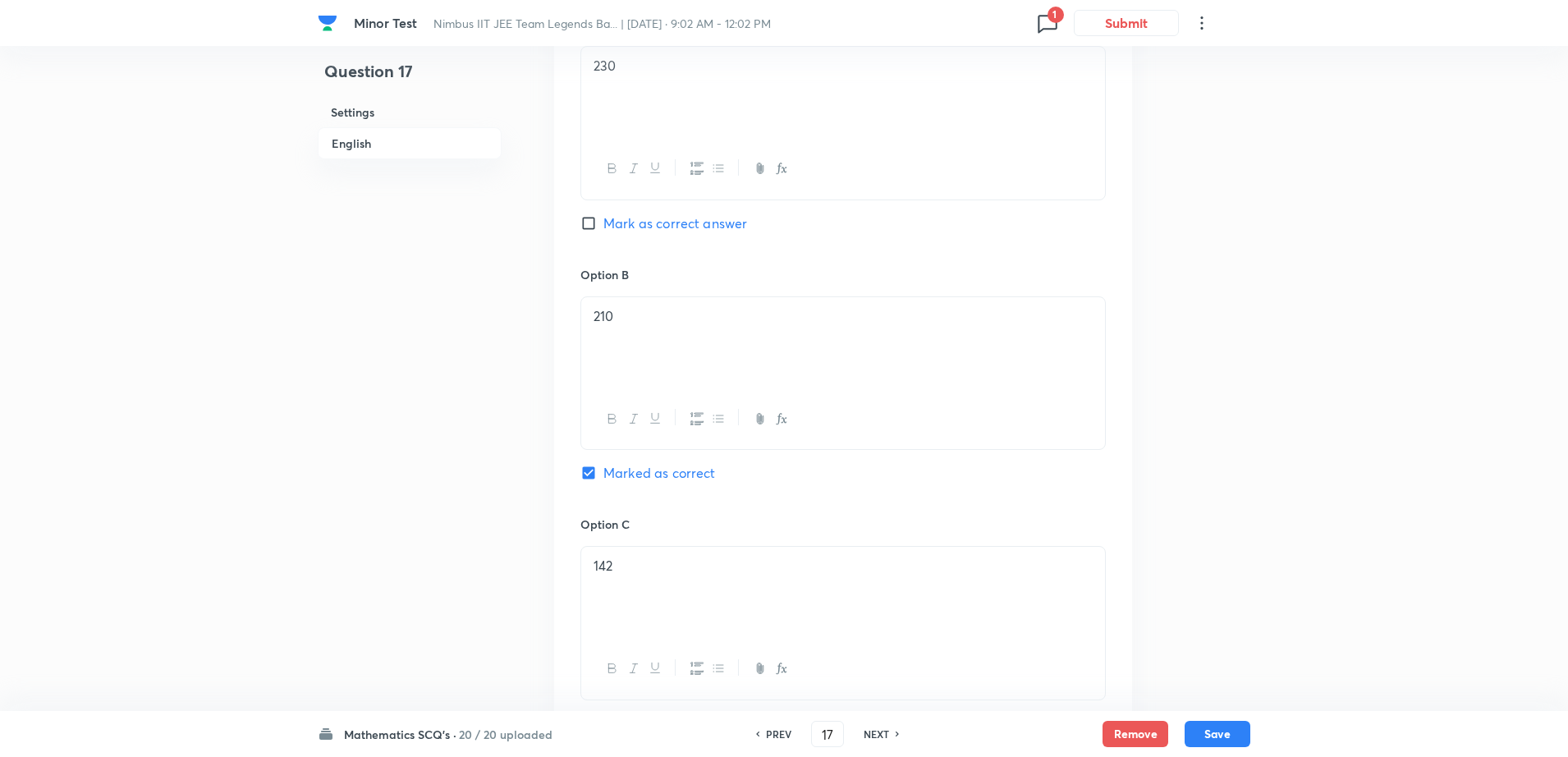
scroll to position [862, 0]
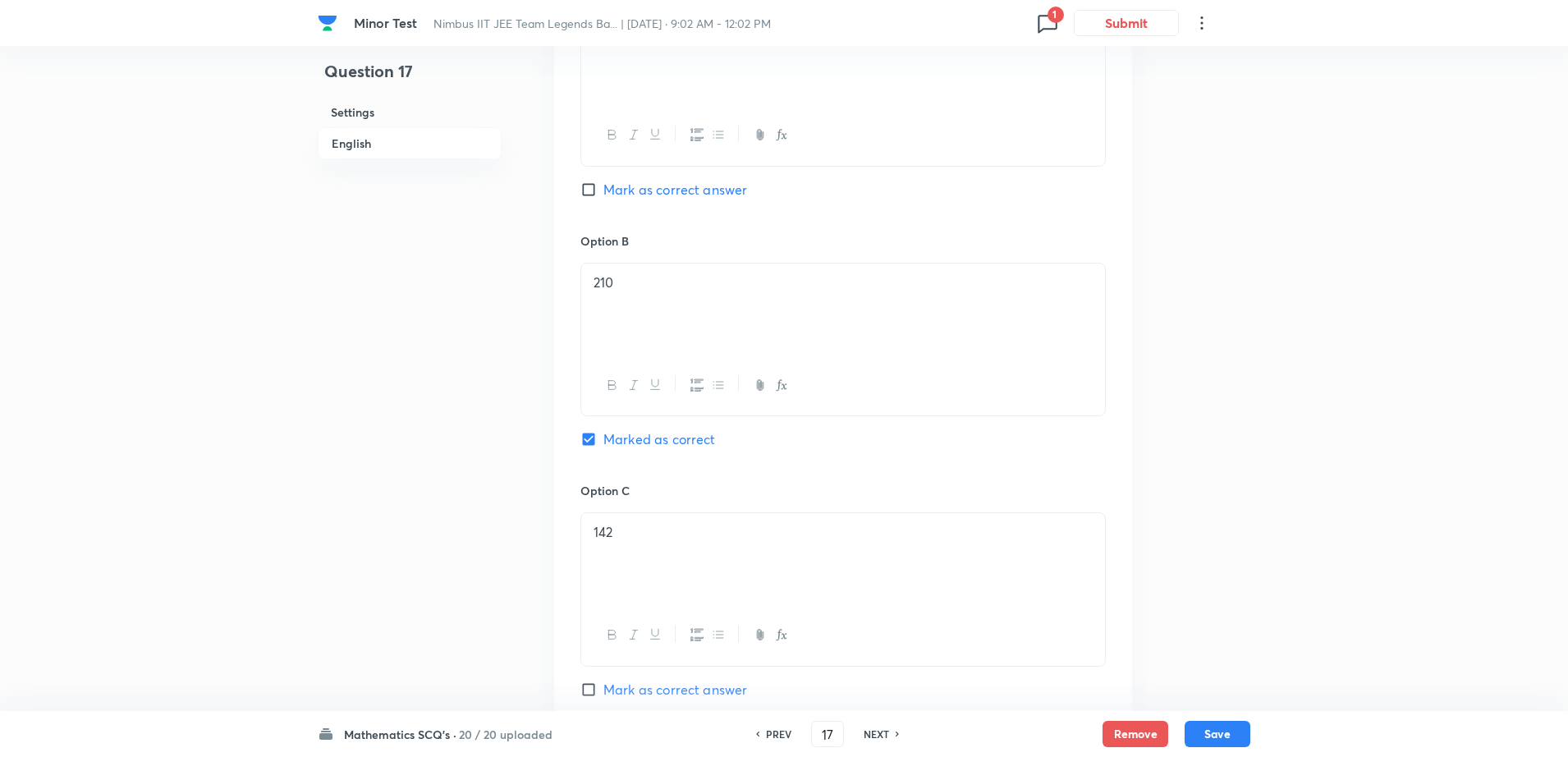
click at [631, 537] on p "142" at bounding box center [843, 532] width 499 height 19
click at [399, 510] on div "Question 17 Settings English" at bounding box center [410, 361] width 184 height 2290
click at [326, 441] on div "Question 17 Settings English" at bounding box center [410, 361] width 184 height 2290
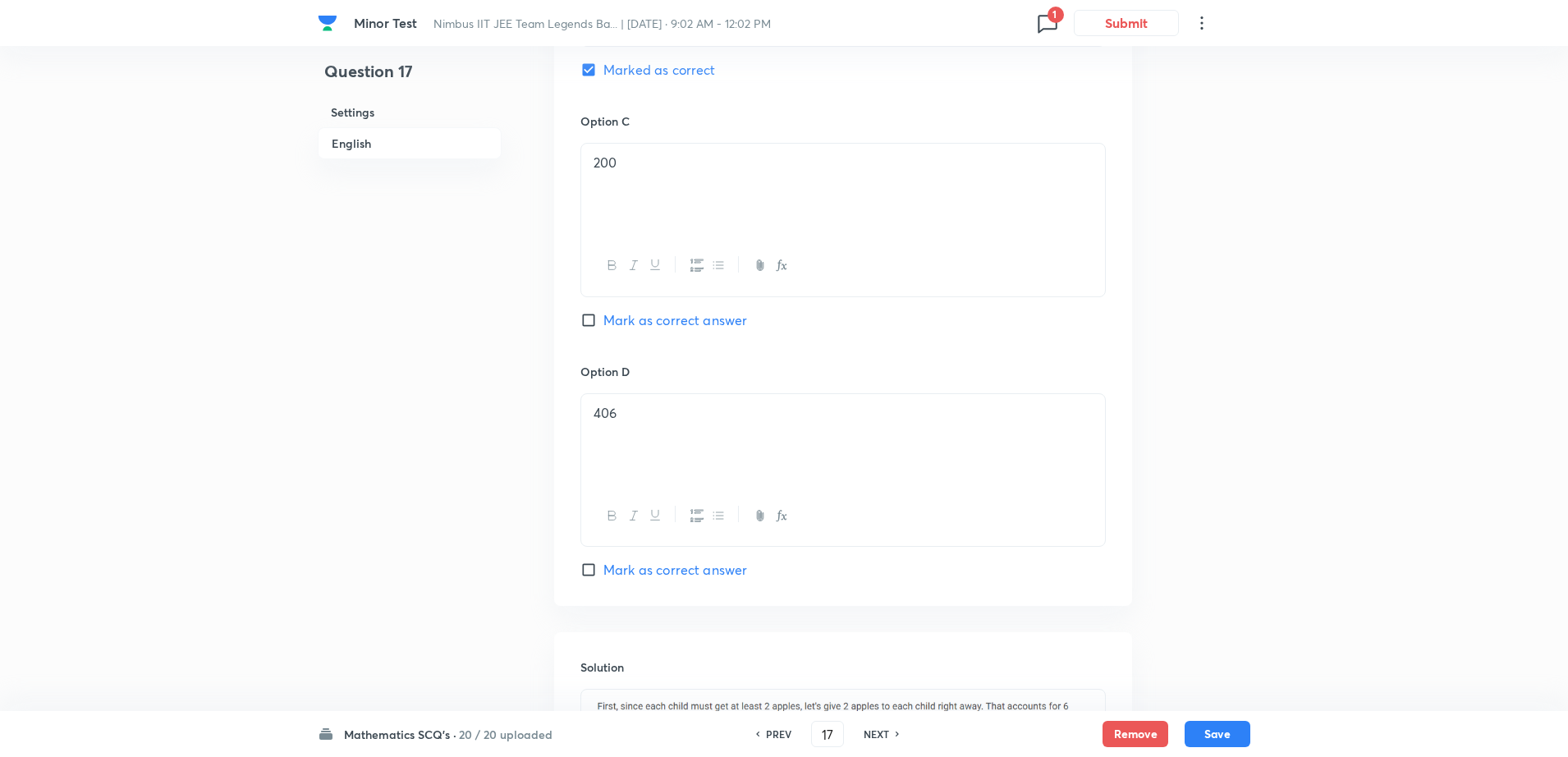
click at [643, 425] on div "406" at bounding box center [843, 440] width 524 height 92
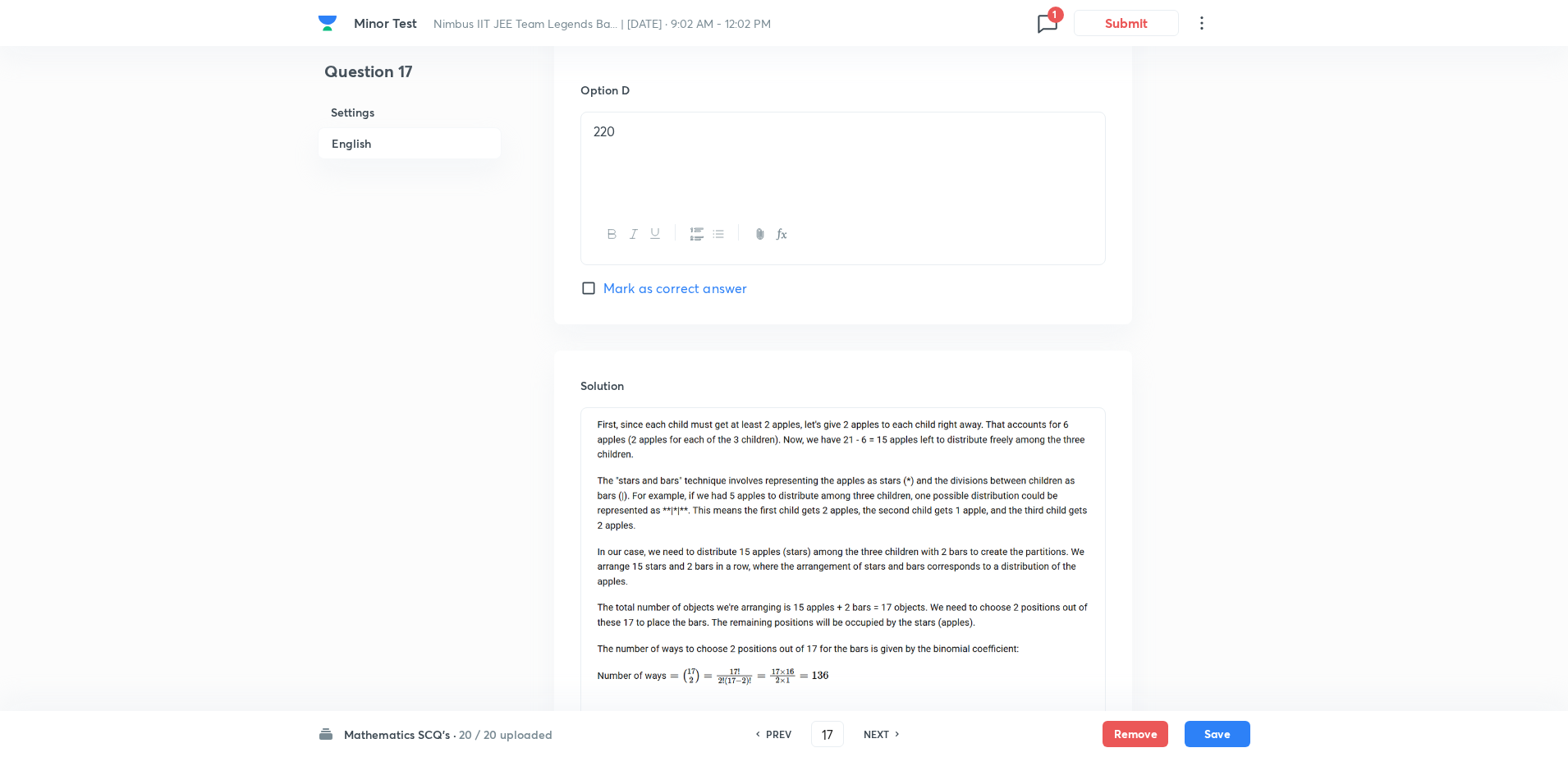
scroll to position [1561, 0]
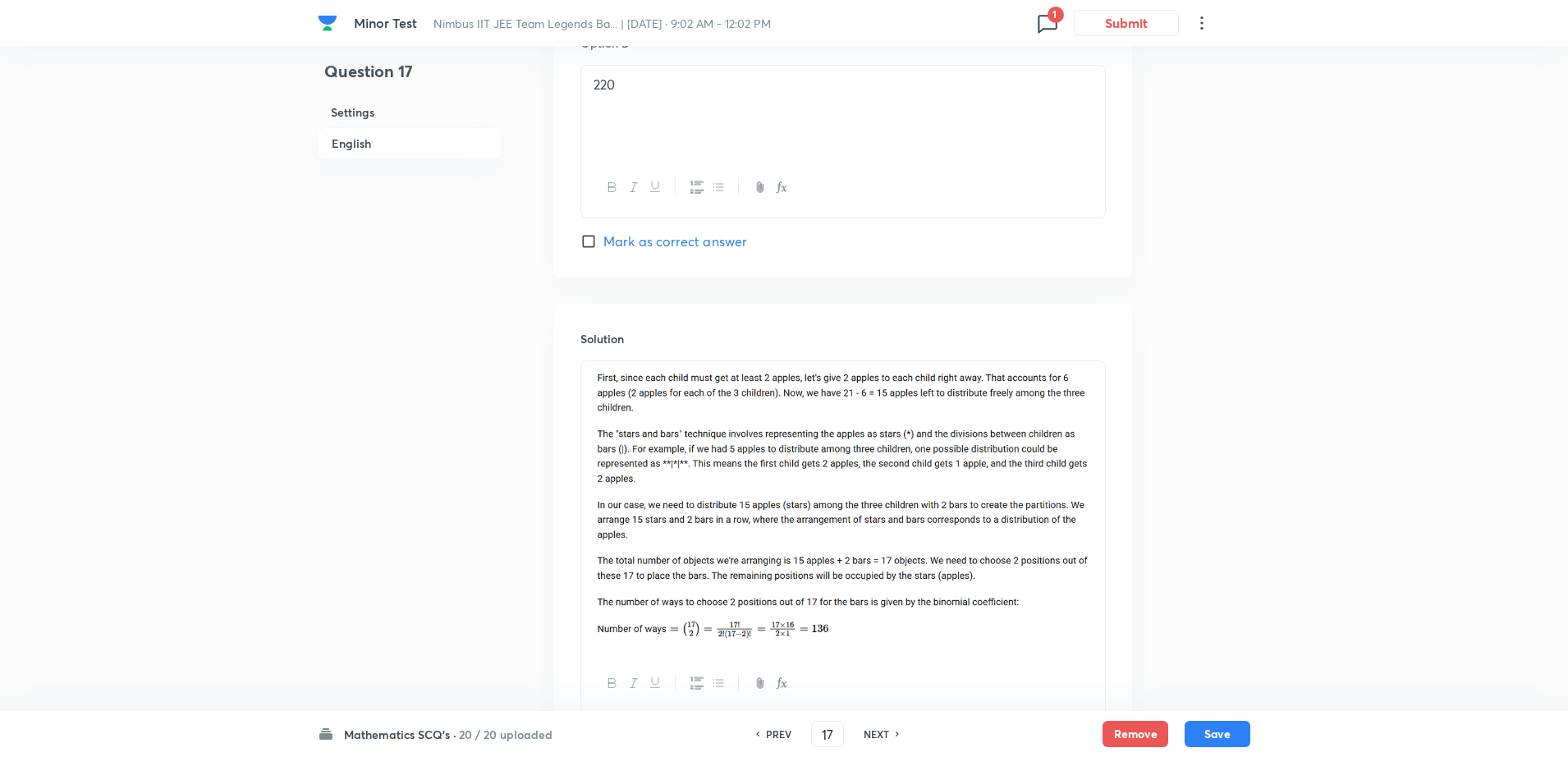
drag, startPoint x: 590, startPoint y: 380, endPoint x: 1059, endPoint y: 577, distance: 508.7
click at [1059, 577] on div at bounding box center [843, 507] width 524 height 292
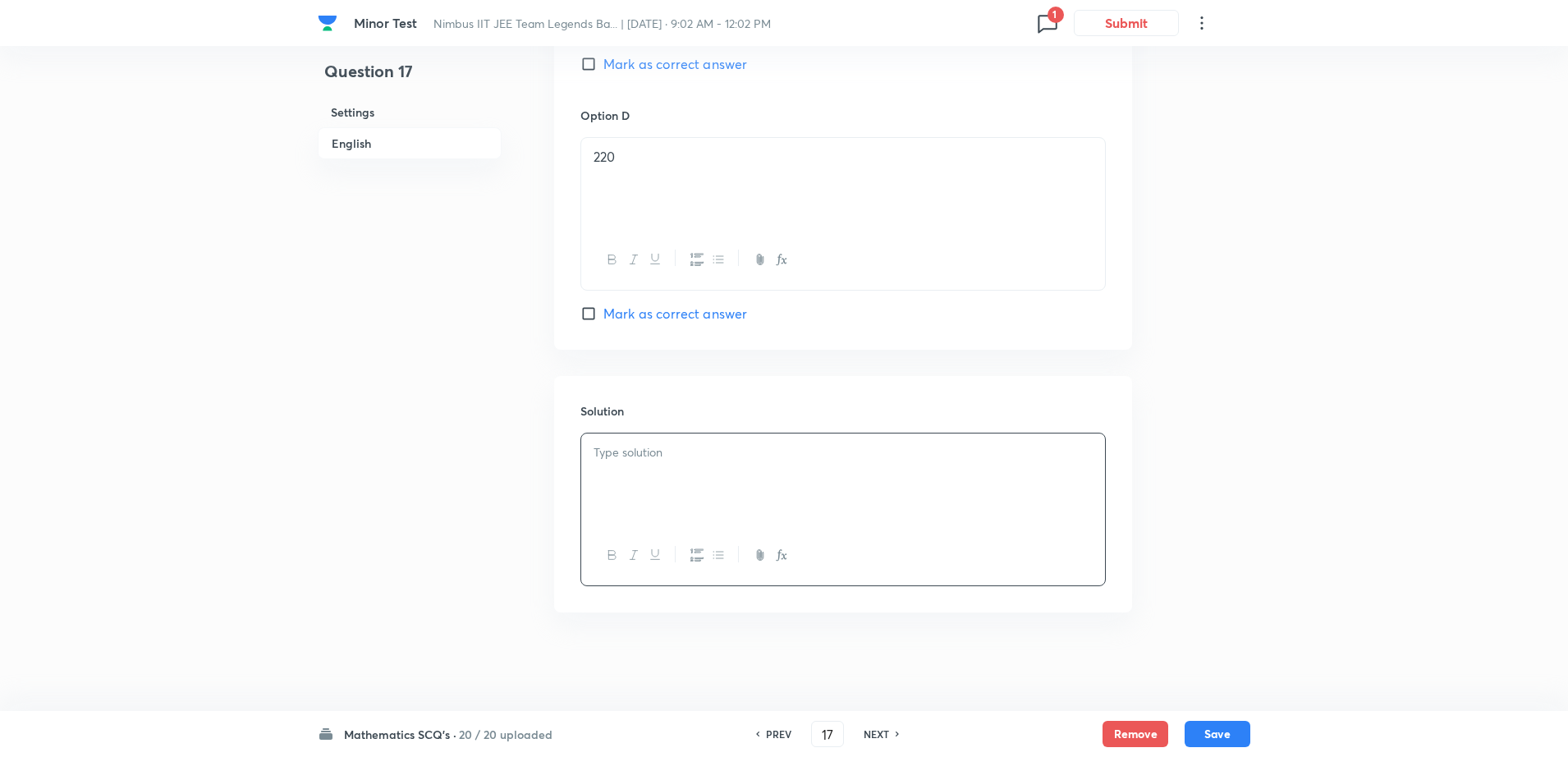
scroll to position [1488, 0]
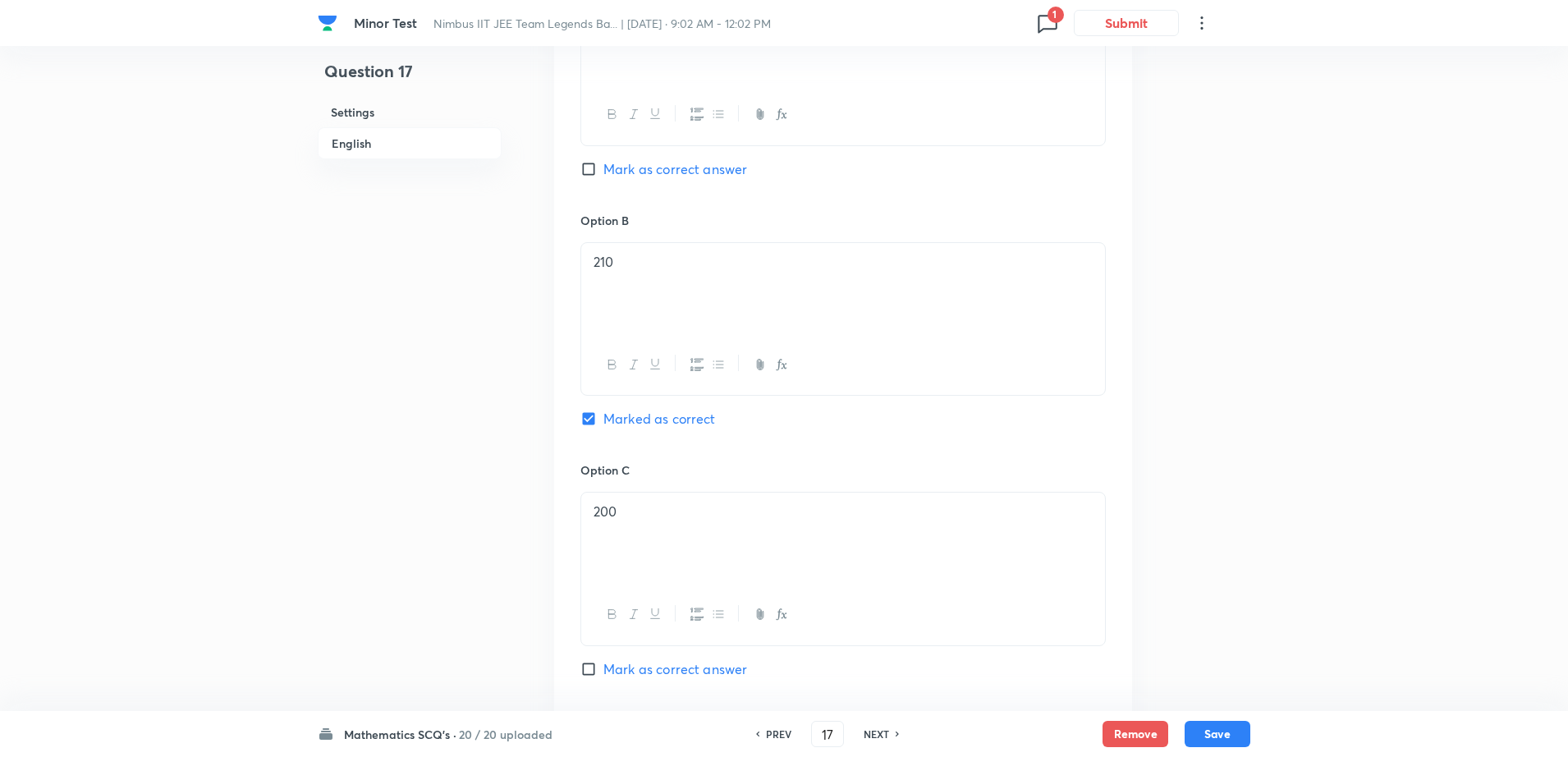
scroll to position [872, 0]
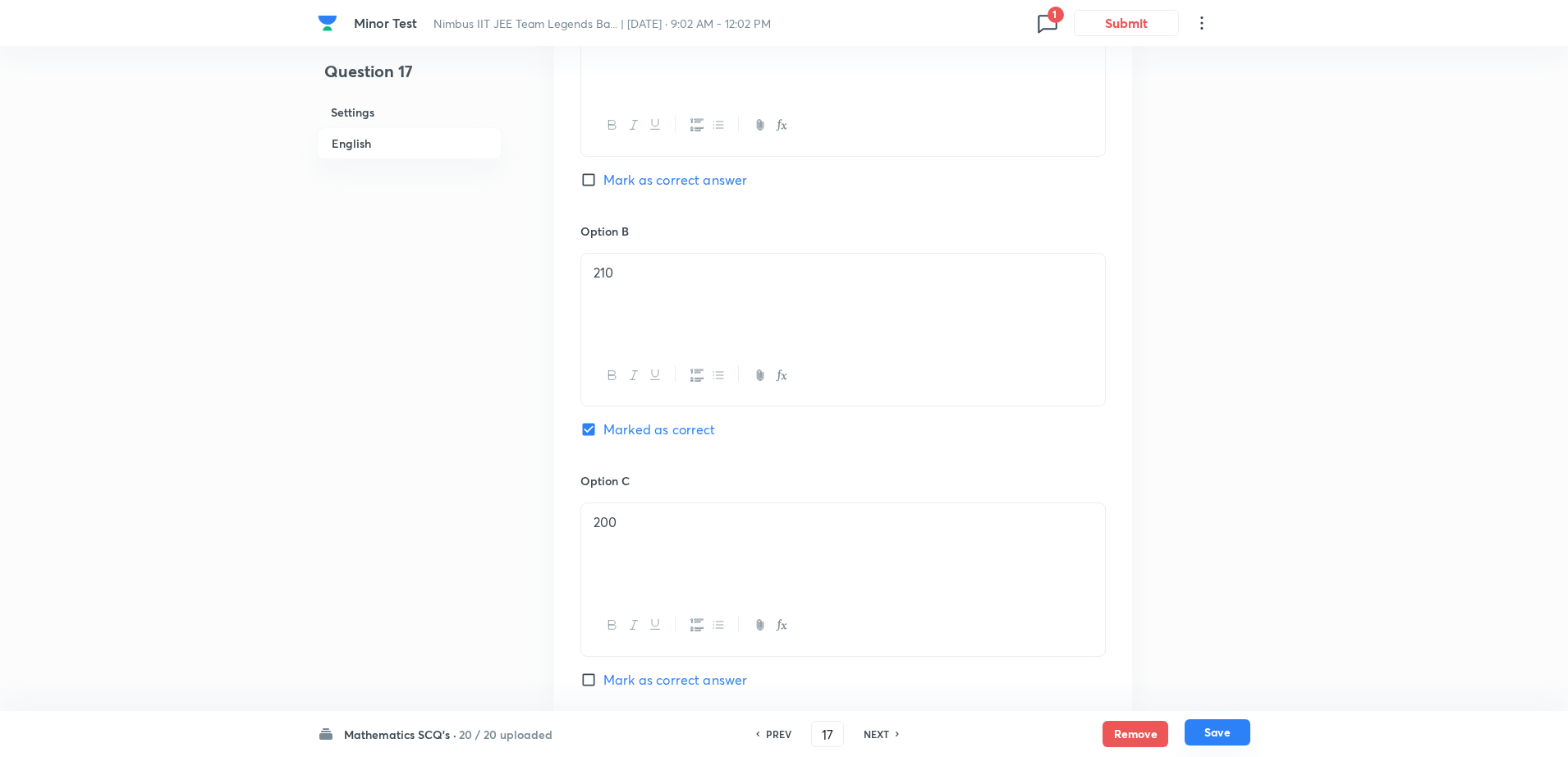
click at [1217, 733] on button "Save" at bounding box center [1218, 733] width 65 height 27
type input "18"
checkbox input "false"
checkbox input "true"
click at [779, 742] on div "PREV 18 ​ NEXT" at bounding box center [827, 735] width 211 height 27
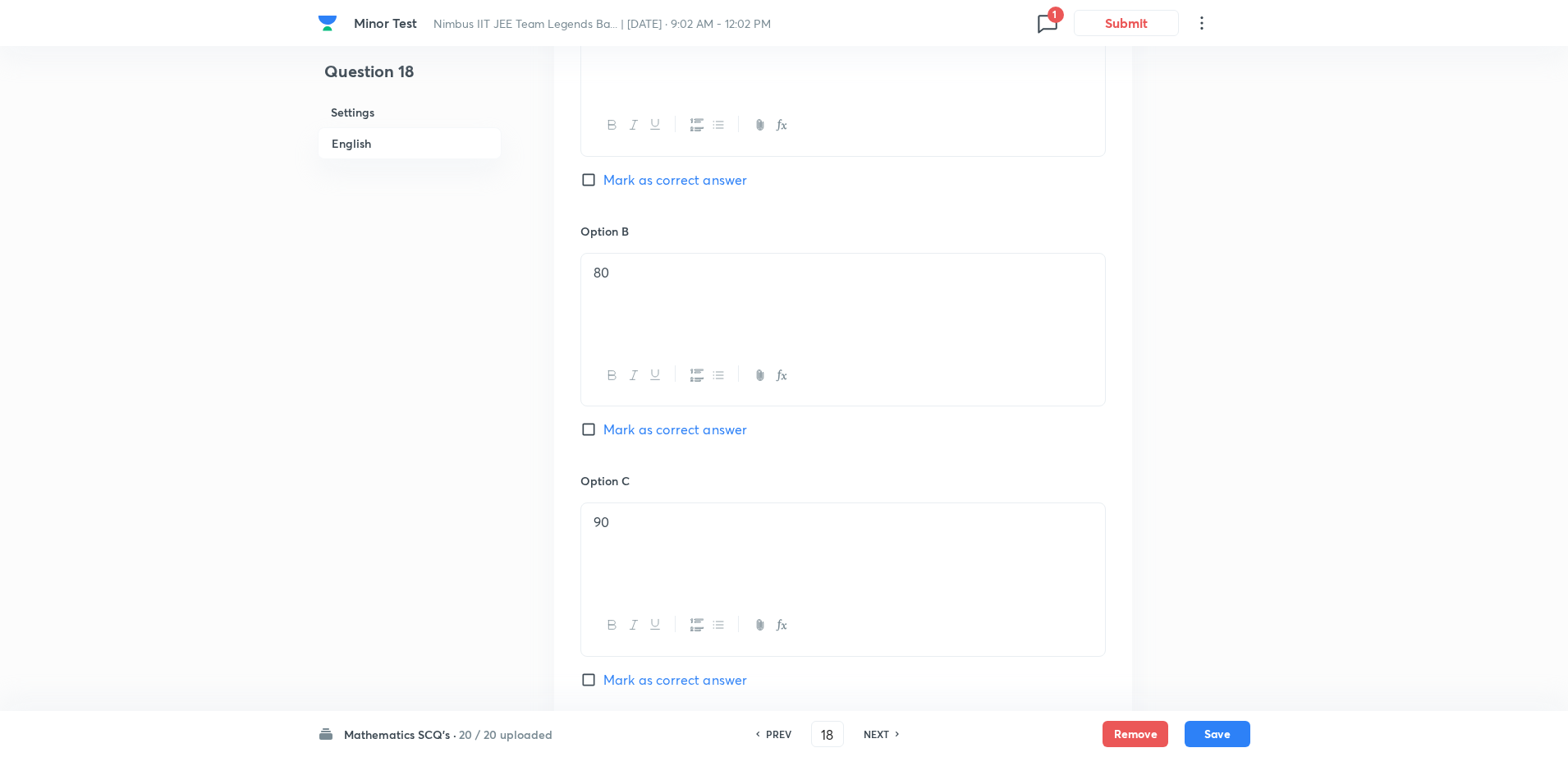
click at [769, 731] on h6 "PREV" at bounding box center [779, 734] width 26 height 15
type input "17"
checkbox input "false"
checkbox input "true"
click at [769, 731] on h6 "PREV" at bounding box center [779, 734] width 26 height 15
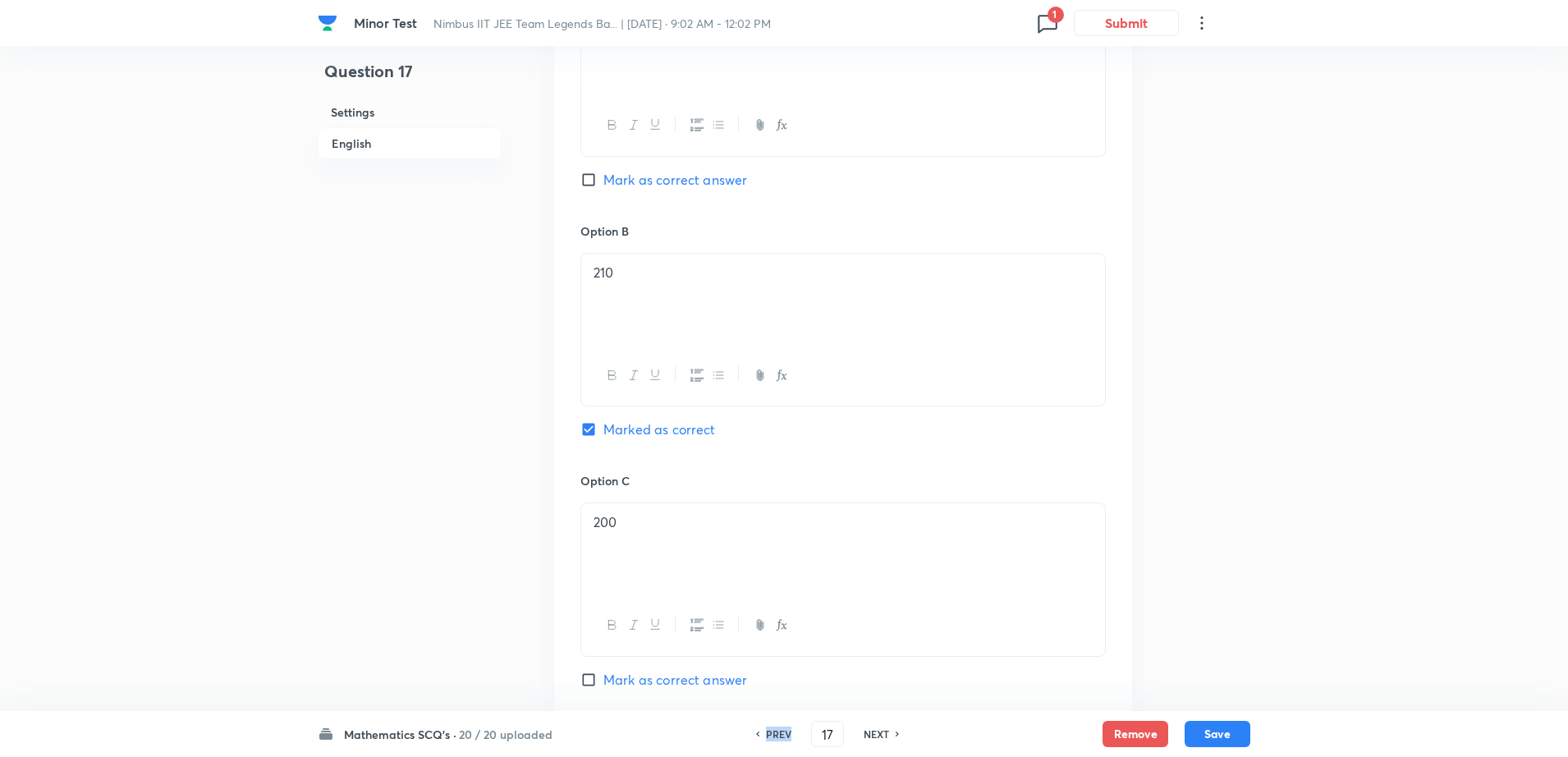
type input "16"
checkbox input "false"
checkbox input "true"
click at [406, 497] on div "Question 16 Settings English" at bounding box center [410, 417] width 184 height 2421
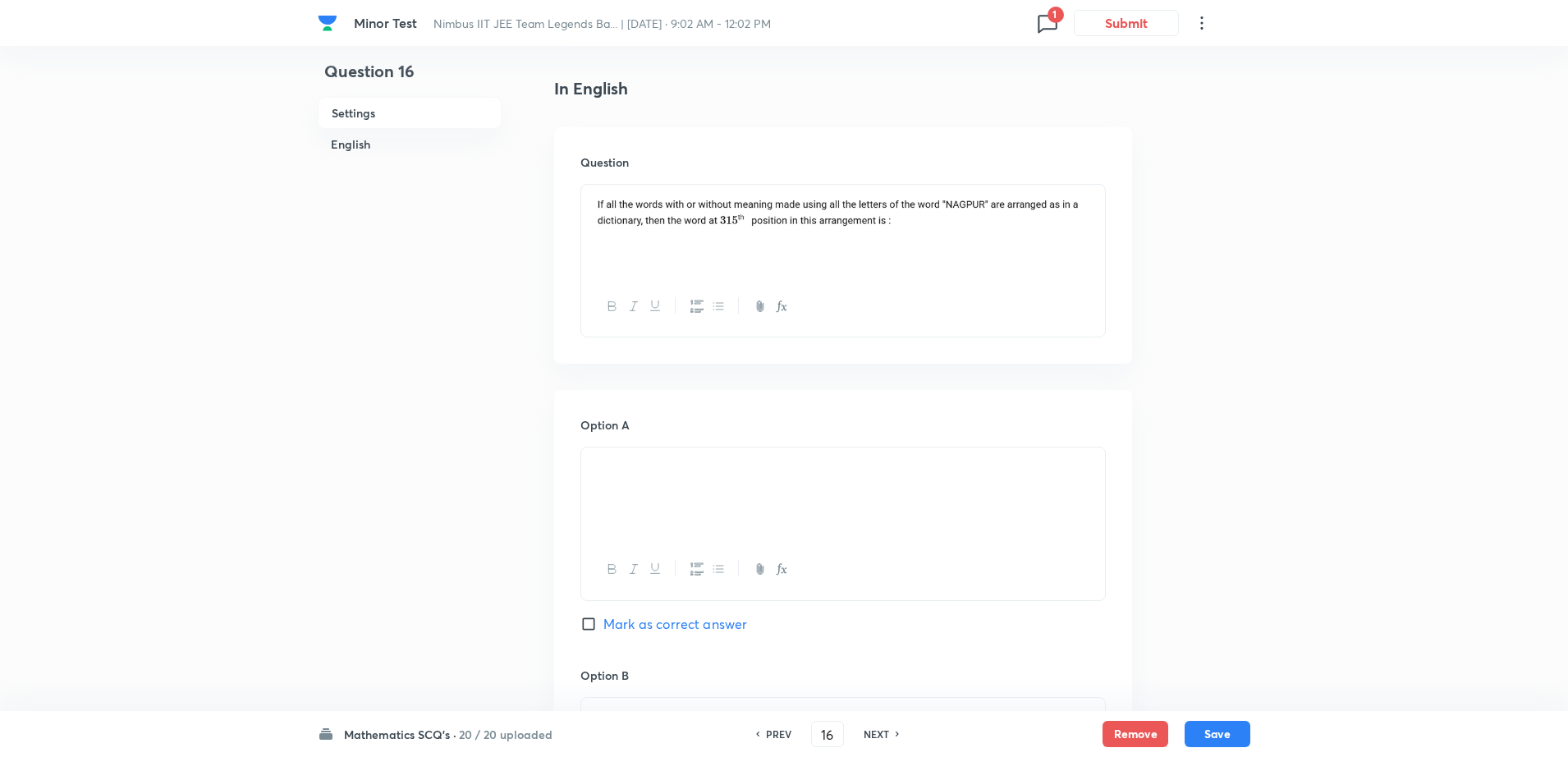
scroll to position [133, 0]
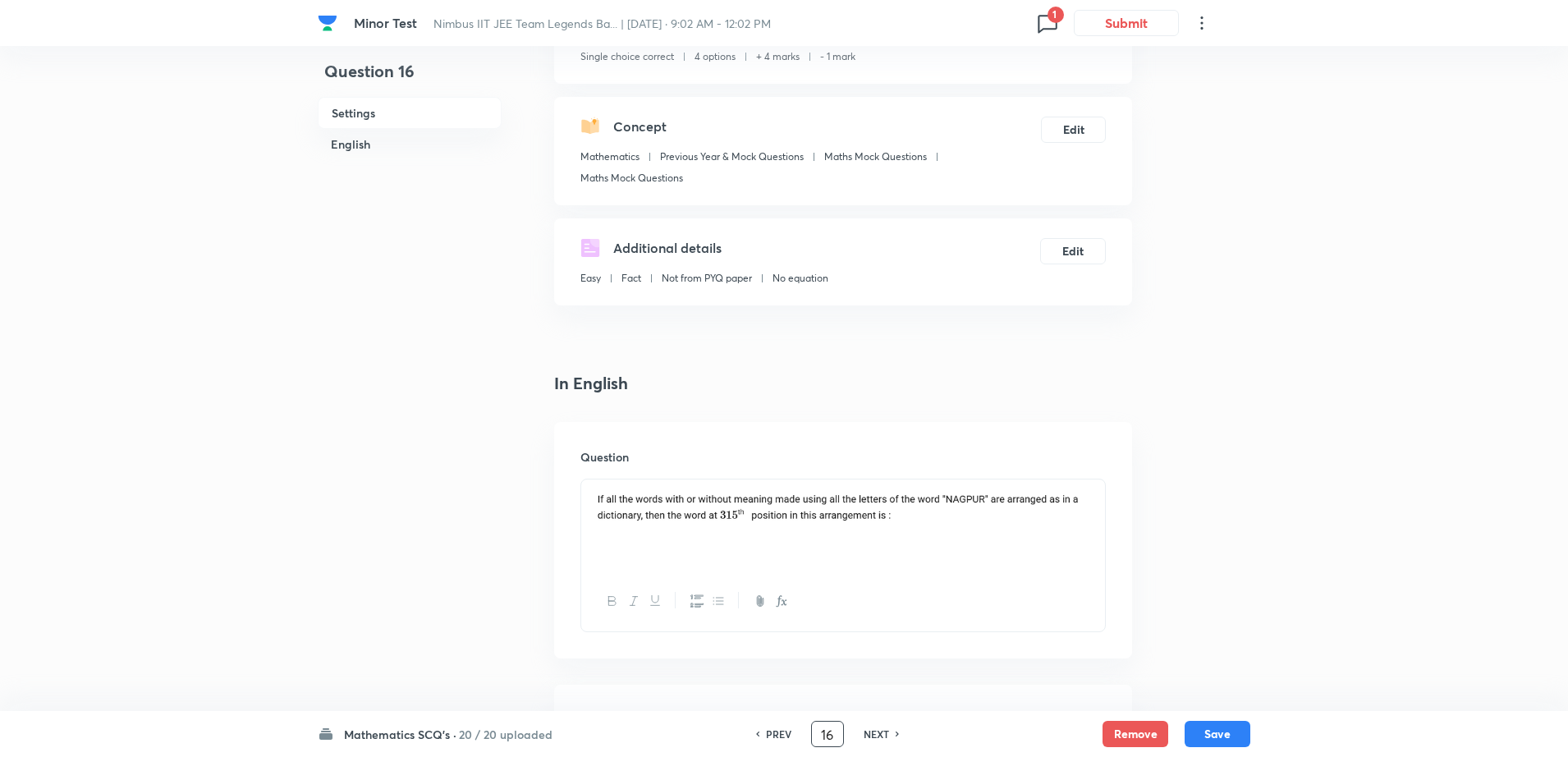
click at [840, 739] on input "16" at bounding box center [827, 735] width 31 height 28
click at [840, 739] on input "162" at bounding box center [827, 735] width 31 height 28
type input "12"
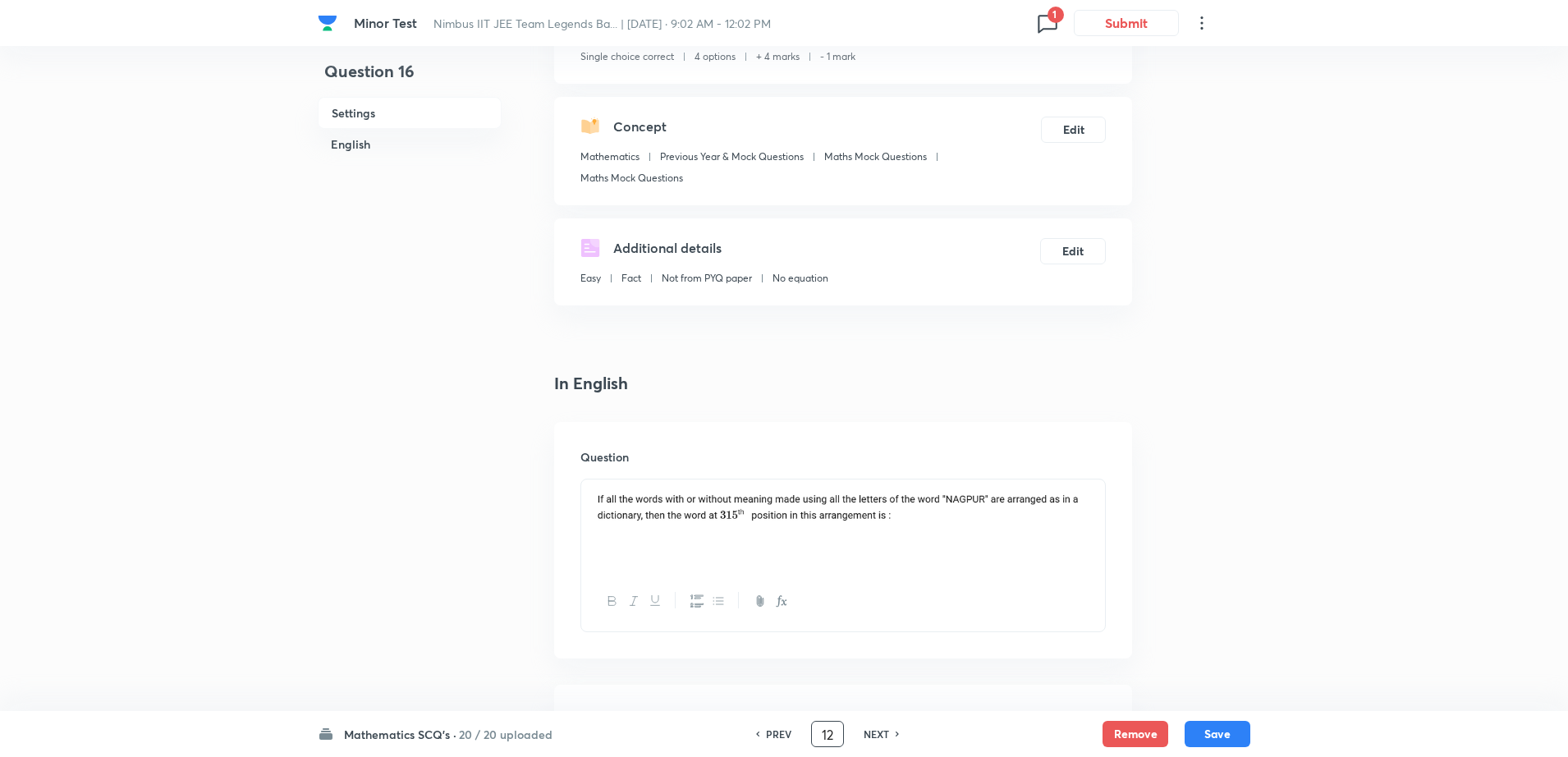
checkbox input "false"
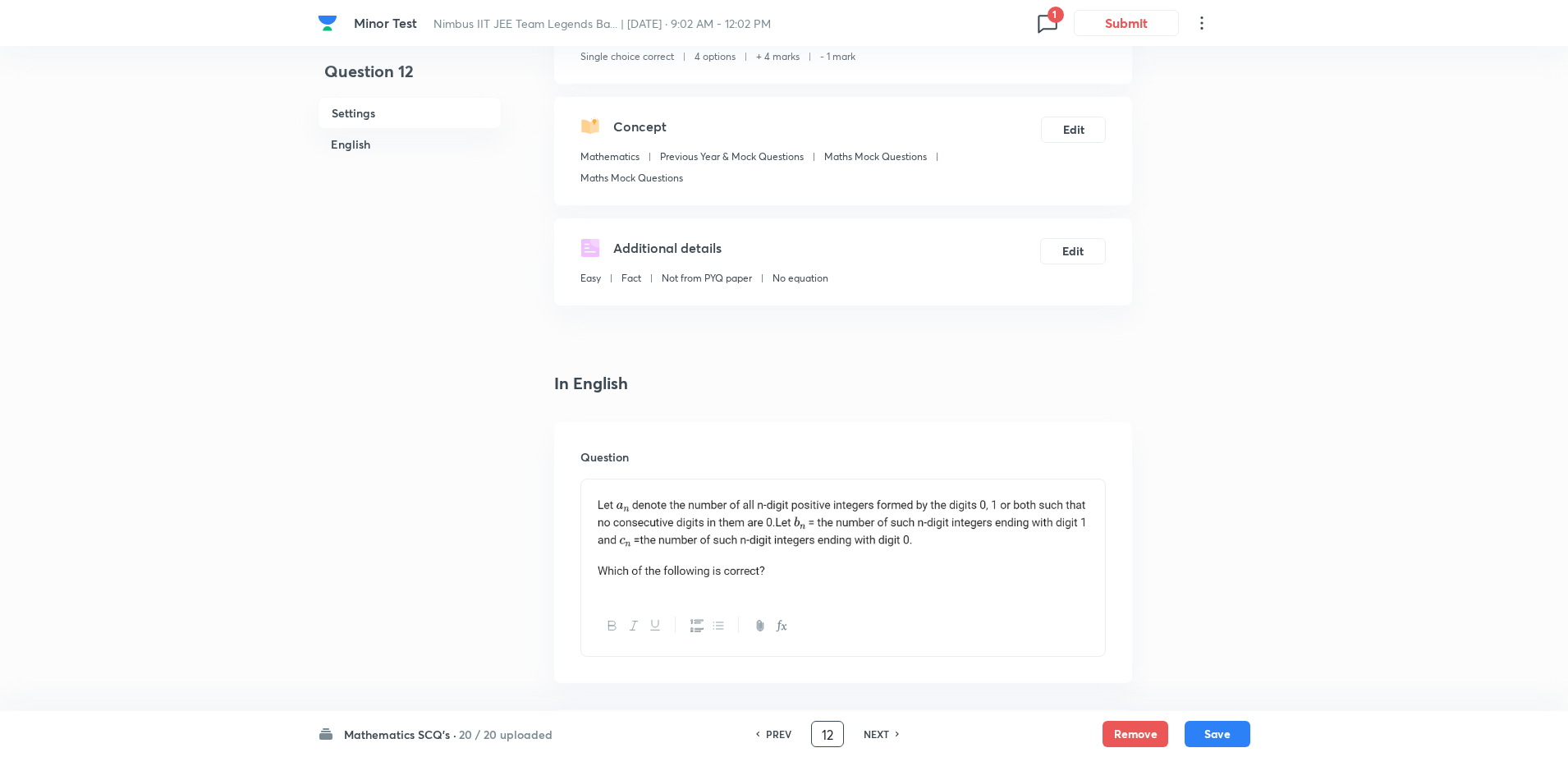
checkbox input "true"
drag, startPoint x: 830, startPoint y: 579, endPoint x: 624, endPoint y: 437, distance: 250.2
click at [624, 437] on div "Question" at bounding box center [842, 552] width 578 height 261
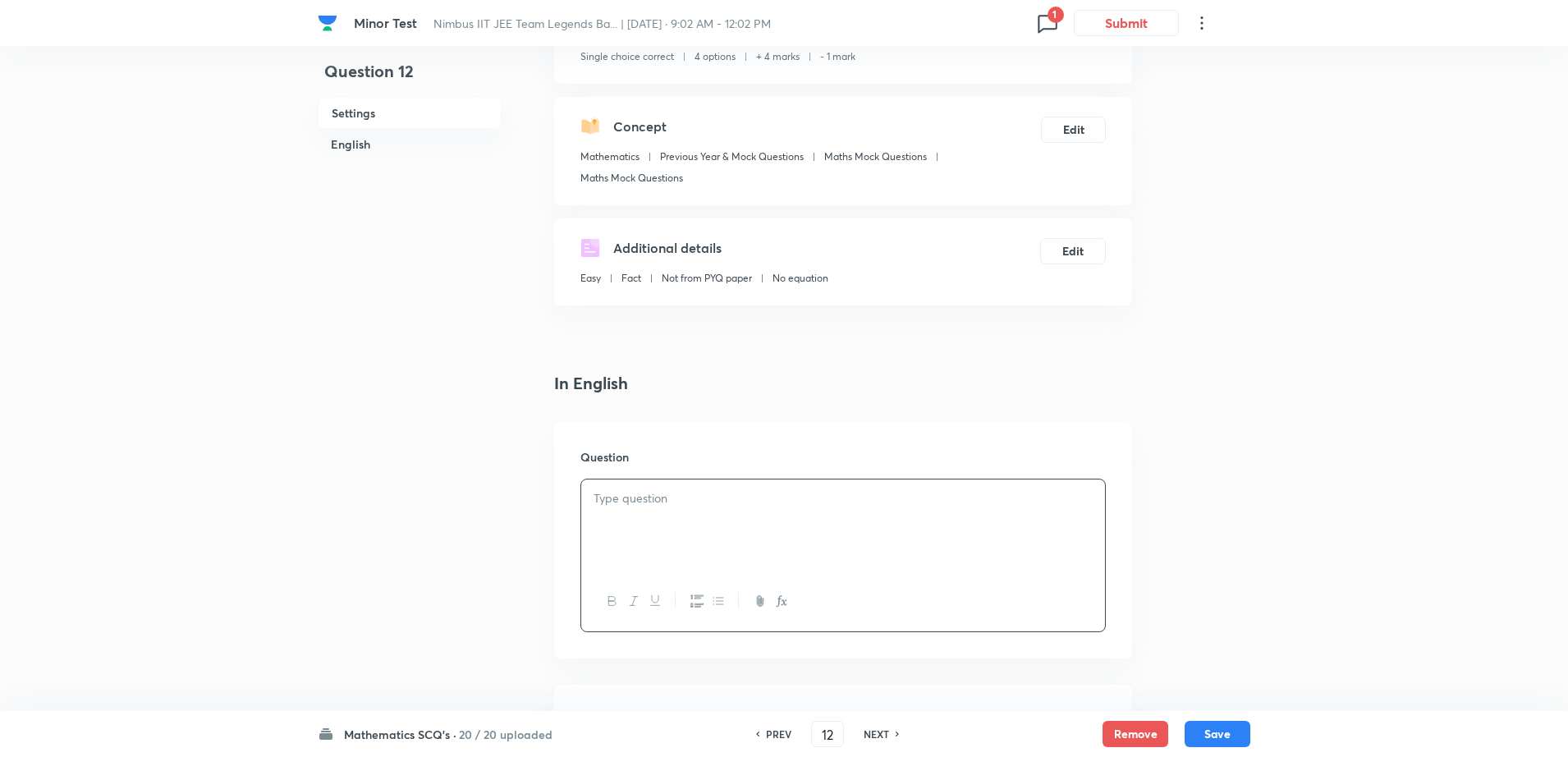
click at [662, 484] on div at bounding box center [843, 526] width 524 height 92
click at [638, 521] on div at bounding box center [843, 526] width 524 height 92
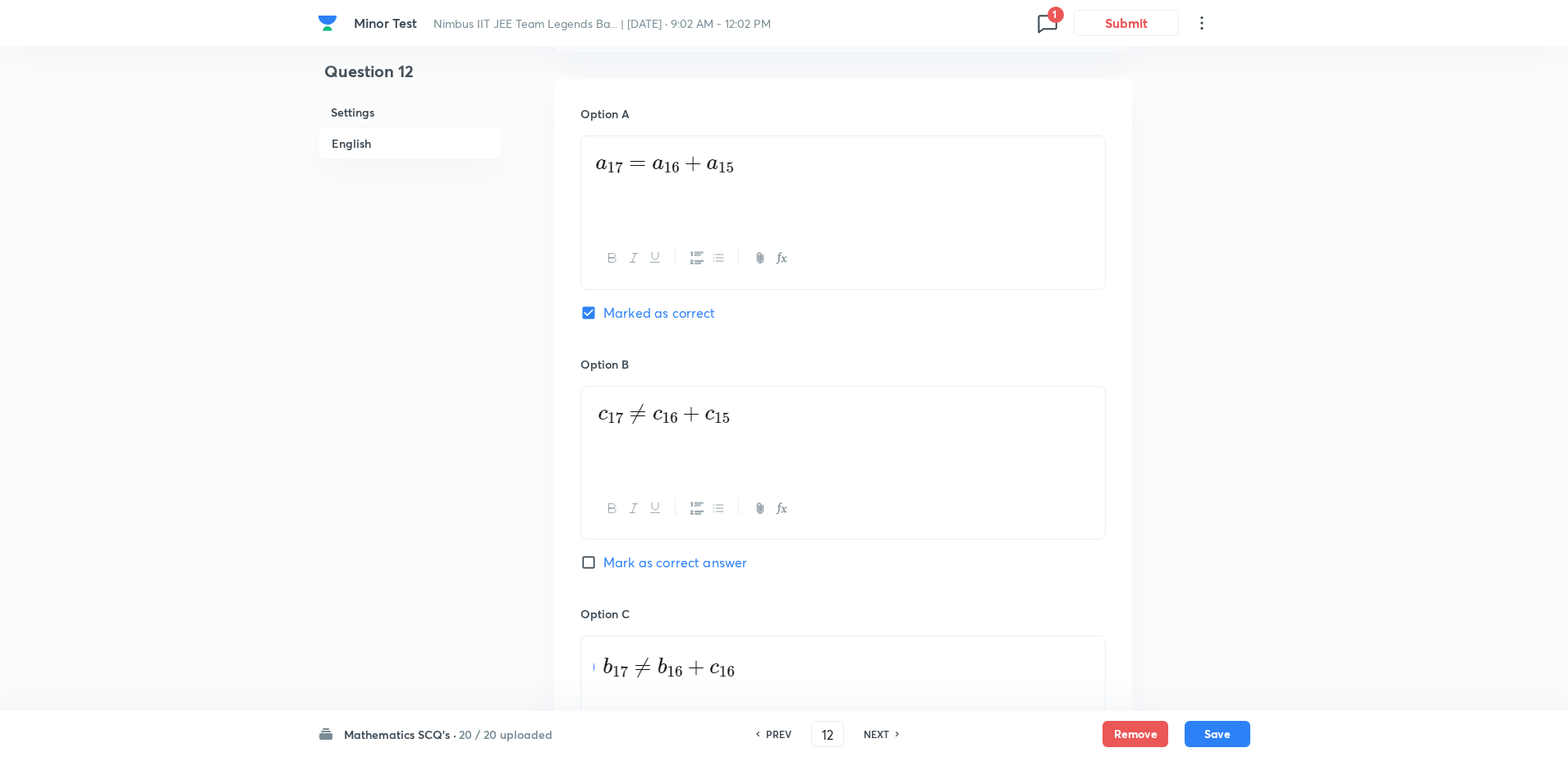
scroll to position [749, 0]
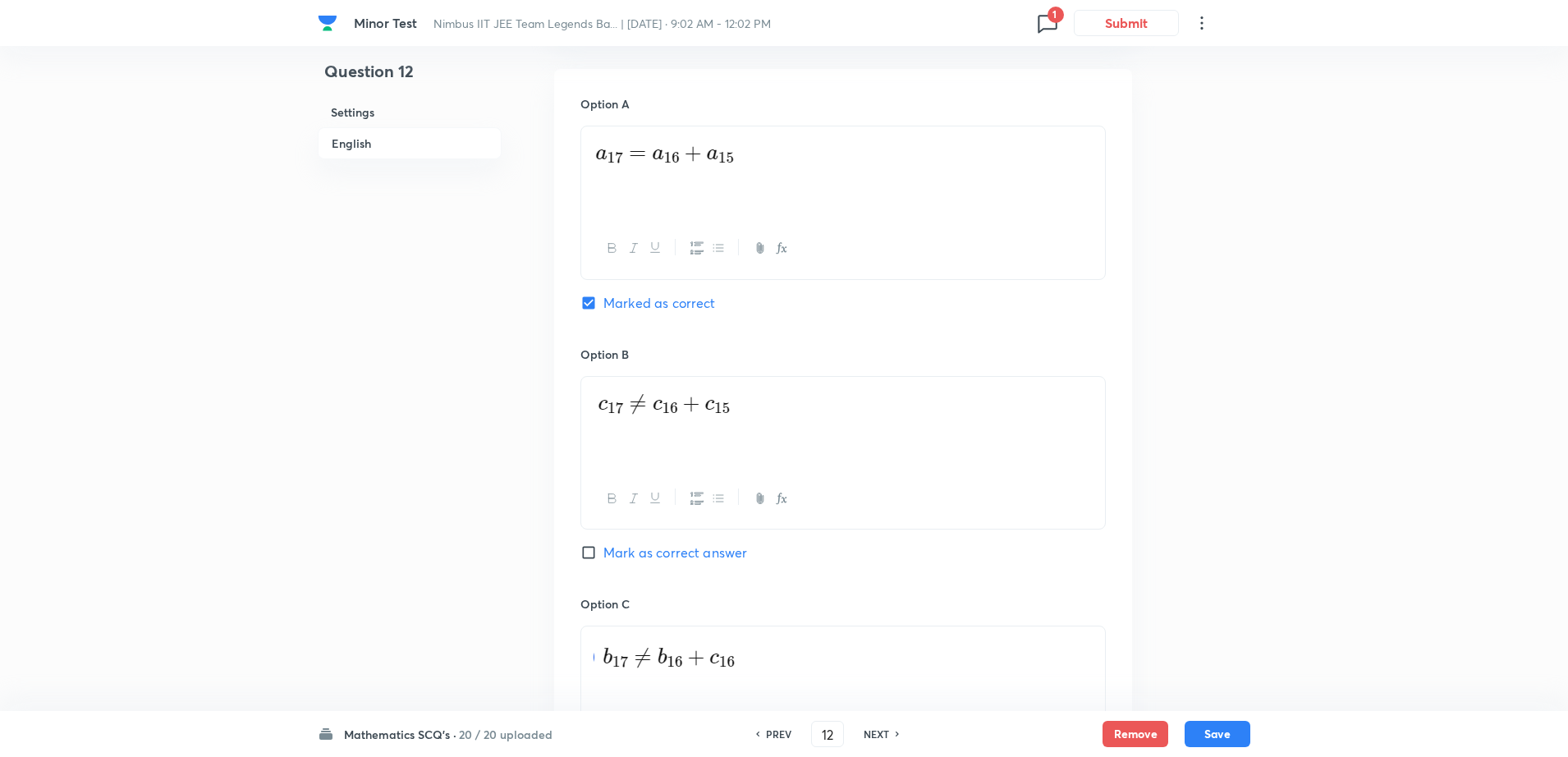
drag, startPoint x: 926, startPoint y: 130, endPoint x: 857, endPoint y: 157, distance: 74.1
click at [857, 157] on div at bounding box center [843, 173] width 524 height 92
click at [828, 387] on p at bounding box center [843, 410] width 499 height 47
click at [639, 559] on span "Mark as correct answer" at bounding box center [675, 552] width 143 height 19
click at [603, 559] on input "Mark as correct answer" at bounding box center [592, 552] width 23 height 17
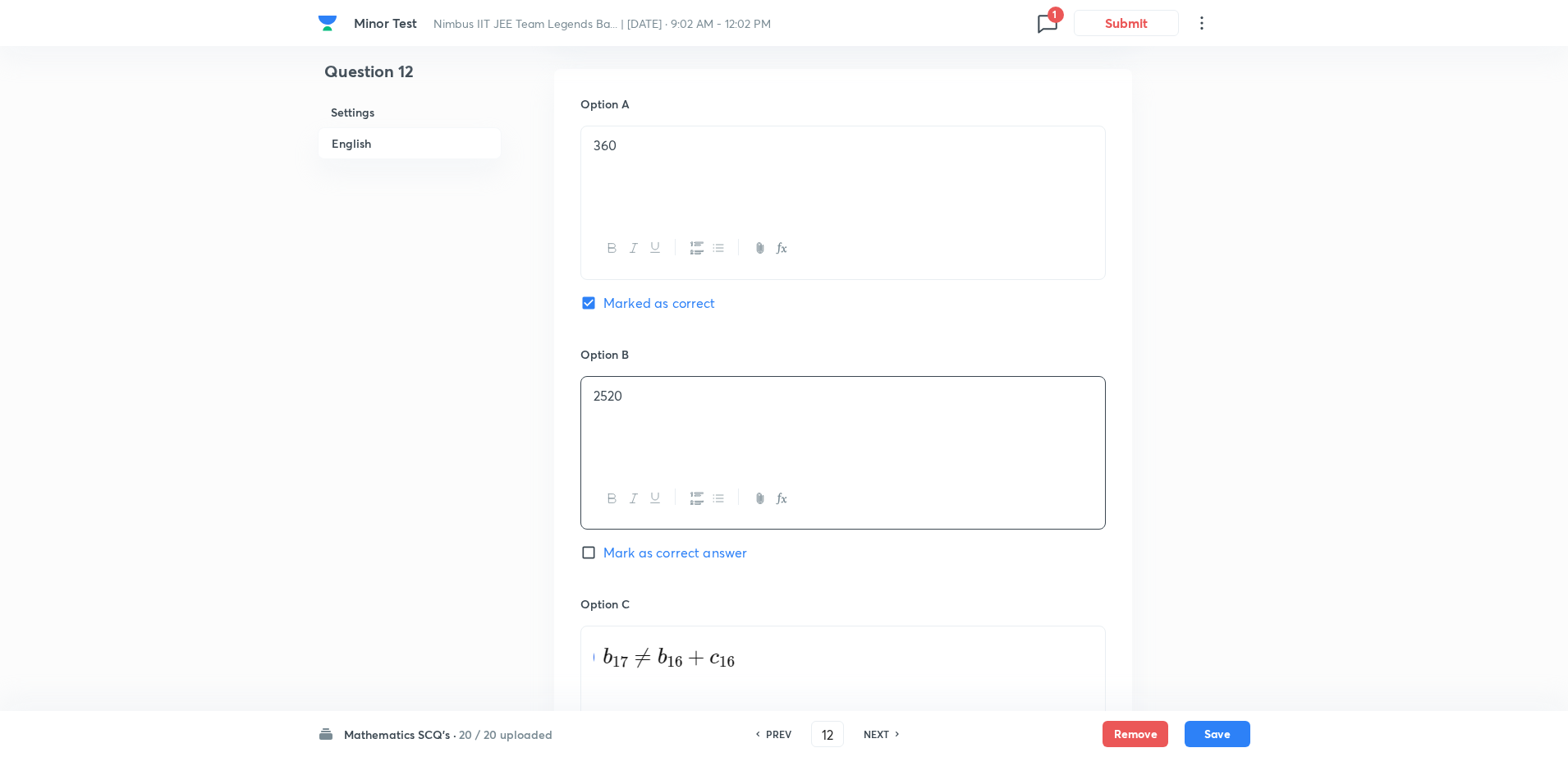
checkbox input "true"
checkbox input "false"
drag, startPoint x: 826, startPoint y: 654, endPoint x: 558, endPoint y: 663, distance: 268.2
click at [558, 663] on div "Option A 360 Mark as correct answer Option B 2520 Marked as correct Option C Ma…" at bounding box center [842, 579] width 578 height 1020
click at [427, 598] on div "Question 12 Settings English" at bounding box center [410, 458] width 184 height 2256
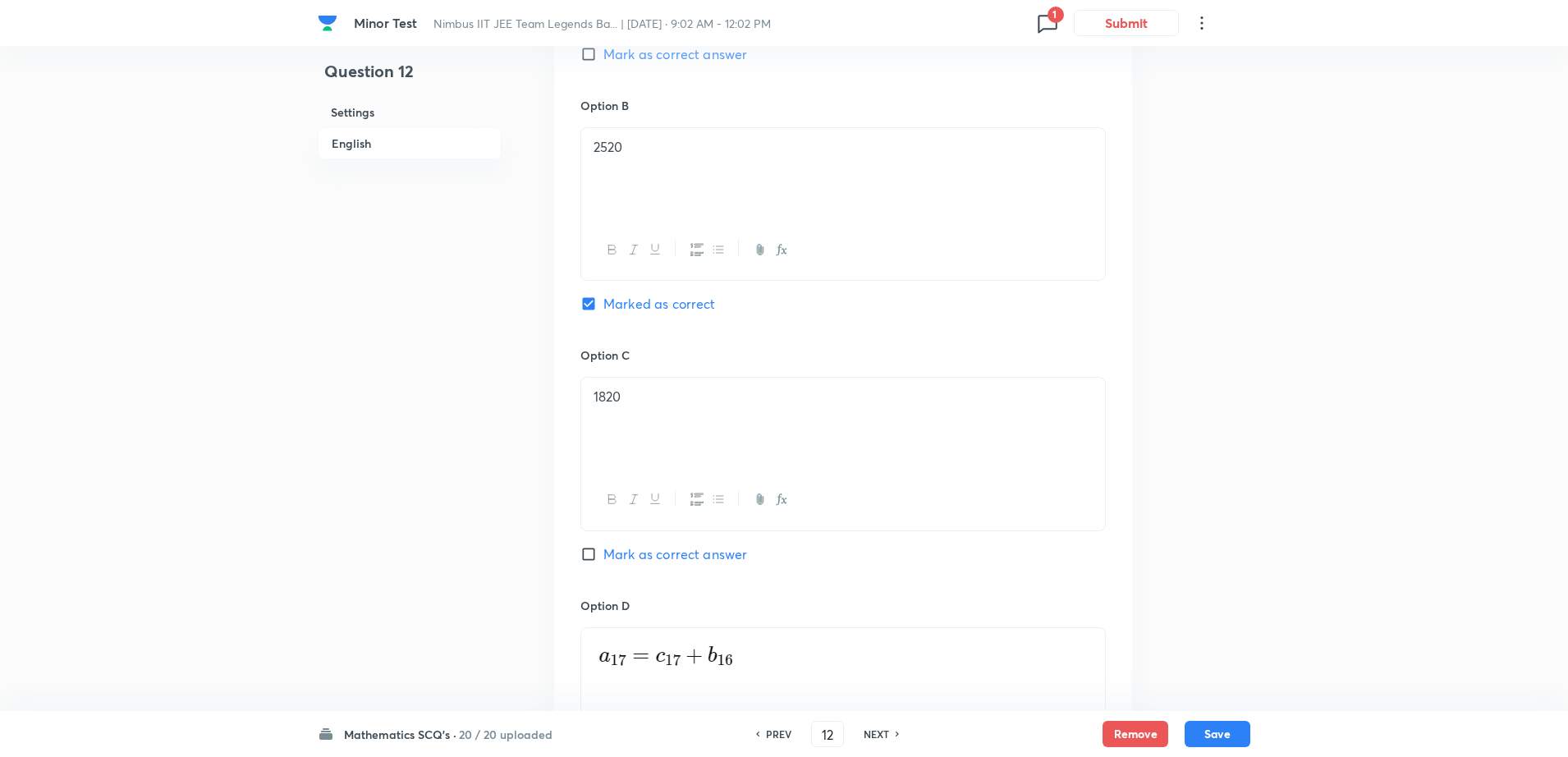
scroll to position [1242, 0]
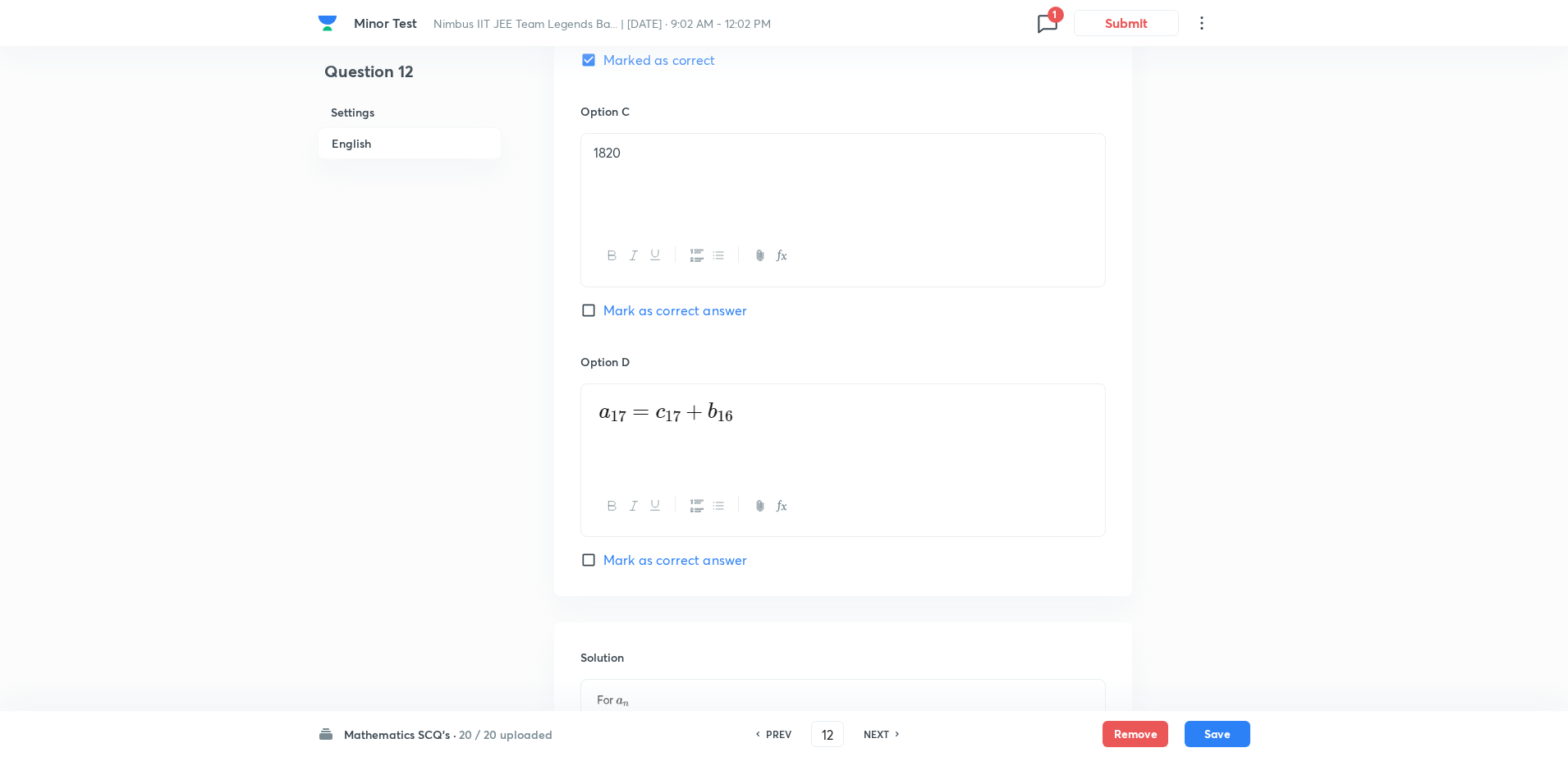
drag, startPoint x: 783, startPoint y: 410, endPoint x: 284, endPoint y: 434, distance: 499.6
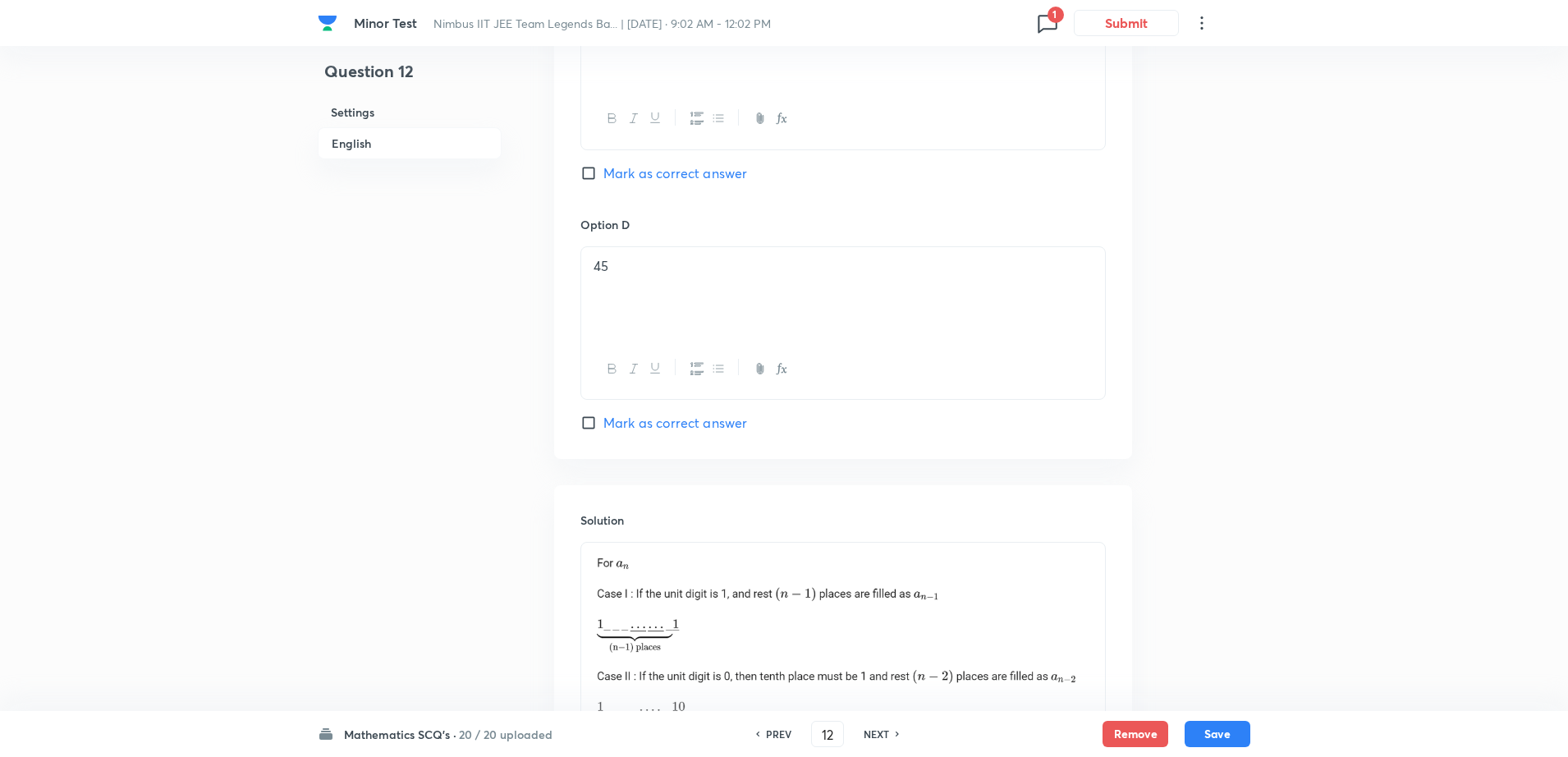
scroll to position [1653, 0]
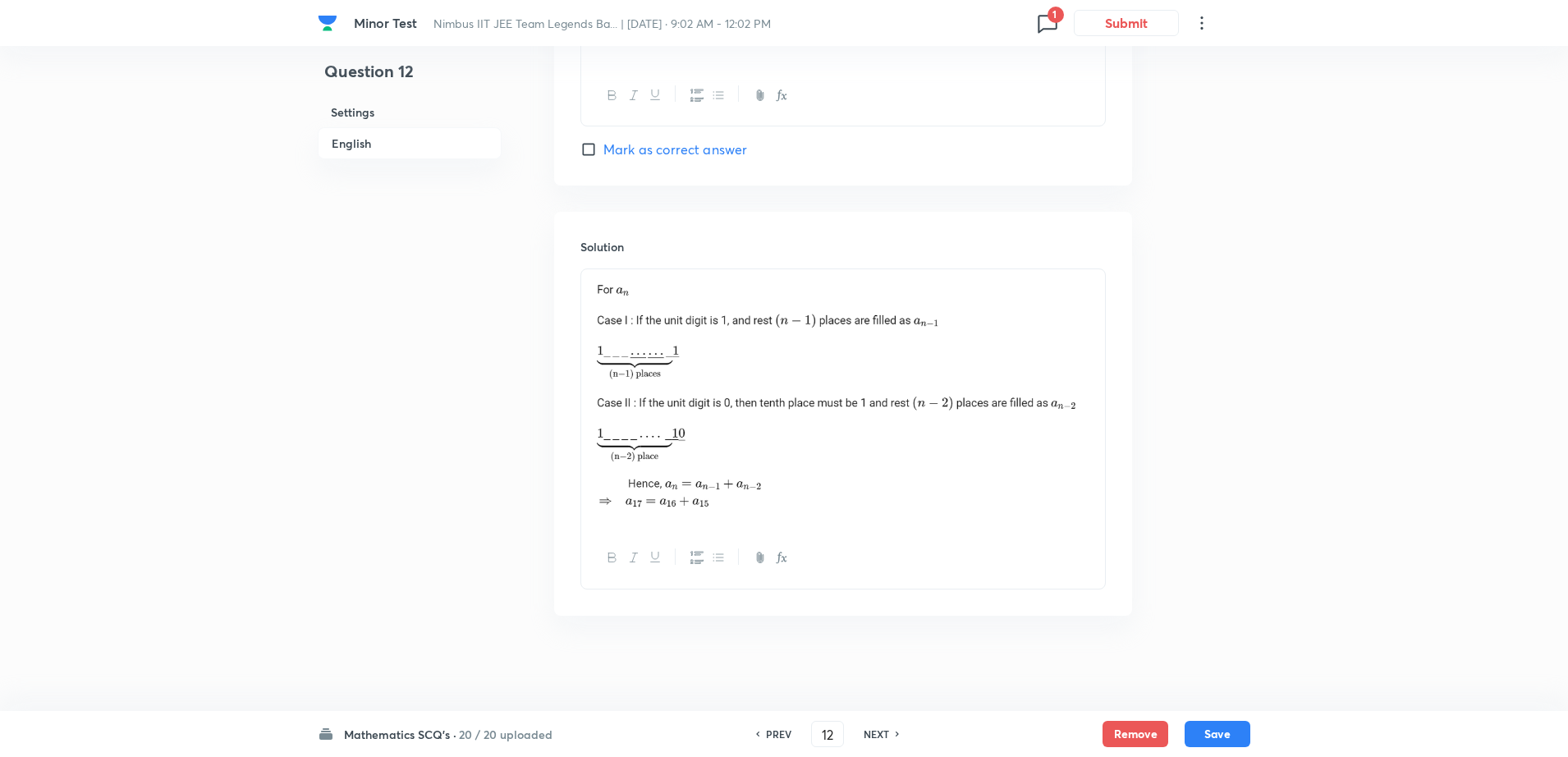
drag, startPoint x: 591, startPoint y: 282, endPoint x: 909, endPoint y: 390, distance: 335.8
click at [909, 390] on div at bounding box center [843, 398] width 524 height 259
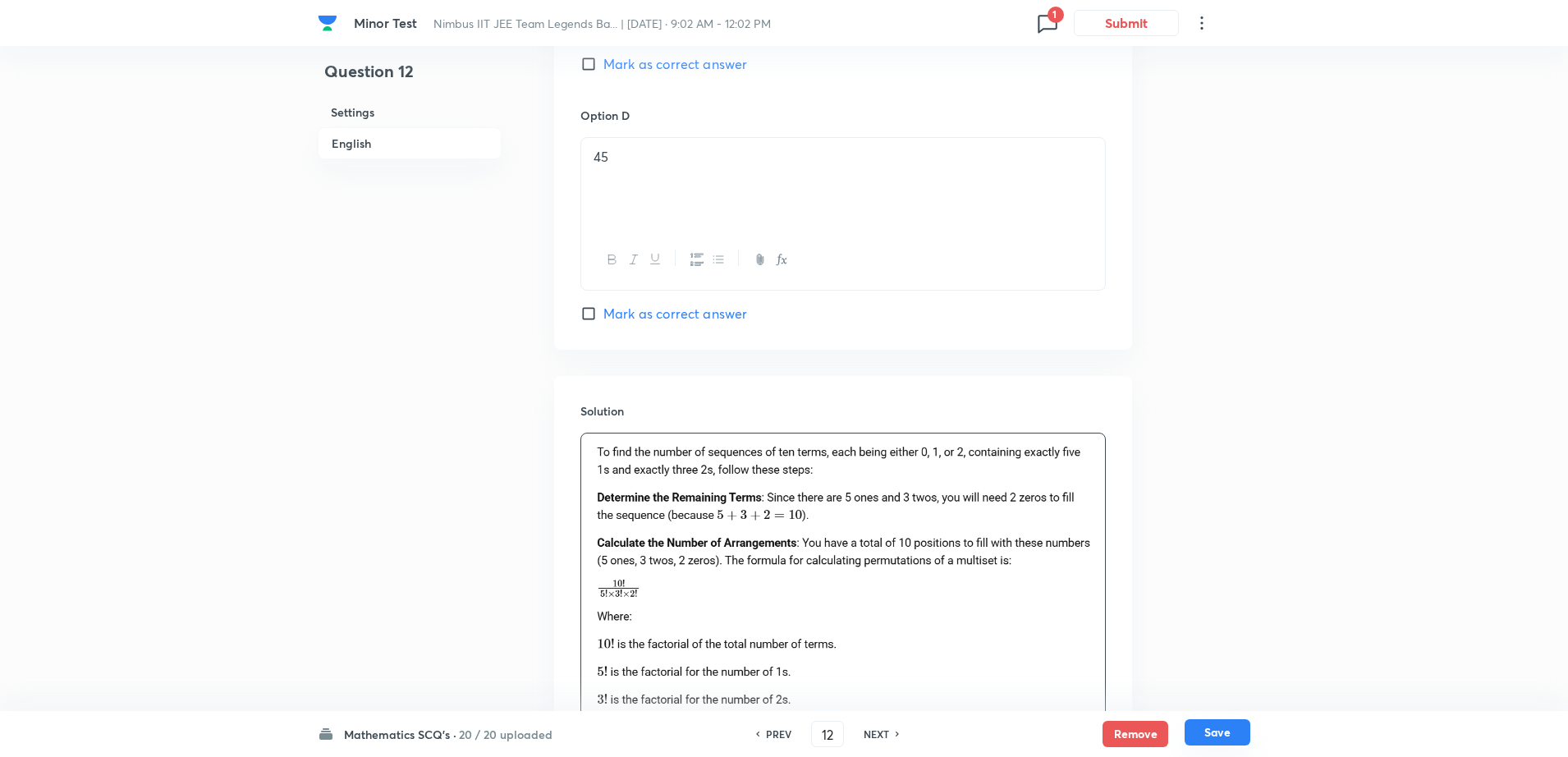
click at [1211, 725] on button "Save" at bounding box center [1218, 733] width 65 height 27
type input "13"
checkbox input "false"
checkbox input "true"
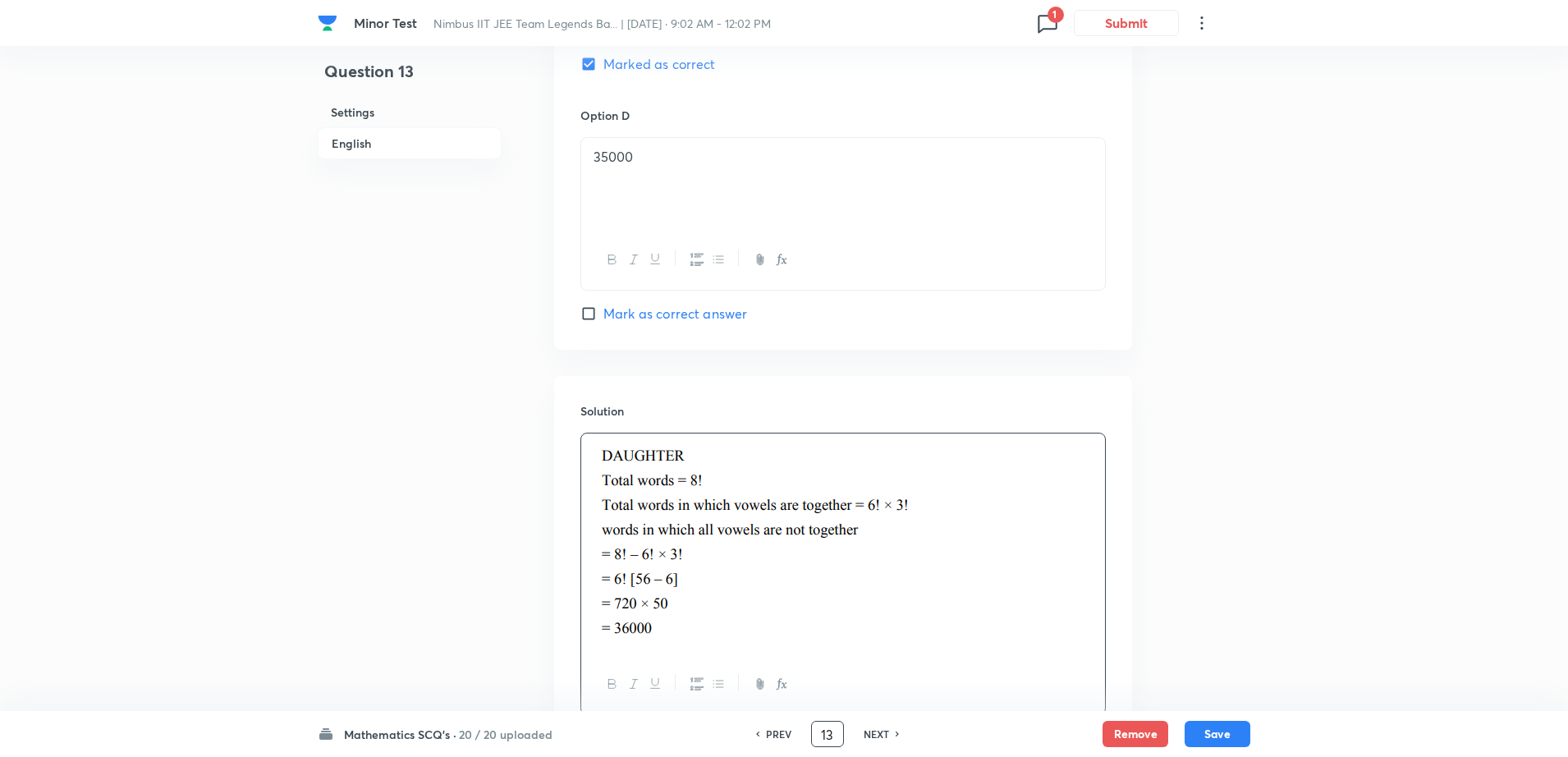
click at [830, 727] on input "13" at bounding box center [827, 735] width 31 height 28
type input "1"
type input "4"
checkbox input "false"
checkbox input "true"
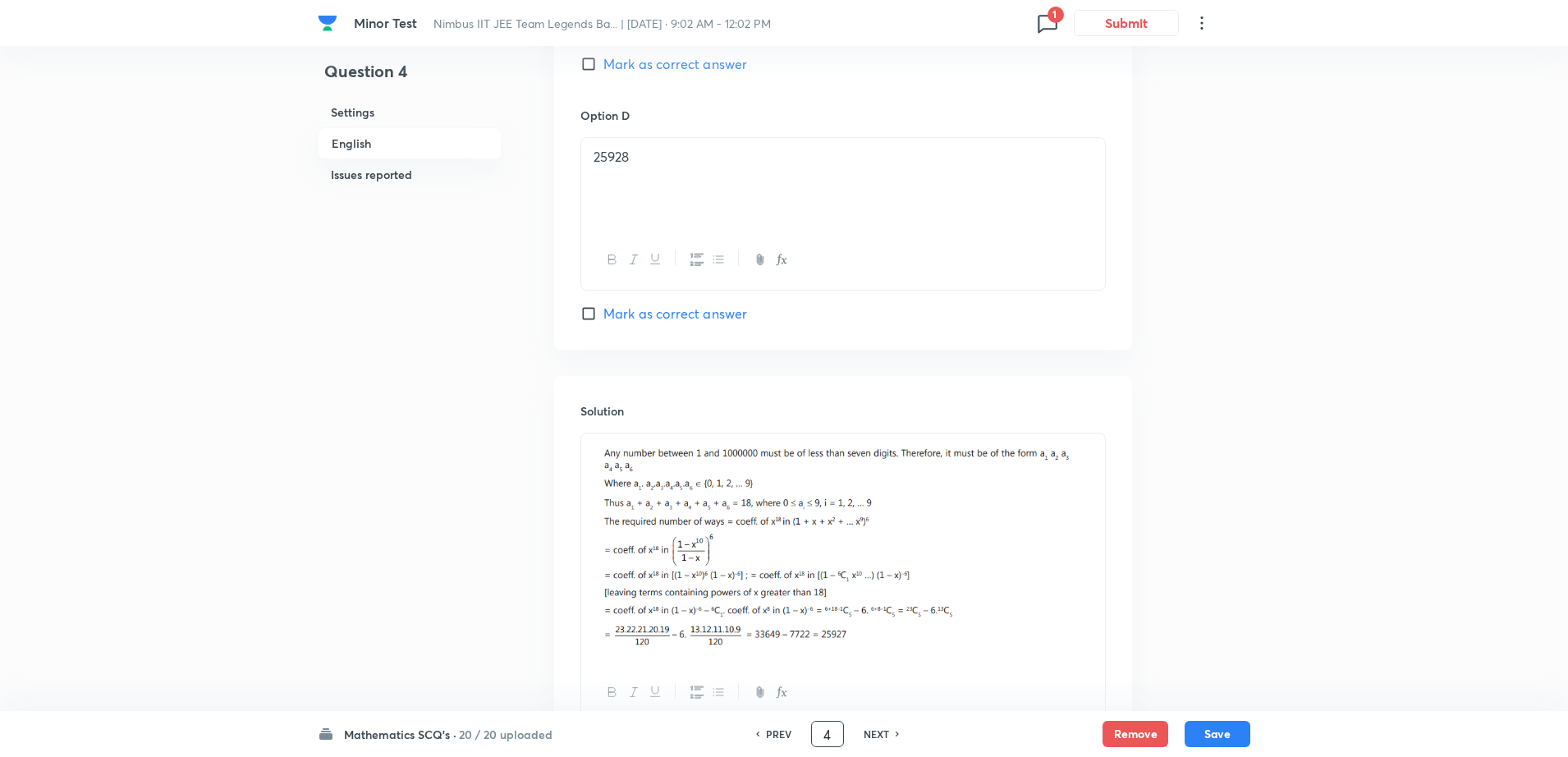
click at [445, 562] on div "Question 4 Settings English Issues reported" at bounding box center [410, 135] width 184 height 3088
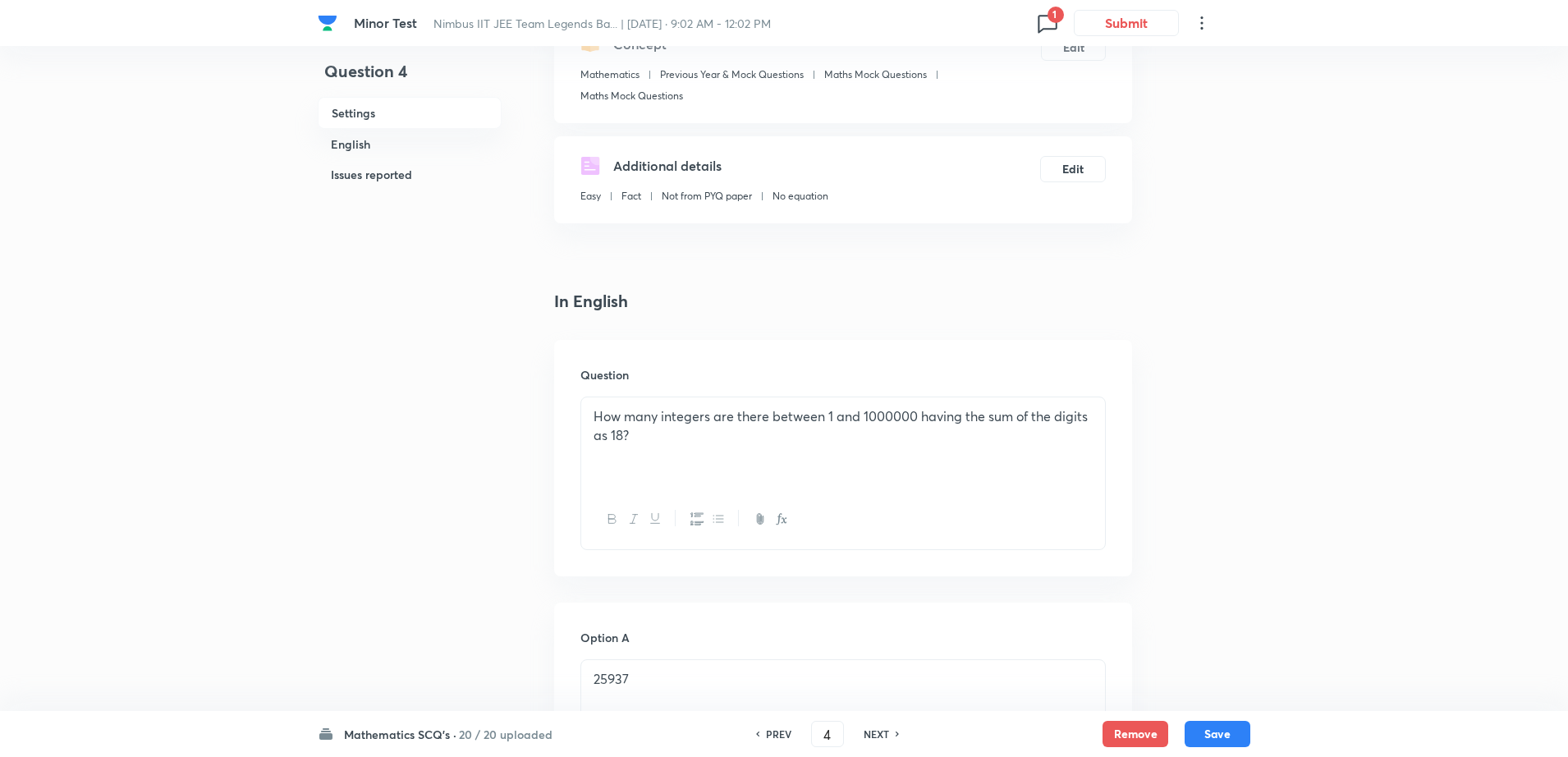
scroll to position [256, 0]
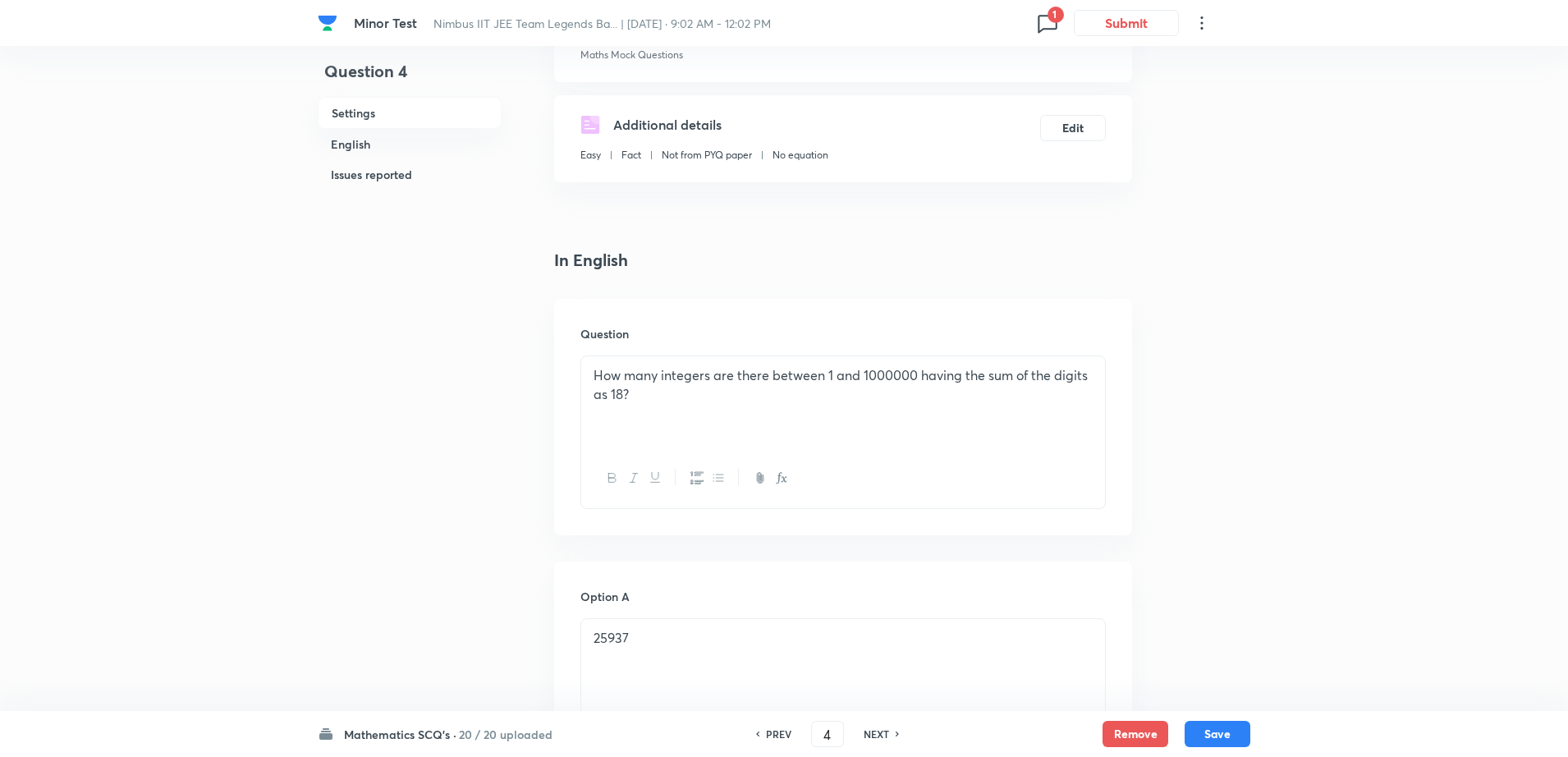
click at [880, 733] on h6 "NEXT" at bounding box center [876, 734] width 26 height 15
type input "5"
checkbox input "false"
checkbox input "true"
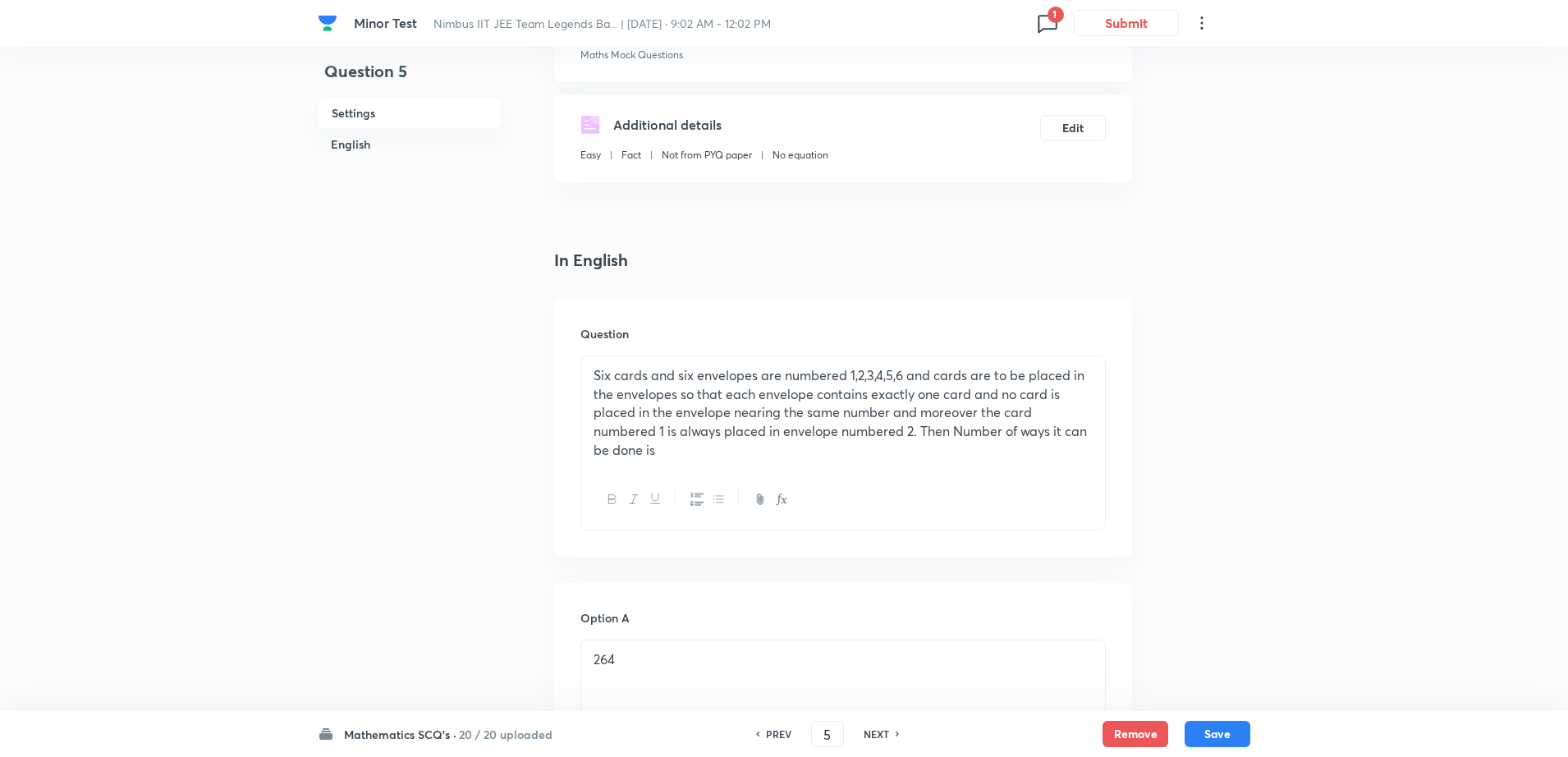
click at [772, 733] on h6 "PREV" at bounding box center [779, 734] width 26 height 15
type input "4"
checkbox input "false"
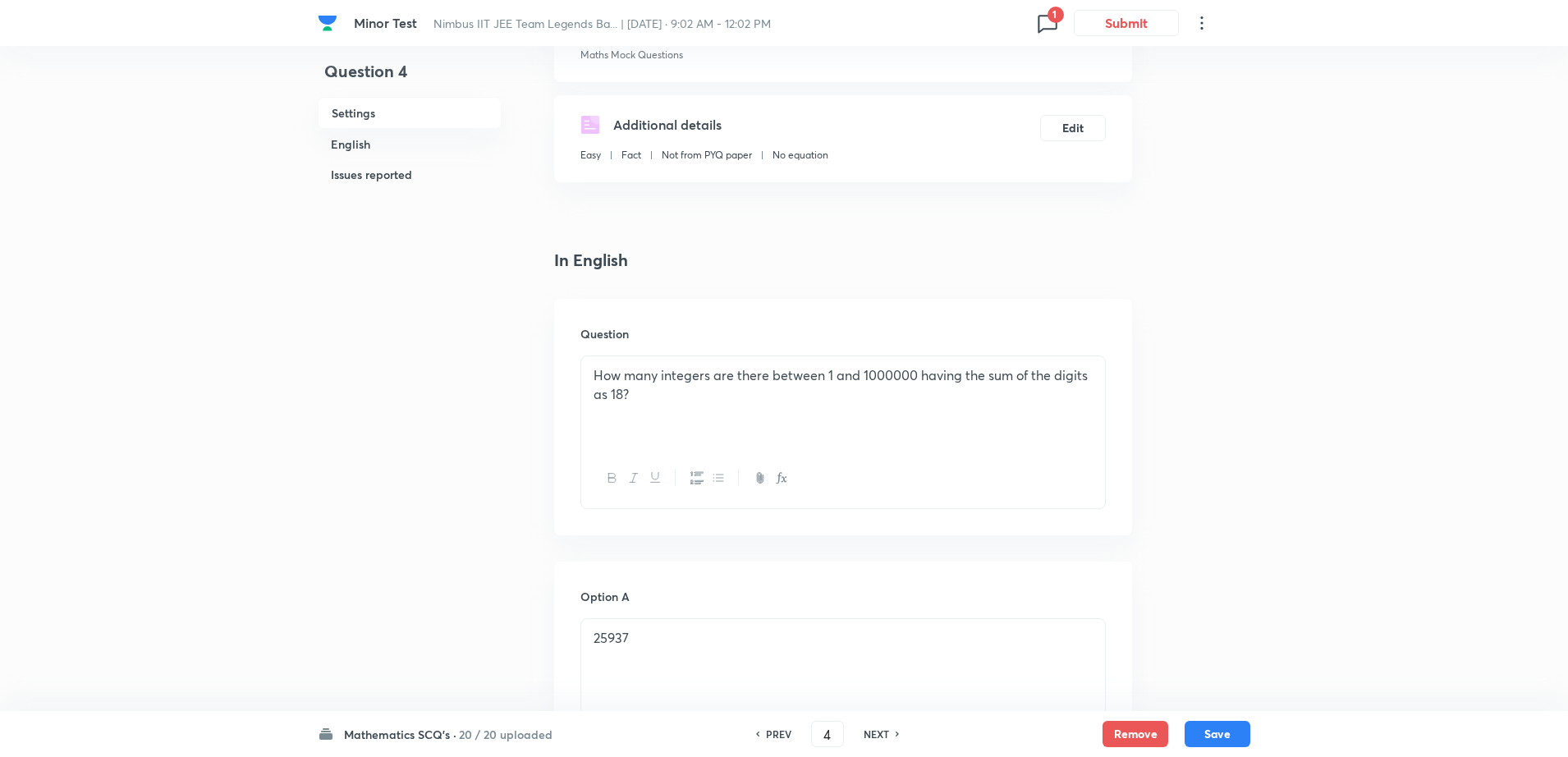
checkbox input "true"
drag, startPoint x: 634, startPoint y: 393, endPoint x: 535, endPoint y: 234, distance: 187.3
click at [769, 425] on div at bounding box center [843, 403] width 524 height 92
click at [677, 653] on div "25937" at bounding box center [843, 666] width 524 height 92
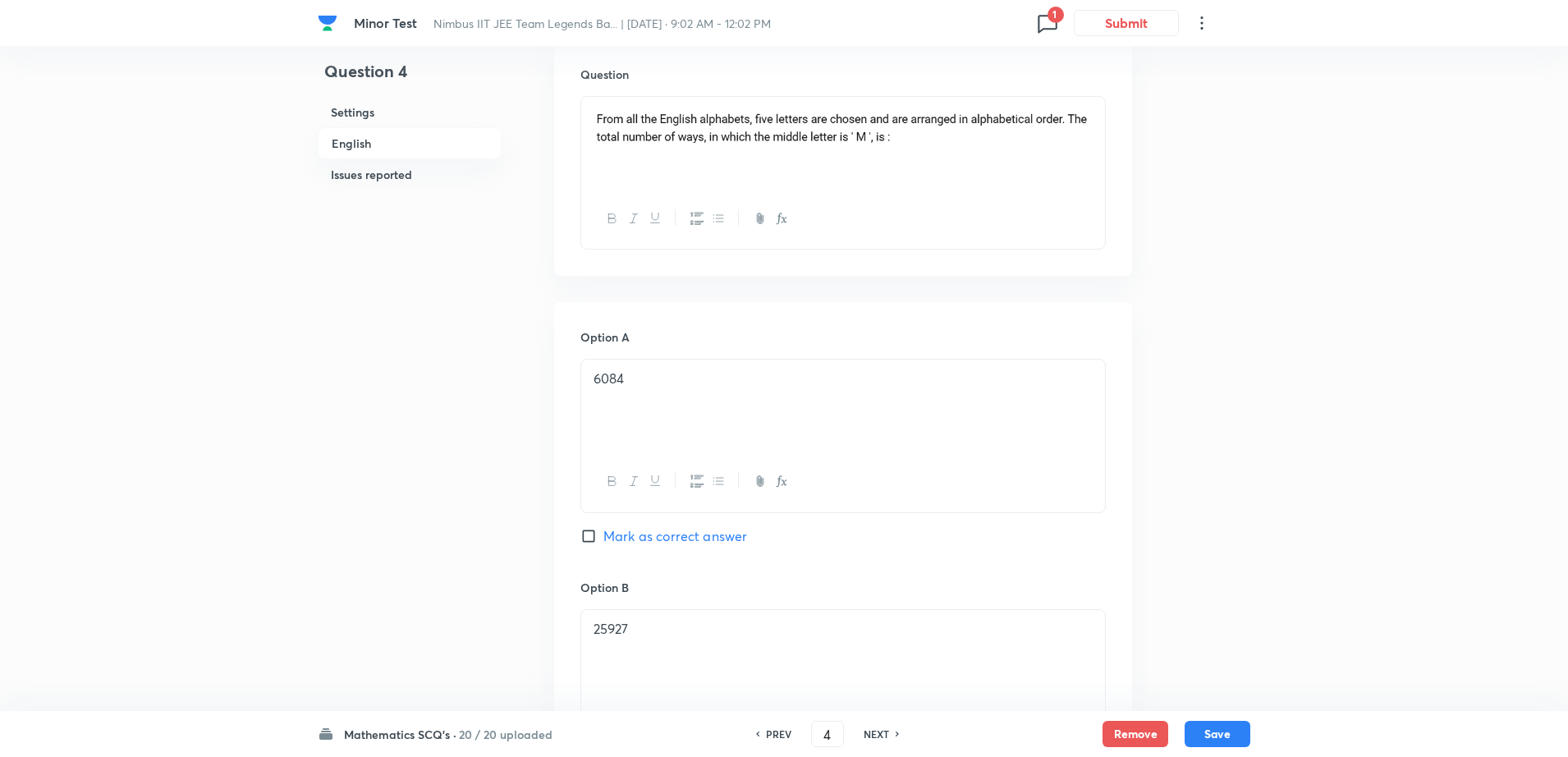
scroll to position [791, 0]
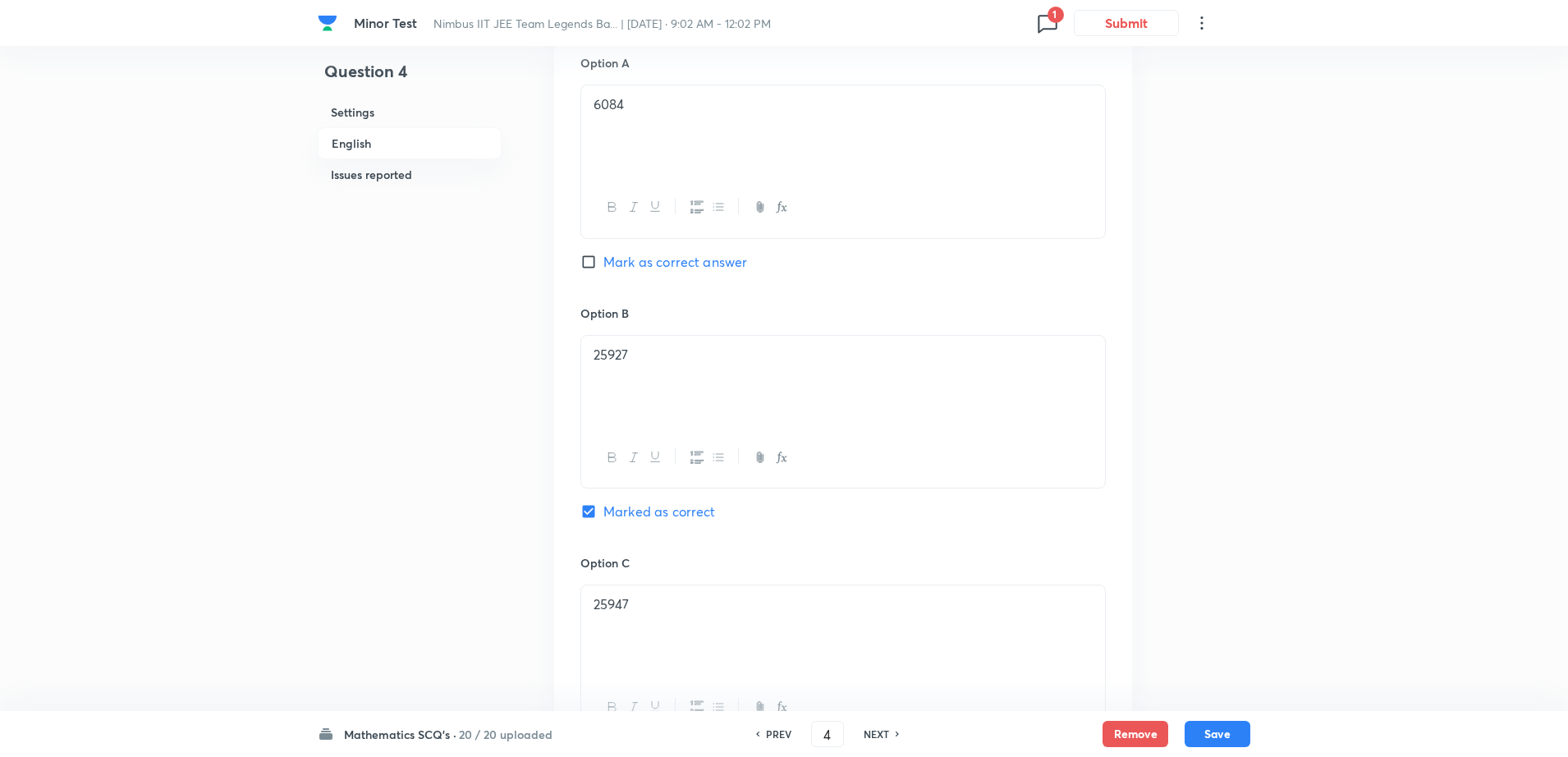
click at [714, 359] on p "25927" at bounding box center [843, 355] width 499 height 19
click at [651, 605] on p "25947" at bounding box center [843, 605] width 499 height 19
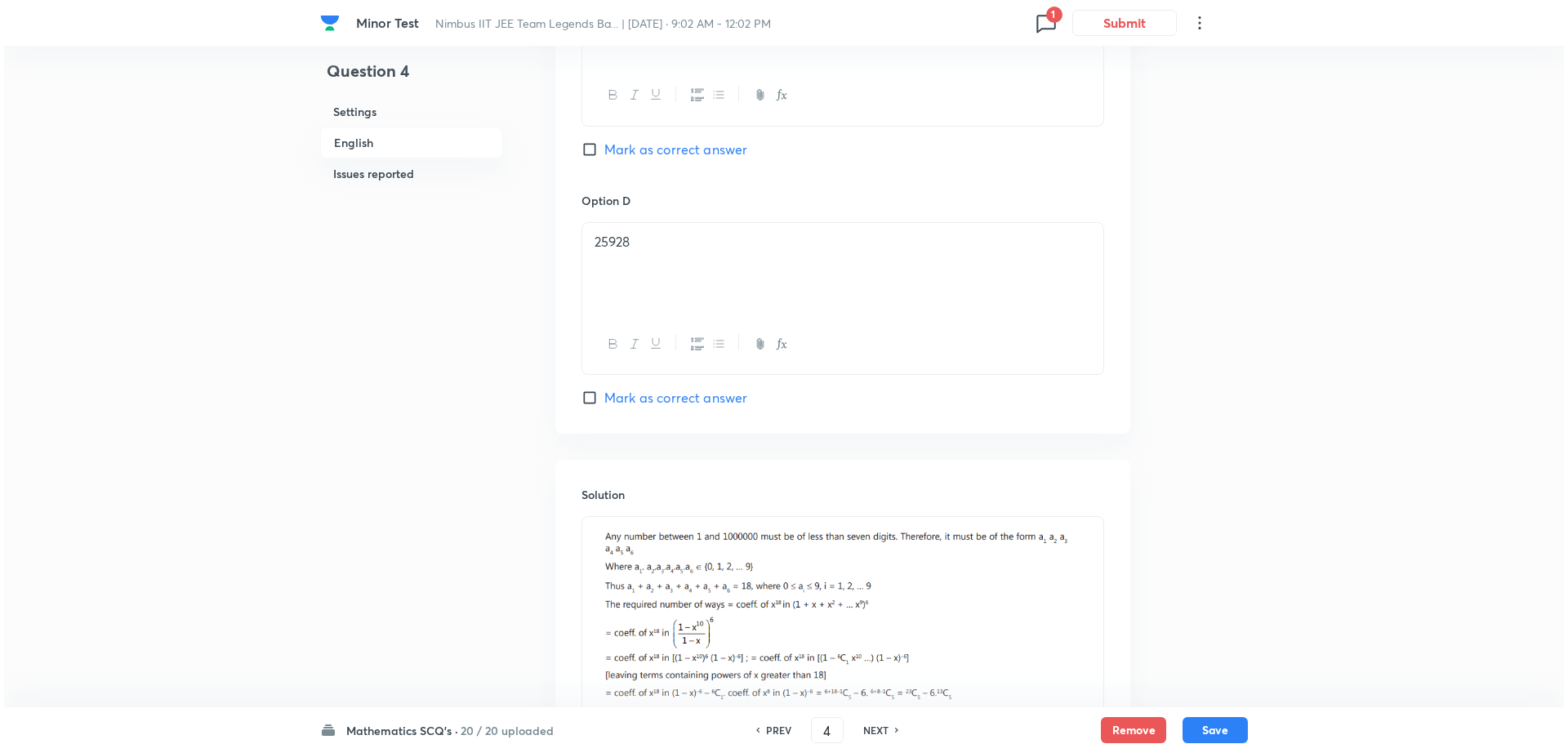
scroll to position [1399, 0]
click at [725, 249] on div "25928" at bounding box center [839, 265] width 521 height 92
drag, startPoint x: 593, startPoint y: 526, endPoint x: 1013, endPoint y: 775, distance: 488.3
click at [1013, 753] on html "Minor Test Nimbus IIT JEE Team Legends Ba... | Oct 5, 2025 · 9:02 AM - 12:02 PM…" at bounding box center [780, 216] width 1560 height 3229
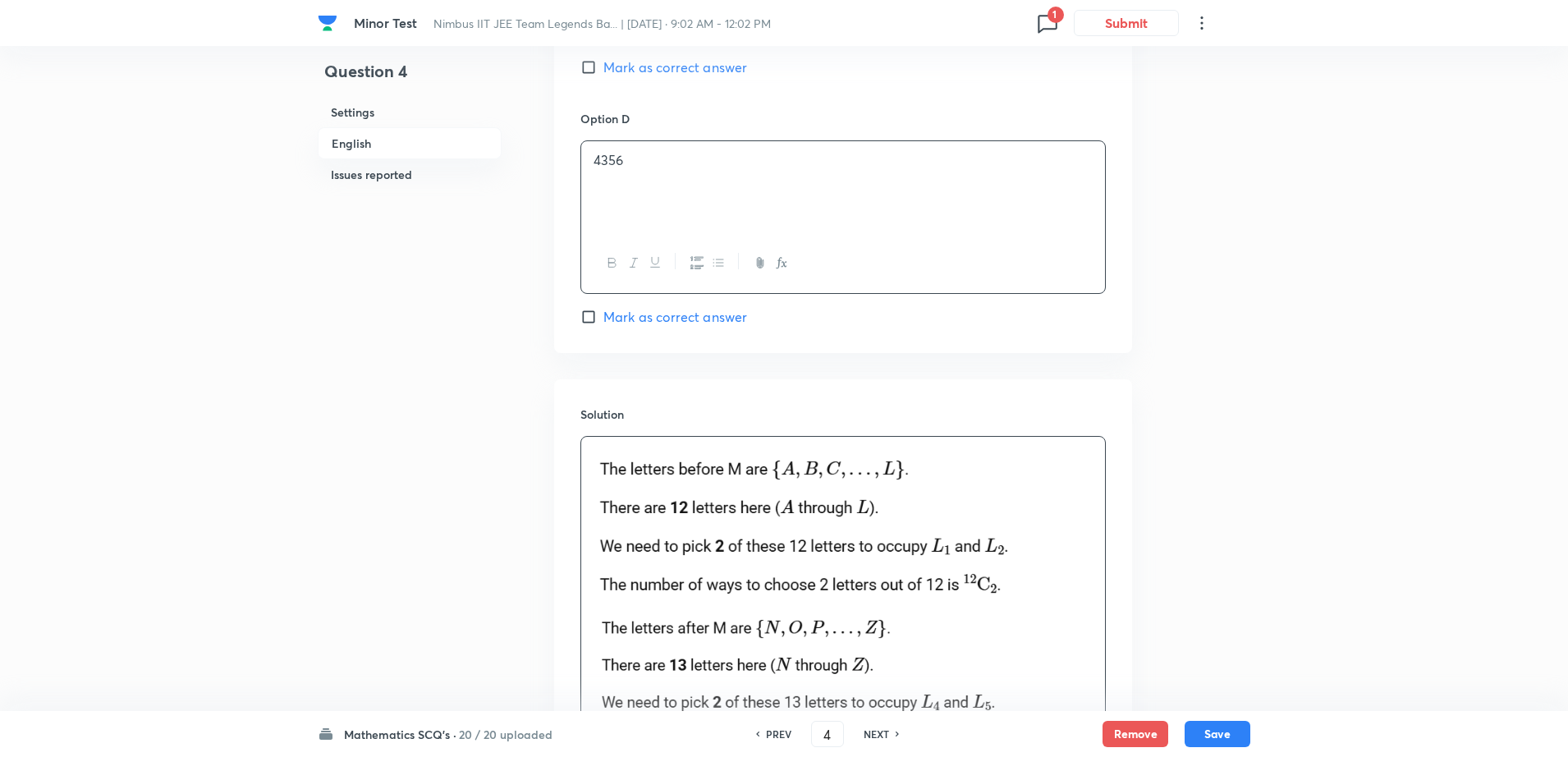
click at [421, 407] on div "Question 4 Settings English Issues reported" at bounding box center [410, 279] width 184 height 3370
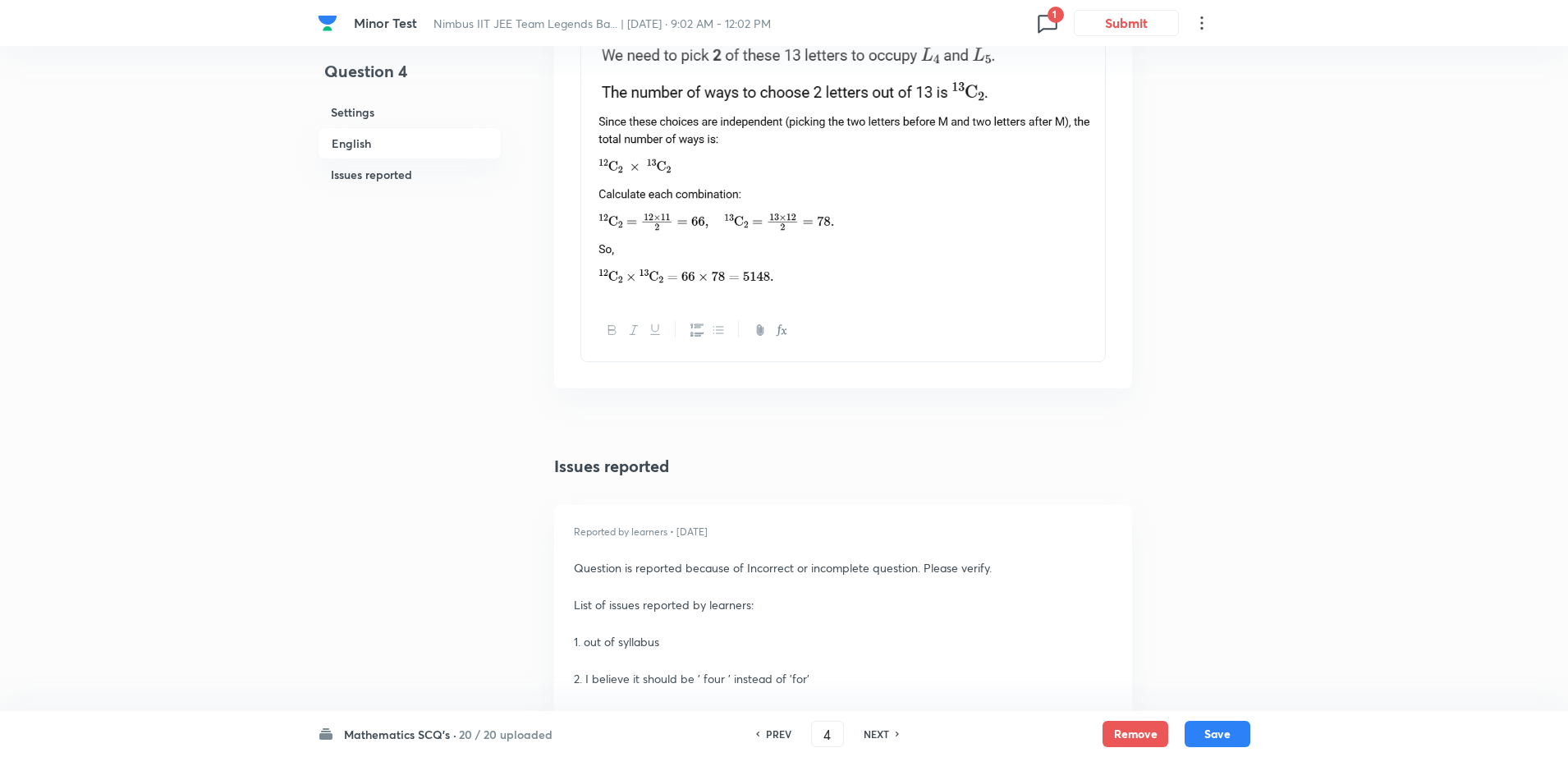
scroll to position [2143, 0]
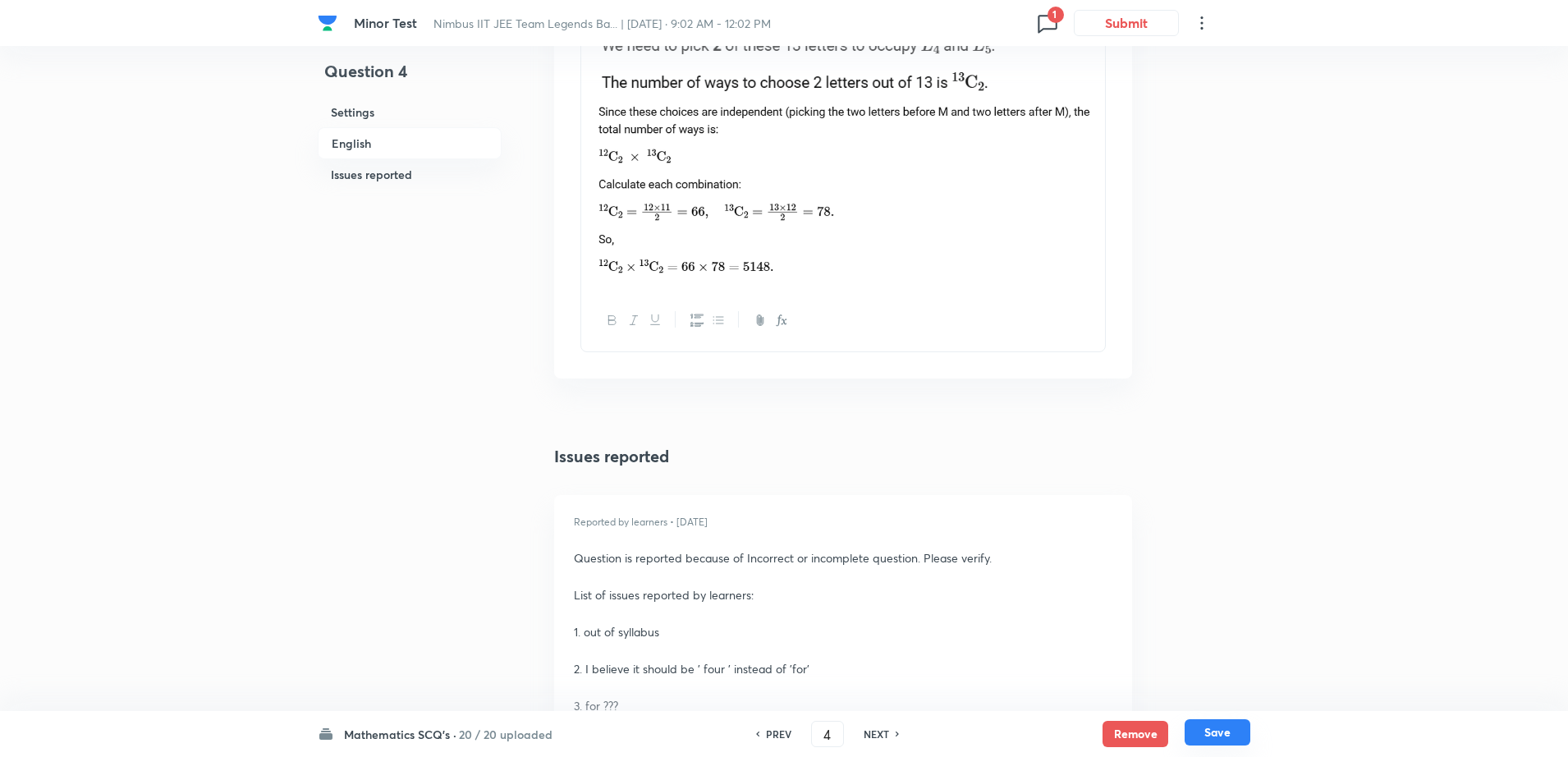
click at [1197, 737] on button "Save" at bounding box center [1218, 733] width 65 height 27
type input "5"
checkbox input "false"
checkbox input "true"
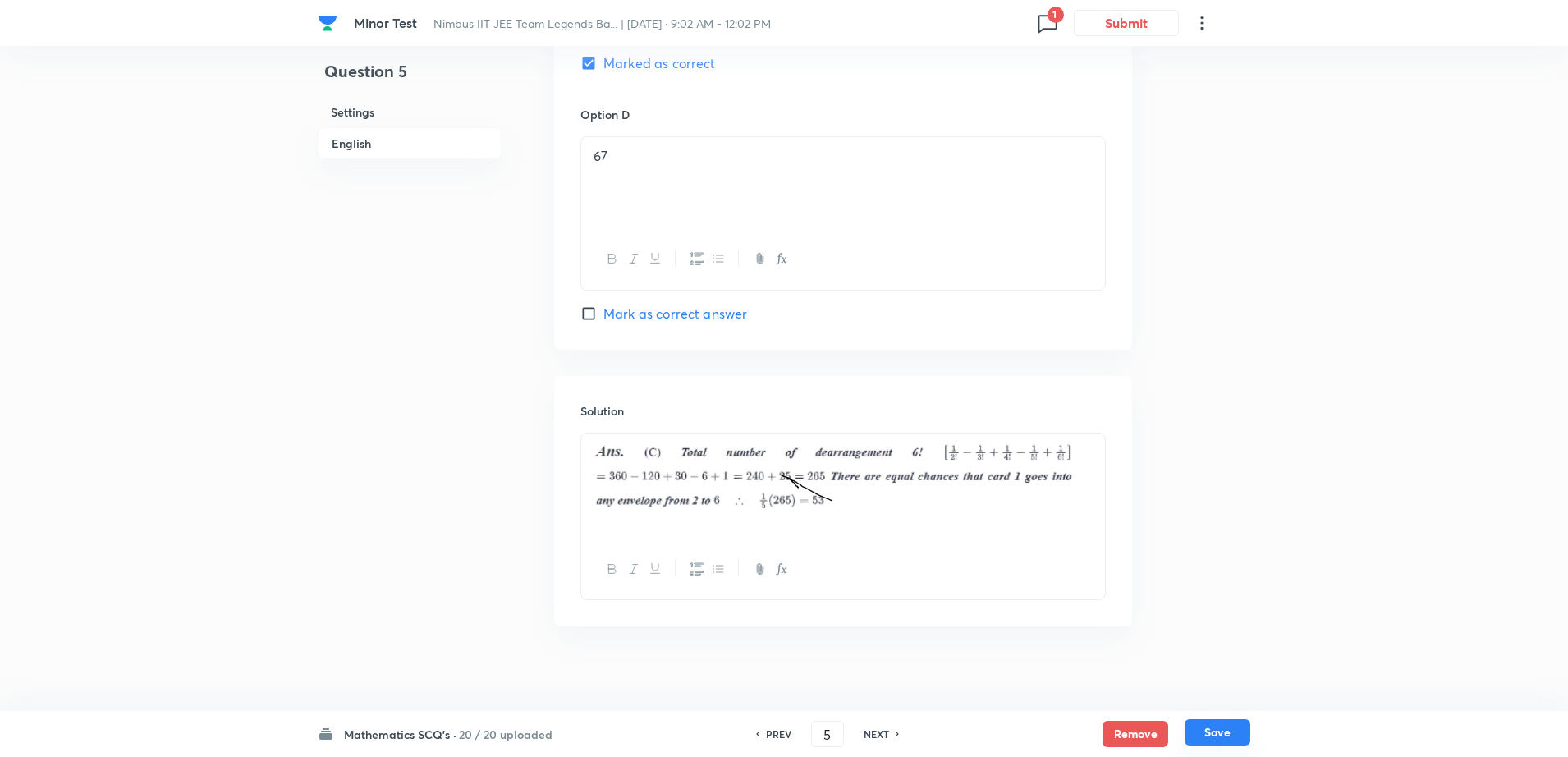
scroll to position [1524, 0]
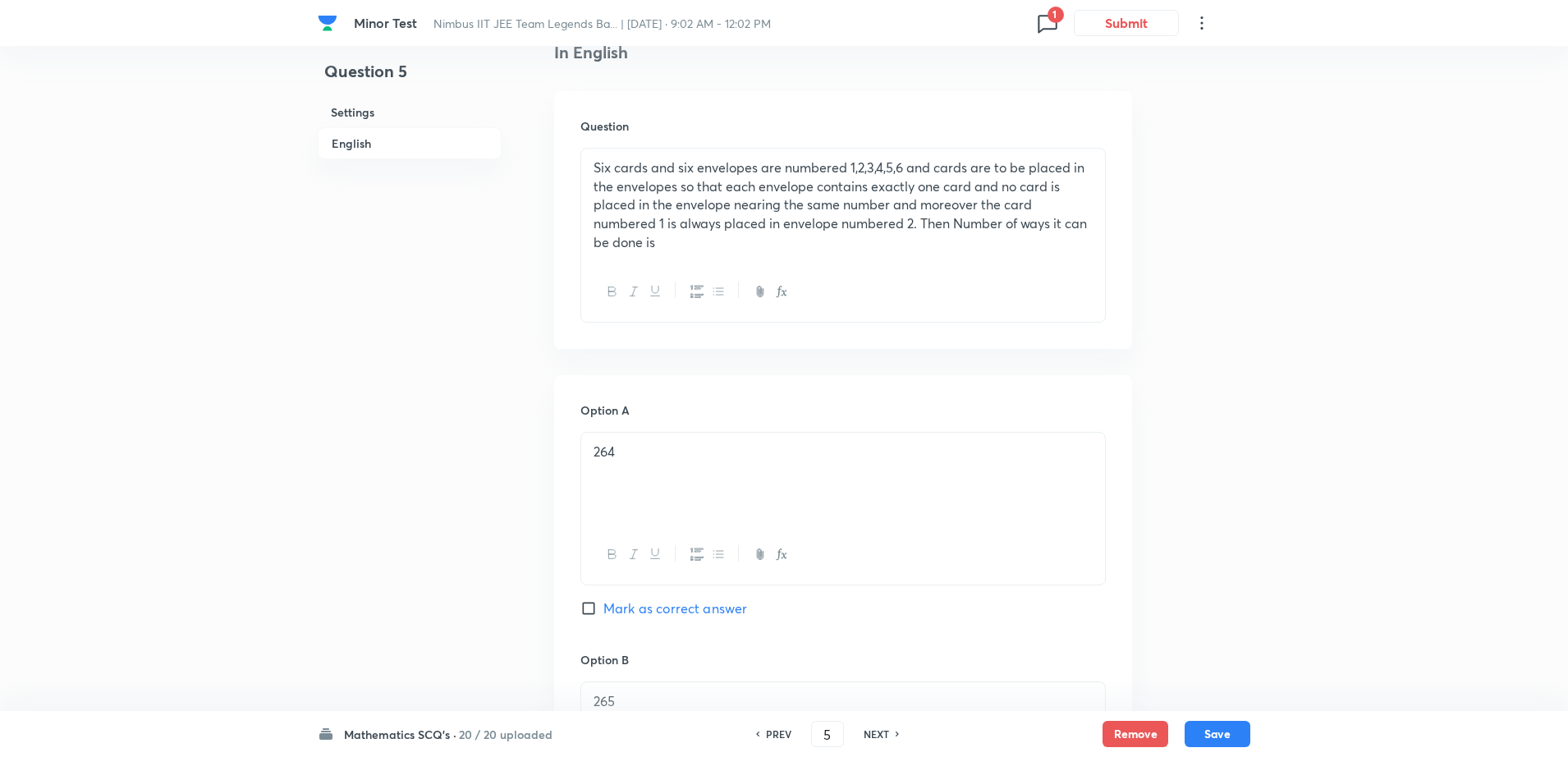
scroll to position [415, 0]
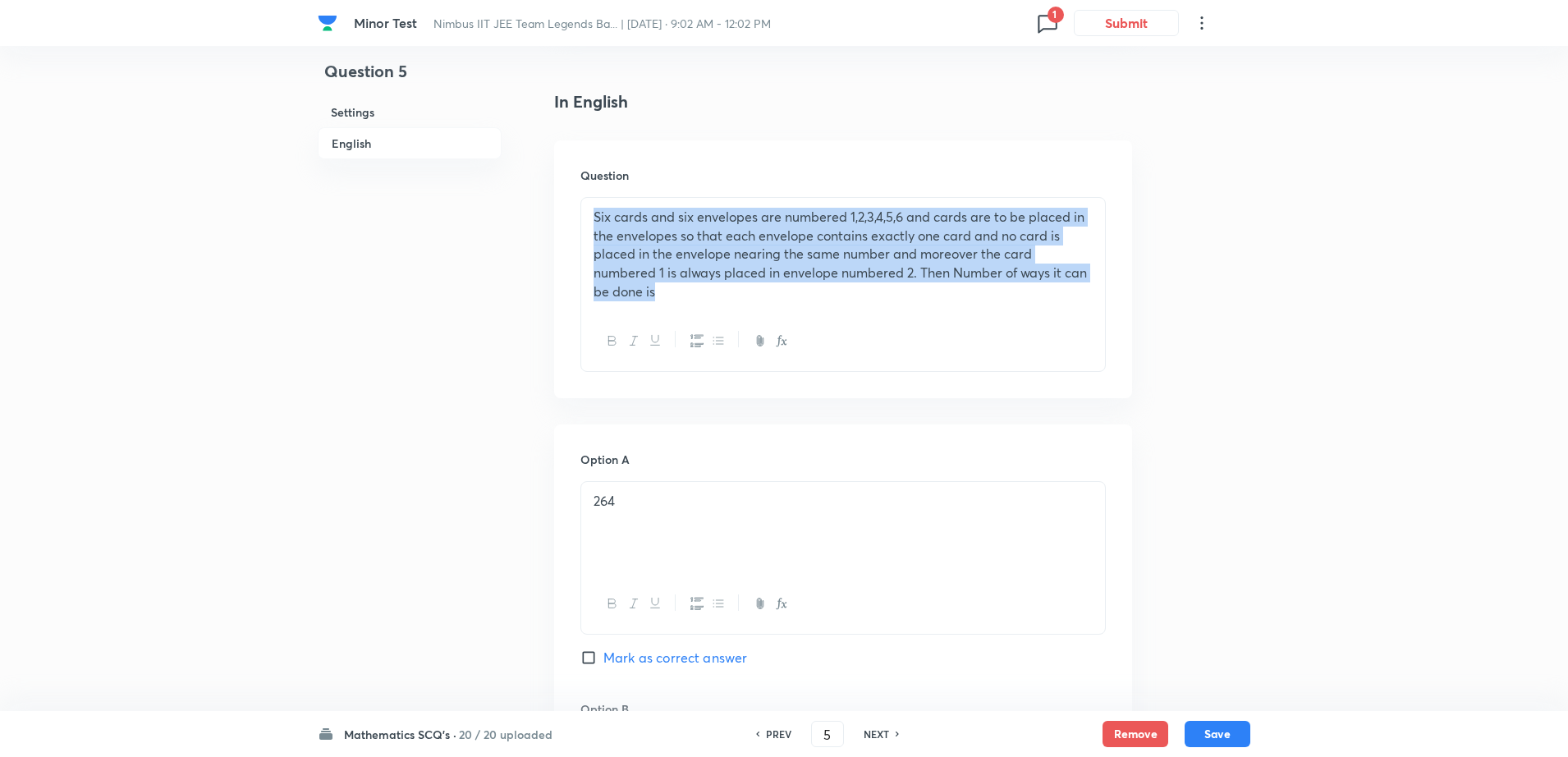
drag, startPoint x: 783, startPoint y: 311, endPoint x: 564, endPoint y: 119, distance: 291.2
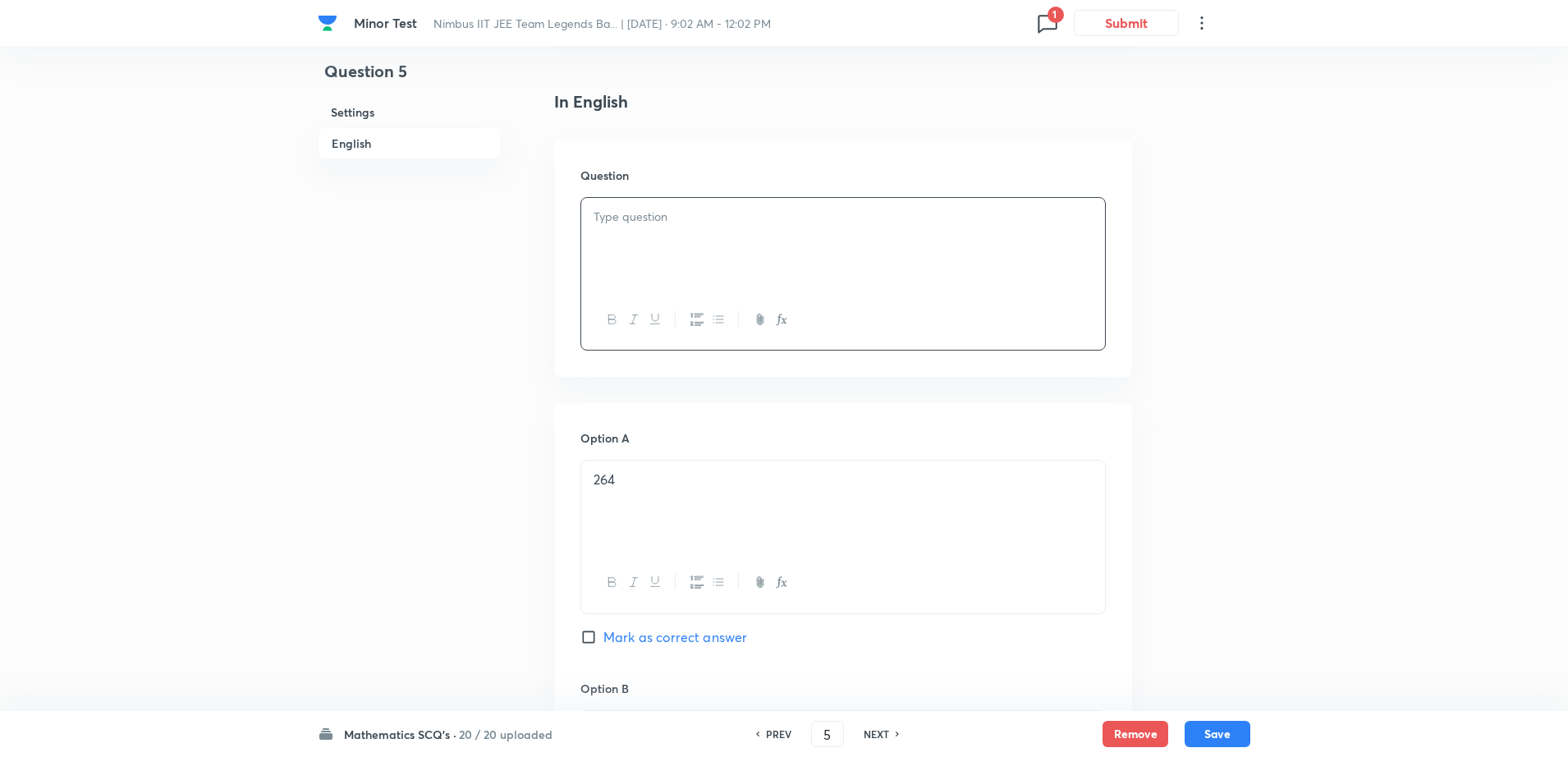
click at [724, 245] on div at bounding box center [843, 244] width 524 height 92
click at [634, 487] on p "264" at bounding box center [843, 480] width 499 height 19
drag, startPoint x: 791, startPoint y: 257, endPoint x: 556, endPoint y: 103, distance: 281.0
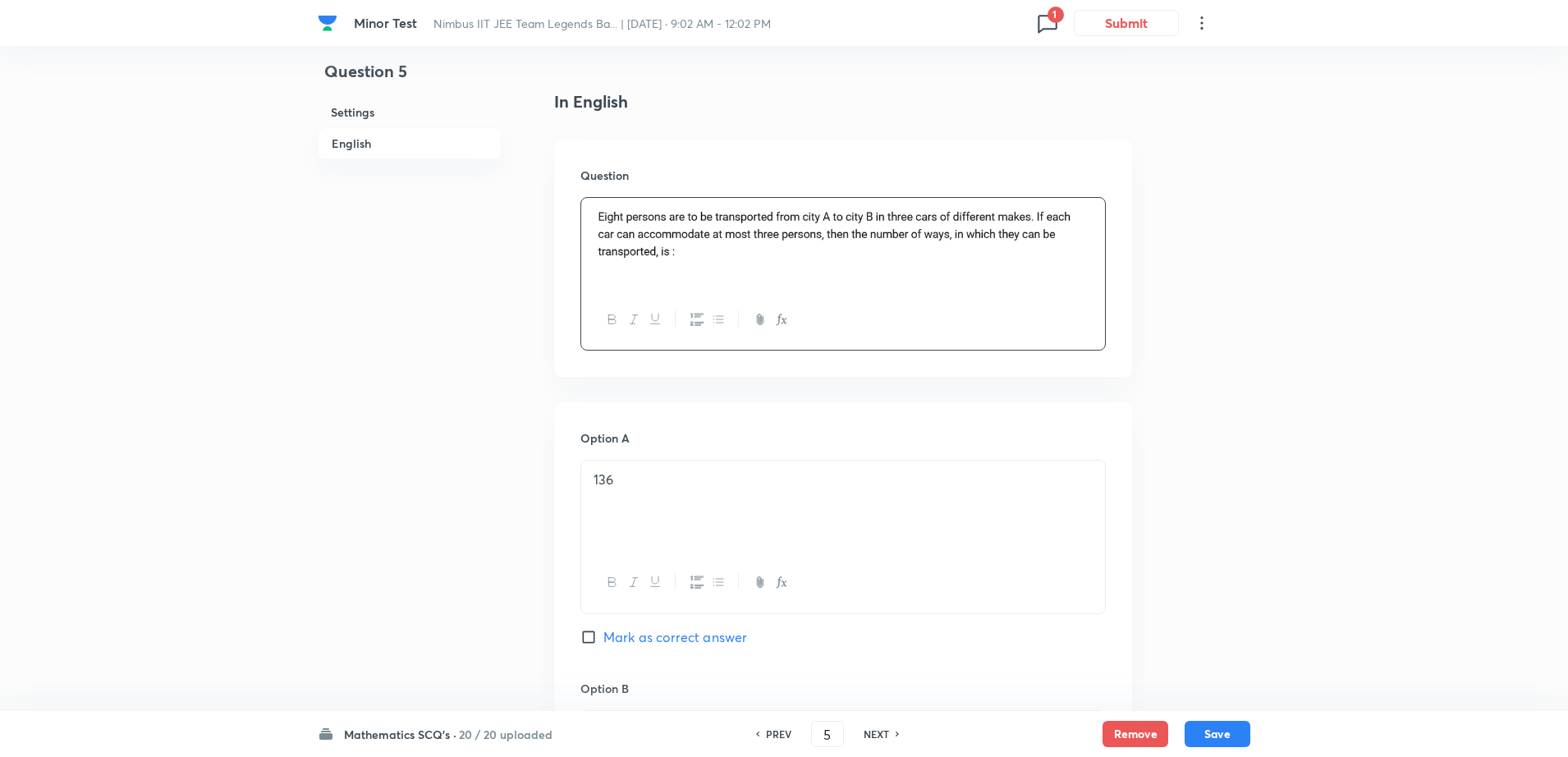
click at [624, 475] on p "136" at bounding box center [843, 480] width 499 height 19
click at [443, 606] on div "Question 5 Settings English" at bounding box center [410, 715] width 184 height 2102
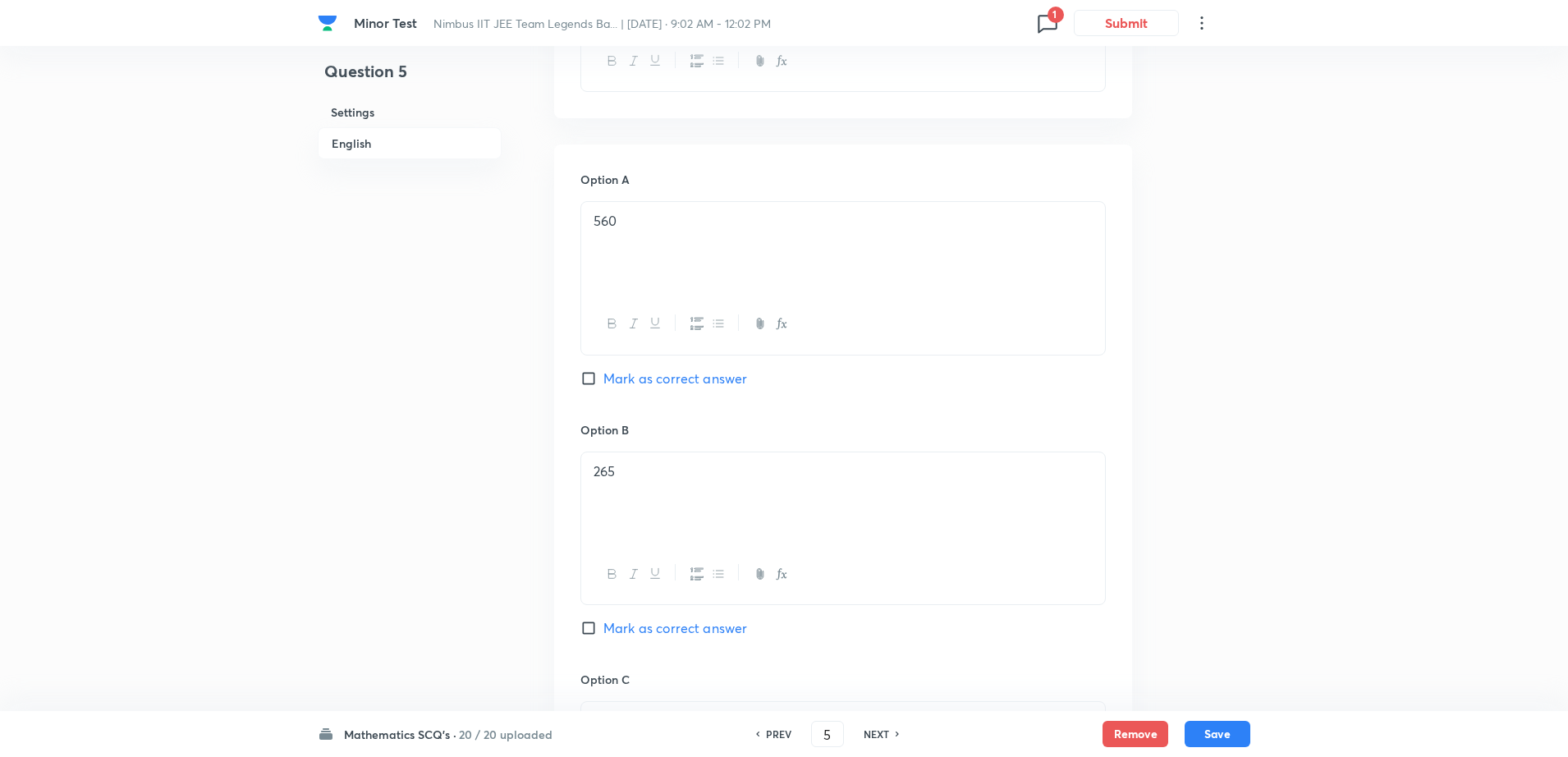
scroll to position [784, 0]
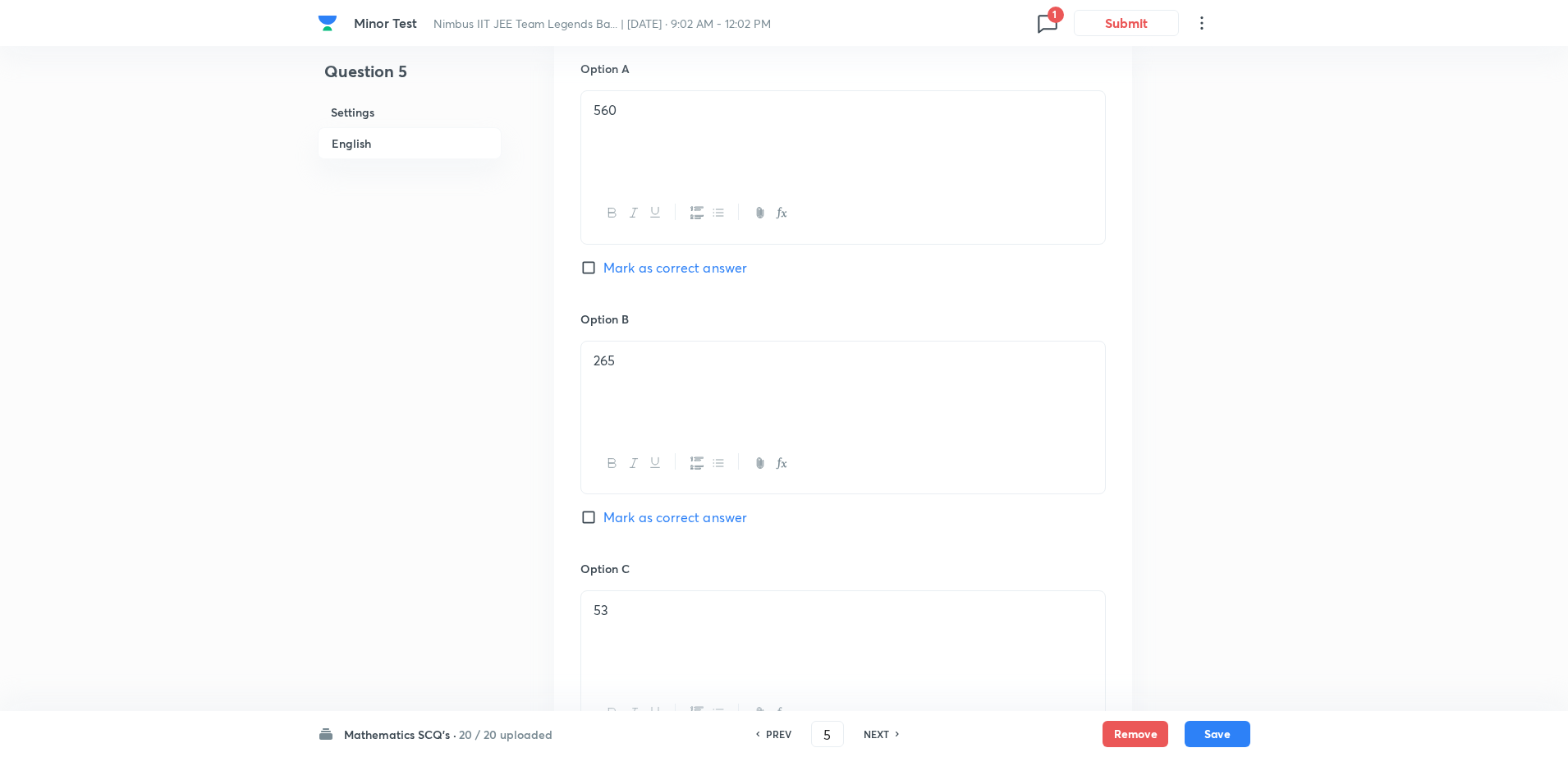
click at [667, 363] on p "265" at bounding box center [843, 360] width 499 height 19
click at [627, 624] on div "53" at bounding box center [843, 637] width 524 height 92
click at [351, 520] on div "Question 5 Settings English" at bounding box center [410, 345] width 184 height 2102
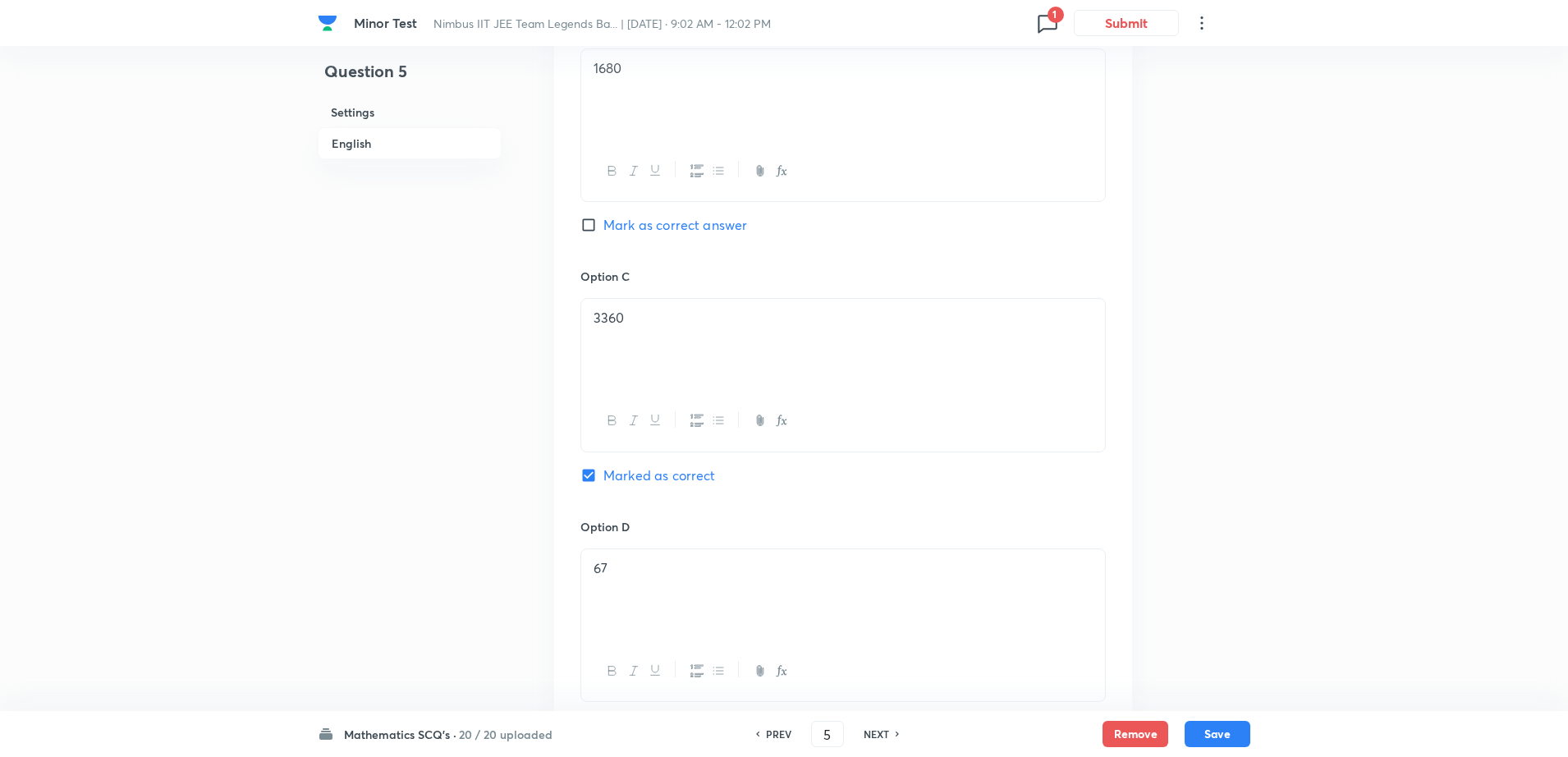
scroll to position [1278, 0]
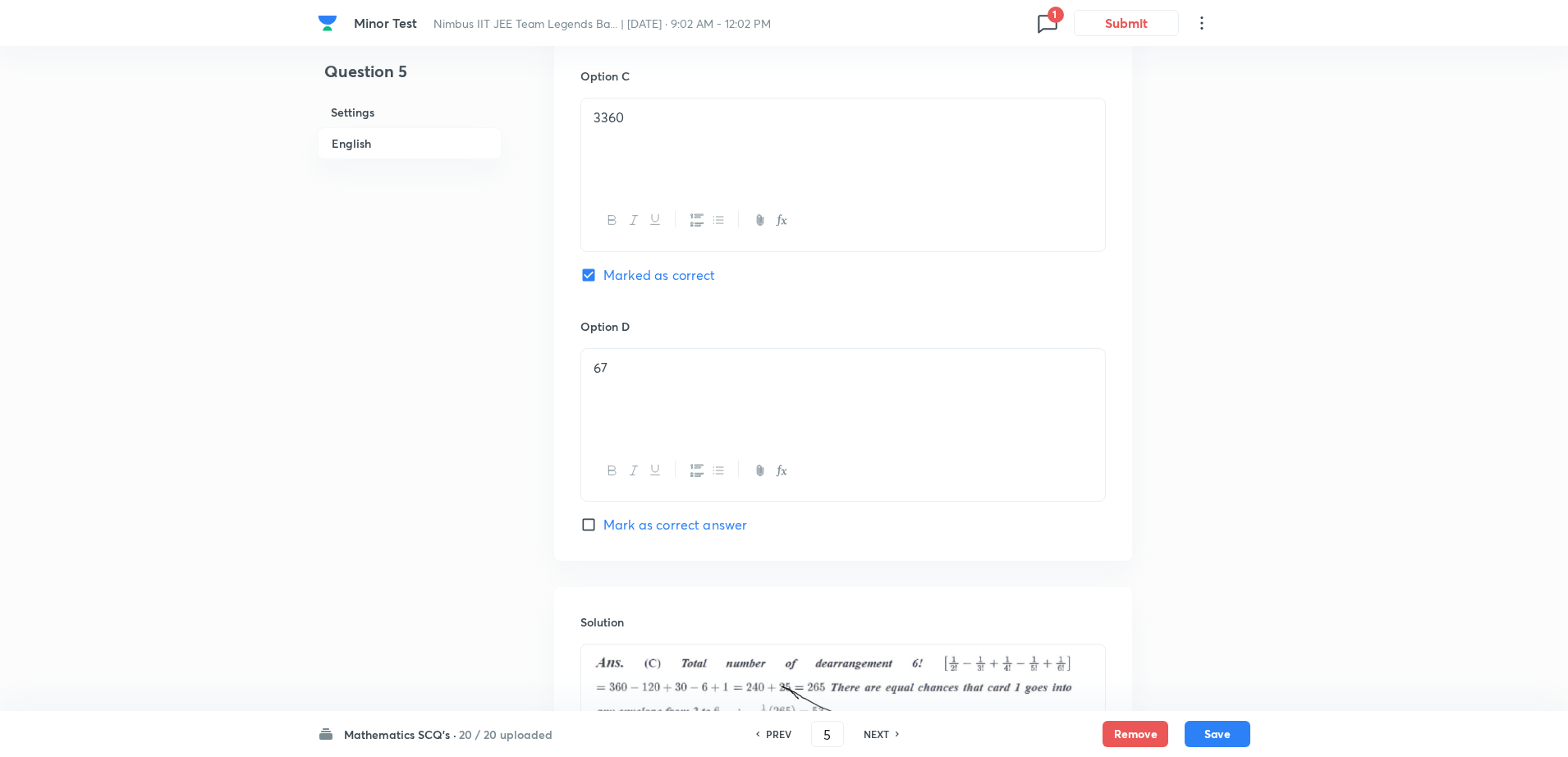
click at [639, 376] on p "67" at bounding box center [843, 367] width 499 height 19
click at [592, 676] on div at bounding box center [843, 698] width 524 height 106
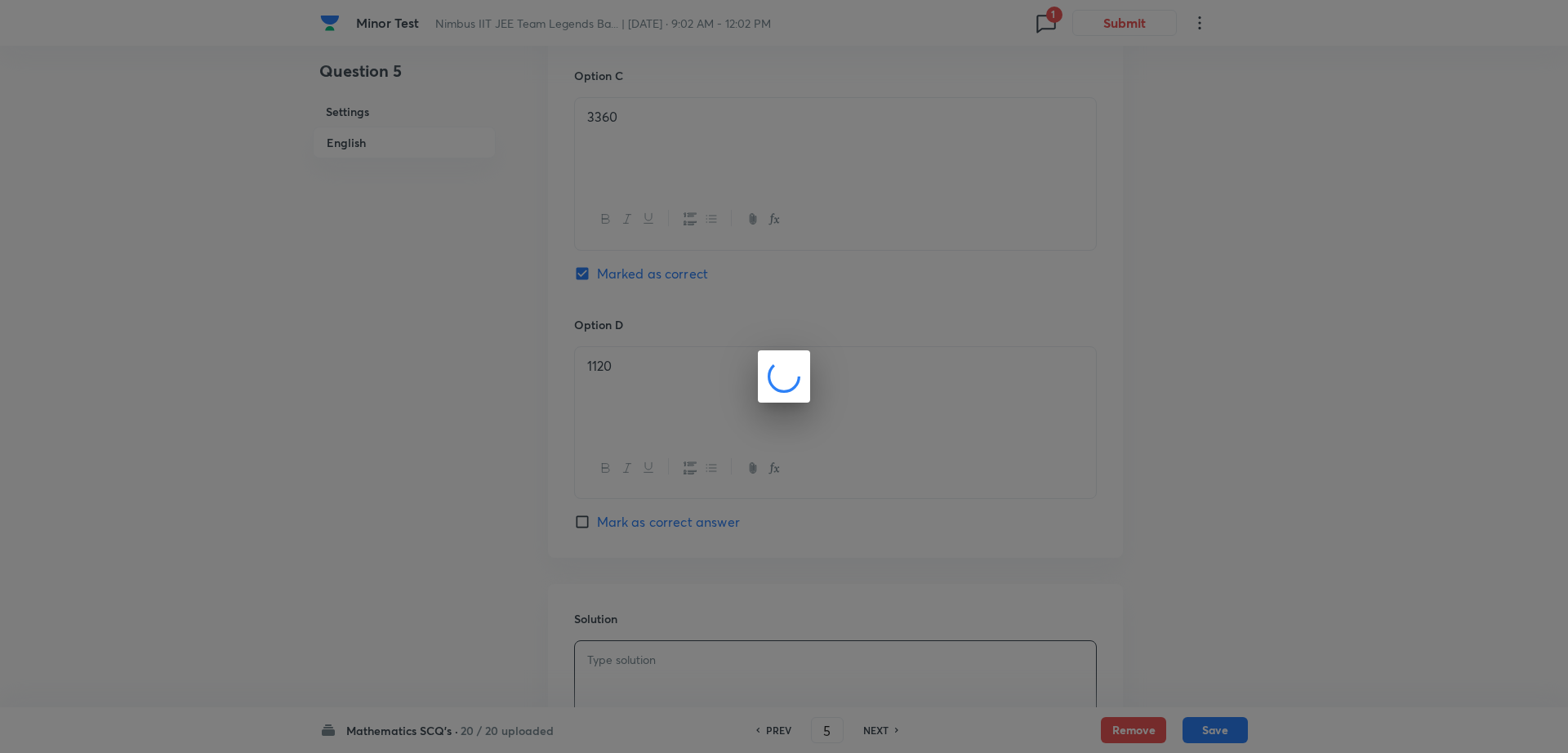
click at [388, 578] on div at bounding box center [784, 376] width 1568 height 753
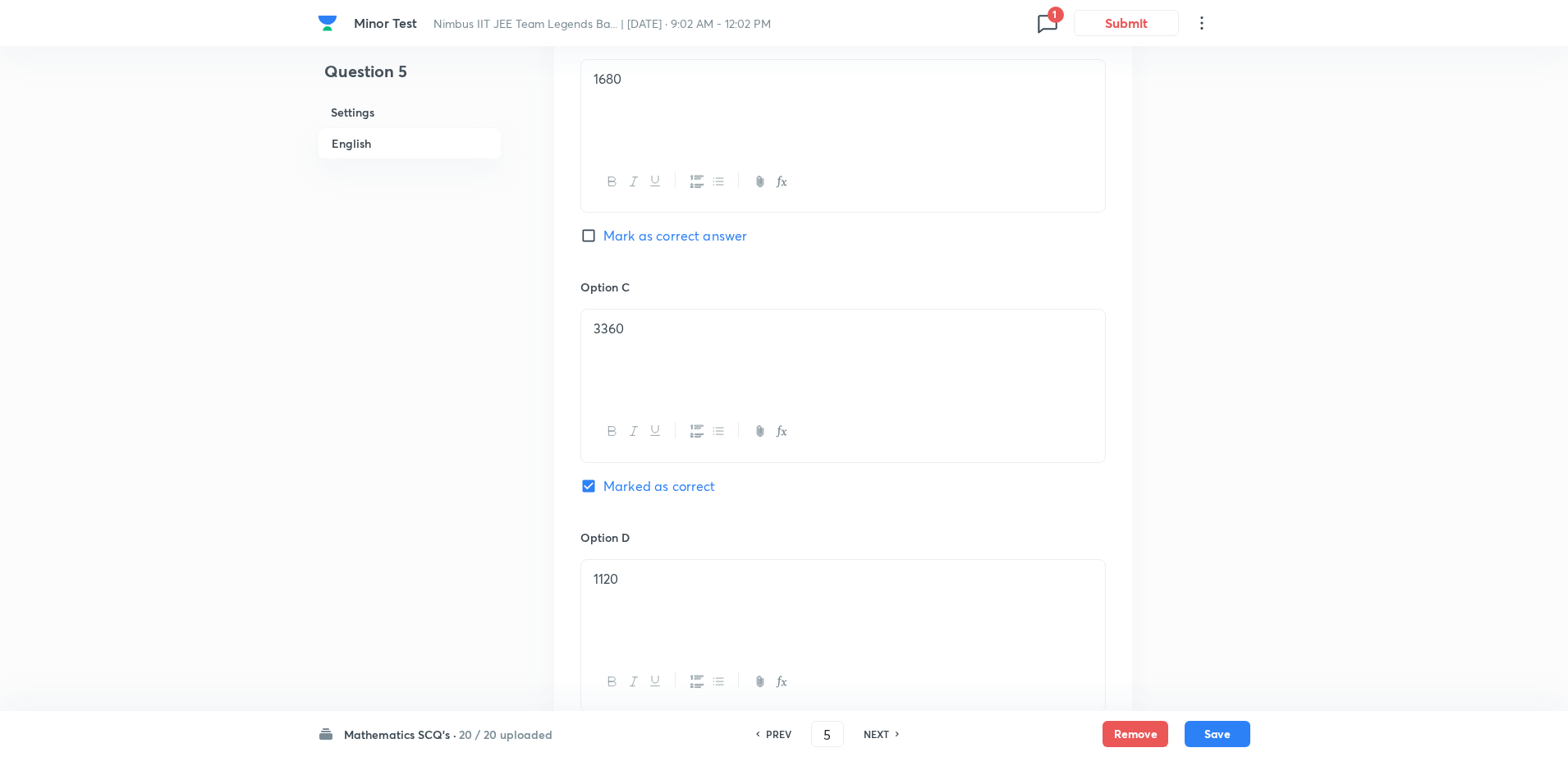
scroll to position [1025, 0]
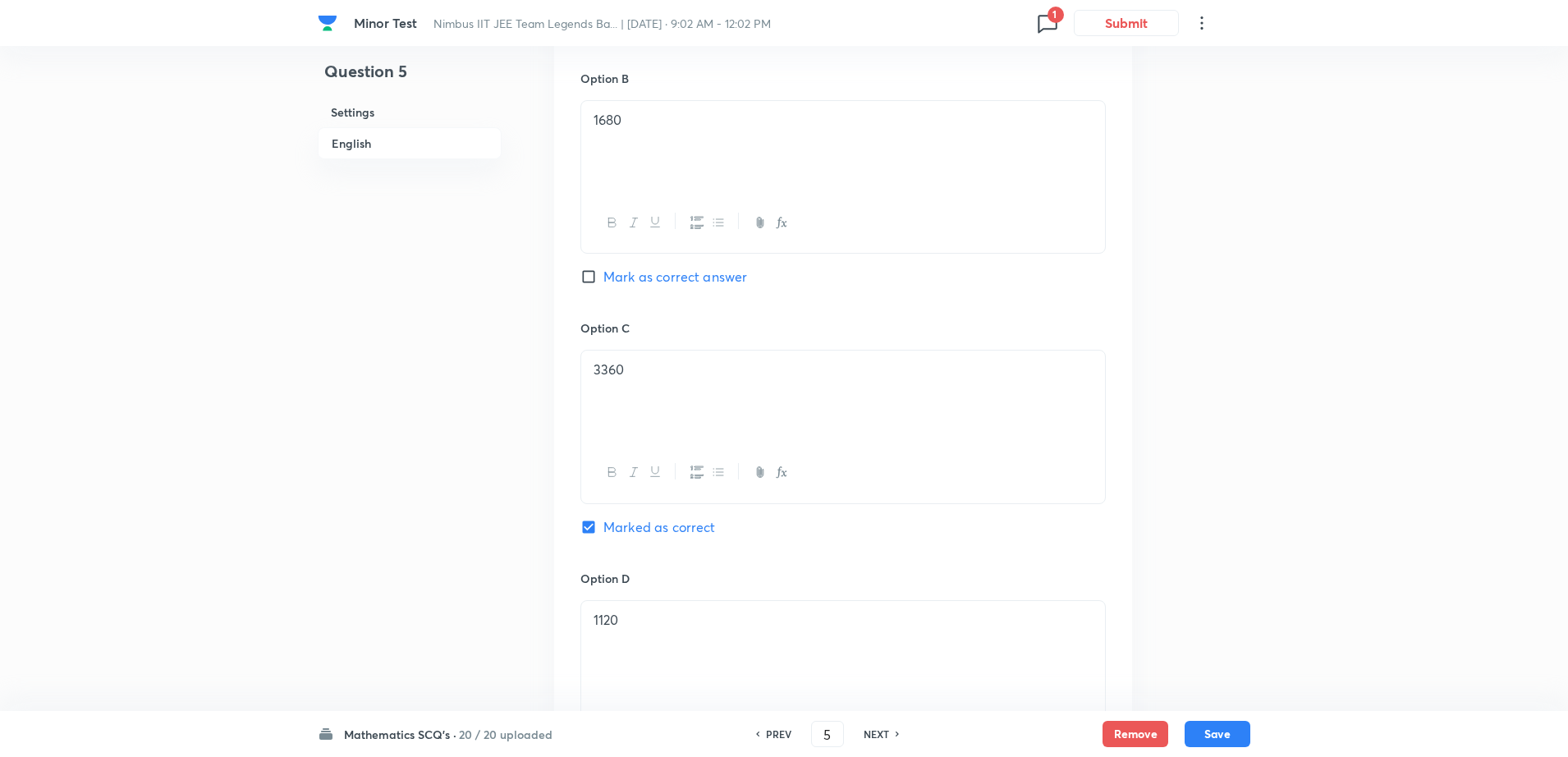
click at [713, 261] on div "Option B 1680 Mark as correct answer" at bounding box center [843, 195] width 526 height 250
click at [706, 274] on span "Mark as correct answer" at bounding box center [675, 277] width 143 height 19
click at [603, 274] on input "Mark as correct answer" at bounding box center [592, 276] width 23 height 17
checkbox input "true"
checkbox input "false"
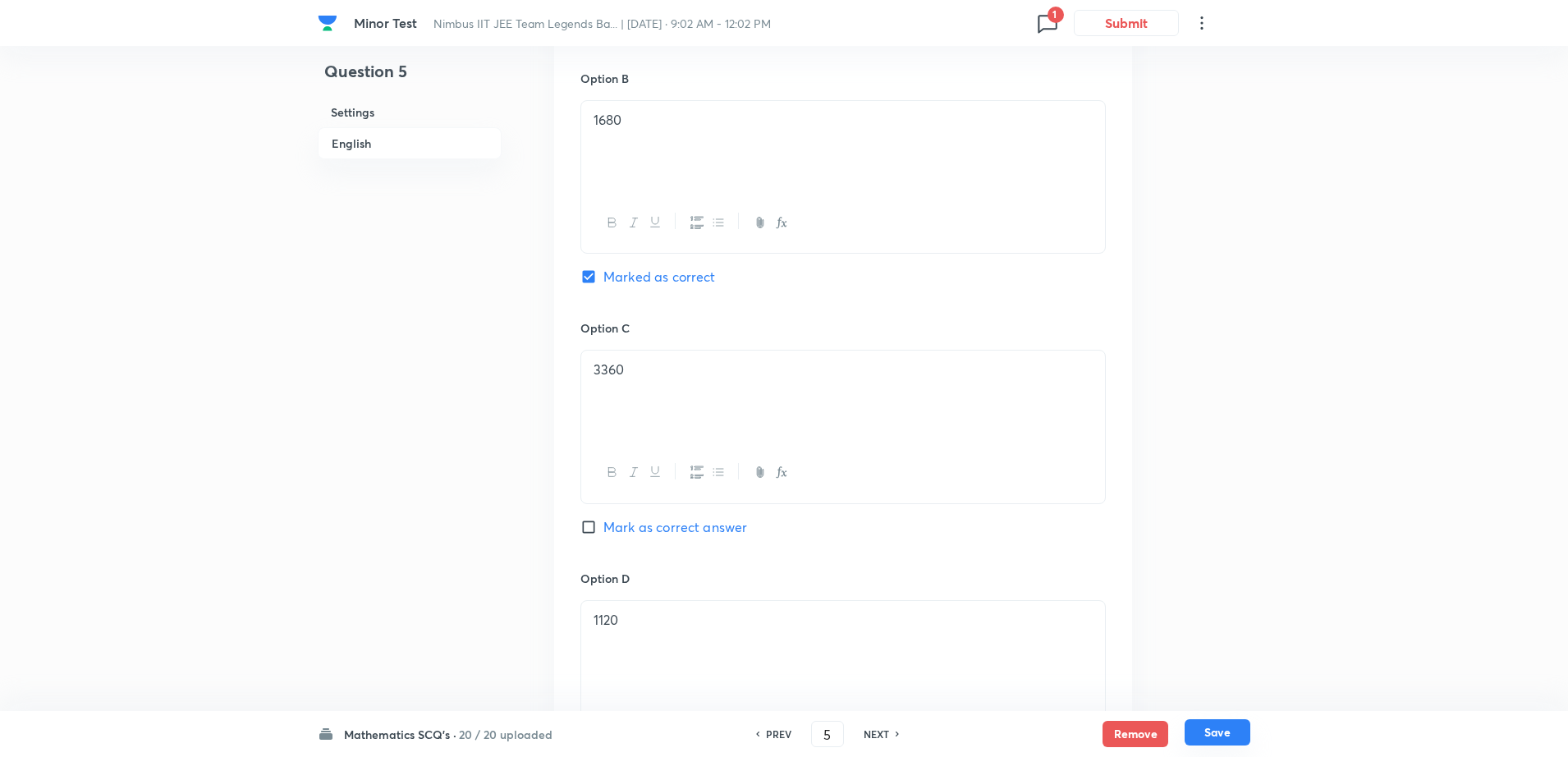
click at [1202, 729] on button "Save" at bounding box center [1218, 733] width 65 height 27
type input "6"
checkbox input "false"
checkbox input "true"
